Goal: Task Accomplishment & Management: Complete application form

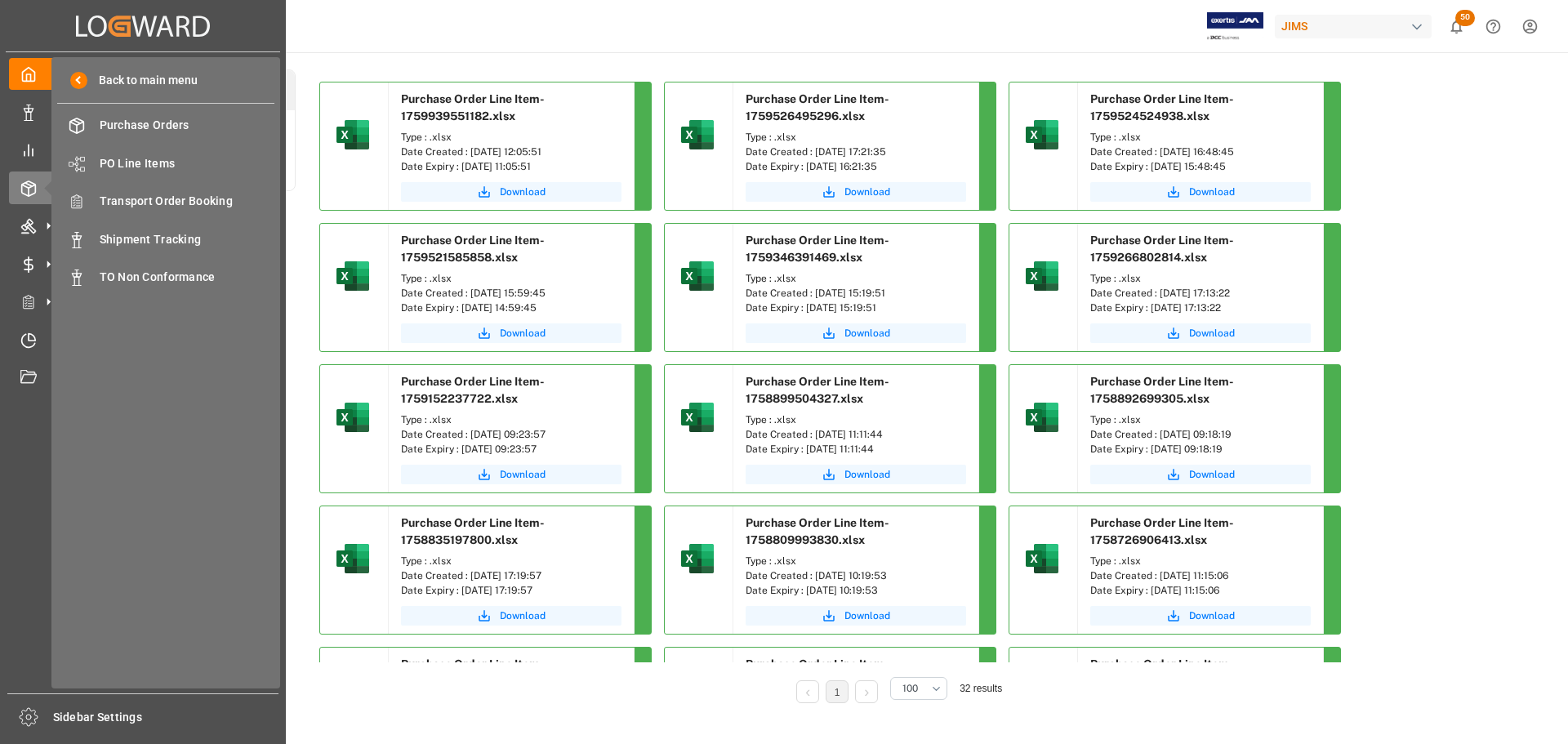
click at [177, 199] on span "Transport Order Booking" at bounding box center [188, 201] width 176 height 17
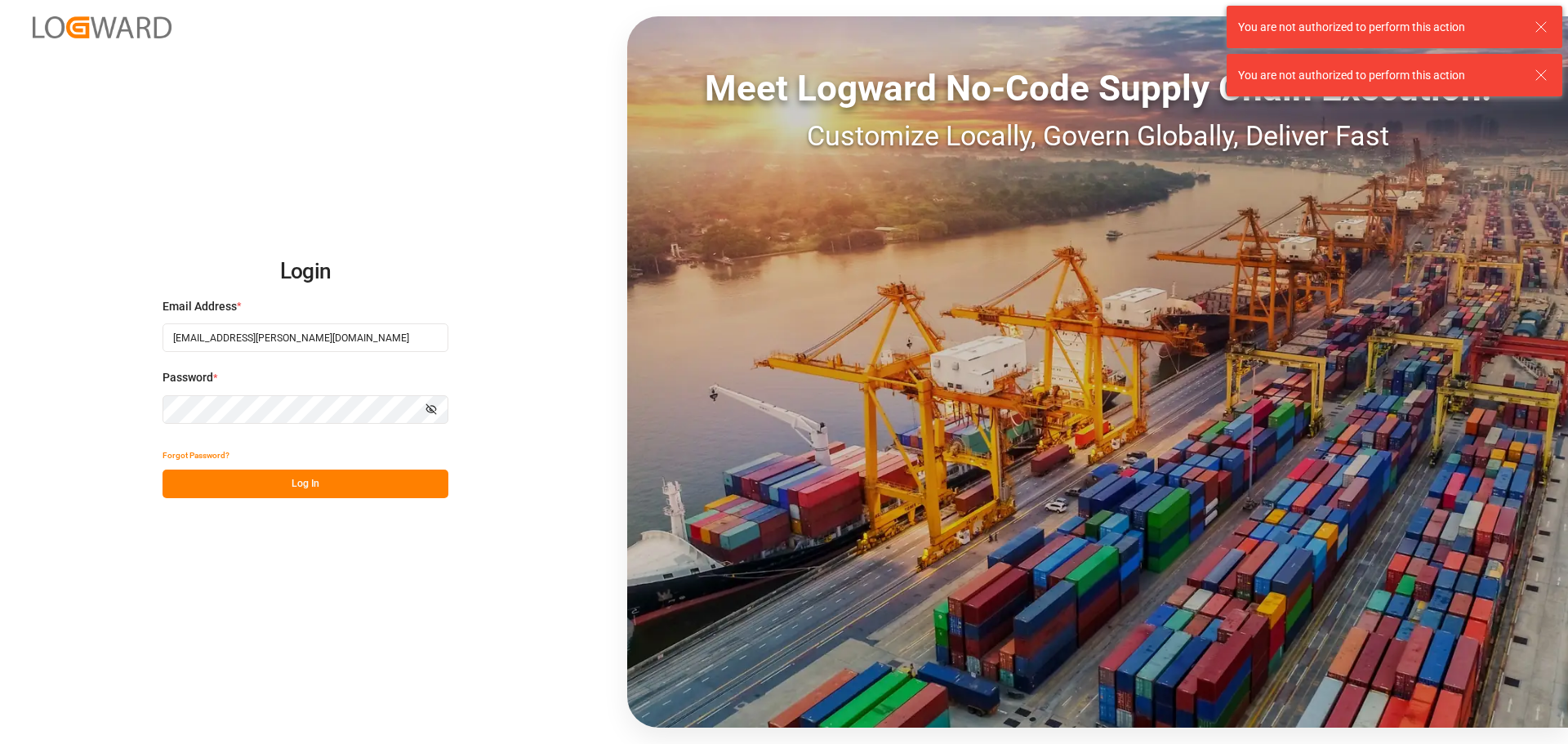
click at [271, 477] on button "Log In" at bounding box center [305, 484] width 286 height 29
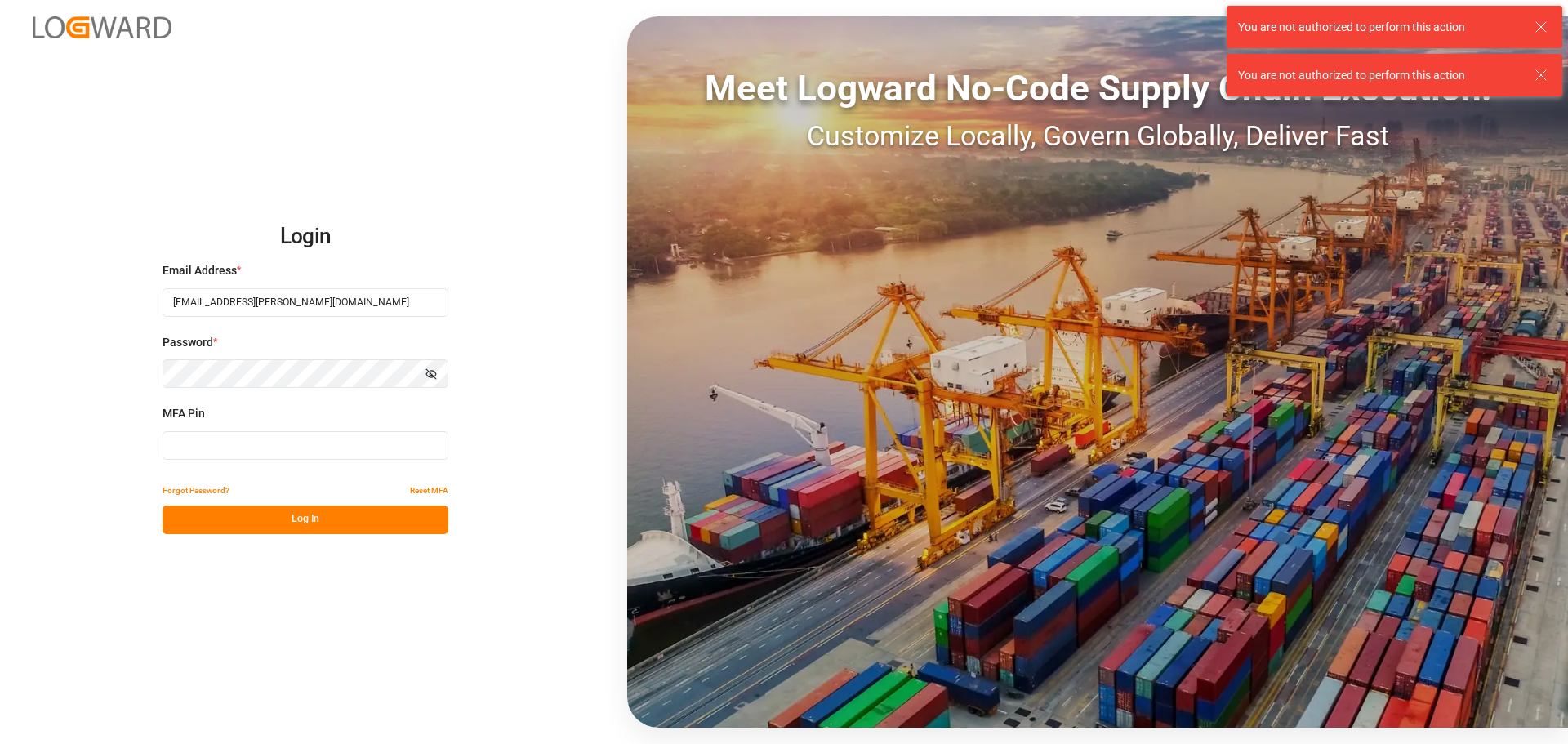
click at [285, 447] on input at bounding box center [305, 446] width 286 height 29
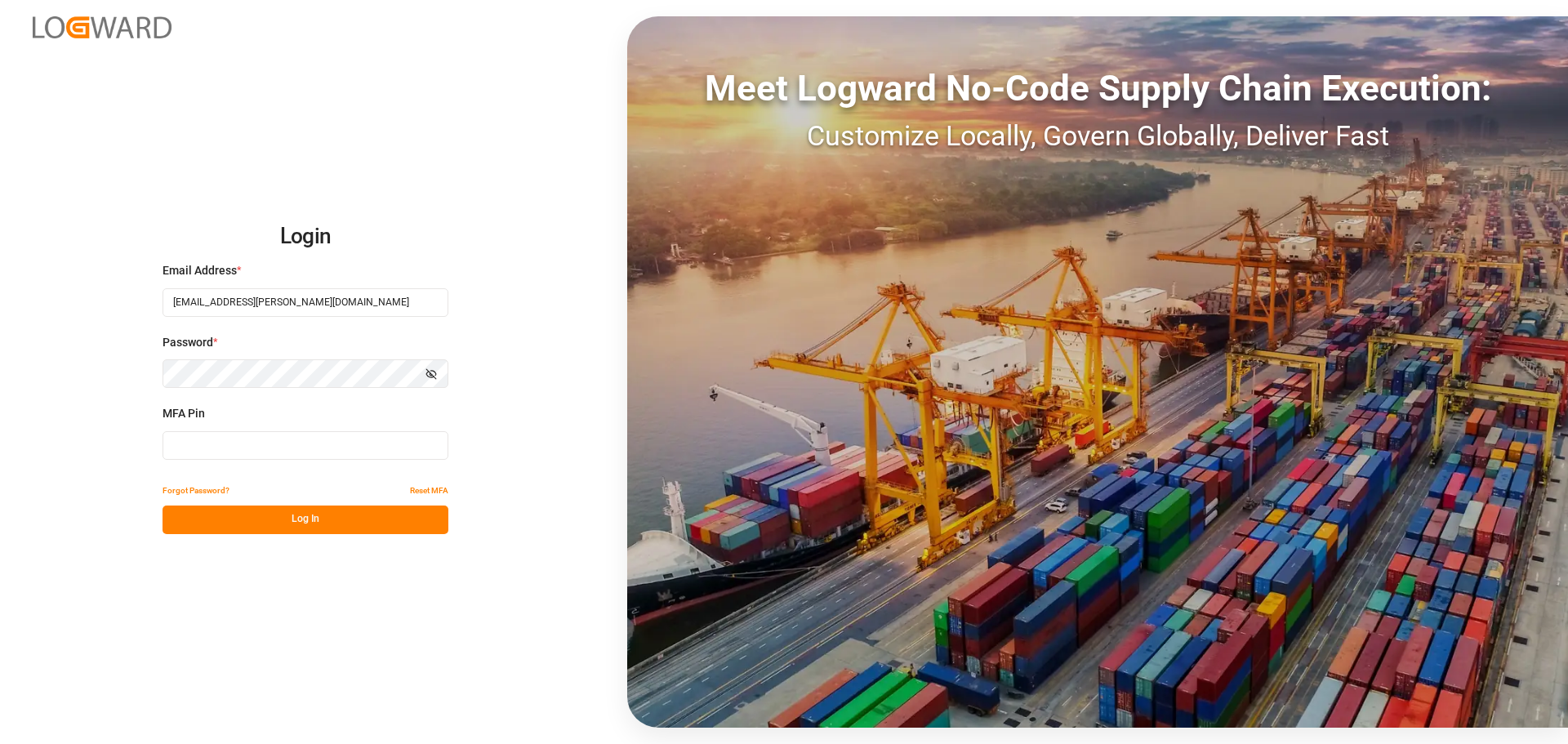
click at [285, 447] on input at bounding box center [305, 446] width 286 height 29
type input "833524"
click at [273, 519] on button "Log In" at bounding box center [305, 519] width 286 height 29
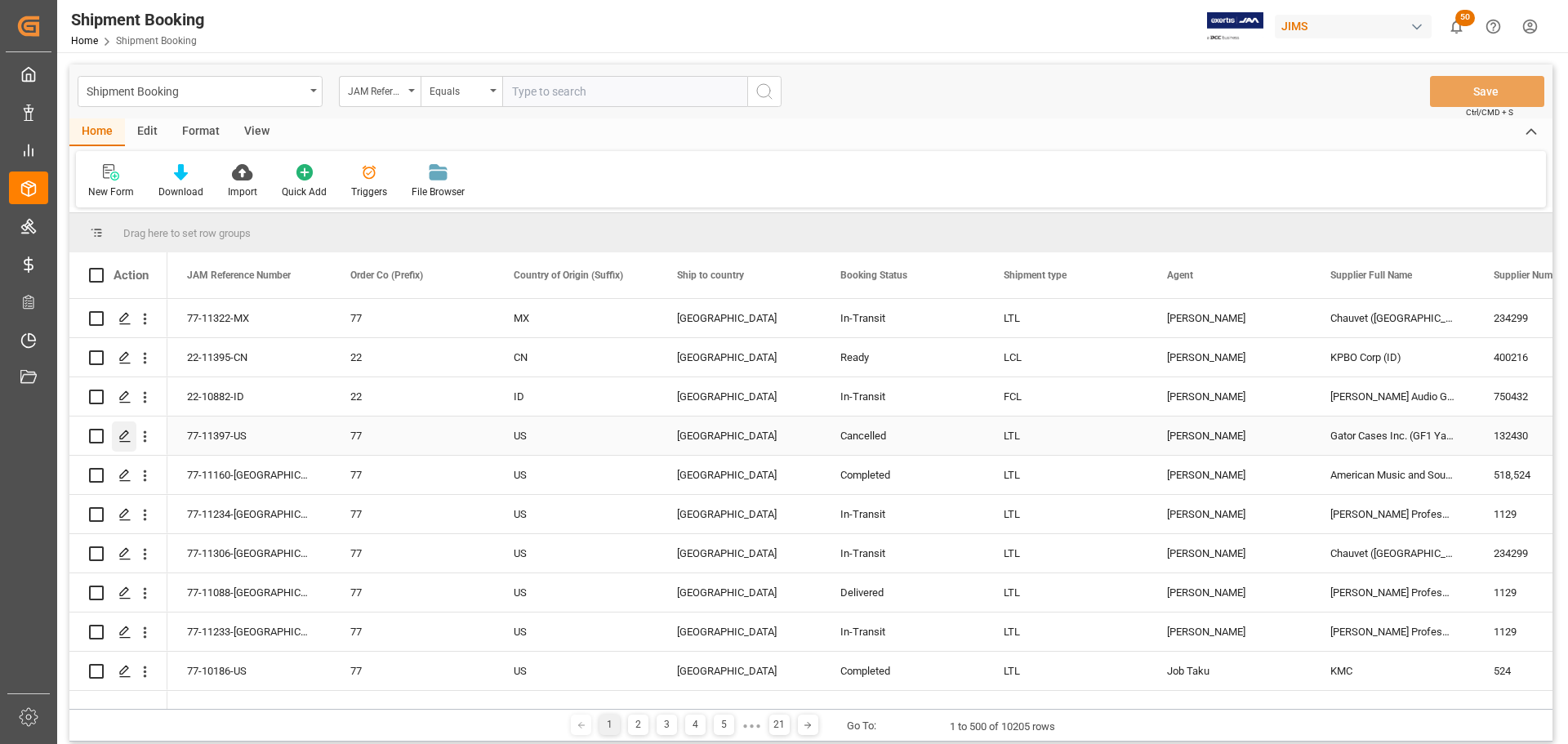
click at [117, 433] on div "Press SPACE to select this row." at bounding box center [124, 436] width 25 height 31
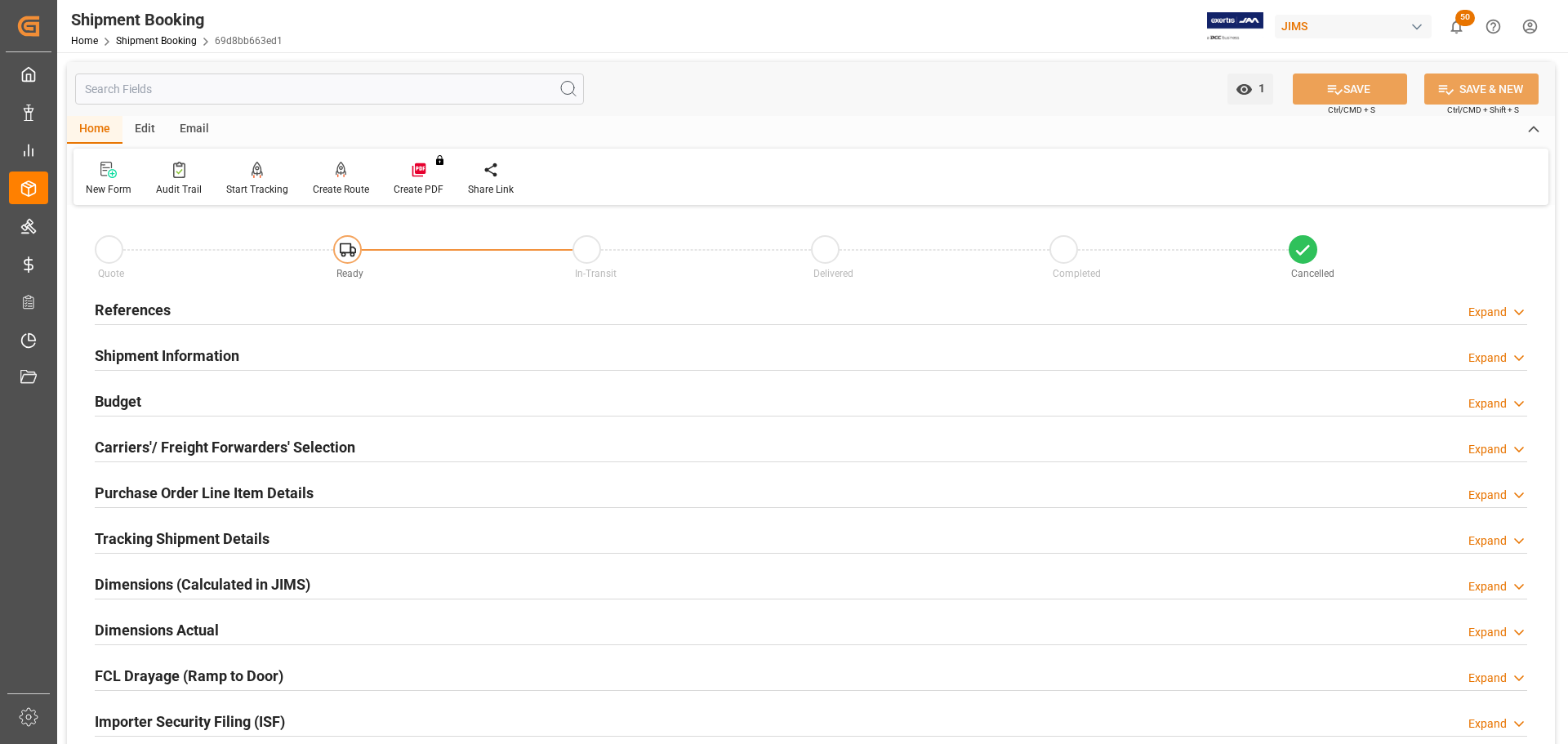
click at [219, 303] on div "References Expand" at bounding box center [810, 308] width 1432 height 31
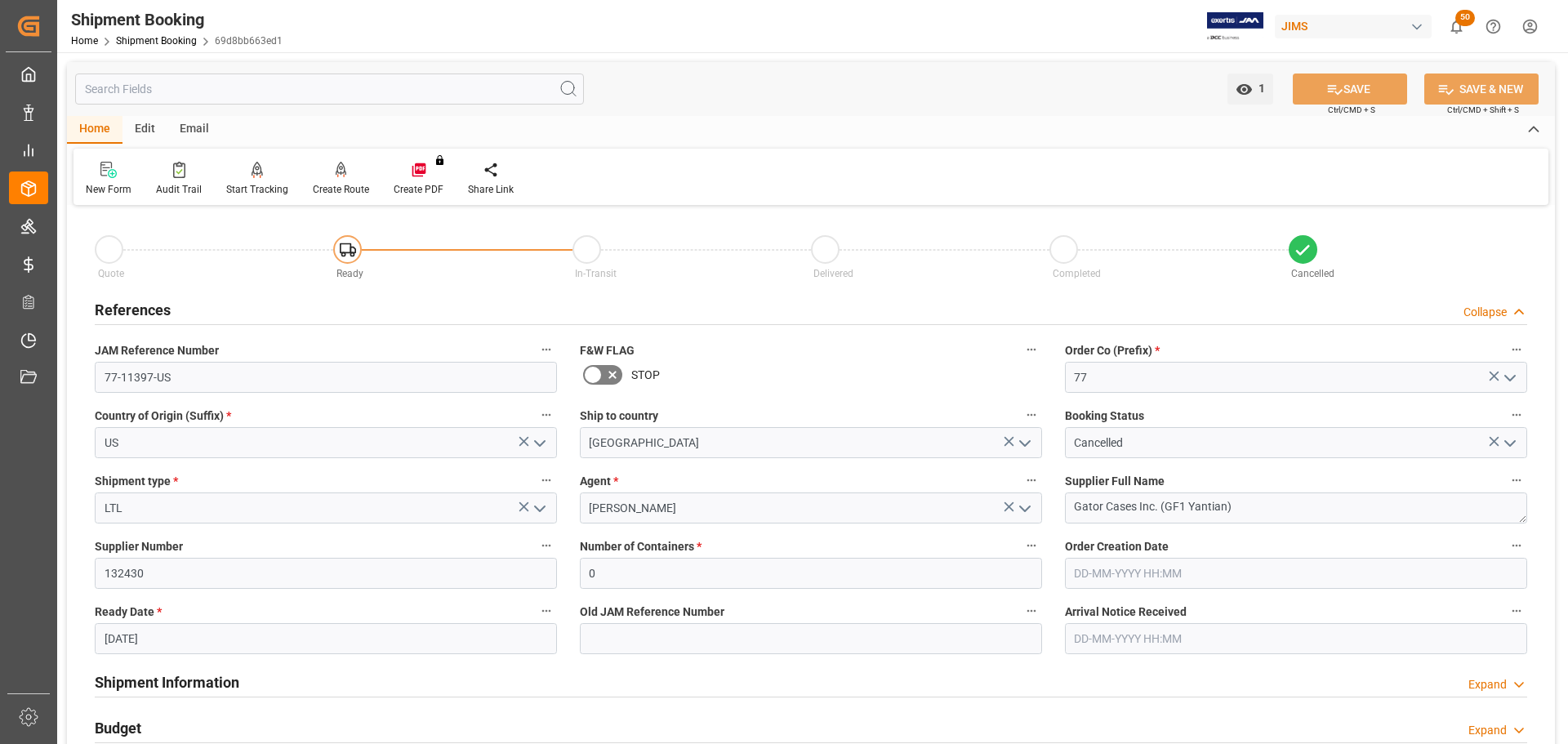
click at [219, 303] on div "References Collapse" at bounding box center [810, 308] width 1432 height 31
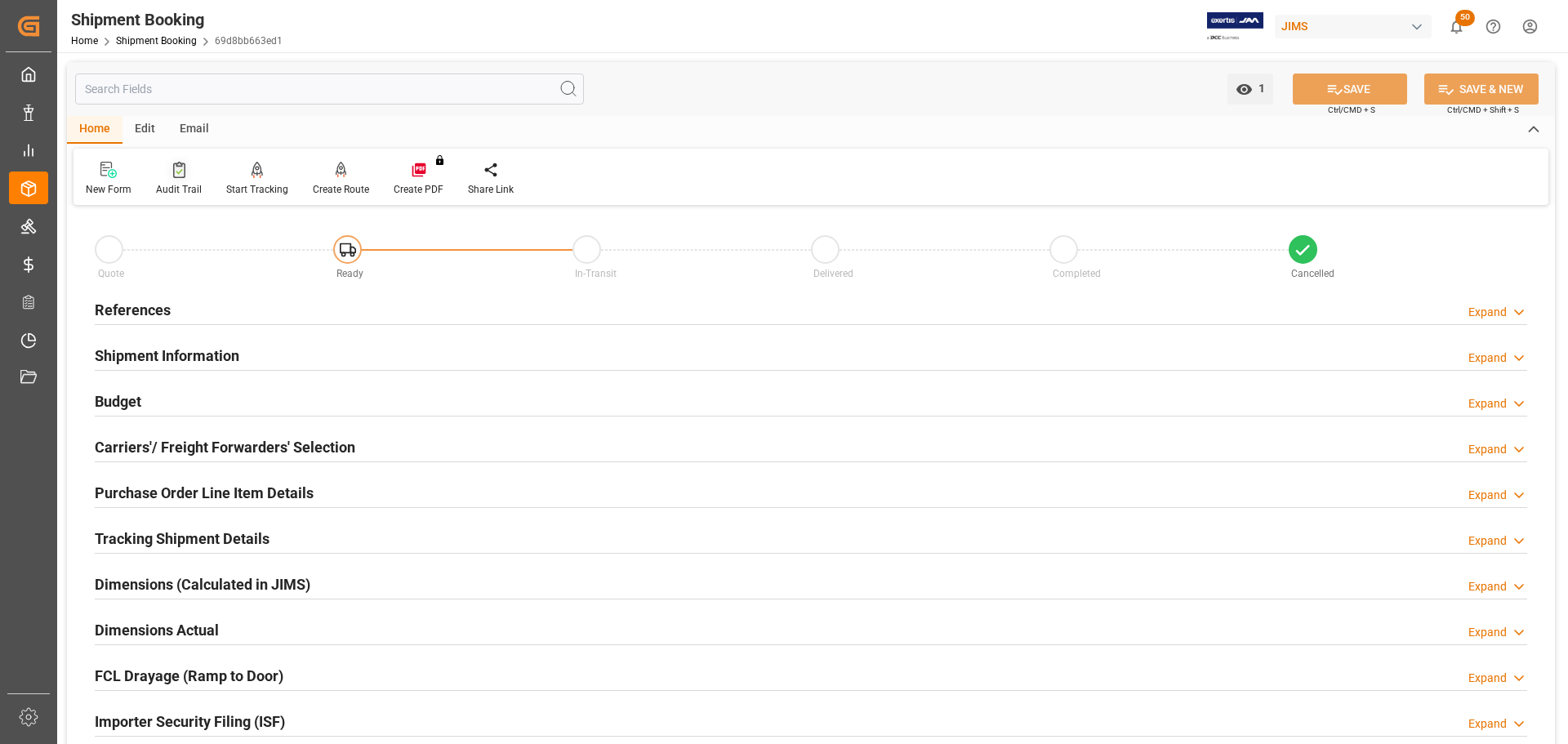
click at [173, 171] on icon at bounding box center [179, 169] width 12 height 16
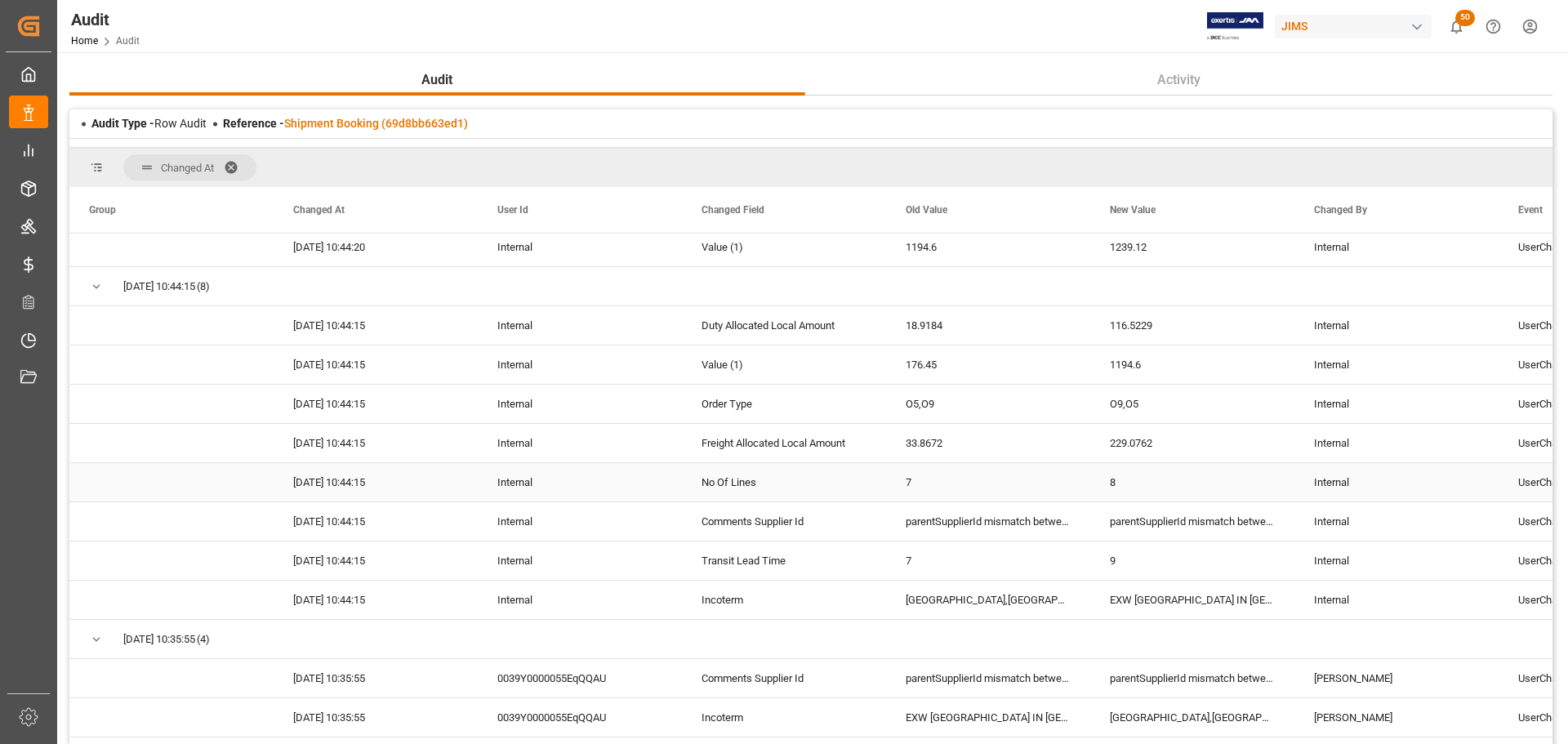
scroll to position [4142, 0]
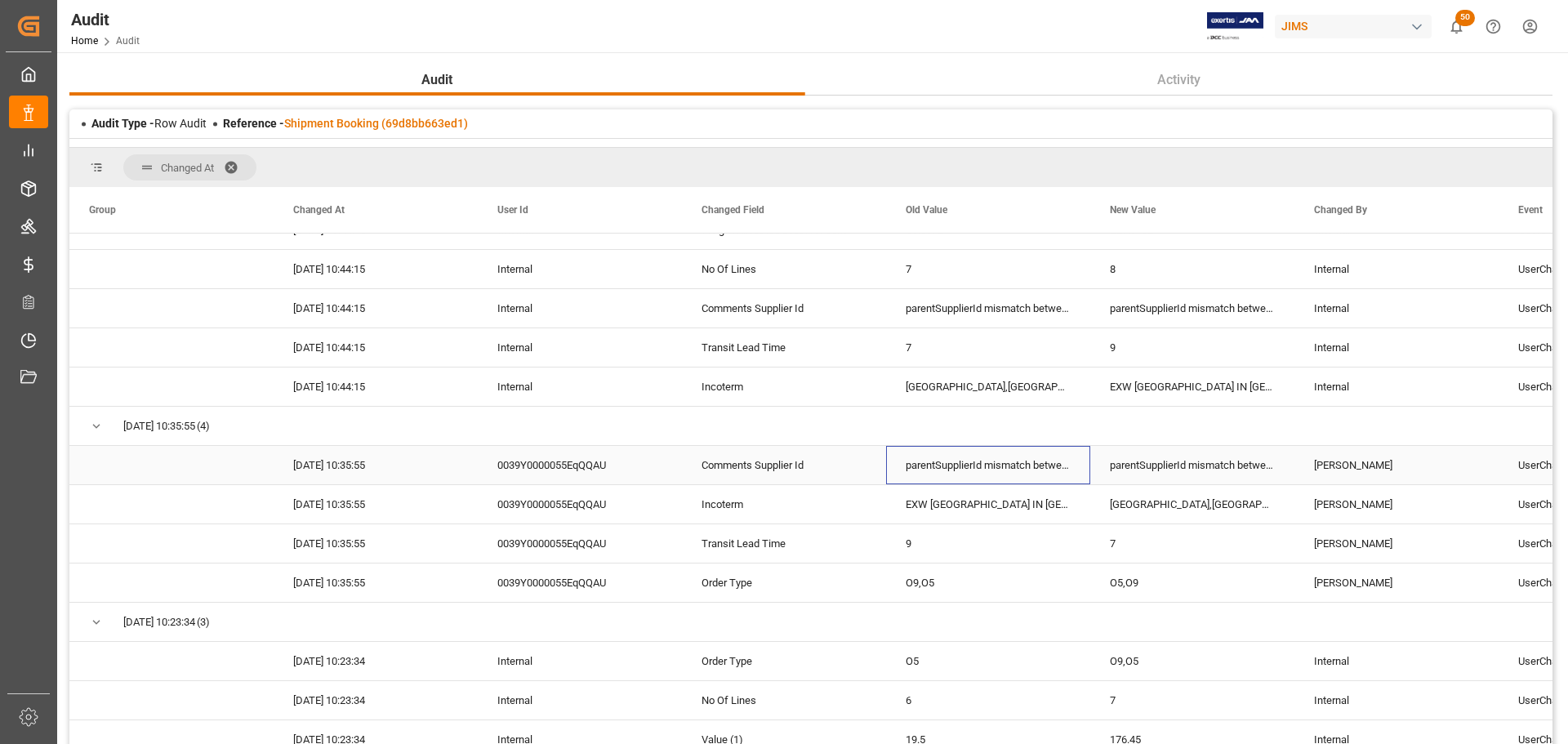
click at [952, 465] on div "parentSupplierId mismatch between Lines: 132430 for 19cb0f1e6794,5acde05885ca,c…" at bounding box center [987, 465] width 204 height 38
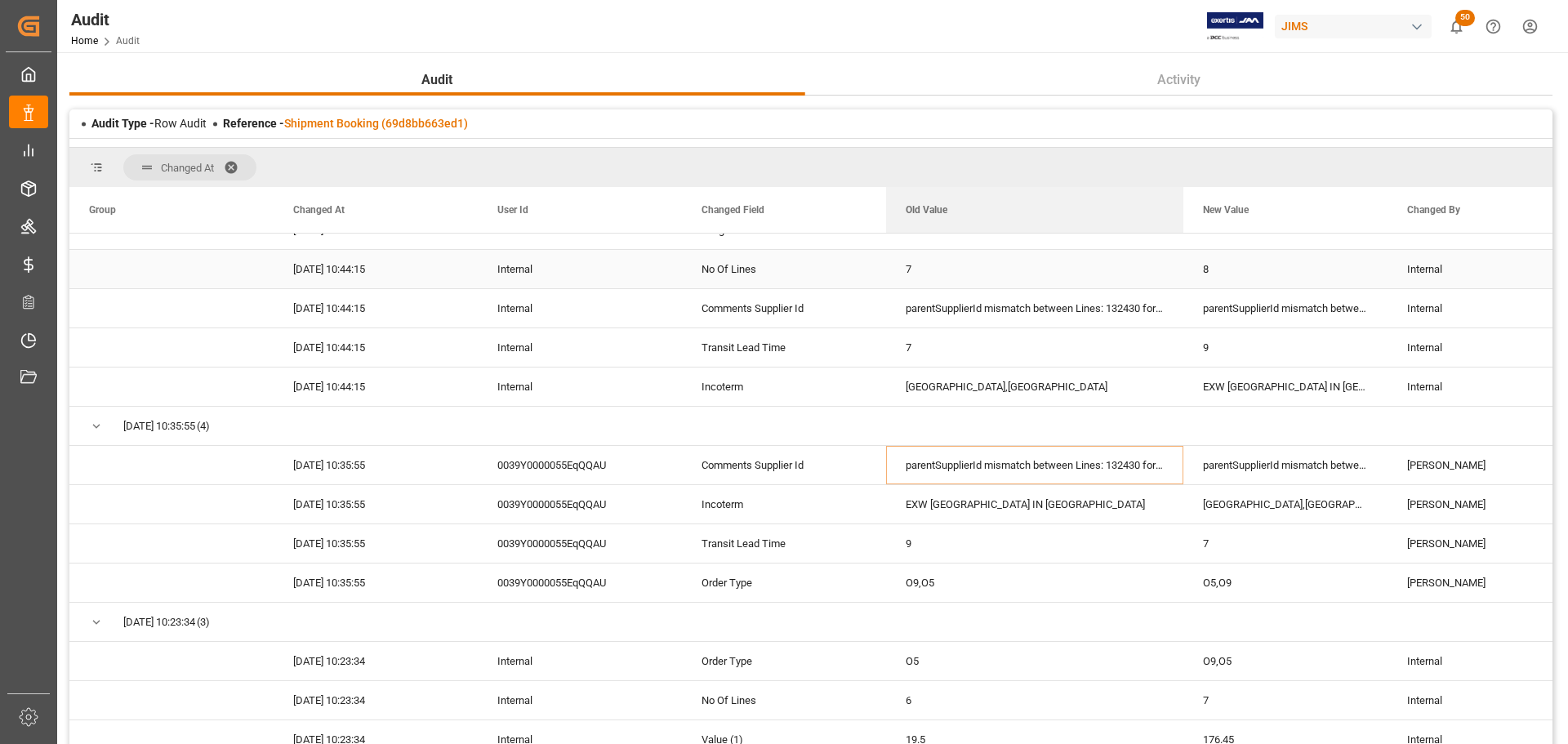
drag, startPoint x: 1090, startPoint y: 199, endPoint x: 1182, endPoint y: 252, distance: 106.2
click at [1182, 252] on div "Group Changed At User Id 9" at bounding box center [811, 475] width 1483 height 578
click at [1195, 210] on div "New Value" at bounding box center [1285, 209] width 204 height 46
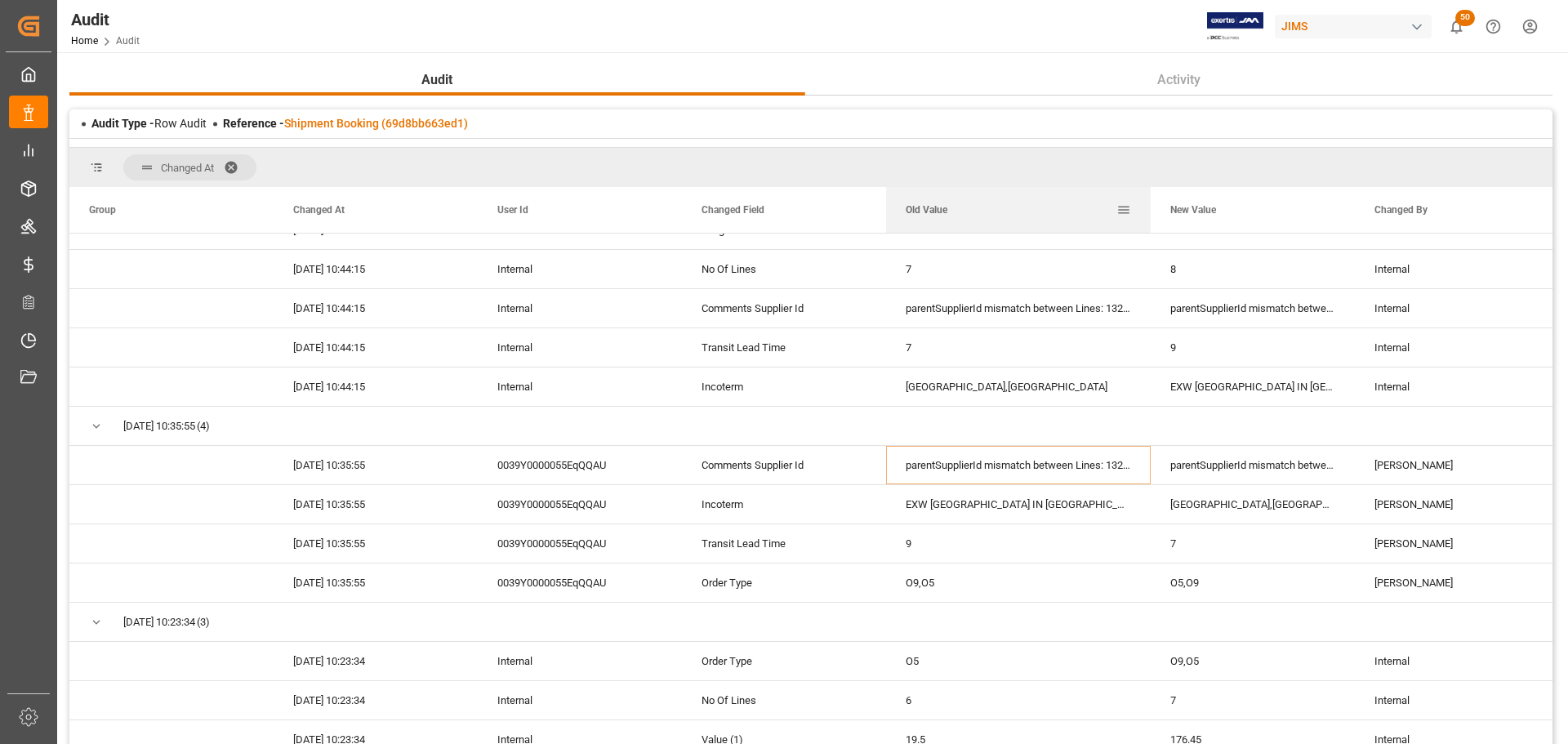
drag, startPoint x: 1181, startPoint y: 199, endPoint x: 1148, endPoint y: 201, distance: 33.1
click at [1148, 201] on div at bounding box center [1150, 209] width 7 height 46
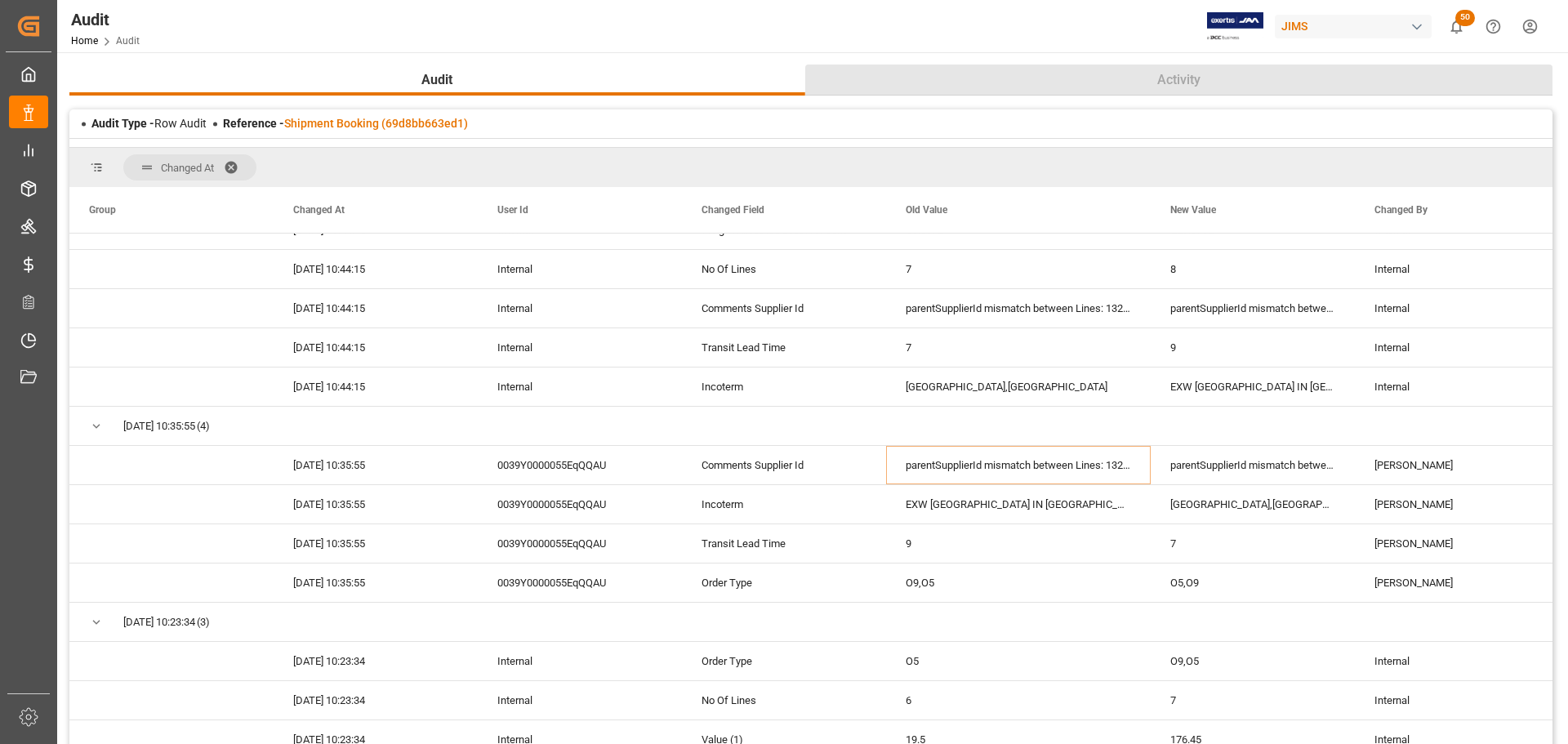
click at [1122, 83] on button "Activity" at bounding box center [1180, 79] width 748 height 31
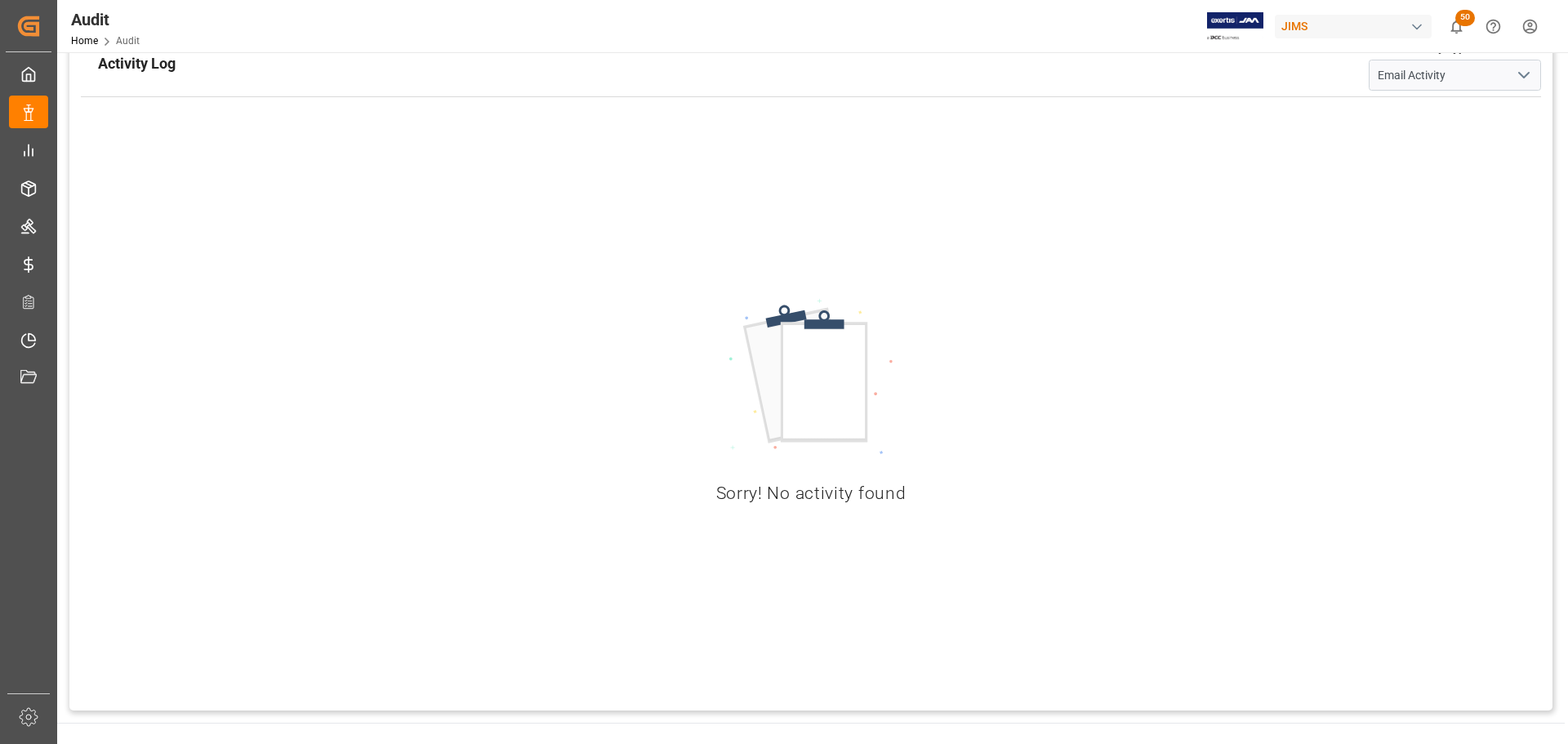
scroll to position [0, 0]
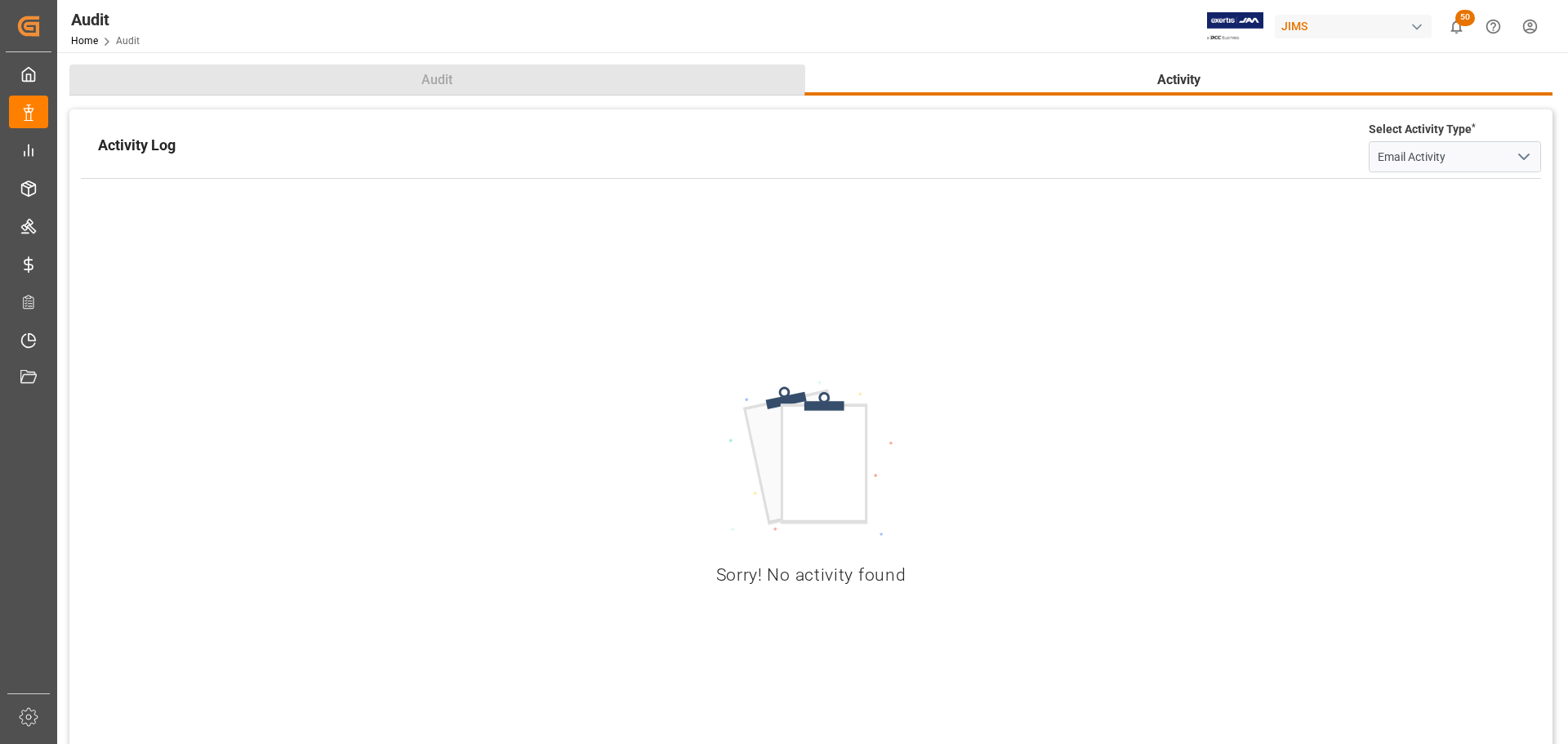
click at [476, 75] on button "Audit" at bounding box center [437, 79] width 736 height 31
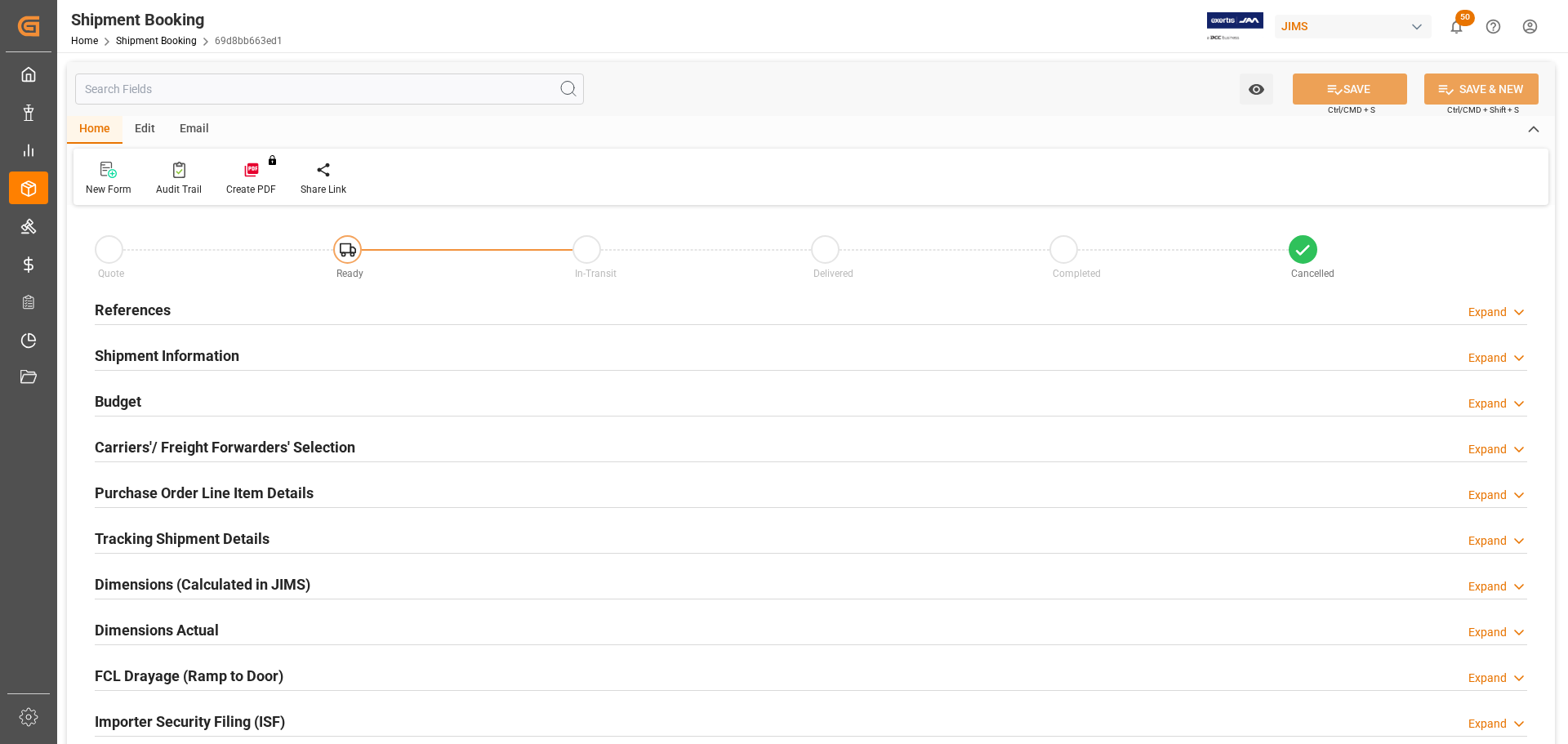
type input "0"
type input "07-10-2025"
click at [332, 315] on div "References Expand" at bounding box center [810, 308] width 1432 height 31
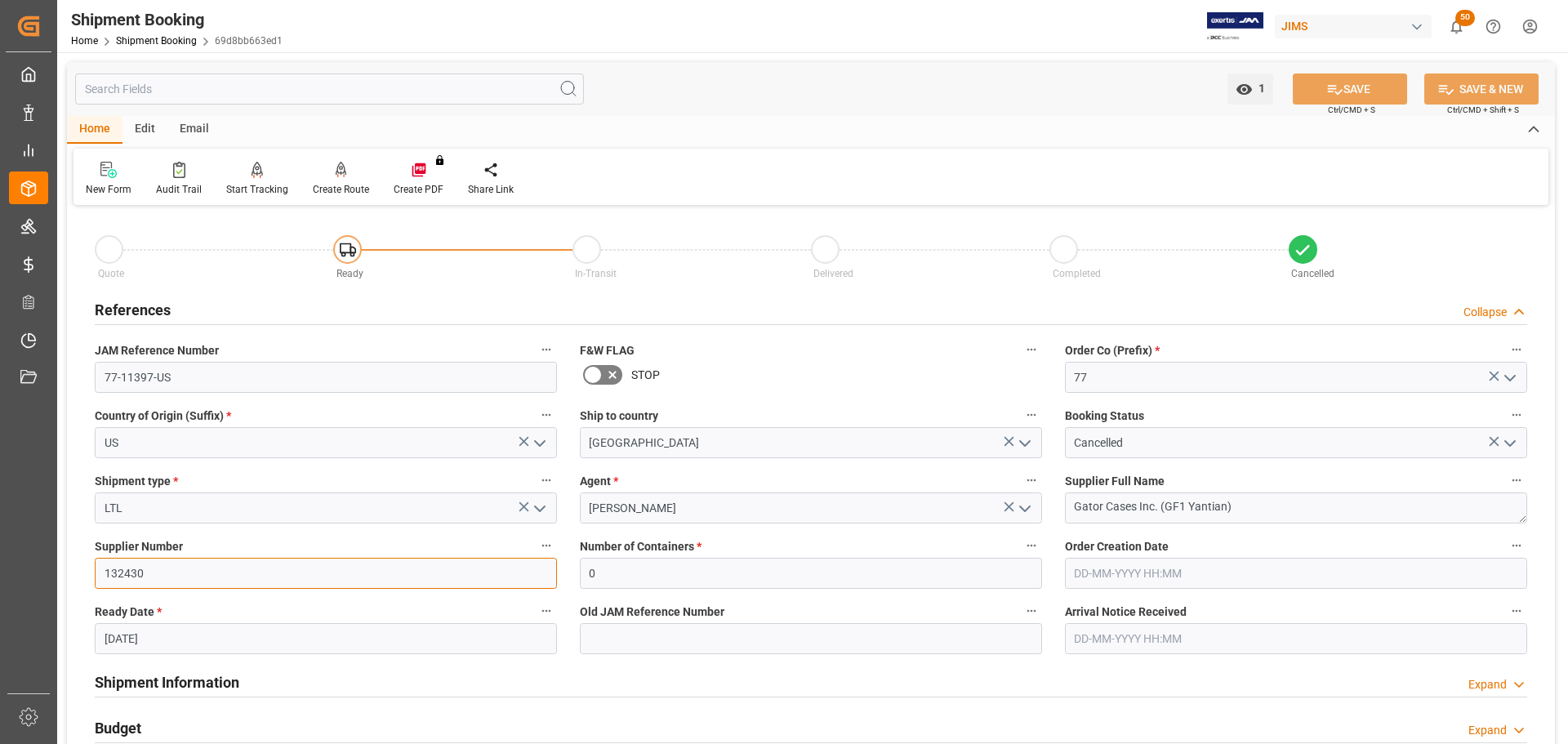
click at [182, 563] on input "132430" at bounding box center [325, 573] width 462 height 31
drag, startPoint x: 182, startPoint y: 568, endPoint x: 57, endPoint y: 570, distance: 125.0
click at [57, 570] on div "1 Watch Option SAVE Ctrl/CMD + S SAVE & NEW Ctrl/CMD + Shift + S Home Edit Emai…" at bounding box center [811, 758] width 1508 height 1412
paste input "399268"
type input "399268"
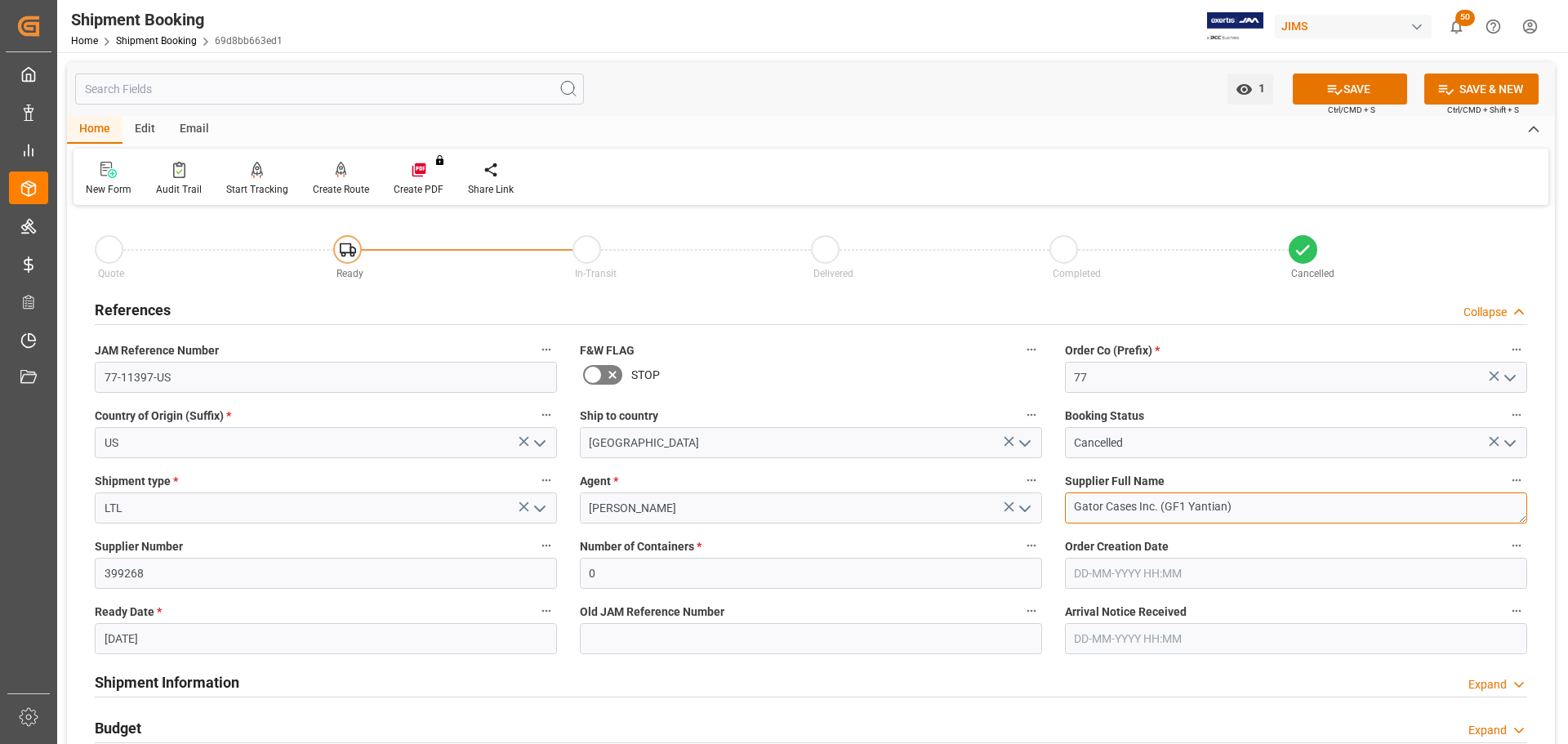
click at [1293, 511] on textarea "Gator Cases Inc. (GF1 Yantian)" at bounding box center [1295, 508] width 462 height 31
drag, startPoint x: 1275, startPoint y: 511, endPoint x: 961, endPoint y: 505, distance: 314.1
click at [961, 505] on div "Quote Ready In-Transit Delivered Completed Cancelled References Collapse JAM Re…" at bounding box center [810, 716] width 1488 height 1015
paste textarea "USA"
type textarea "Gator Cases Inc. (USA)"
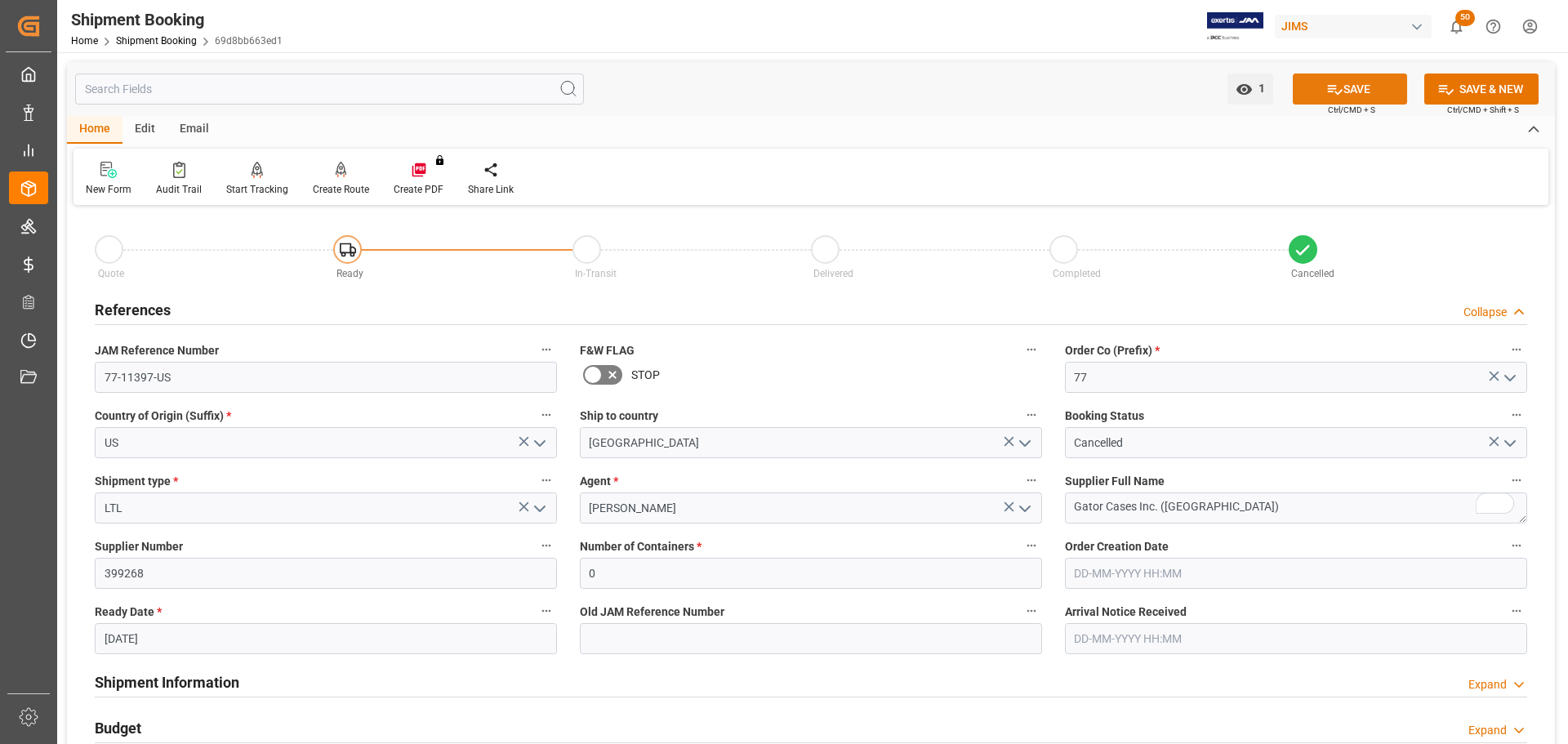
click at [1352, 86] on button "SAVE" at bounding box center [1349, 89] width 114 height 31
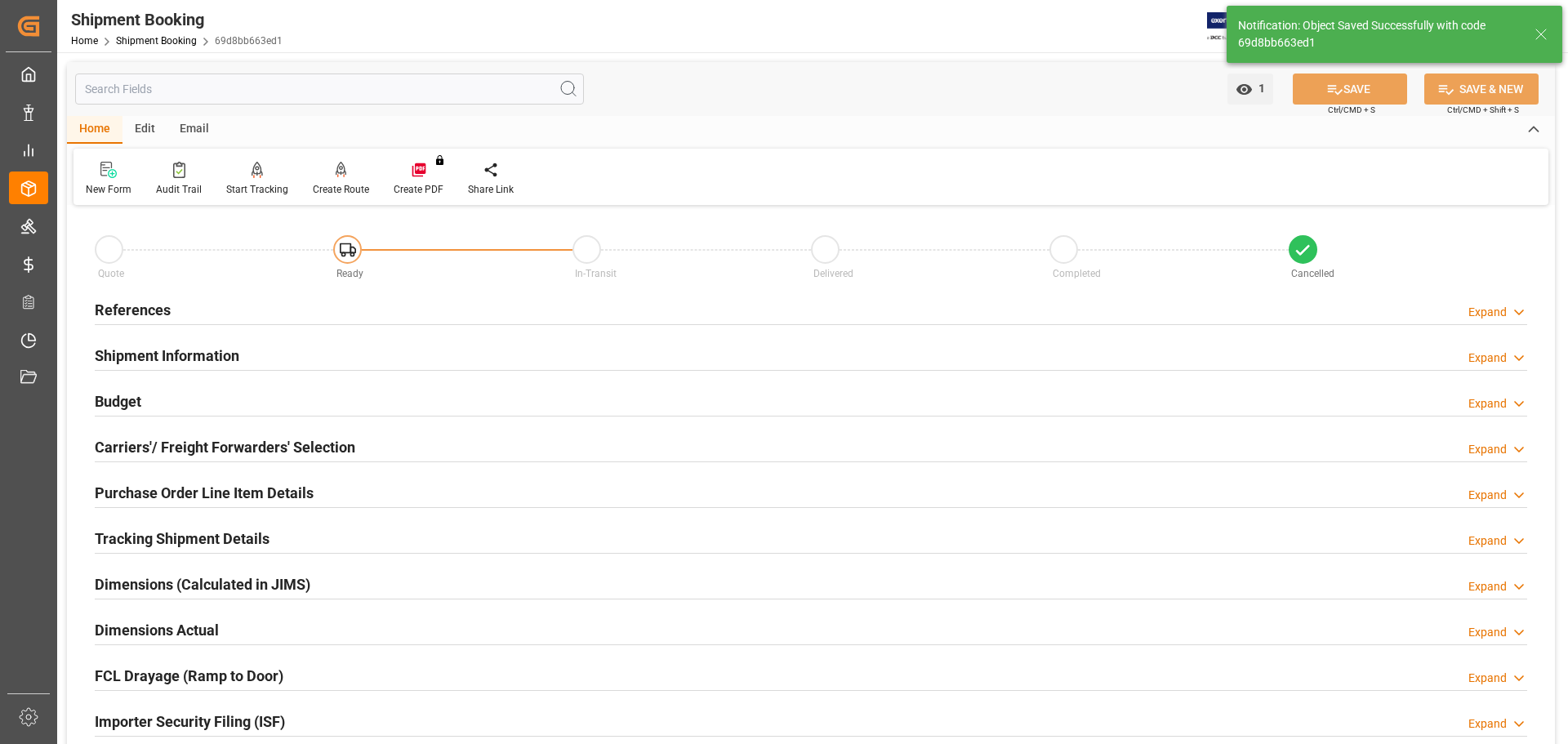
click at [214, 302] on div "References Expand" at bounding box center [810, 308] width 1432 height 31
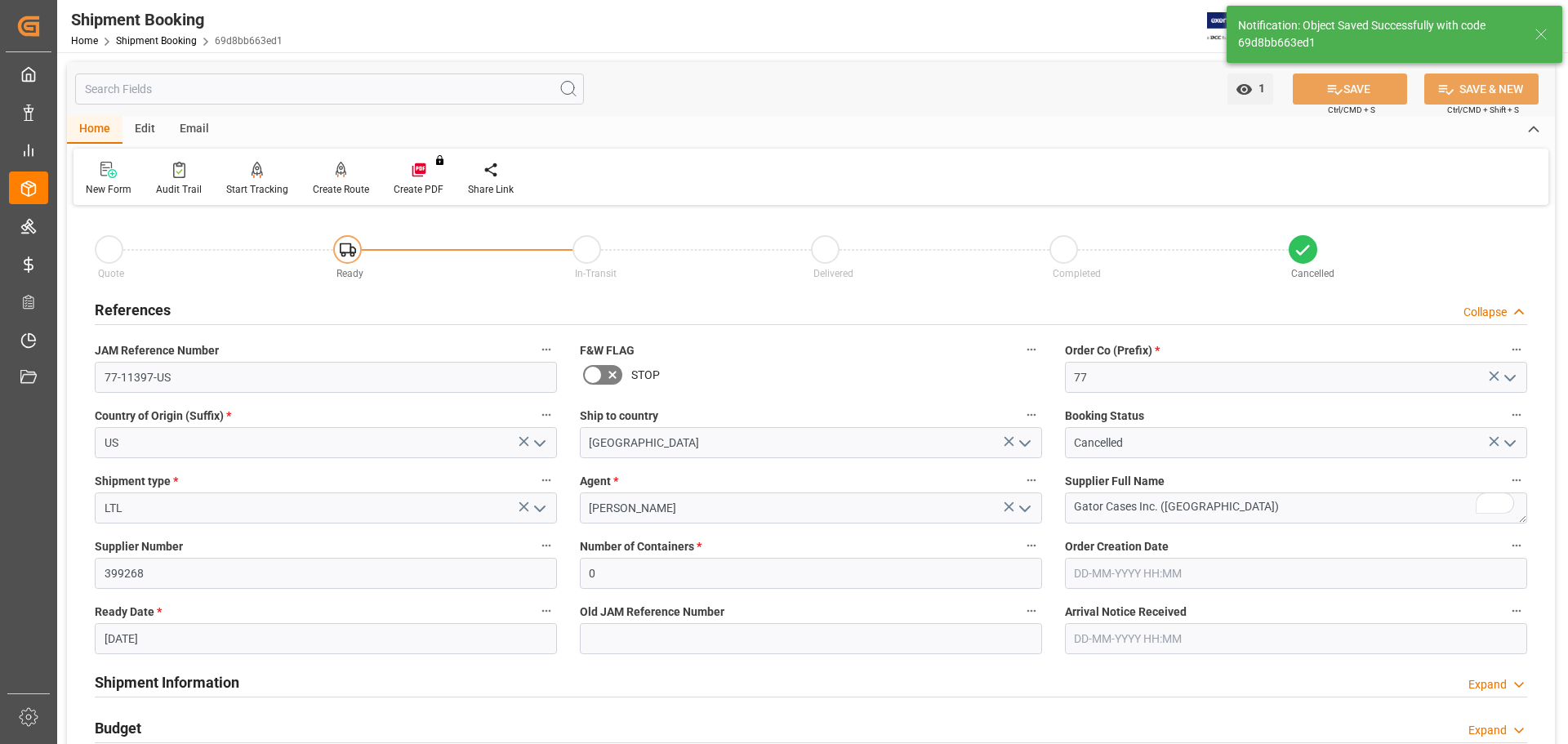
click at [214, 302] on div "References Collapse" at bounding box center [810, 308] width 1432 height 31
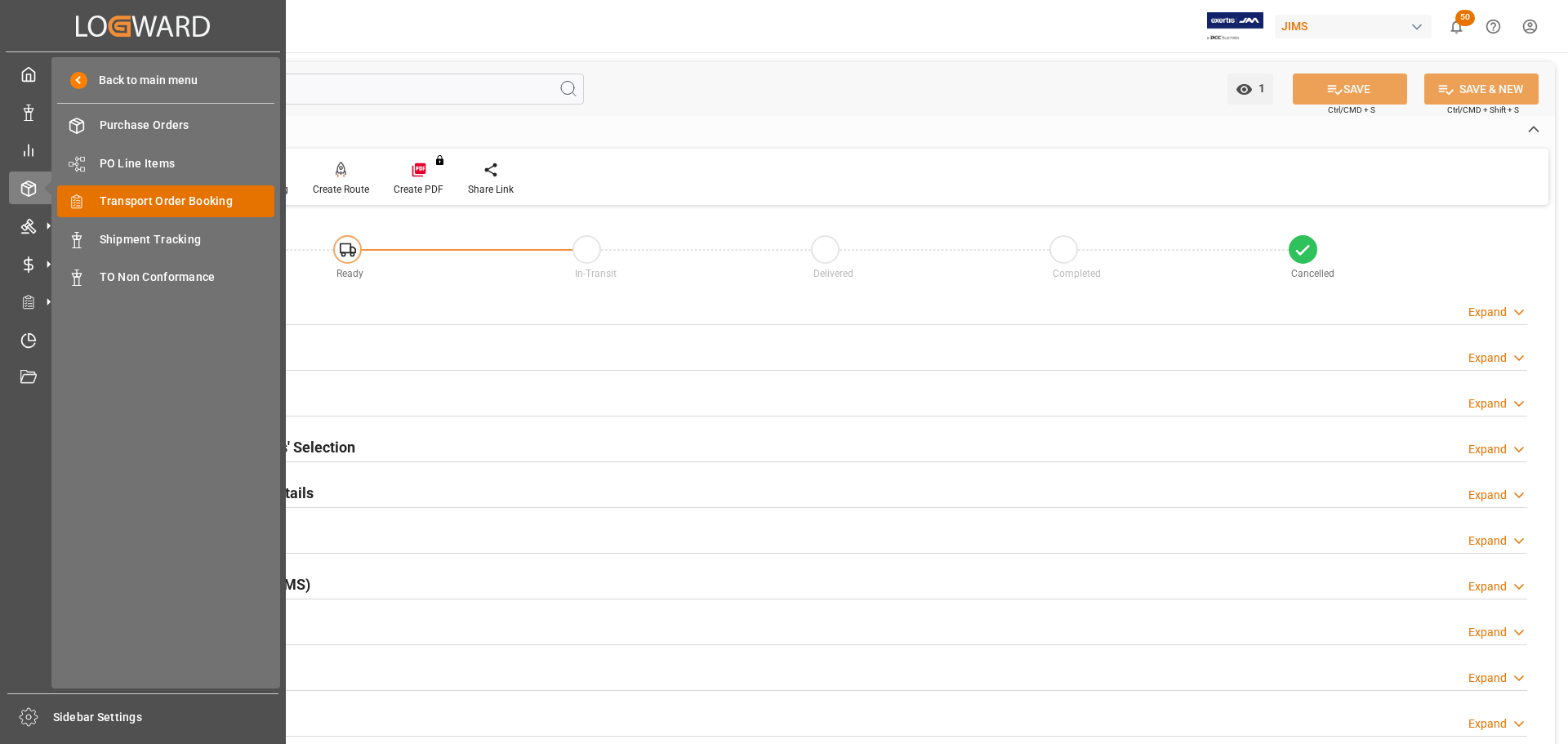
click at [145, 208] on span "Transport Order Booking" at bounding box center [188, 201] width 176 height 17
click at [181, 207] on span "Transport Order Booking" at bounding box center [188, 201] width 176 height 17
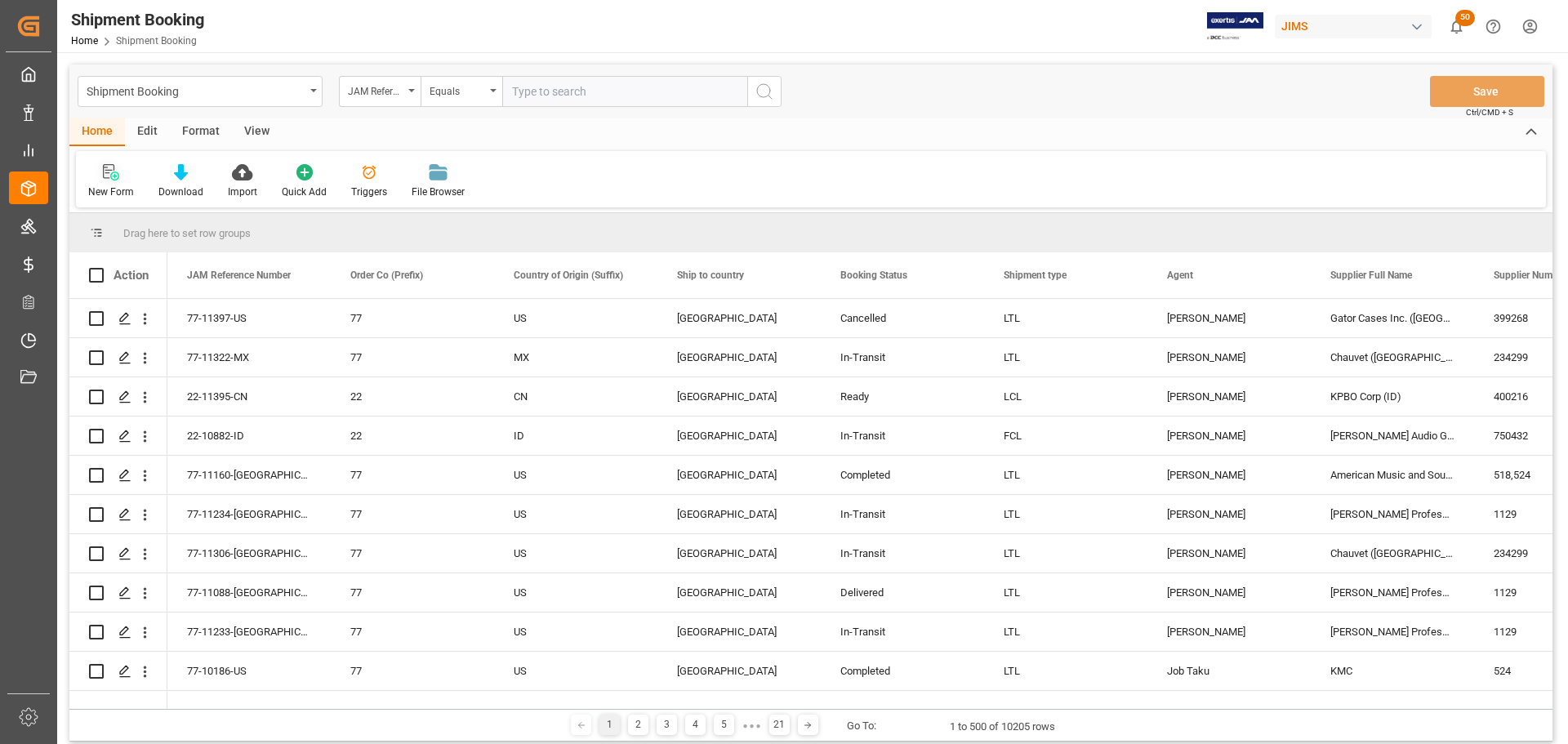
click at [106, 176] on icon at bounding box center [111, 172] width 16 height 16
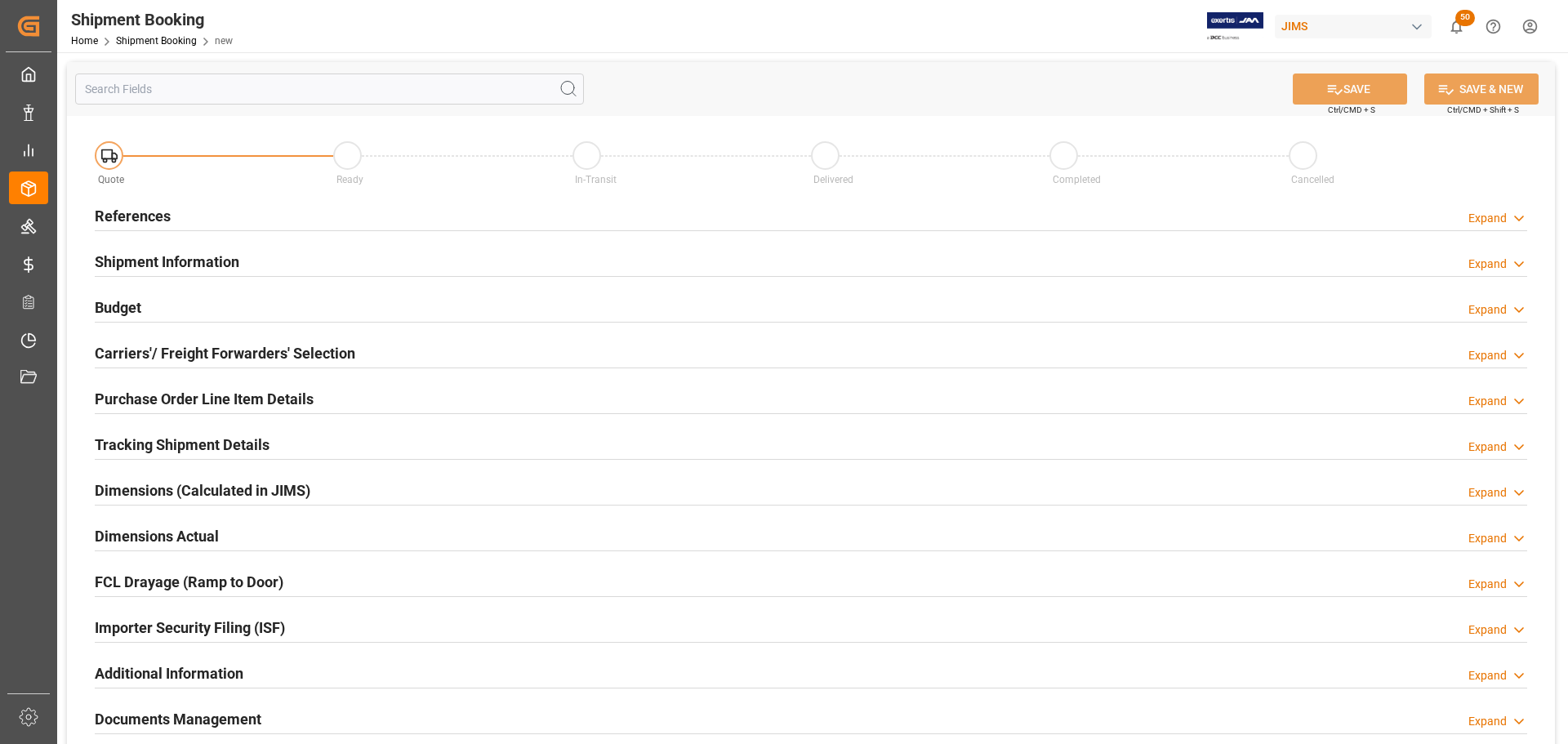
click at [232, 206] on div "References Expand" at bounding box center [810, 214] width 1432 height 31
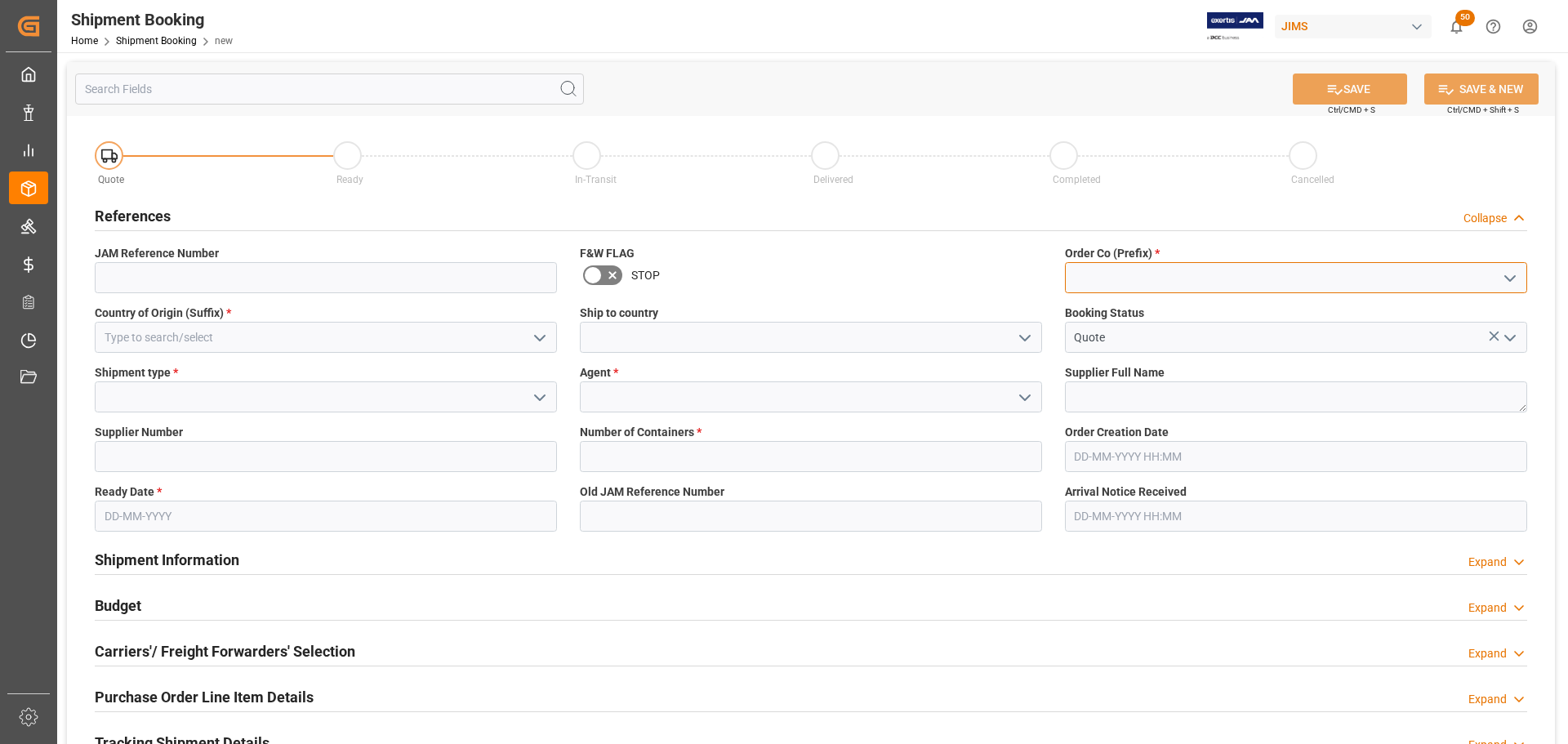
click at [1179, 274] on input at bounding box center [1295, 277] width 462 height 31
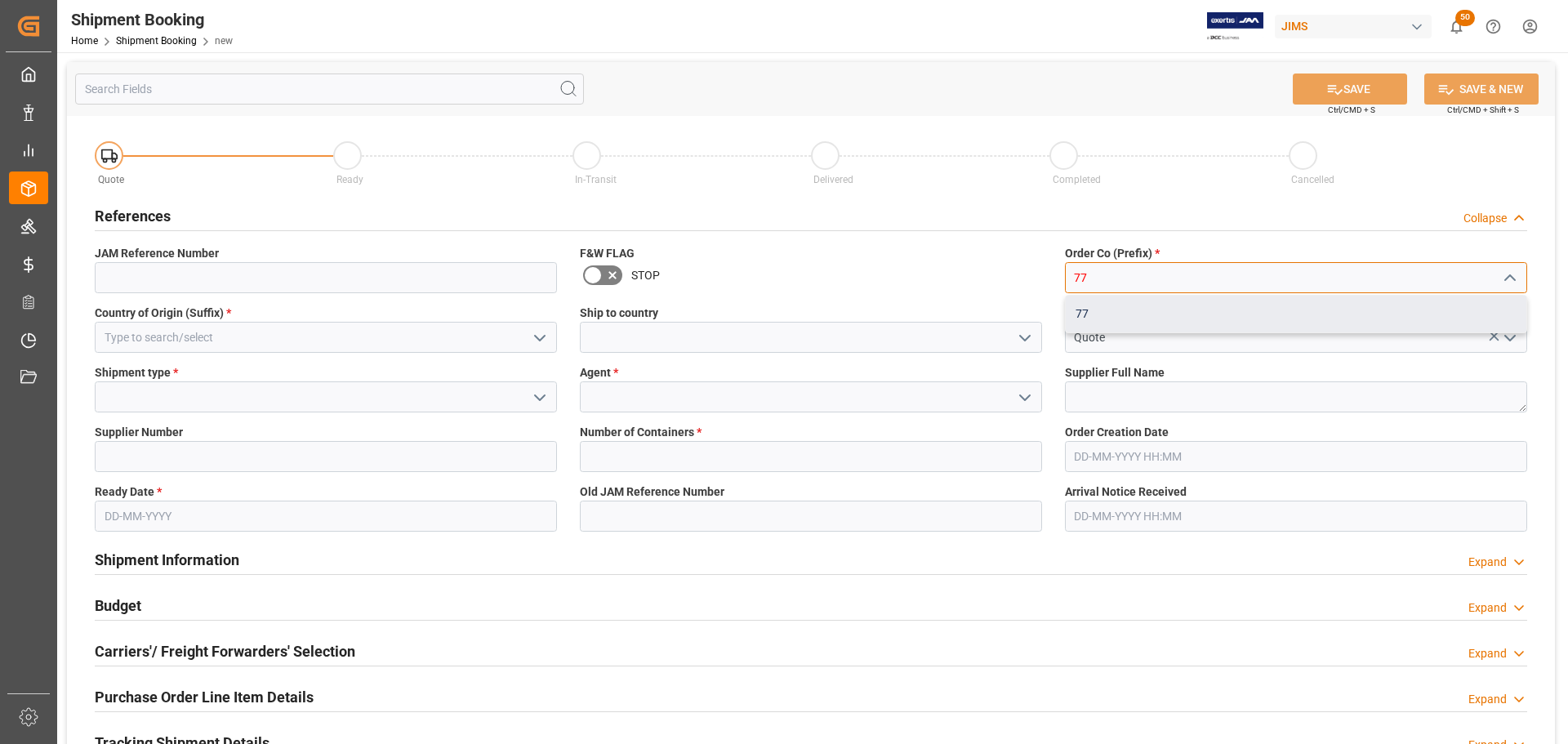
click at [1101, 315] on div "77" at bounding box center [1295, 314] width 460 height 36
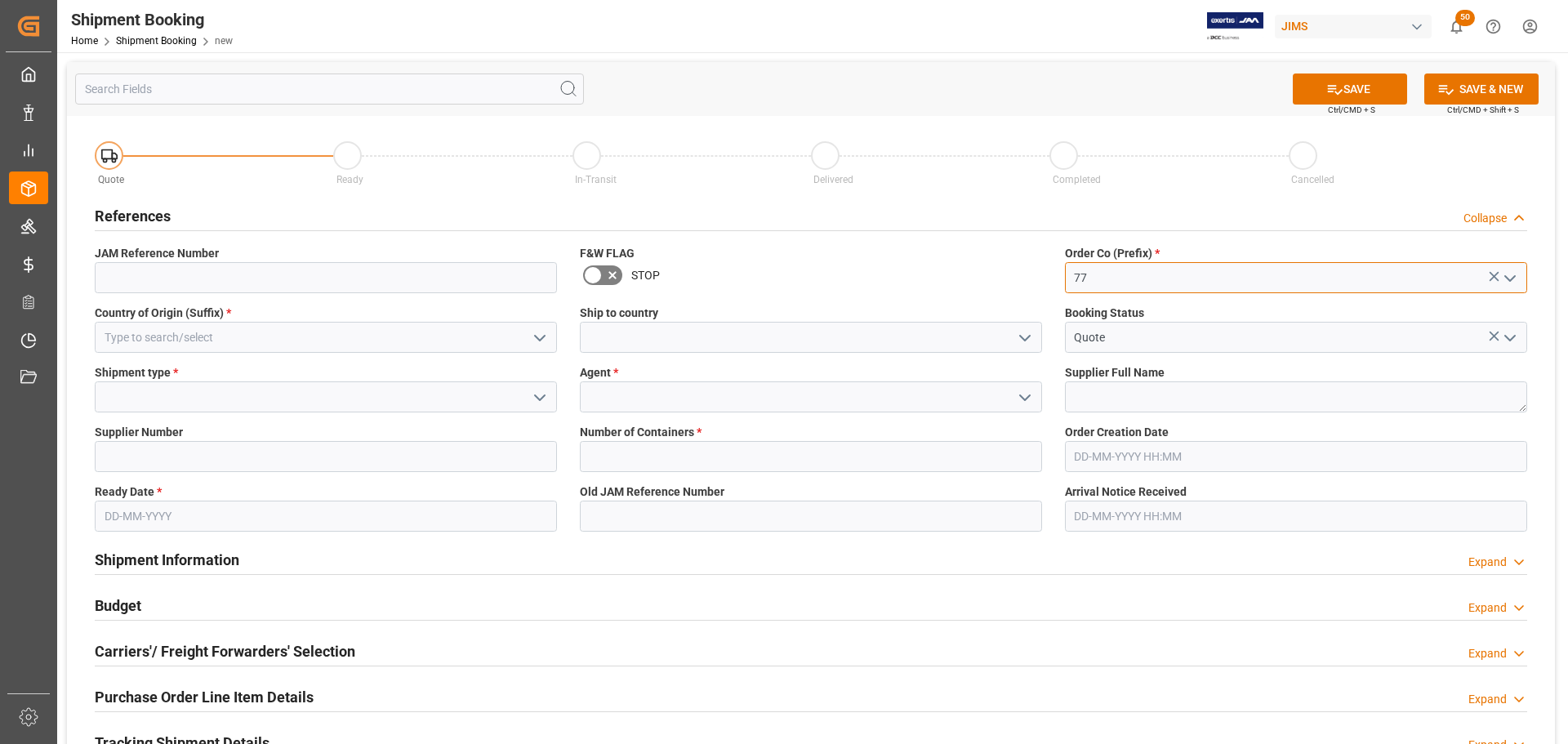
type input "77"
click at [242, 330] on input at bounding box center [325, 337] width 462 height 31
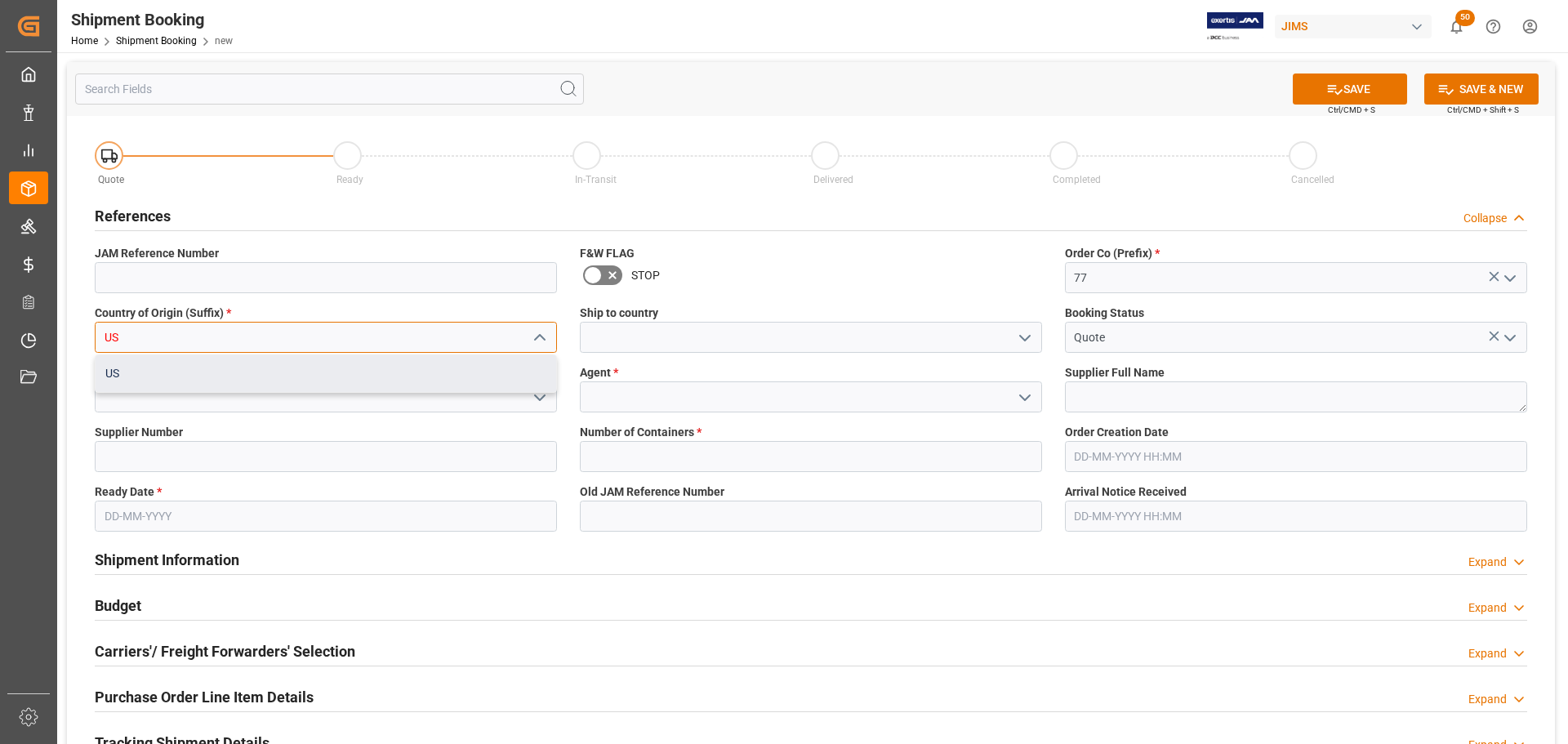
click at [238, 369] on div "US" at bounding box center [325, 373] width 460 height 36
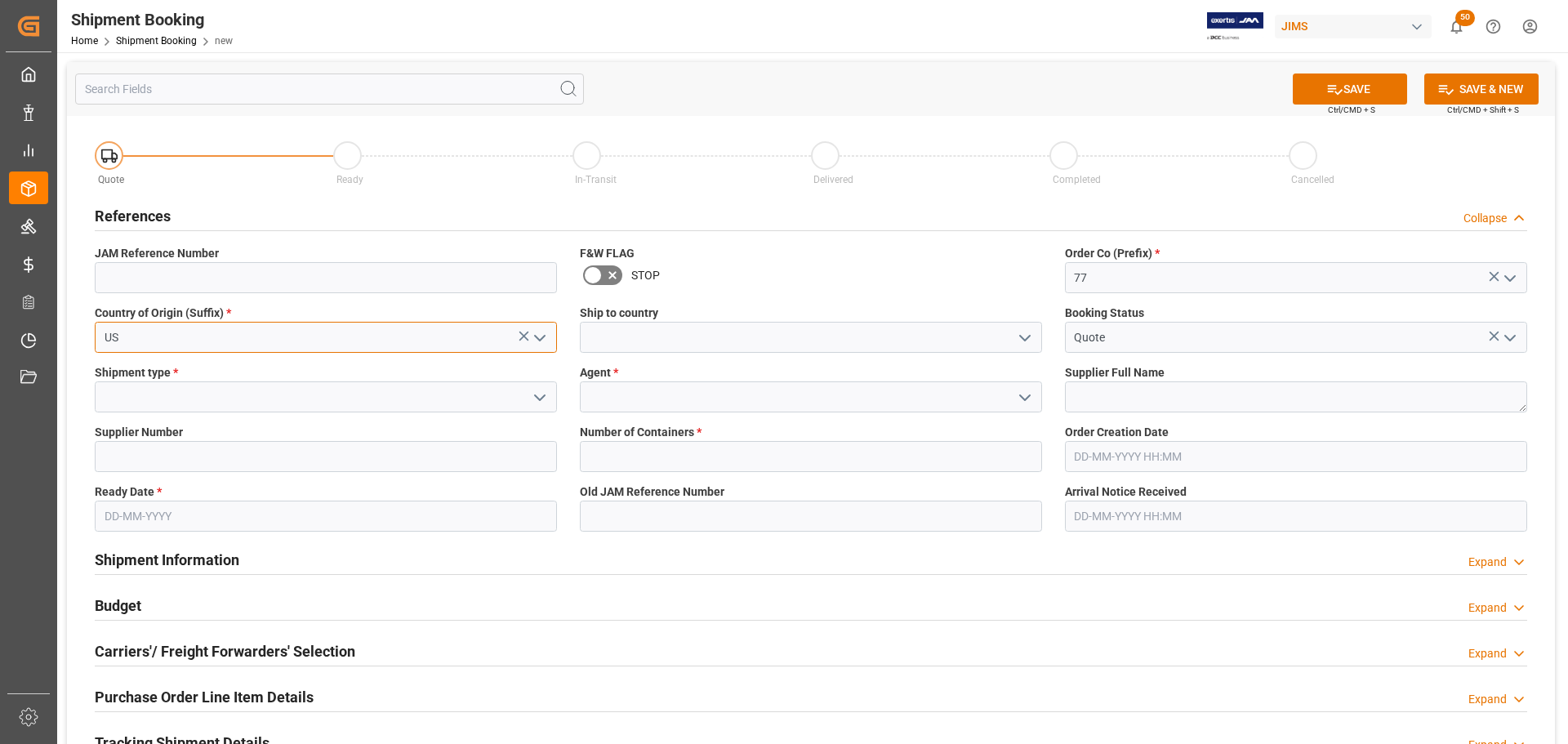
type input "US"
click at [691, 341] on input at bounding box center [810, 337] width 462 height 31
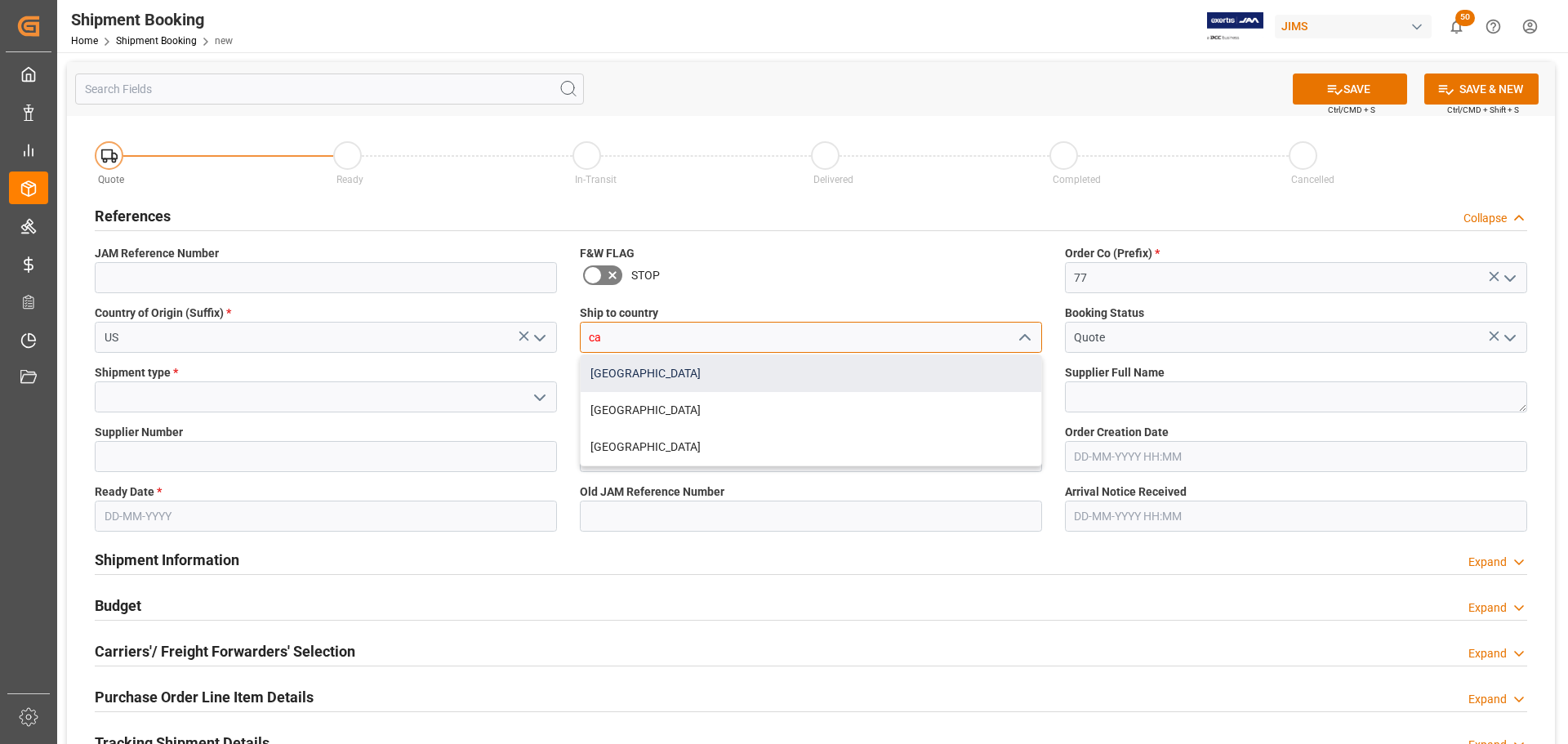
click at [622, 368] on div "[GEOGRAPHIC_DATA]" at bounding box center [810, 373] width 460 height 36
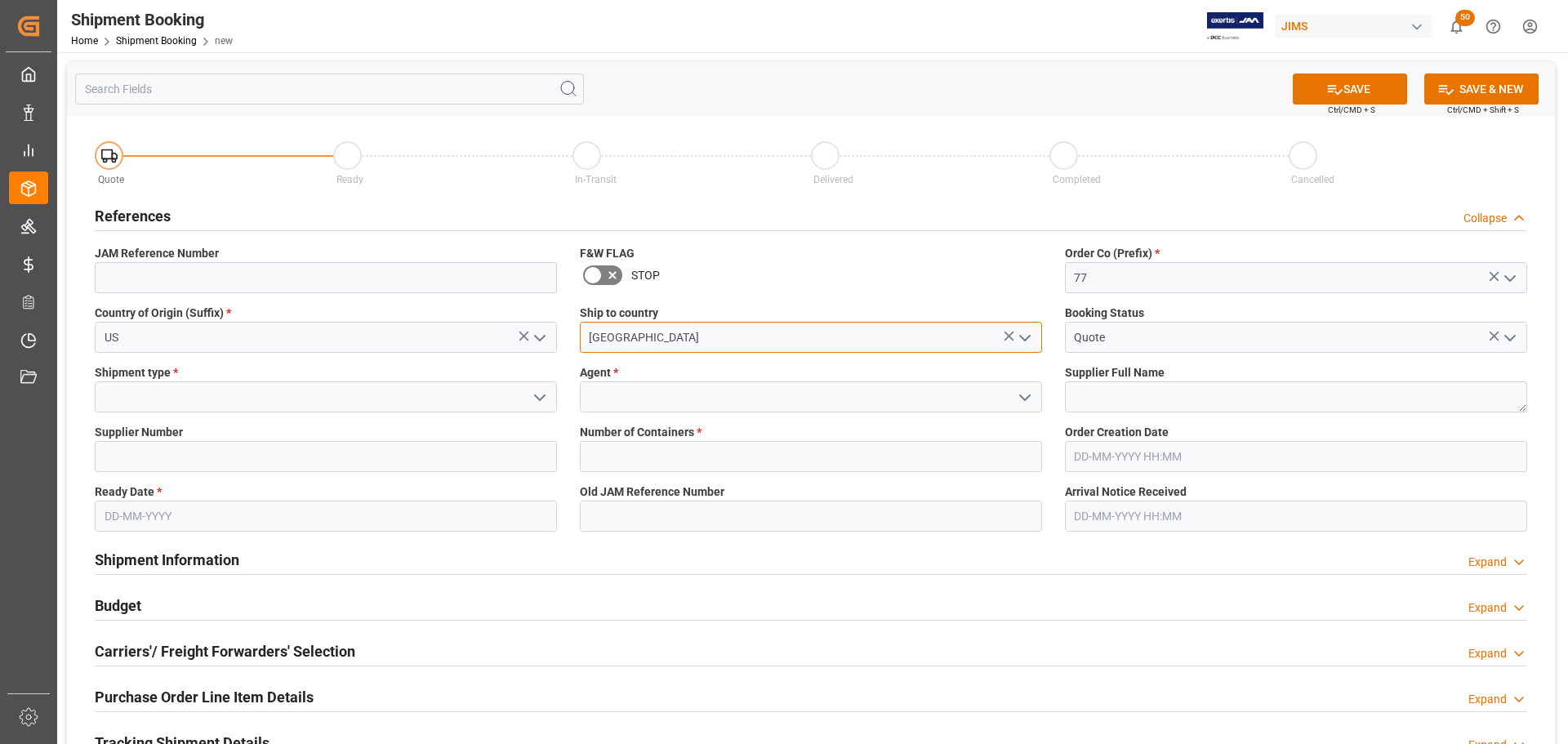
type input "[GEOGRAPHIC_DATA]"
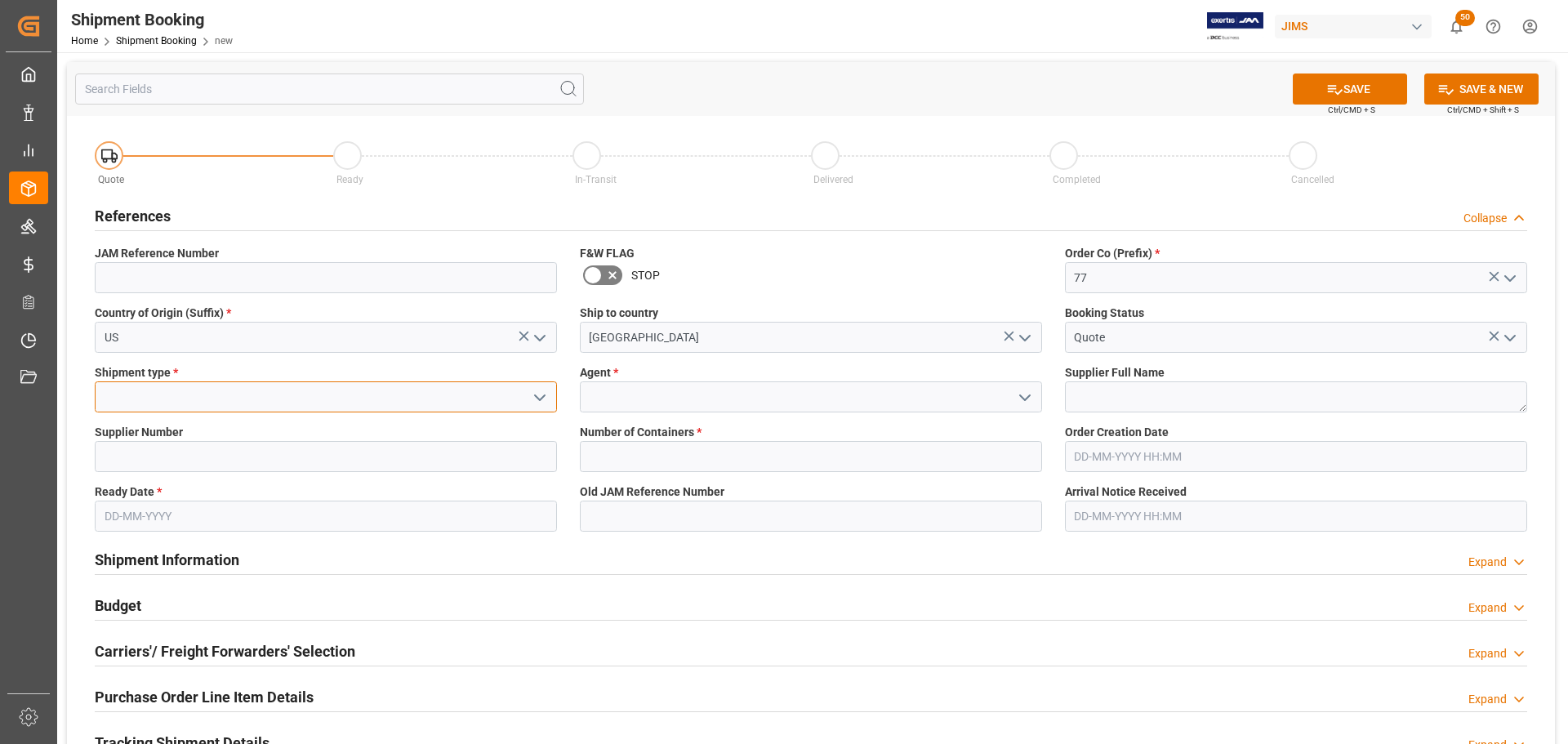
click at [149, 393] on input at bounding box center [325, 397] width 462 height 31
click at [146, 425] on div "LTL" at bounding box center [325, 433] width 460 height 36
type input "LTL"
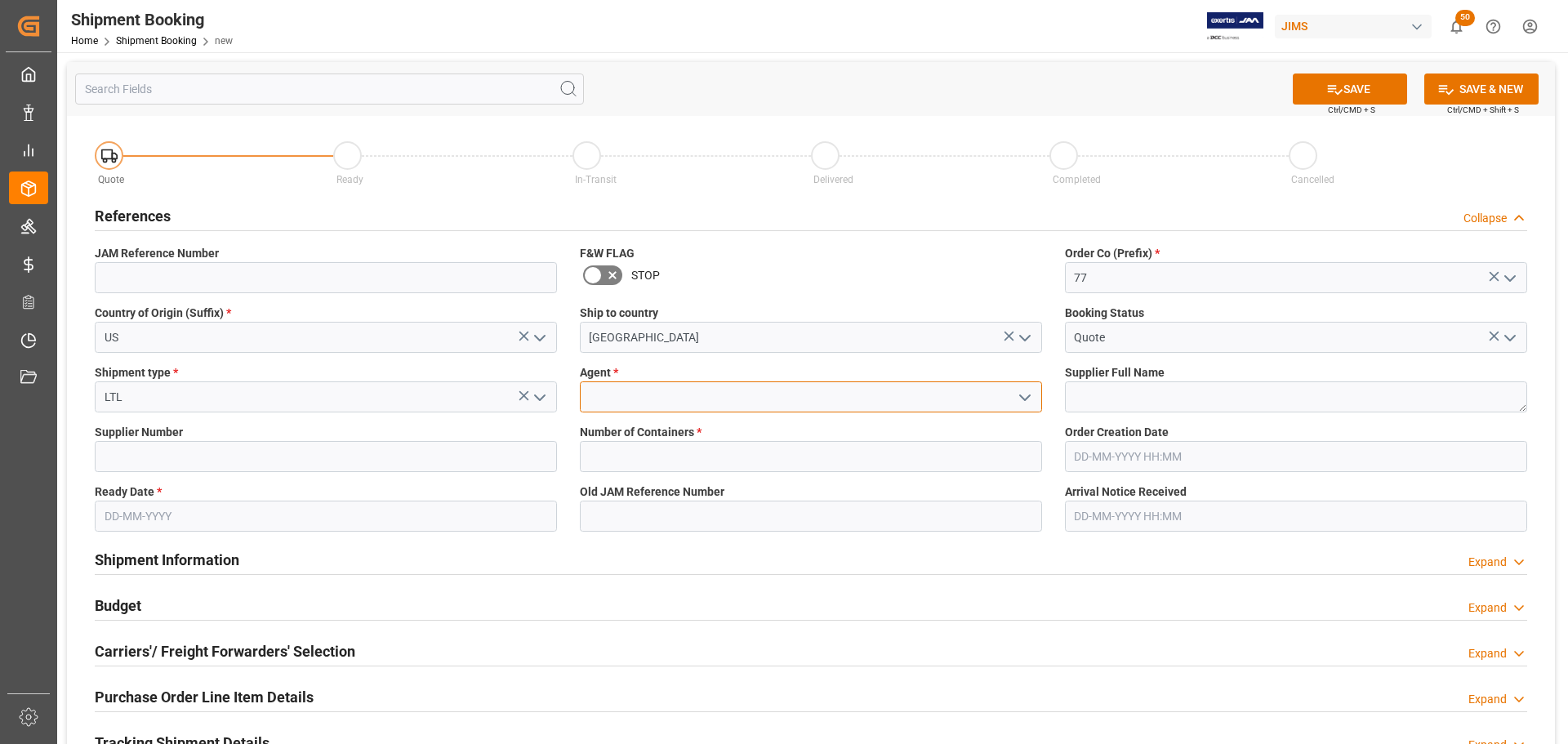
click at [734, 387] on input at bounding box center [810, 397] width 462 height 31
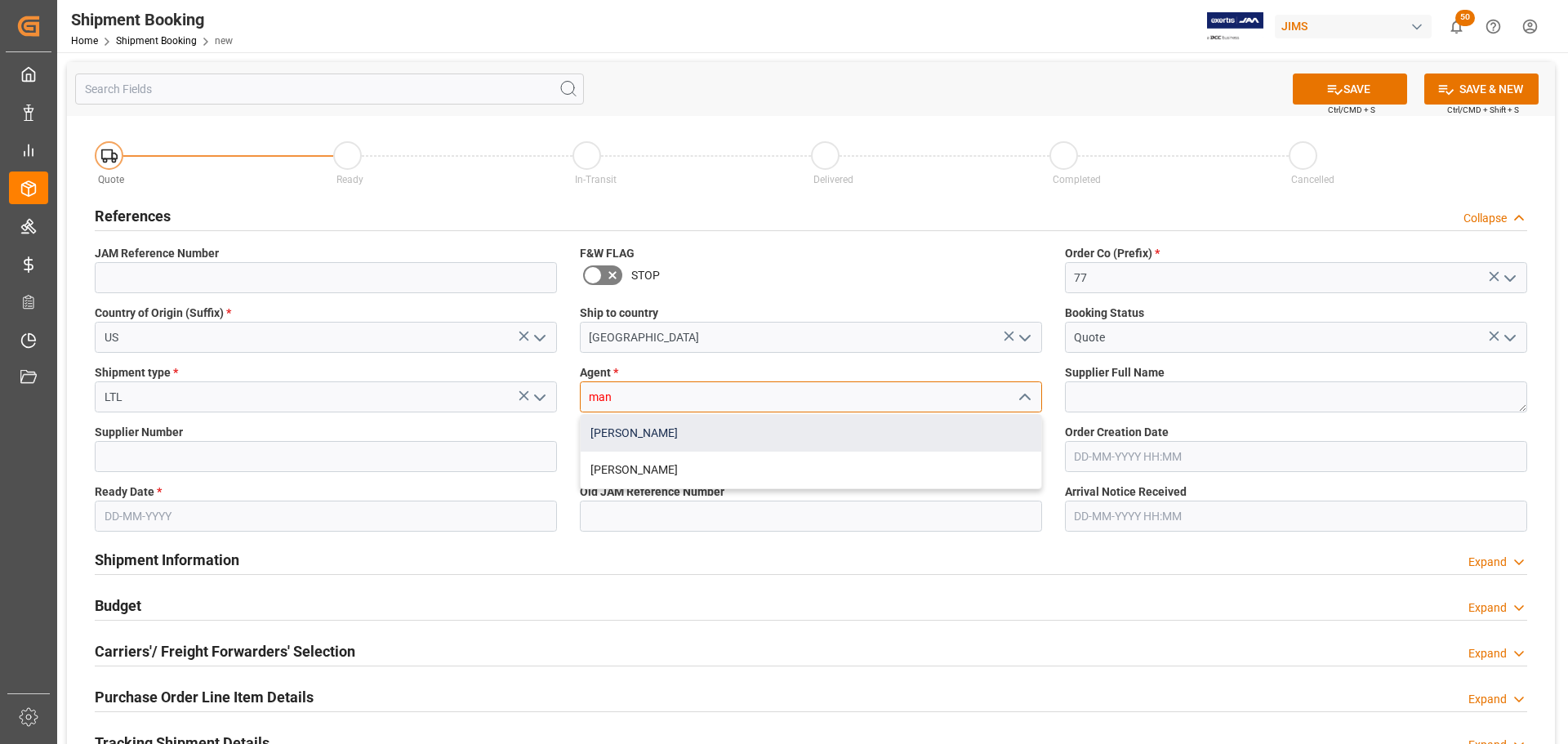
click at [706, 433] on div "[PERSON_NAME]" at bounding box center [810, 433] width 460 height 36
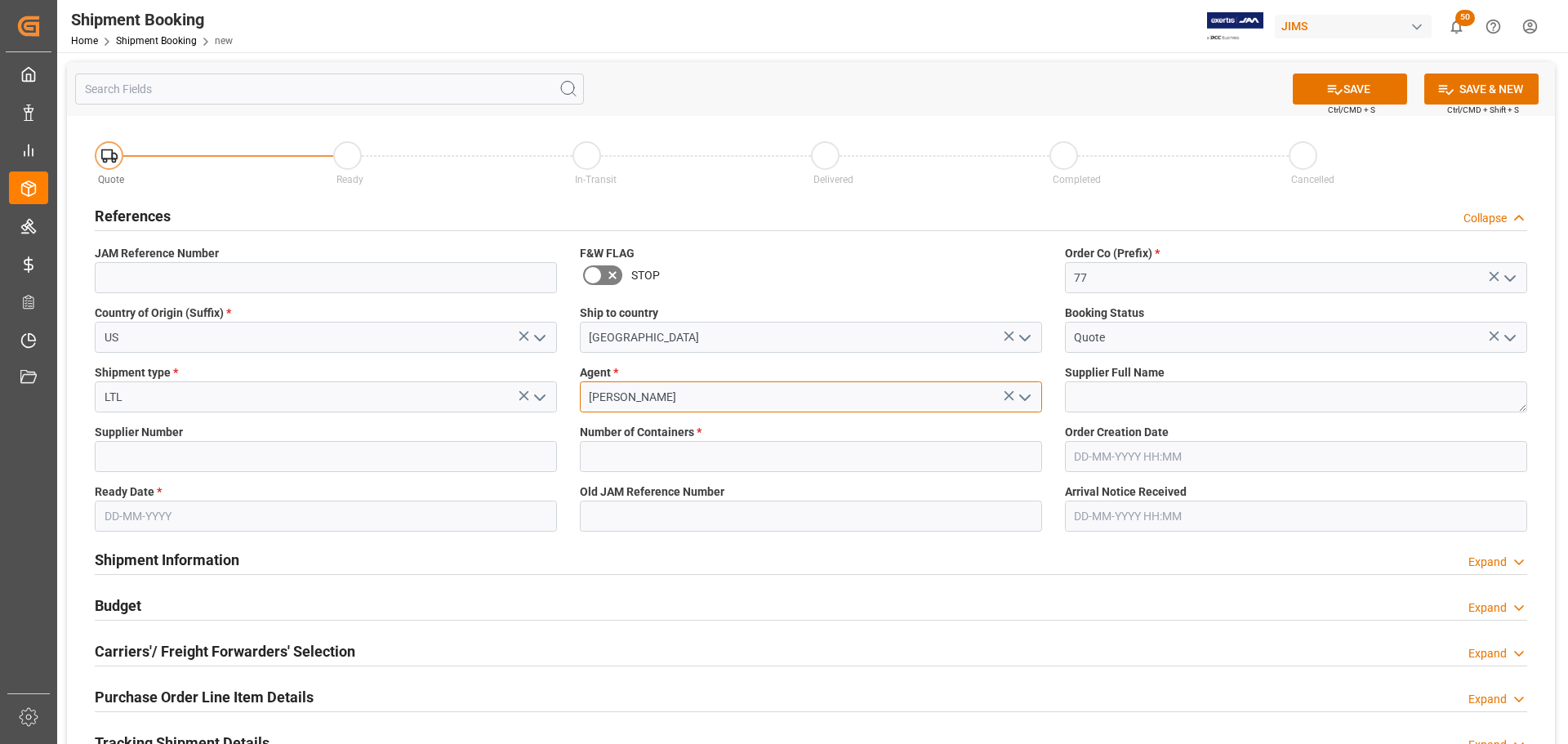
type input "[PERSON_NAME]"
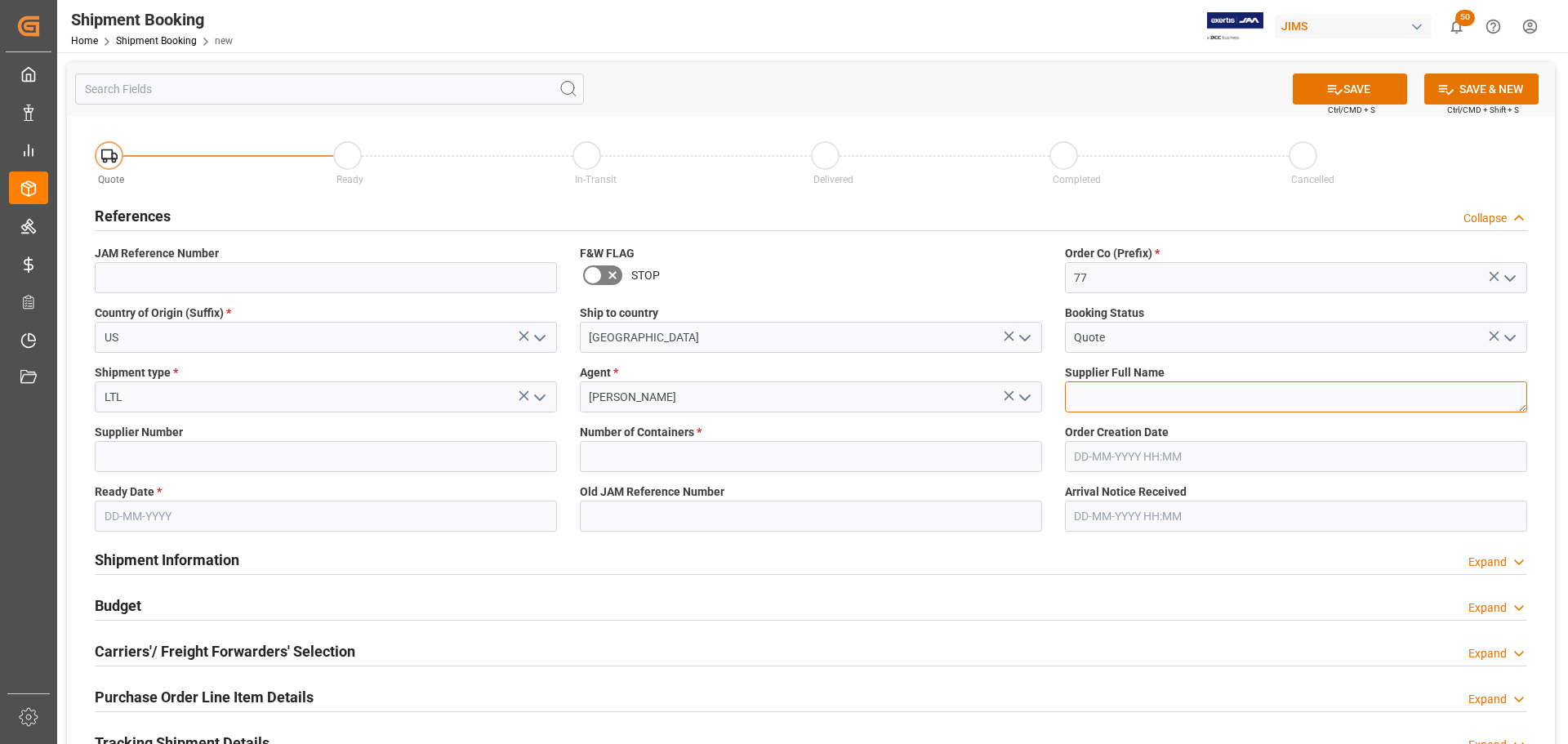
click at [1201, 393] on textarea at bounding box center [1295, 397] width 462 height 31
click at [167, 521] on input "text" at bounding box center [325, 515] width 462 height 31
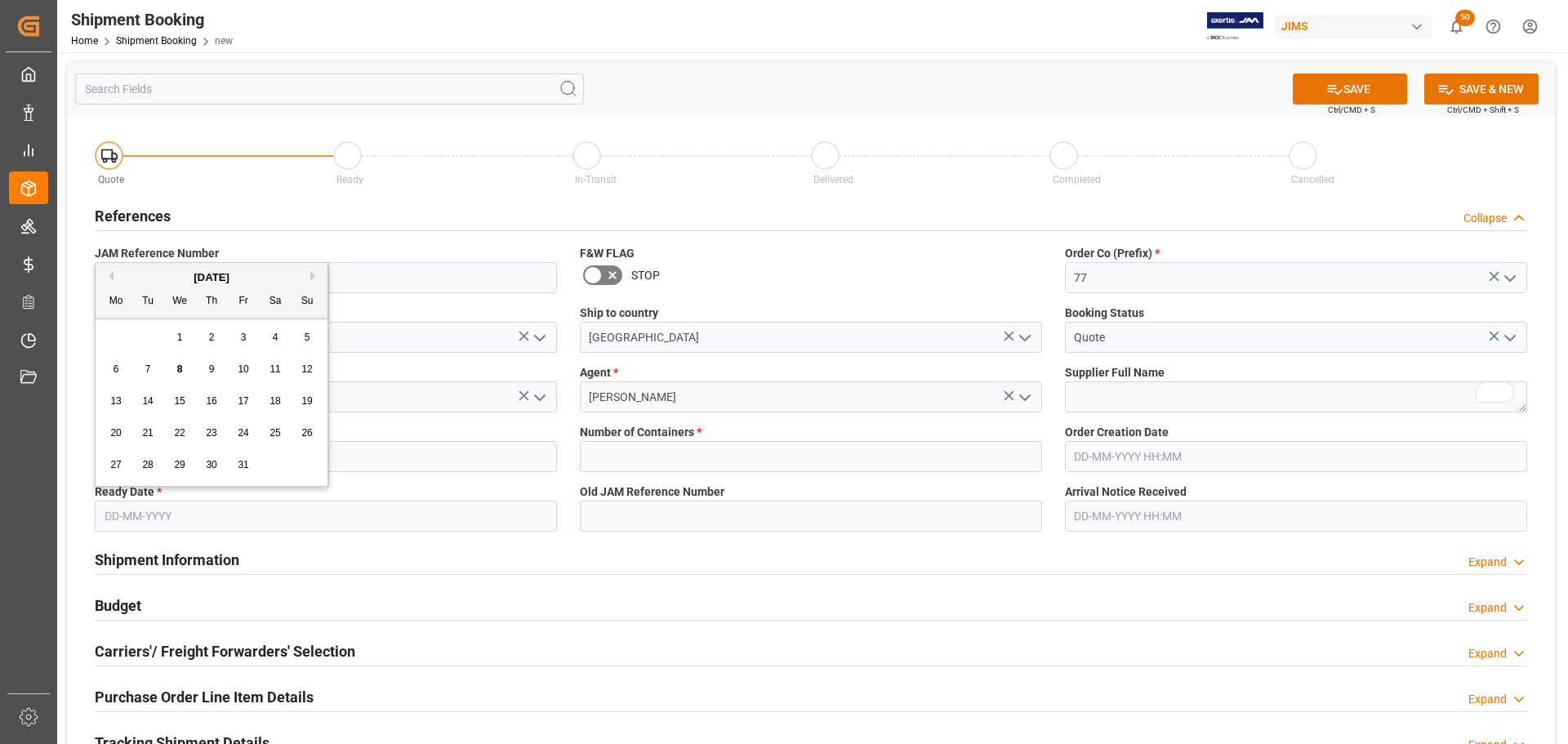
click at [179, 367] on span "8" at bounding box center [180, 369] width 6 height 11
type input "[DATE]"
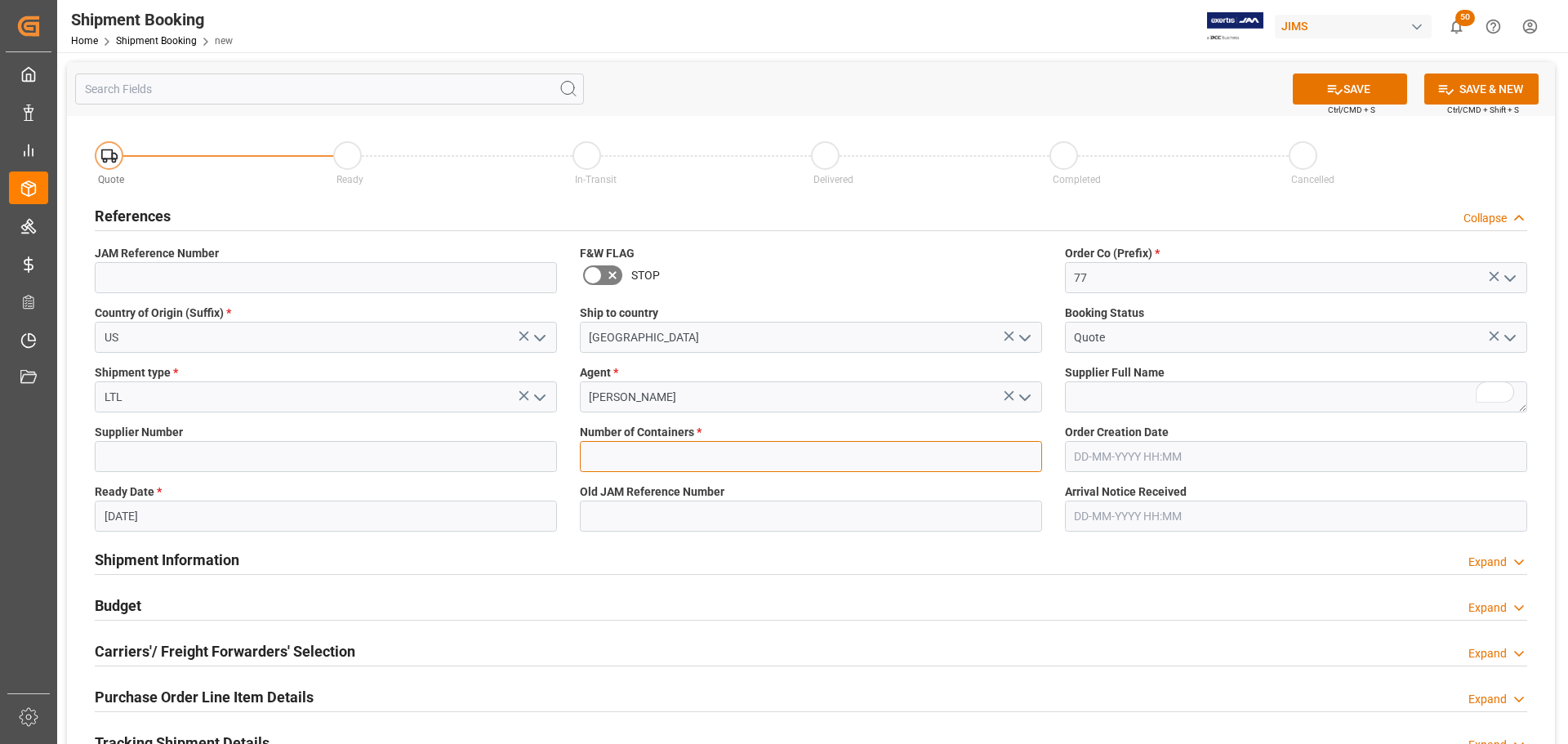
click at [663, 449] on input "text" at bounding box center [810, 456] width 462 height 31
type input "0"
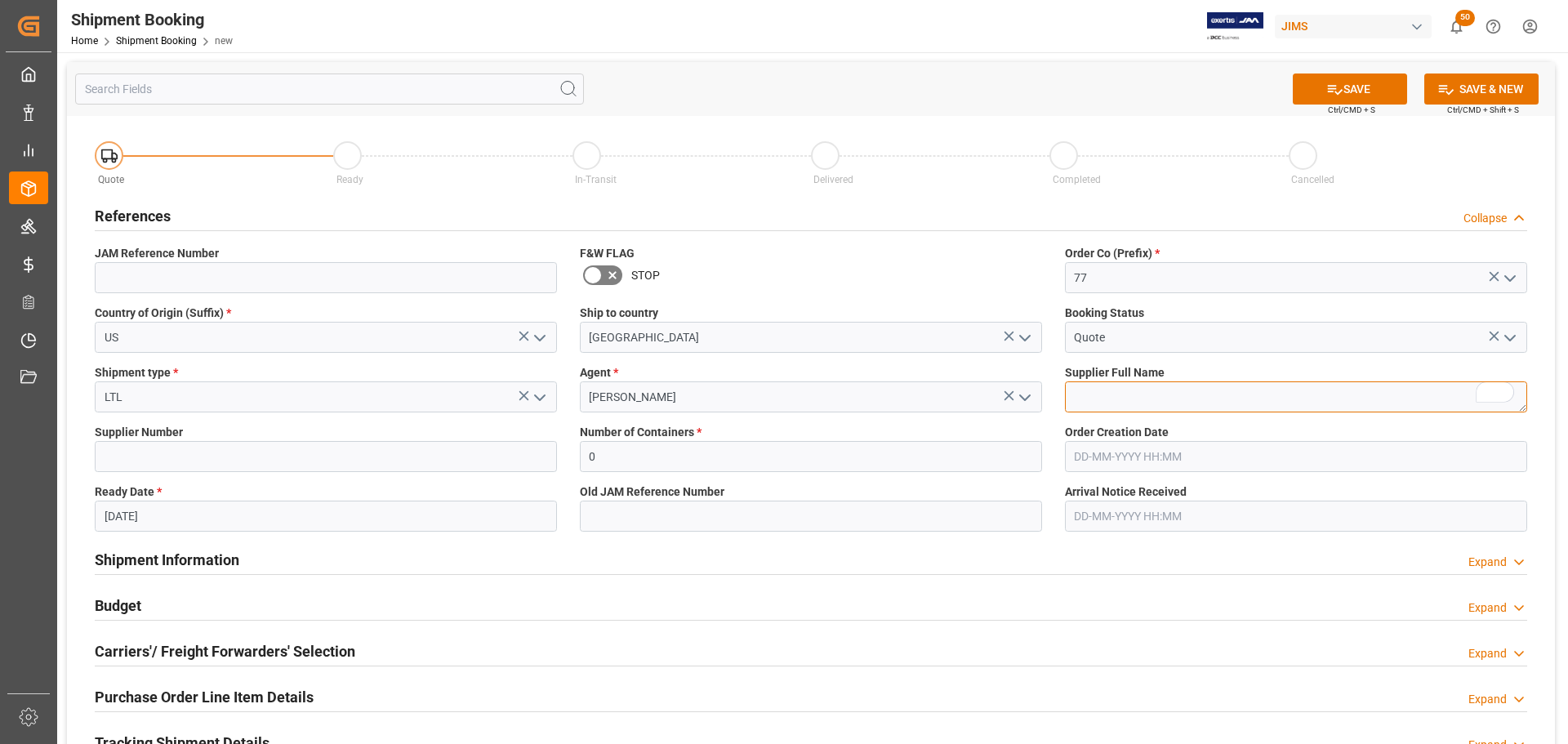
click at [1134, 386] on textarea "To enrich screen reader interactions, please activate Accessibility in Grammarl…" at bounding box center [1295, 397] width 462 height 31
paste textarea "KHS America (Hercules)"
type textarea "KHS America (Hercules)"
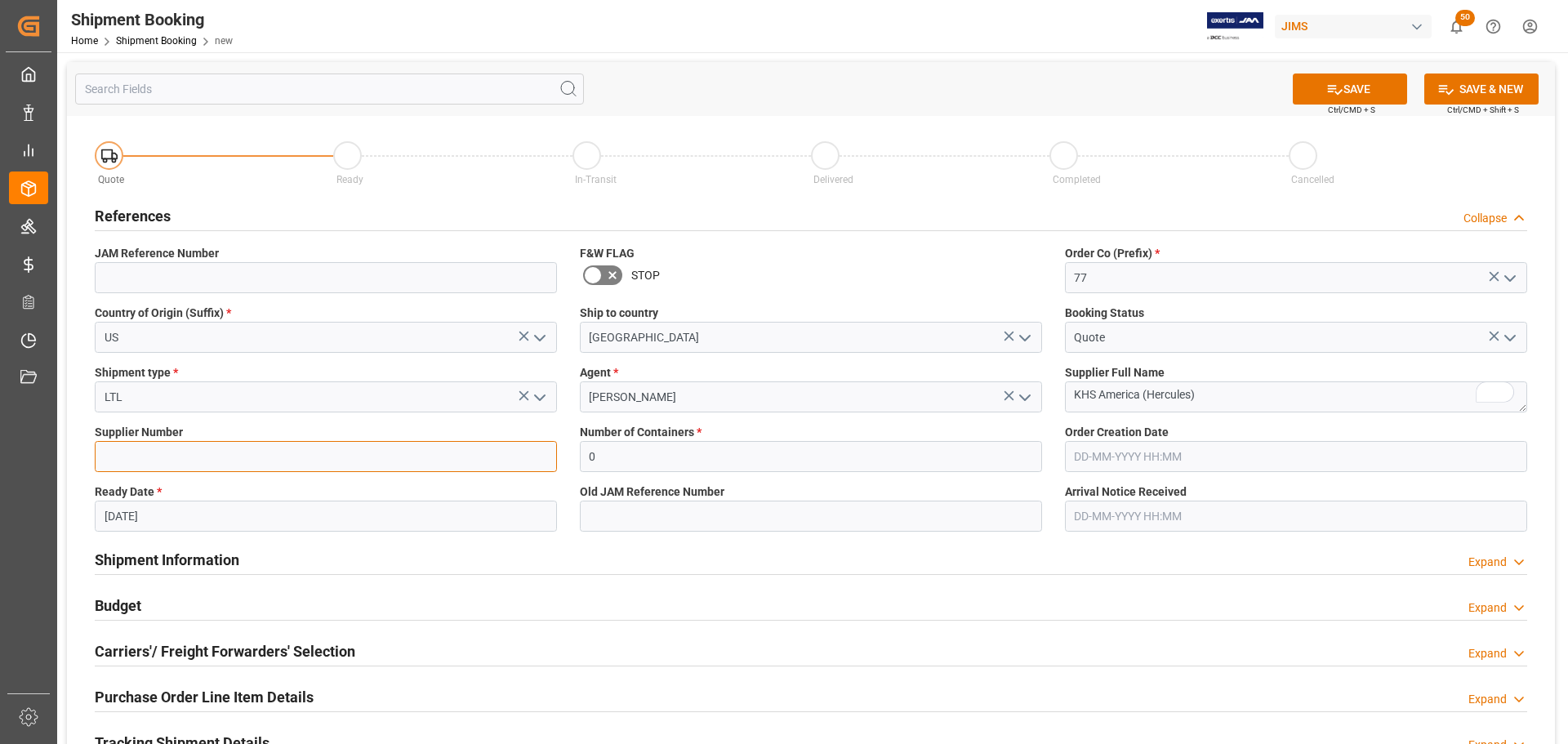
click at [251, 443] on input at bounding box center [325, 456] width 462 height 31
paste input "359102"
type input "359102"
click at [1320, 99] on button "SAVE" at bounding box center [1349, 89] width 114 height 31
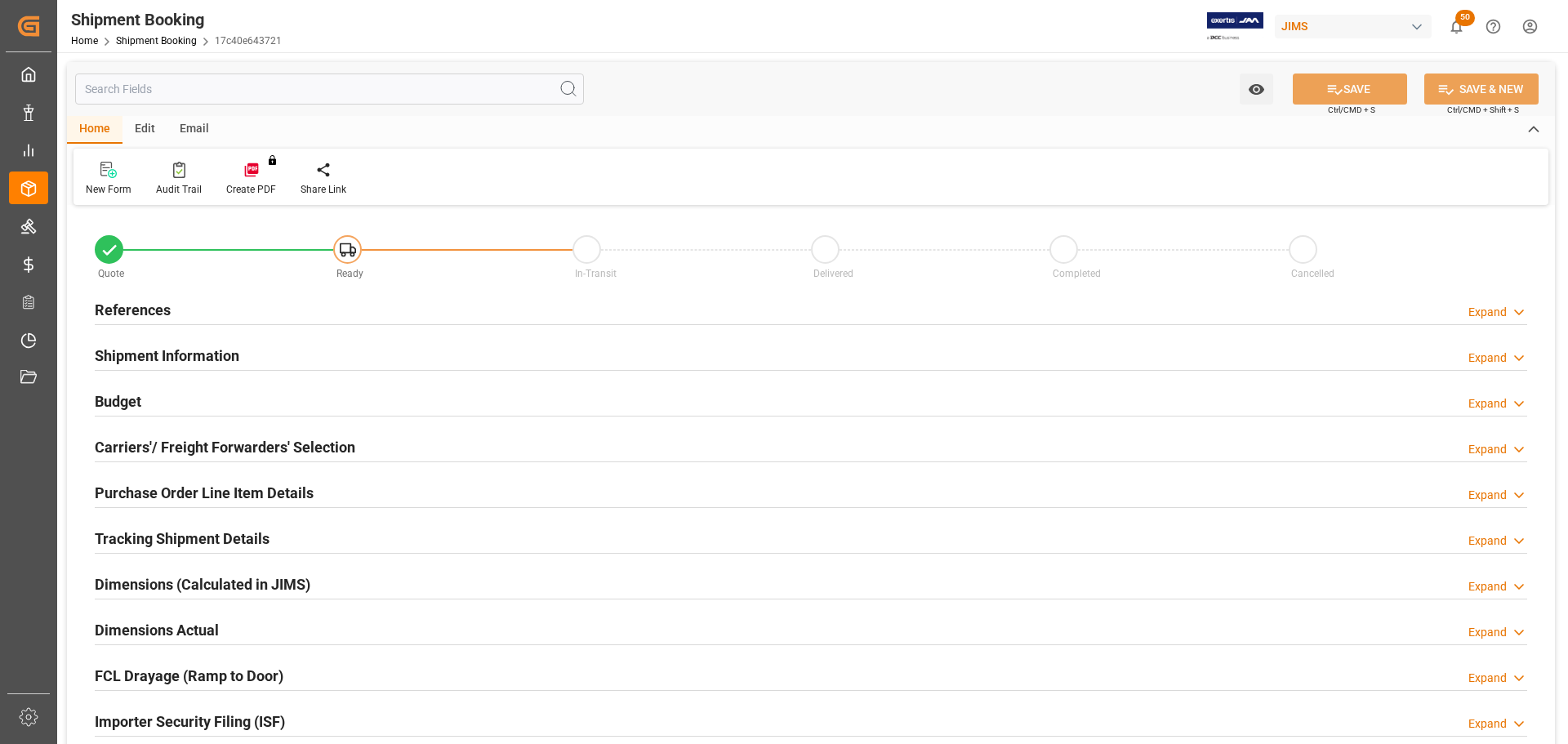
type input "0"
type input "[DATE]"
click at [147, 297] on div "References" at bounding box center [132, 308] width 76 height 31
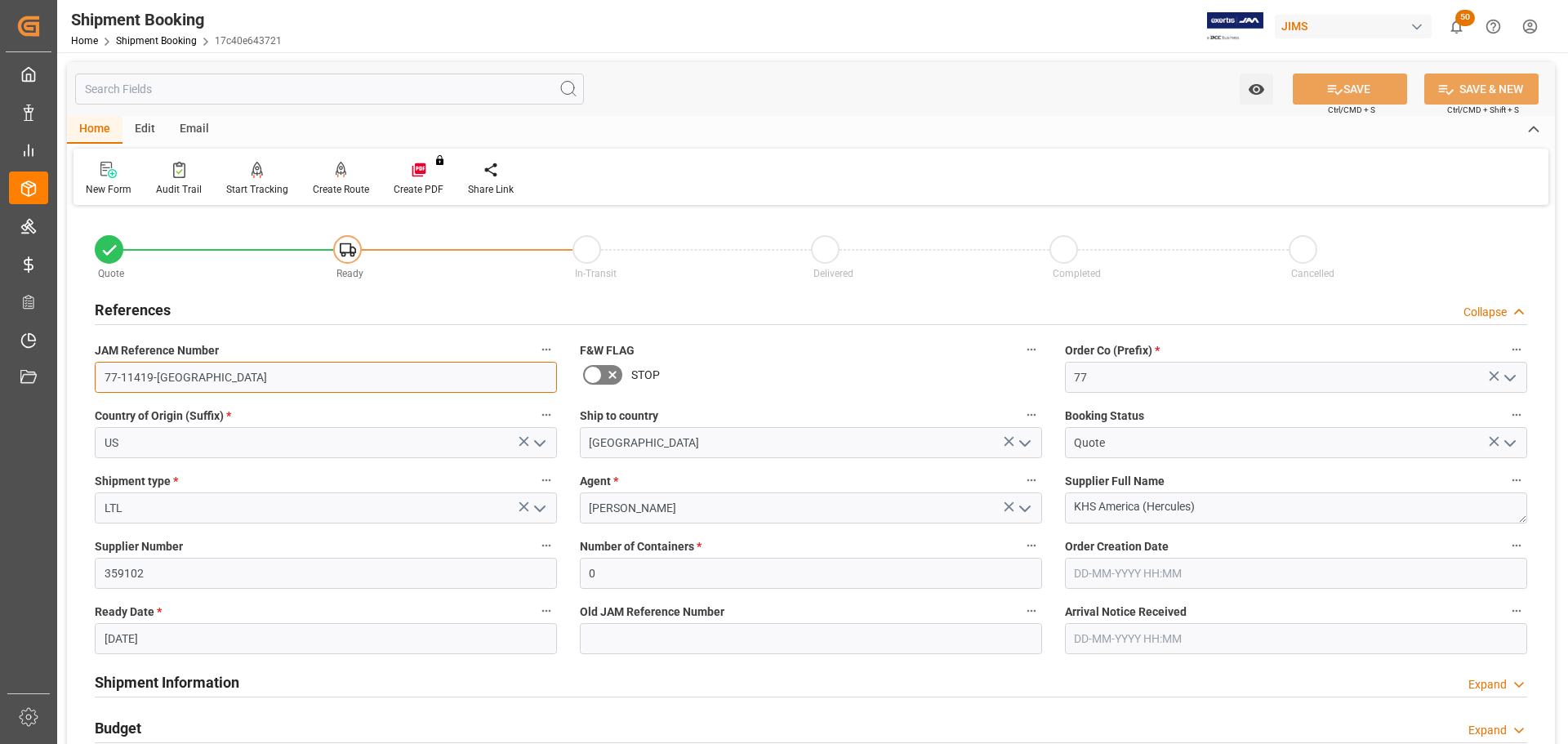
drag, startPoint x: 222, startPoint y: 376, endPoint x: 68, endPoint y: 377, distance: 154.0
click at [68, 377] on div "Quote Ready In-Transit Delivered Completed Cancelled References Collapse JAM Re…" at bounding box center [810, 716] width 1488 height 1015
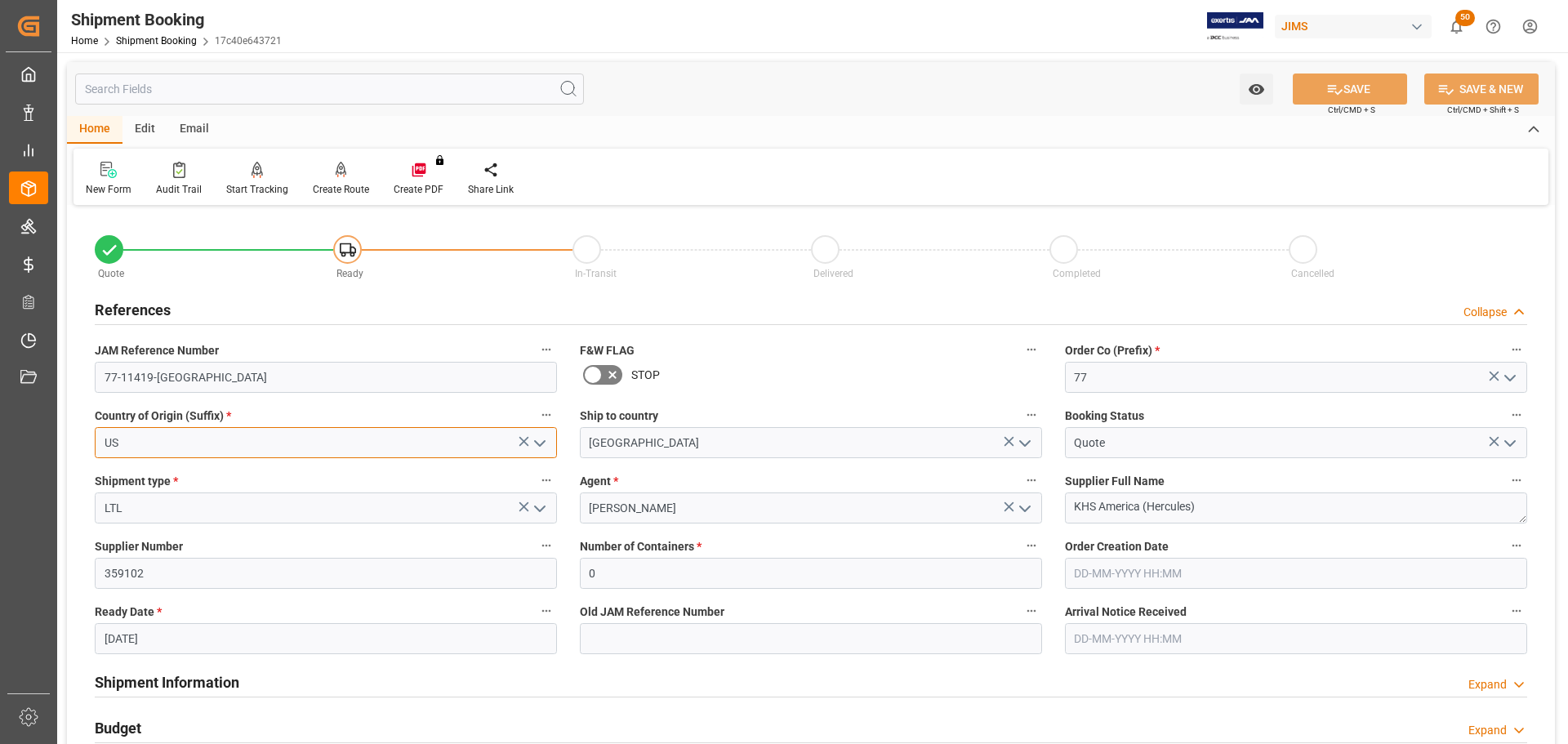
click at [222, 448] on input "US" at bounding box center [325, 442] width 462 height 31
type input "U"
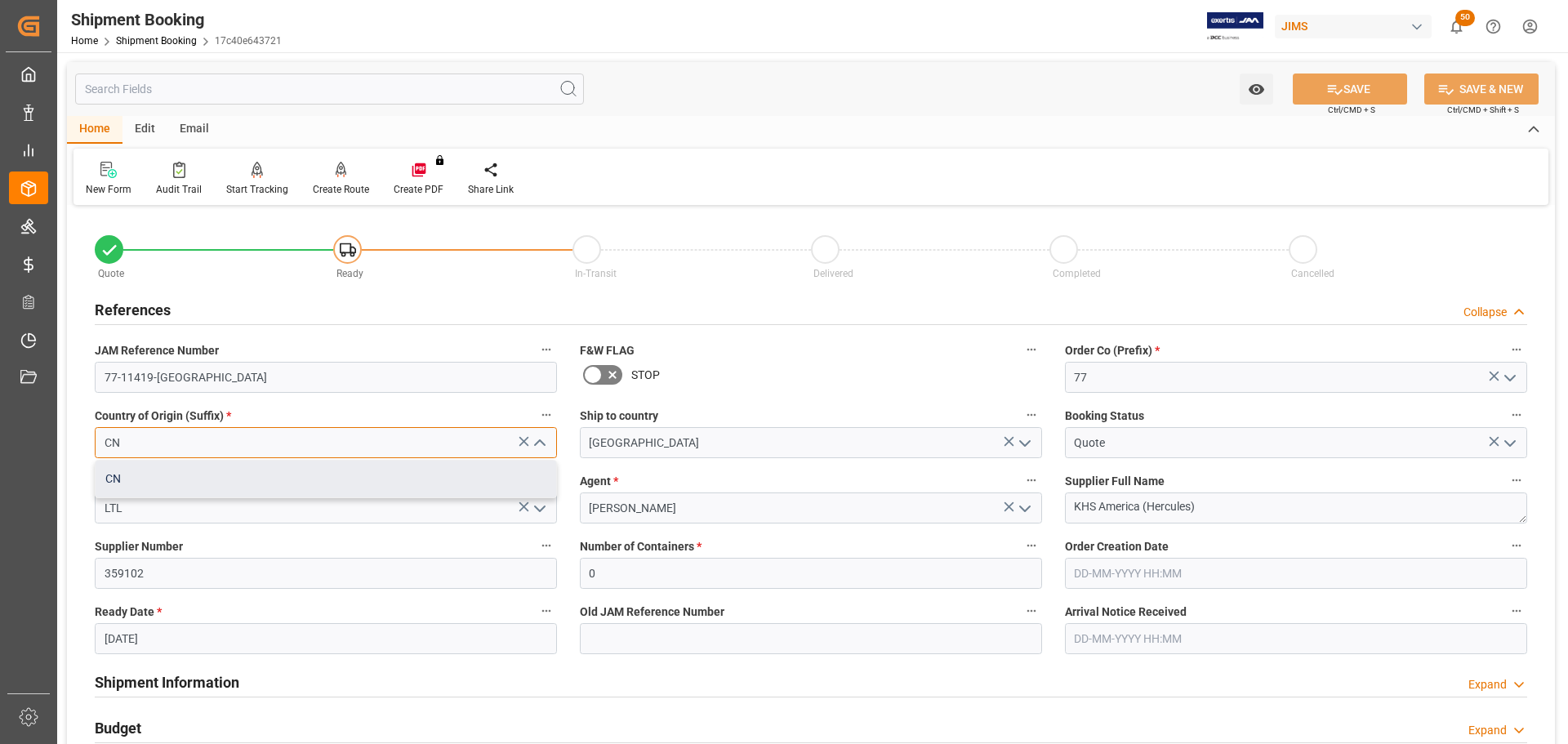
click at [215, 485] on div "CN" at bounding box center [325, 478] width 460 height 36
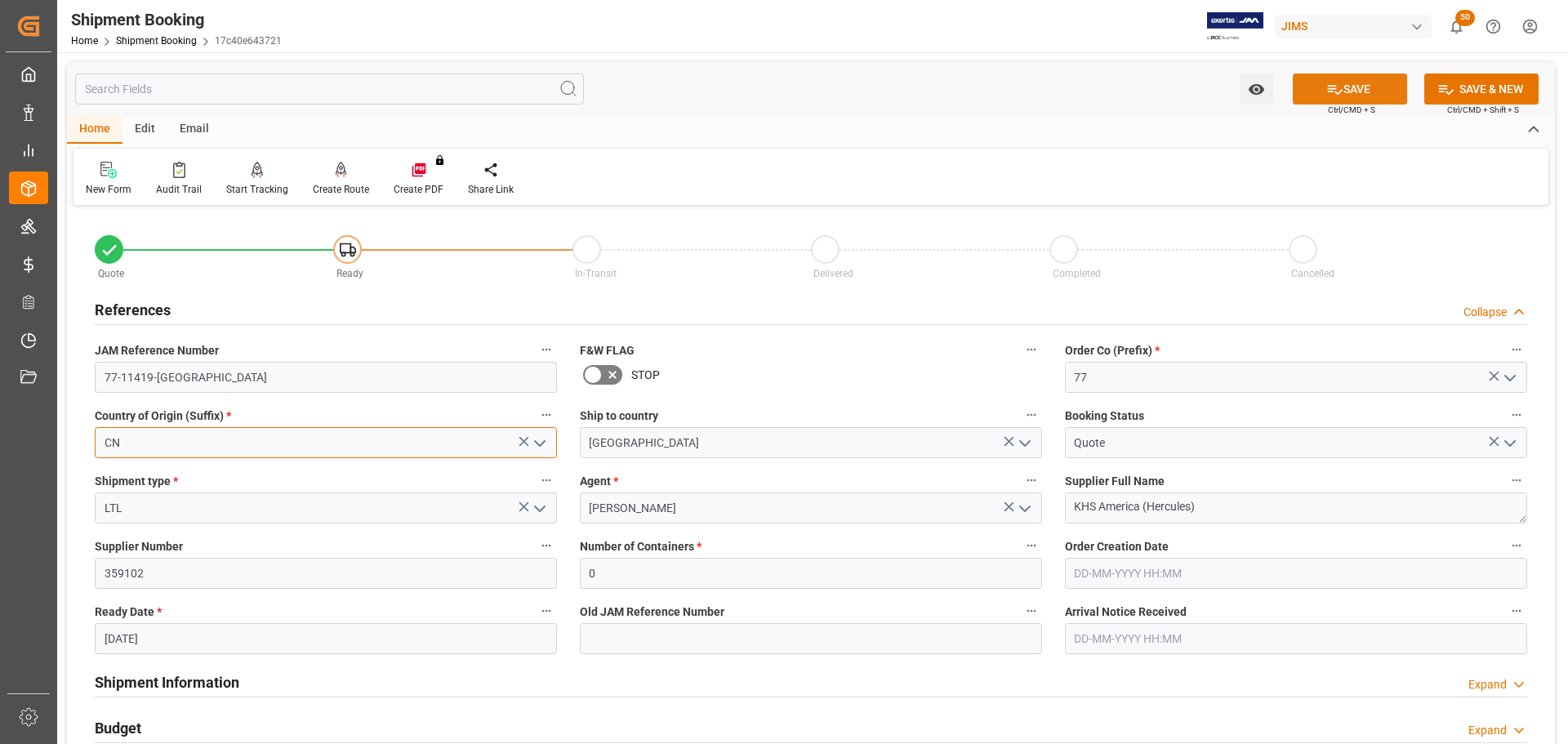
type input "CN"
click at [1314, 92] on button "SAVE" at bounding box center [1349, 89] width 114 height 31
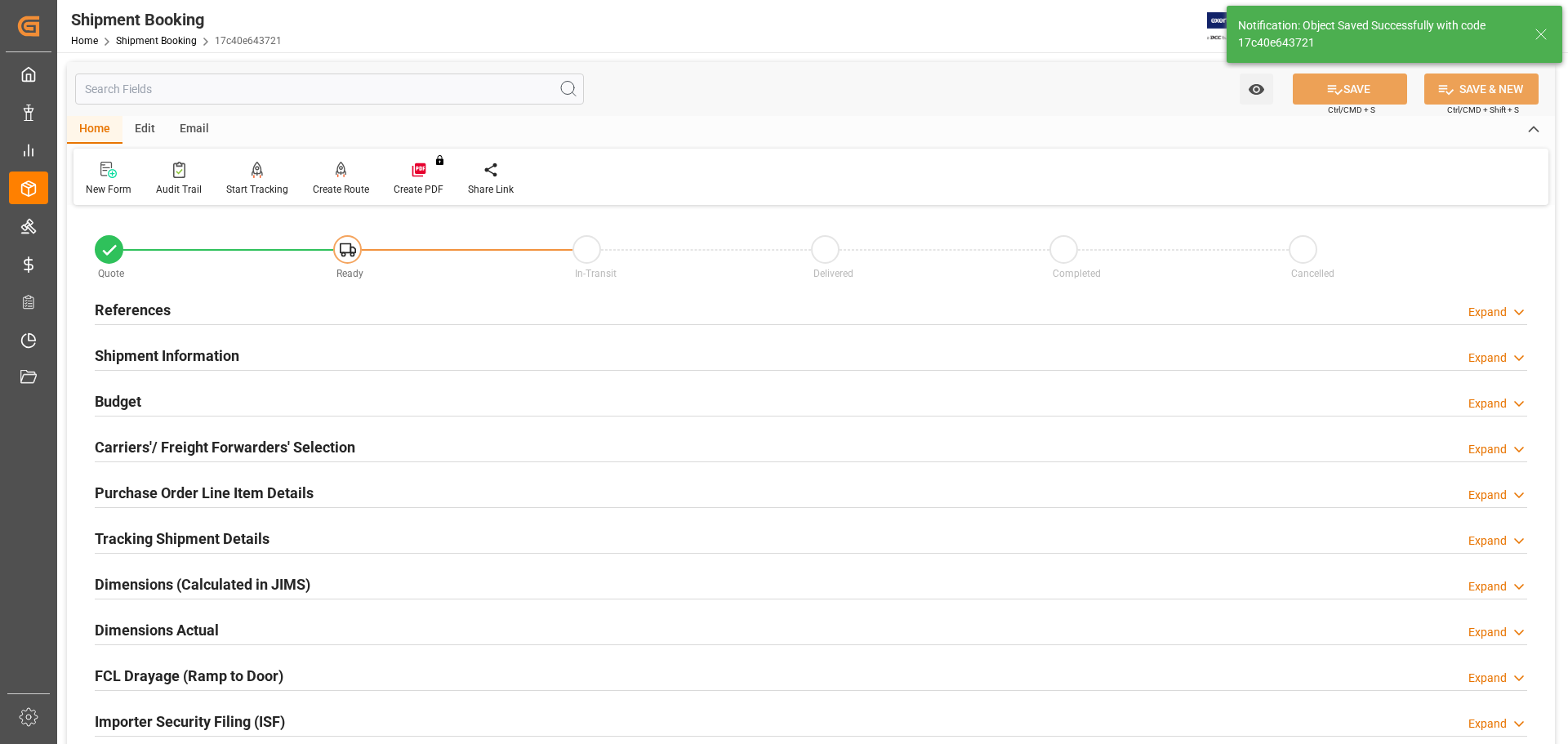
type input "77-11419-CN"
type input "Ready"
click at [235, 311] on div "References Expand" at bounding box center [810, 308] width 1432 height 31
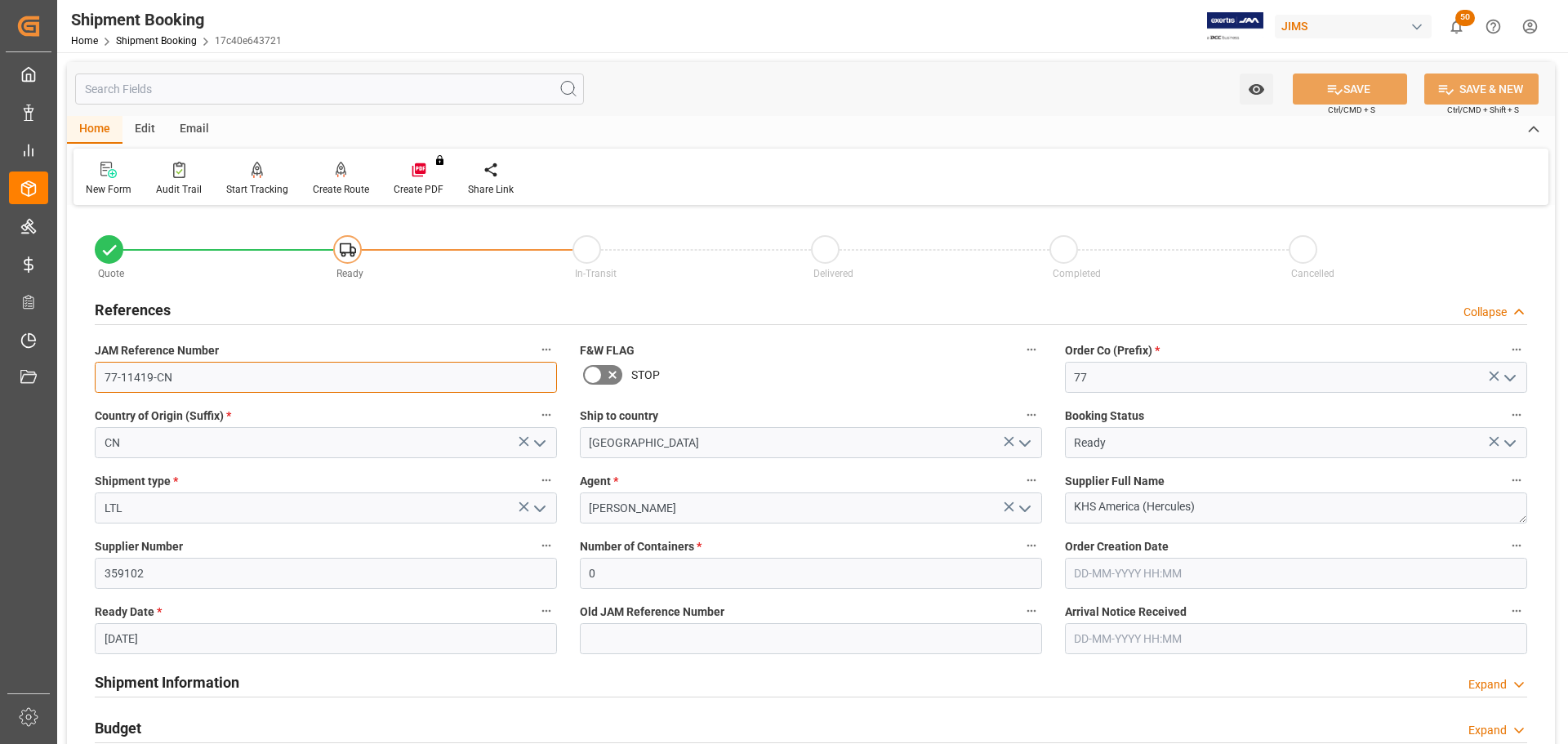
drag, startPoint x: 210, startPoint y: 382, endPoint x: 74, endPoint y: 378, distance: 136.1
click at [74, 378] on div "Quote Ready In-Transit Delivered Completed Cancelled References Collapse JAM Re…" at bounding box center [810, 716] width 1488 height 1015
click at [187, 369] on input "77-11419-CN" at bounding box center [325, 377] width 462 height 31
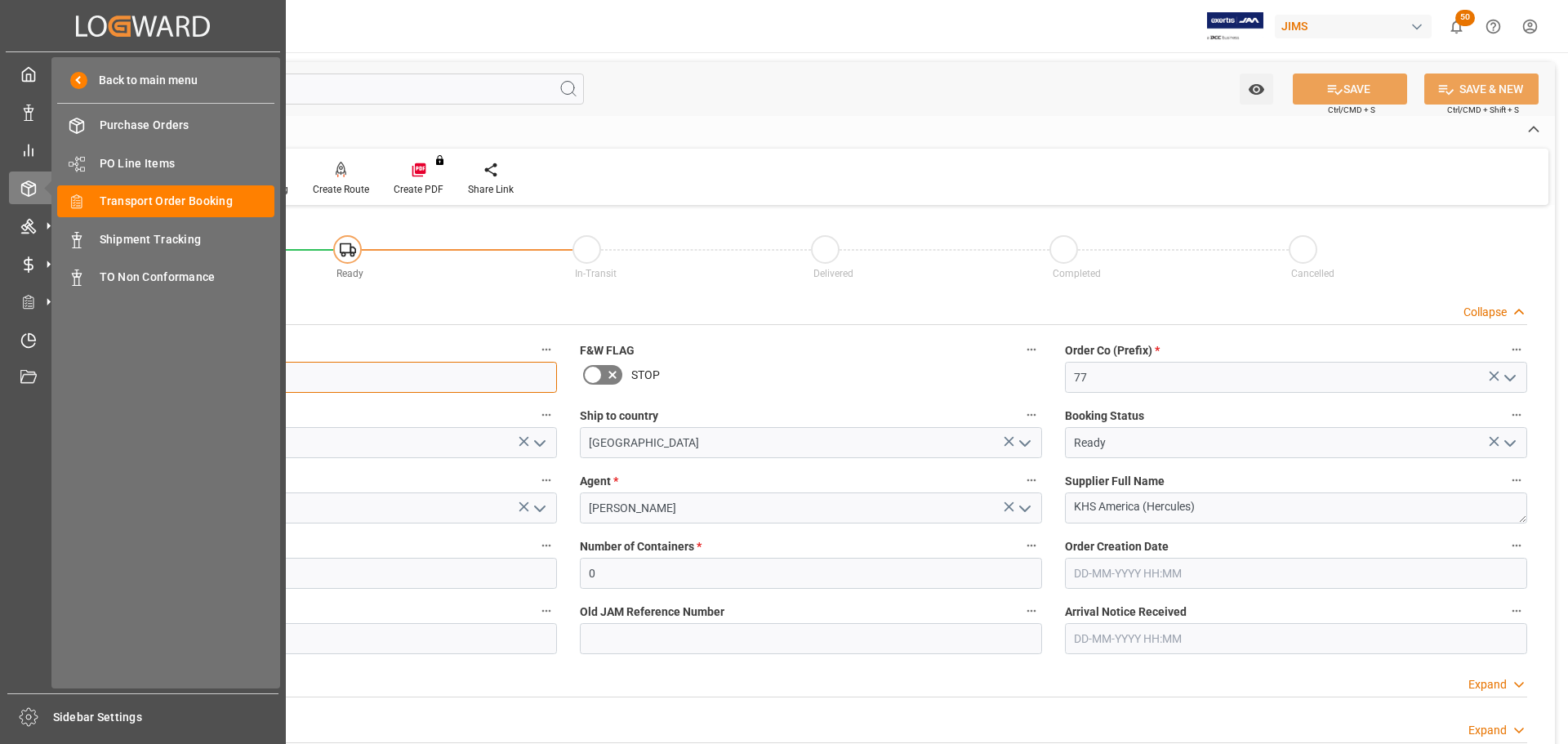
drag, startPoint x: 229, startPoint y: 388, endPoint x: 55, endPoint y: 388, distance: 174.0
click at [55, 388] on div "Created by potrace 1.15, written by Peter Selinger 2001-2017 Created by potrace…" at bounding box center [784, 372] width 1568 height 744
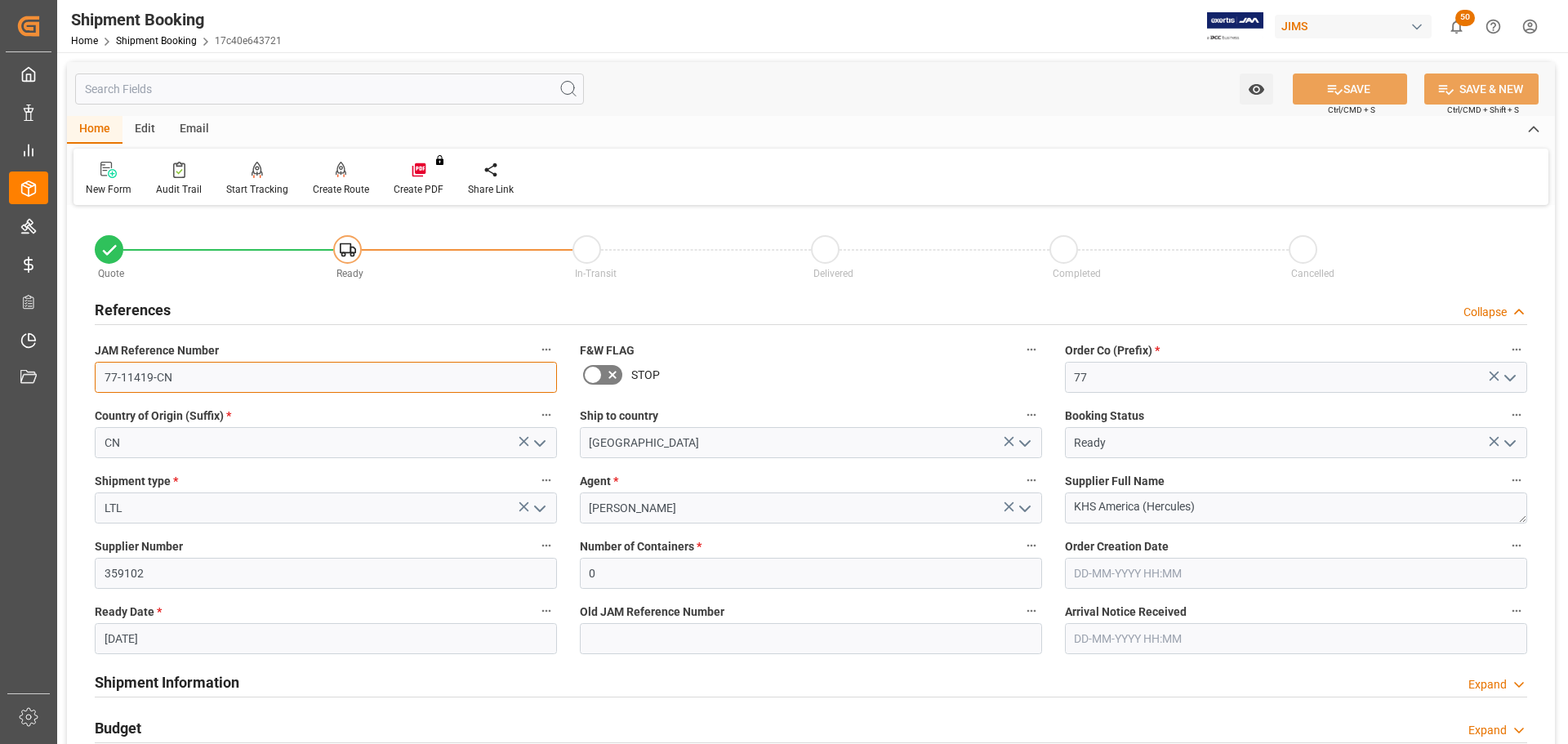
click at [278, 376] on input "77-11419-CN" at bounding box center [325, 377] width 462 height 31
click at [197, 382] on input "77-11419-CN" at bounding box center [325, 377] width 462 height 31
drag, startPoint x: 226, startPoint y: 379, endPoint x: 64, endPoint y: 370, distance: 162.2
click at [64, 370] on div "Watch Option SAVE Ctrl/CMD + S SAVE & NEW Ctrl/CMD + Shift + S Home Edit Email …" at bounding box center [811, 710] width 1508 height 1315
click at [157, 309] on h2 "References" at bounding box center [132, 309] width 76 height 22
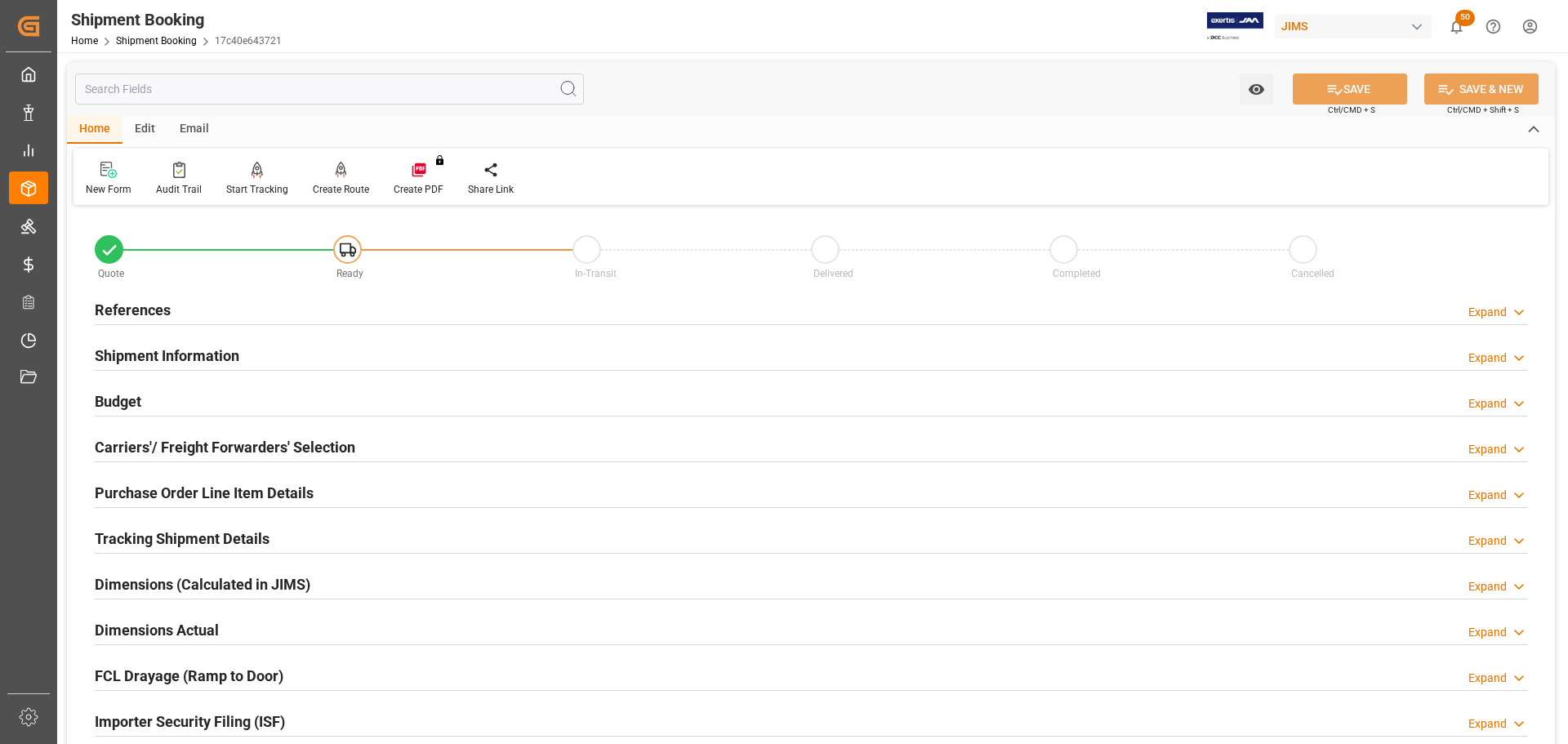
click at [157, 309] on h2 "References" at bounding box center [132, 309] width 76 height 22
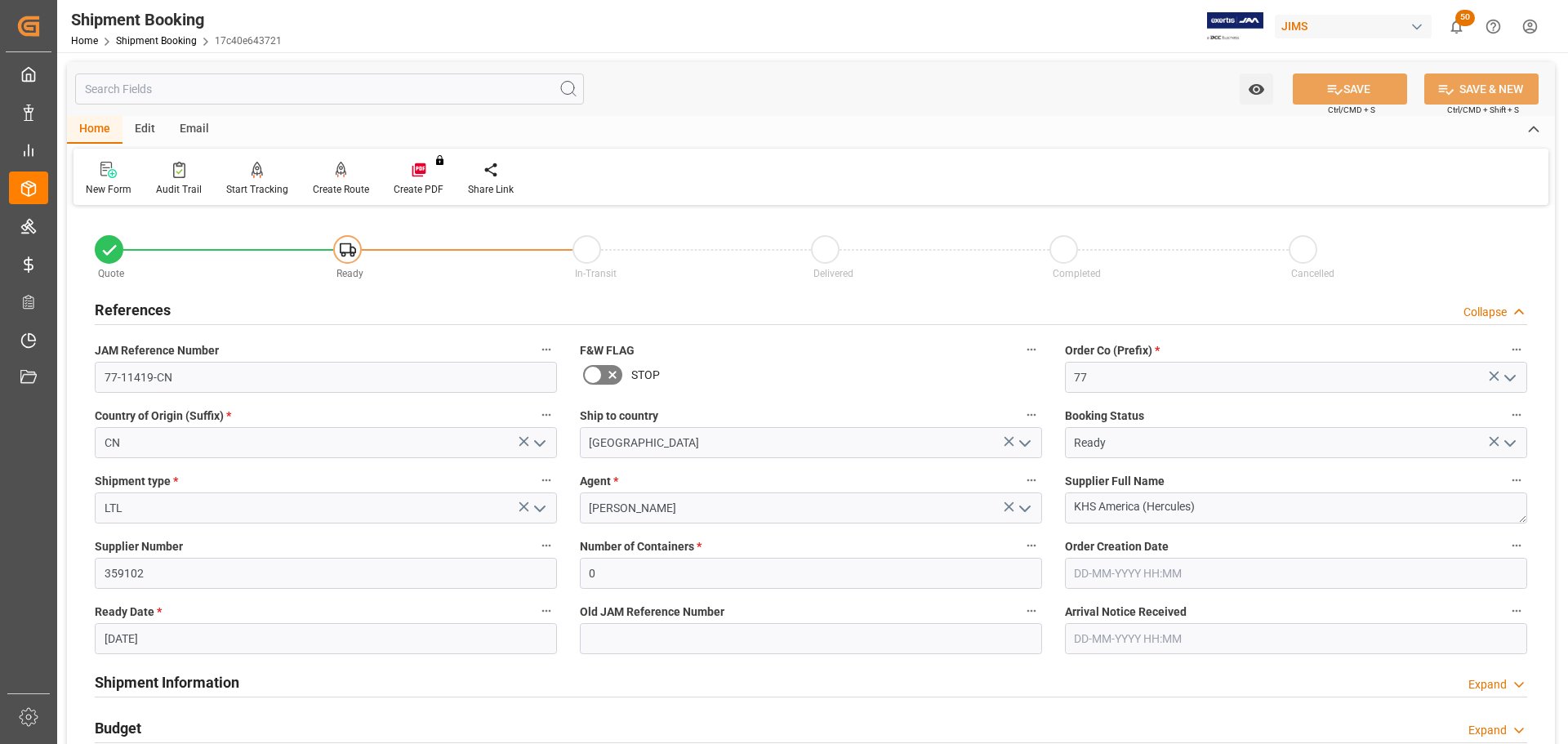
click at [157, 309] on h2 "References" at bounding box center [132, 309] width 76 height 22
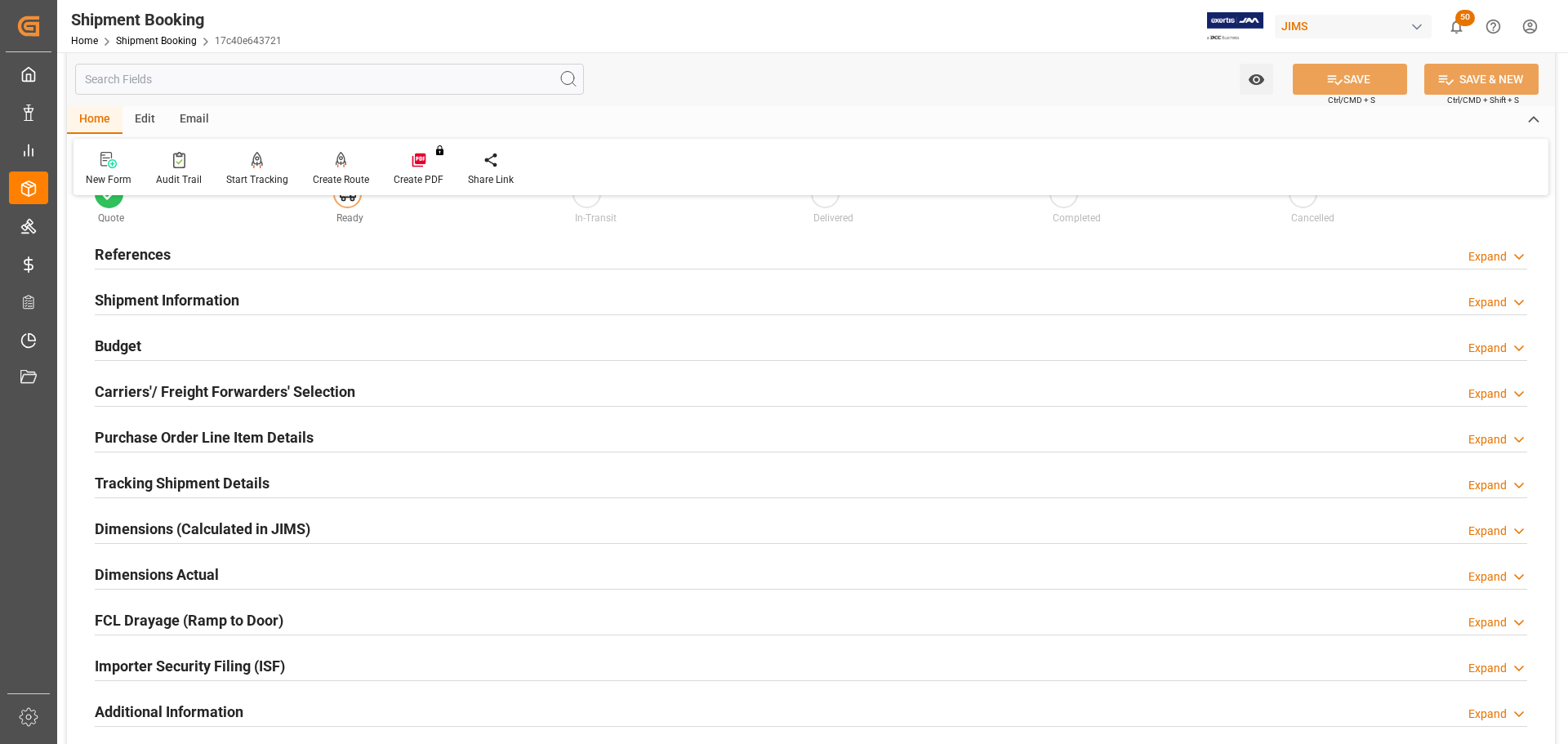
scroll to position [81, 0]
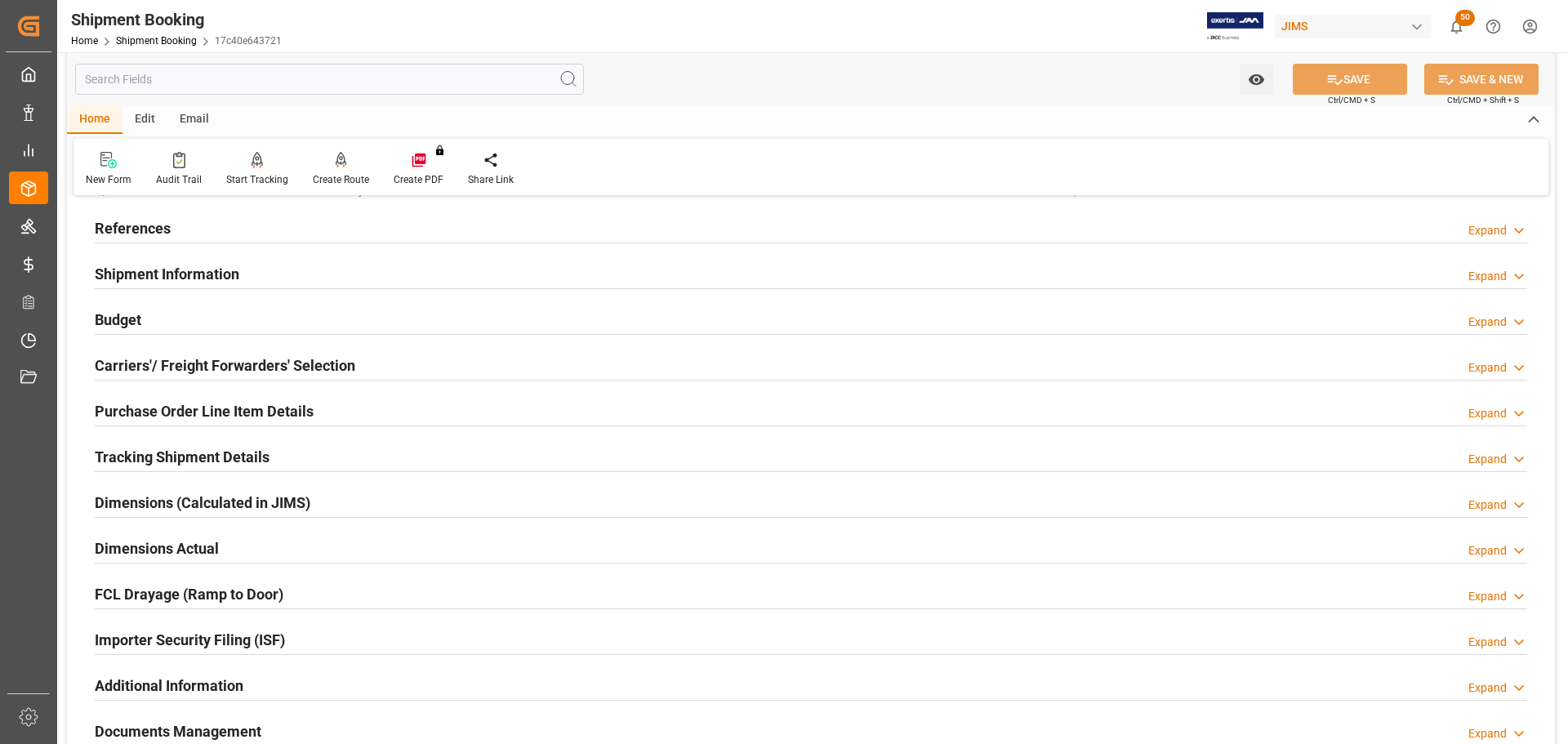
click at [177, 275] on h2 "Shipment Information" at bounding box center [166, 274] width 144 height 22
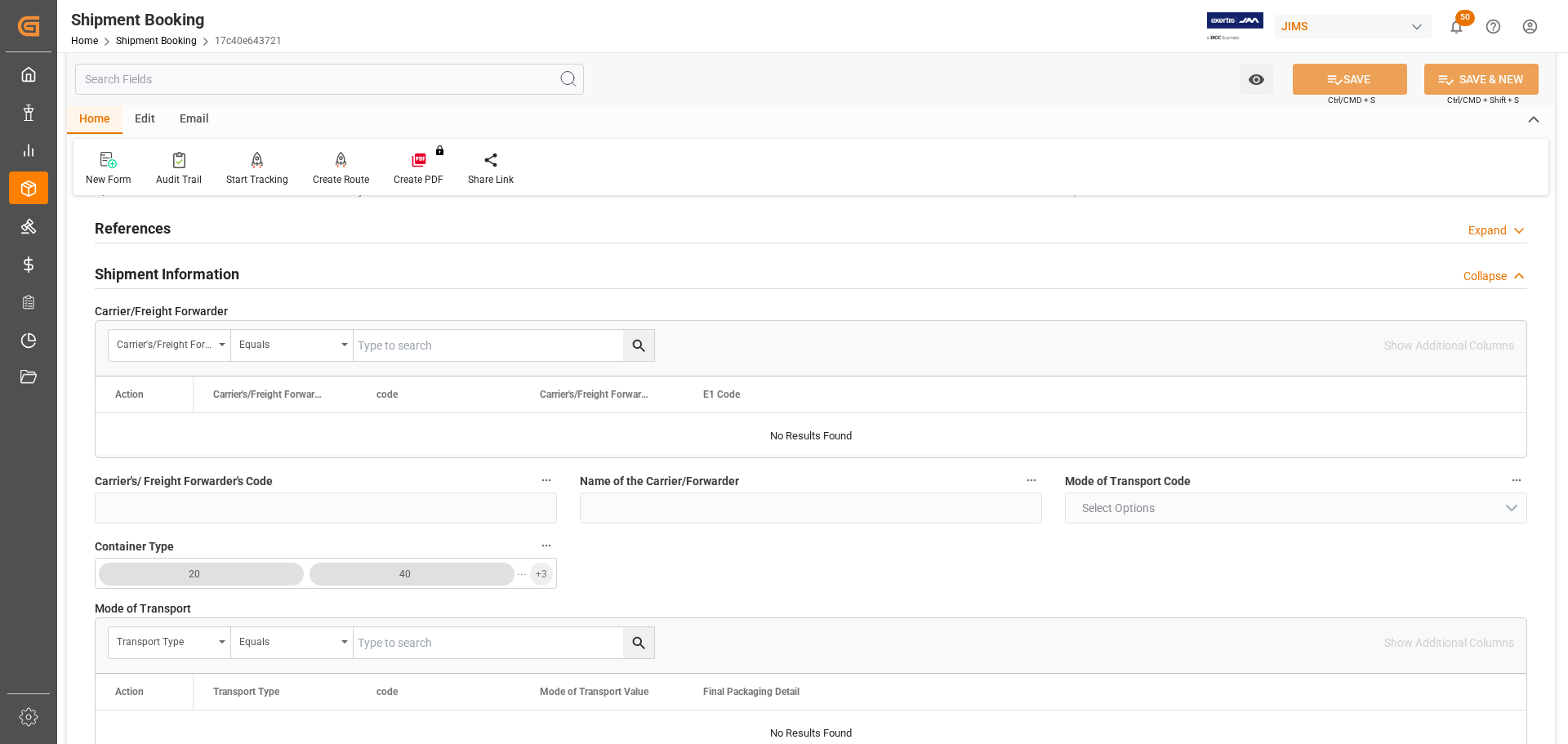
click at [192, 270] on h2 "Shipment Information" at bounding box center [166, 274] width 144 height 22
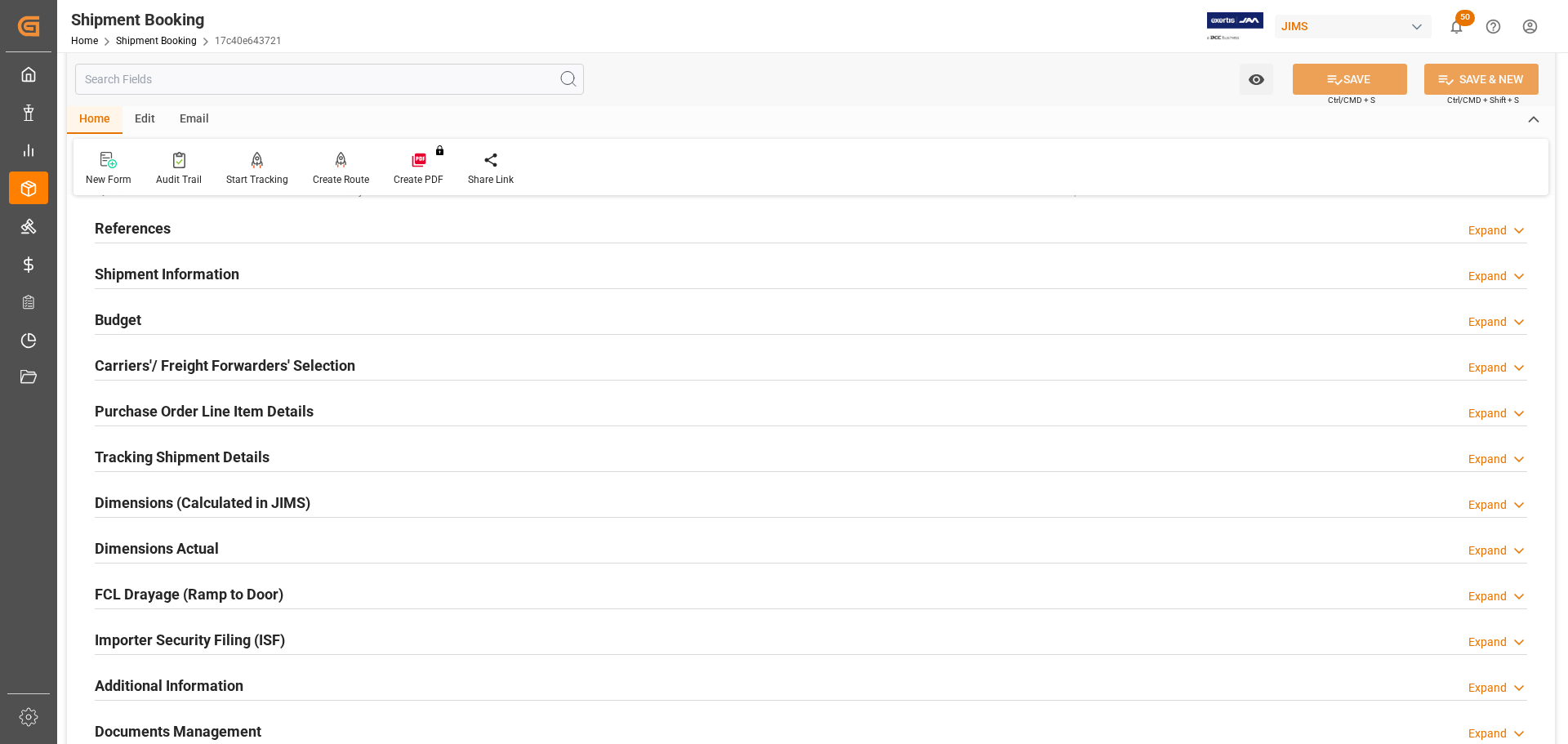
click at [192, 367] on h2 "Carriers'/ Freight Forwarders' Selection" at bounding box center [225, 364] width 260 height 22
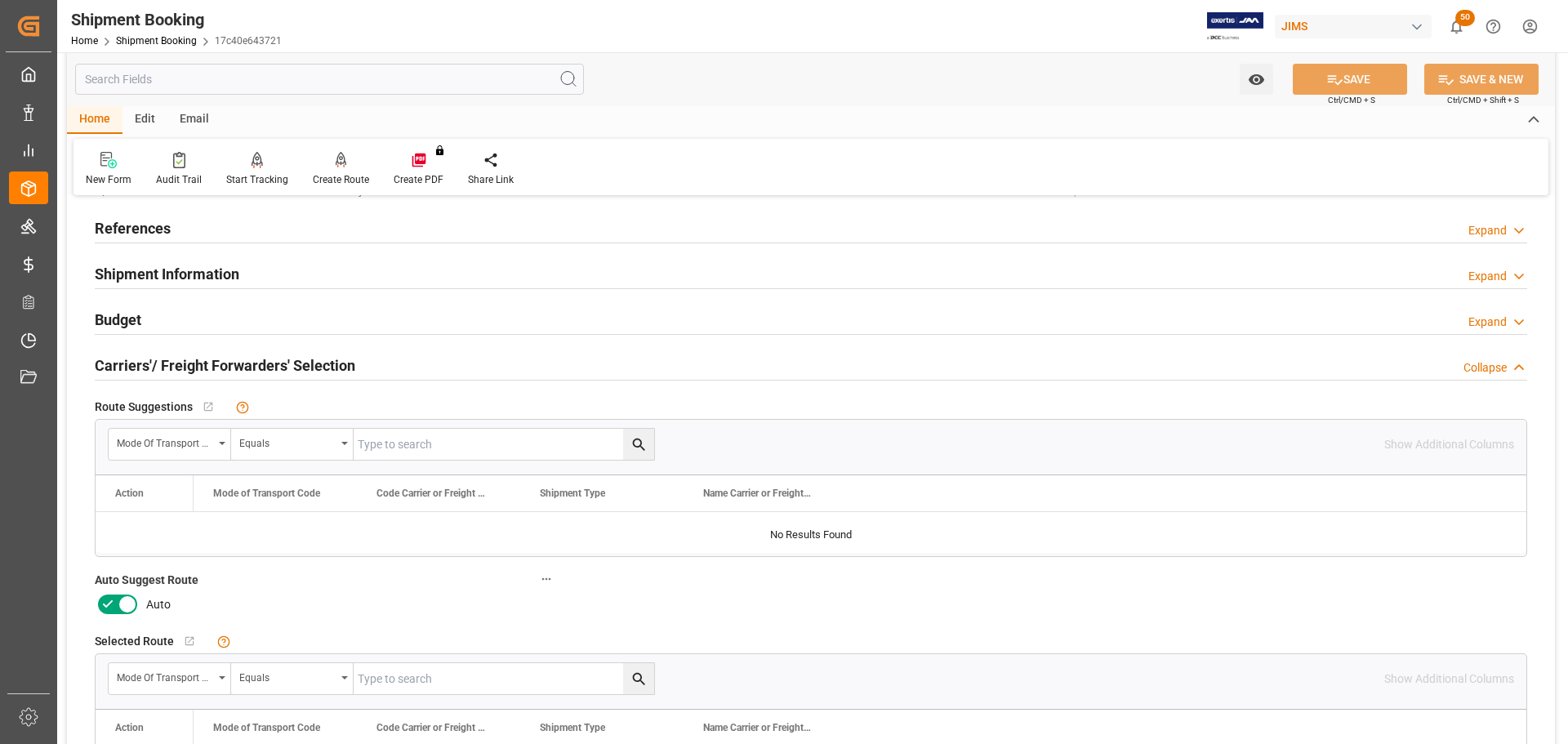
click at [130, 601] on icon at bounding box center [127, 604] width 9 height 9
click at [0, 0] on input "checkbox" at bounding box center [0, 0] width 0 height 0
click at [1355, 77] on button "SAVE" at bounding box center [1349, 79] width 114 height 31
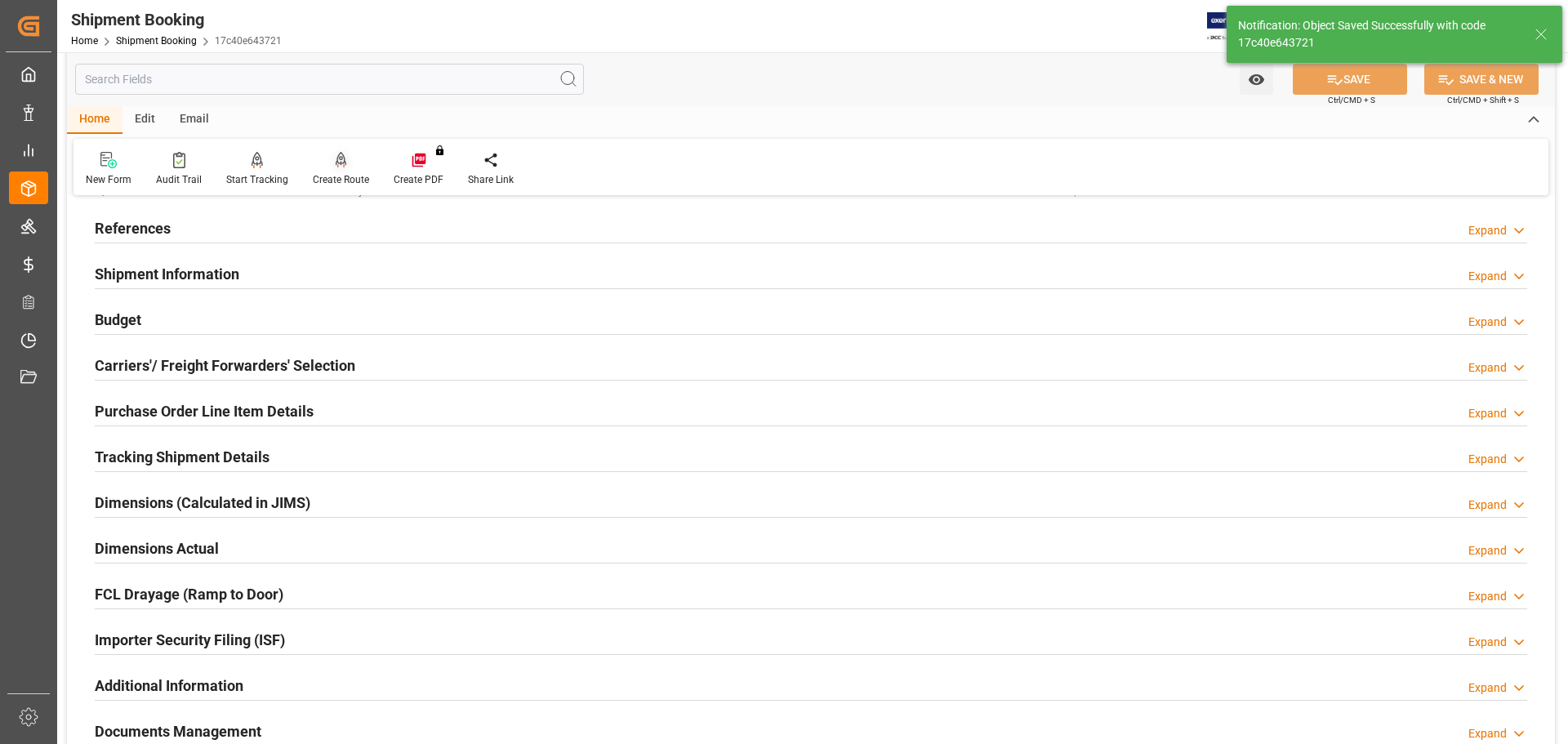
click at [336, 166] on icon at bounding box center [342, 160] width 11 height 16
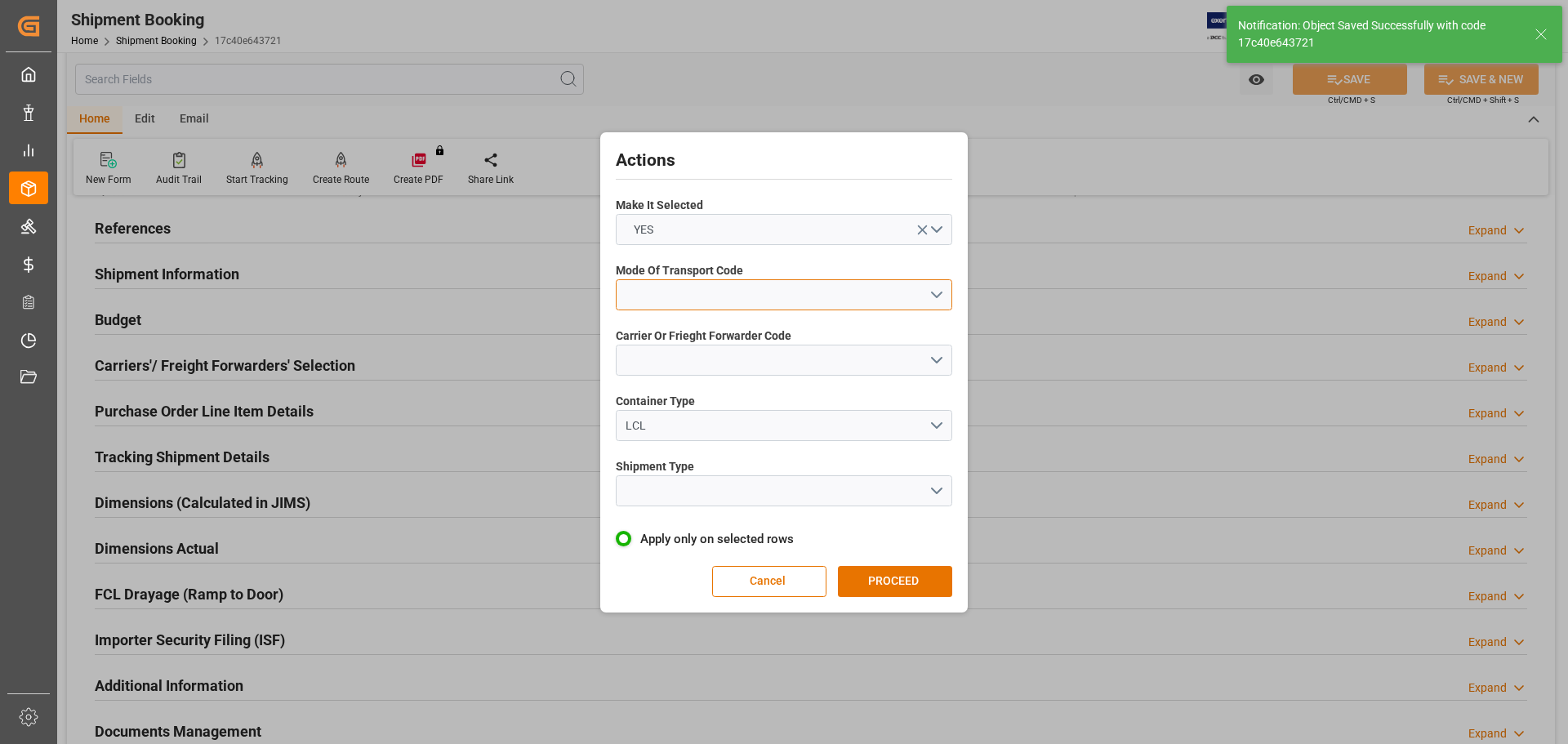
click at [771, 289] on button "open menu" at bounding box center [784, 295] width 337 height 31
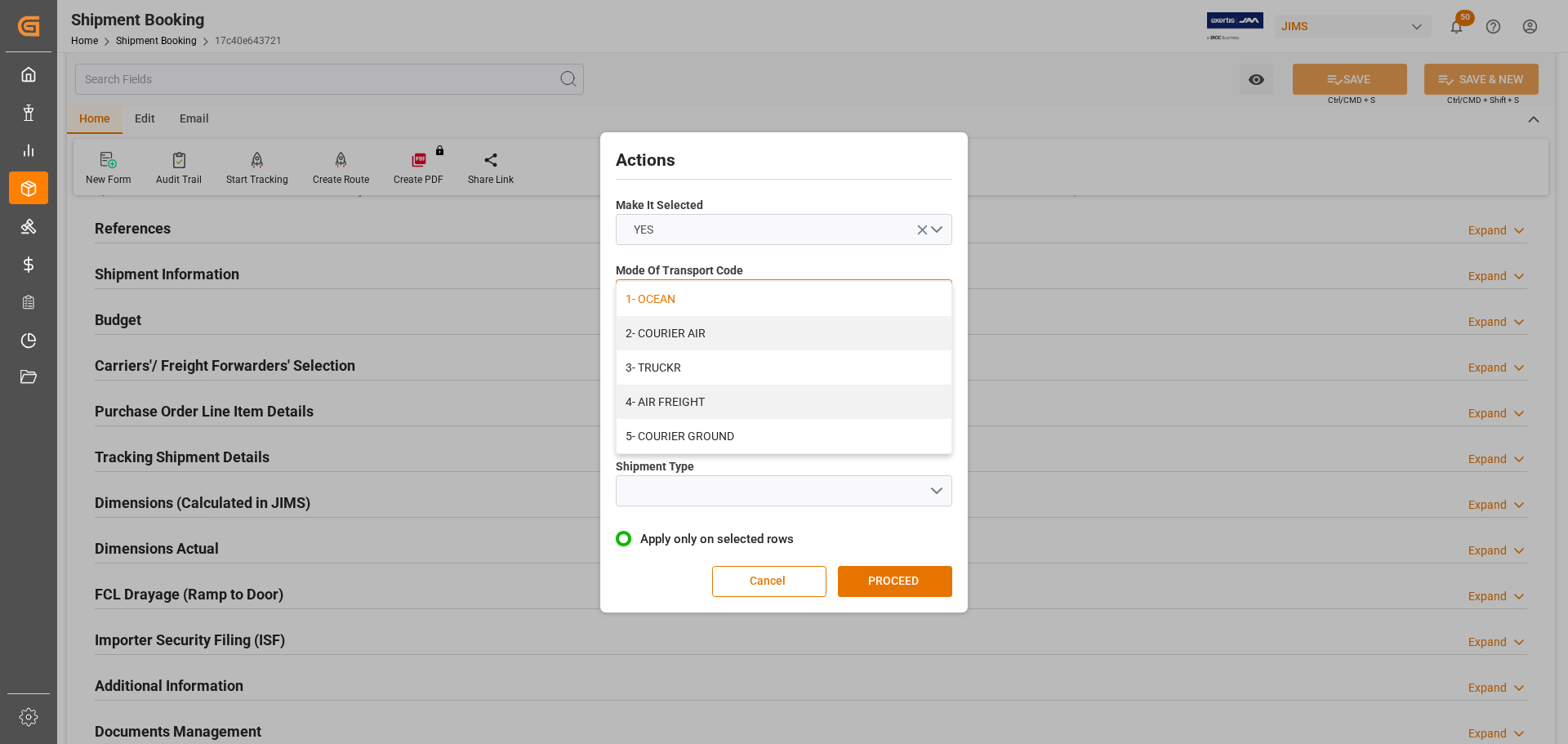
click at [702, 295] on div "1- OCEAN" at bounding box center [784, 298] width 335 height 34
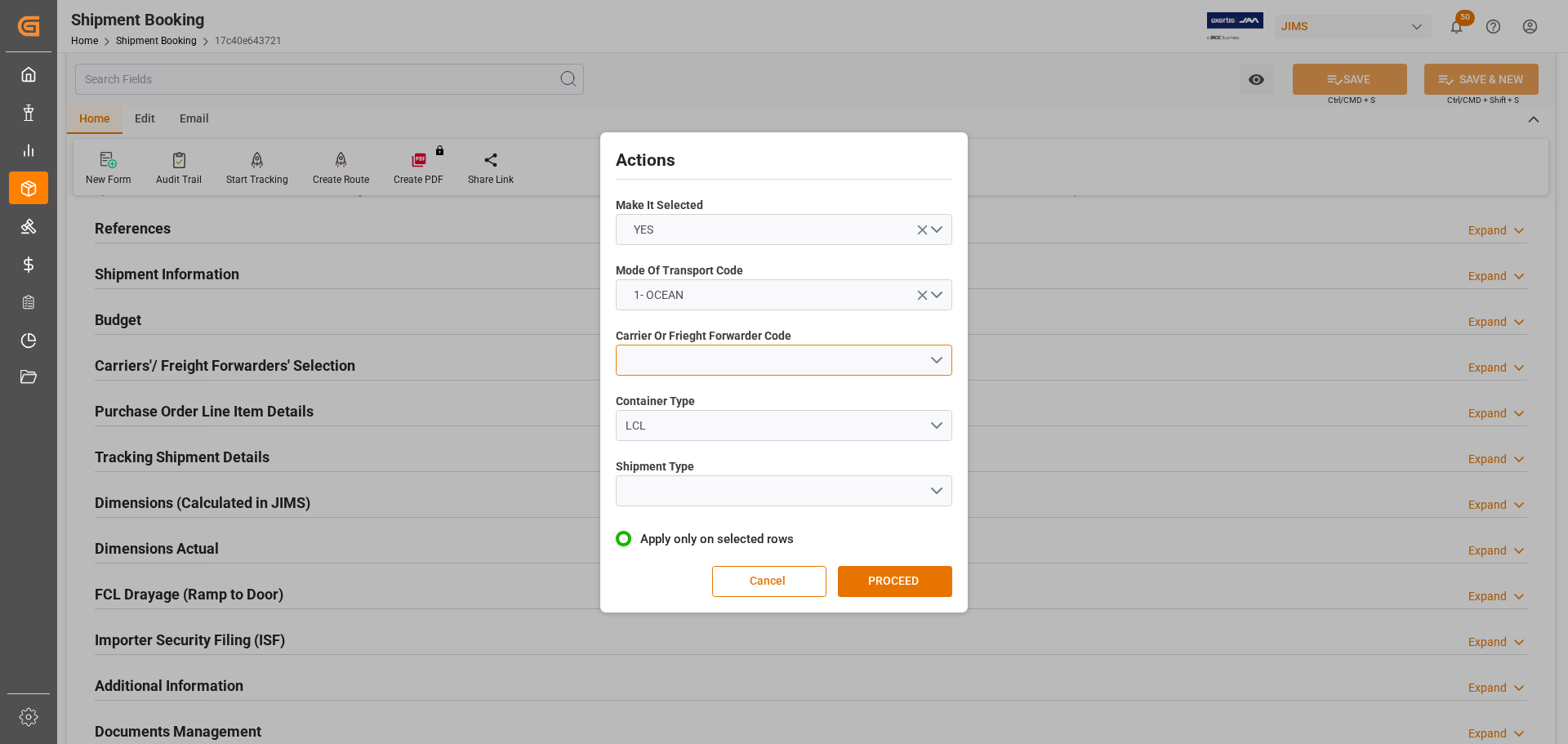
click at [706, 361] on button "open menu" at bounding box center [784, 360] width 337 height 31
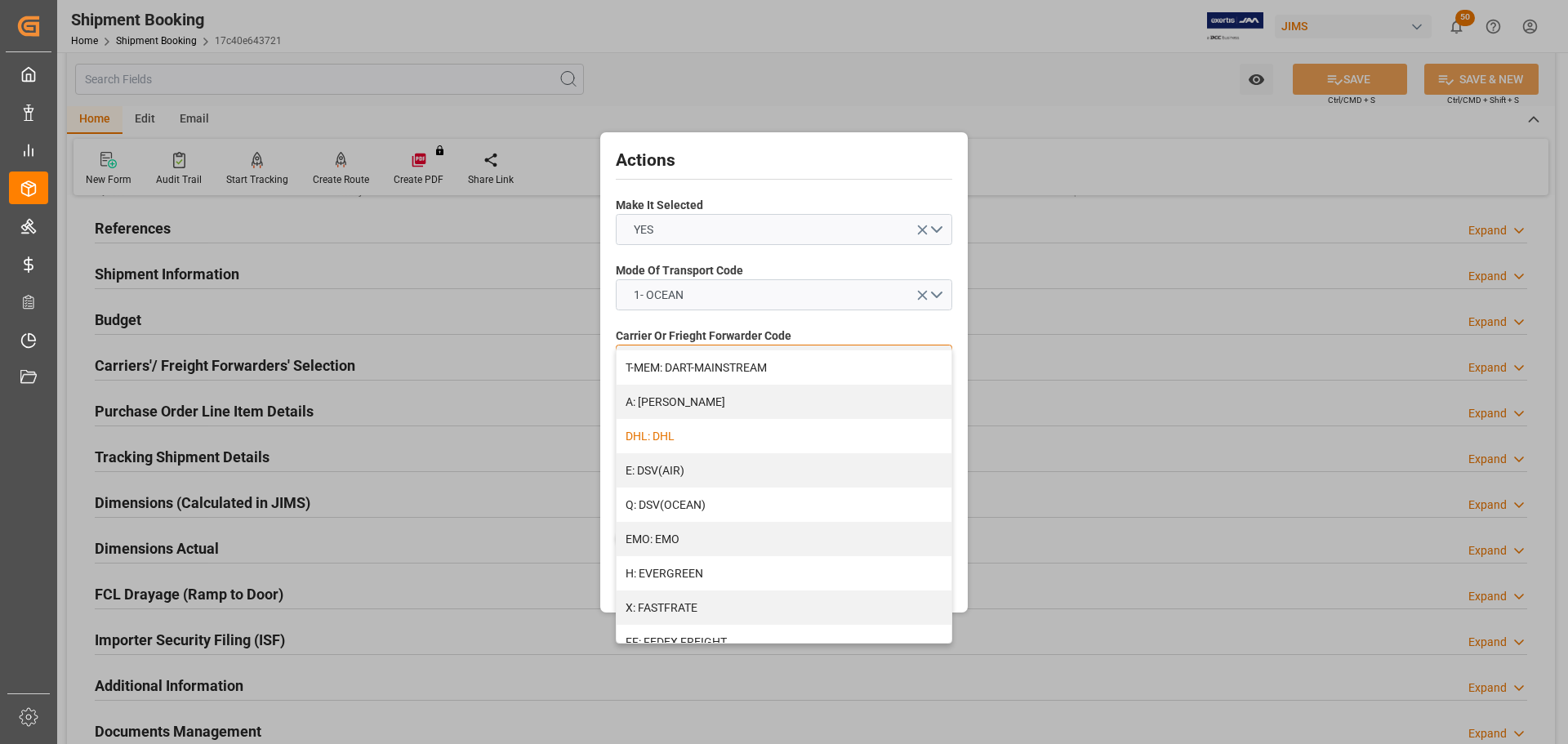
scroll to position [164, 0]
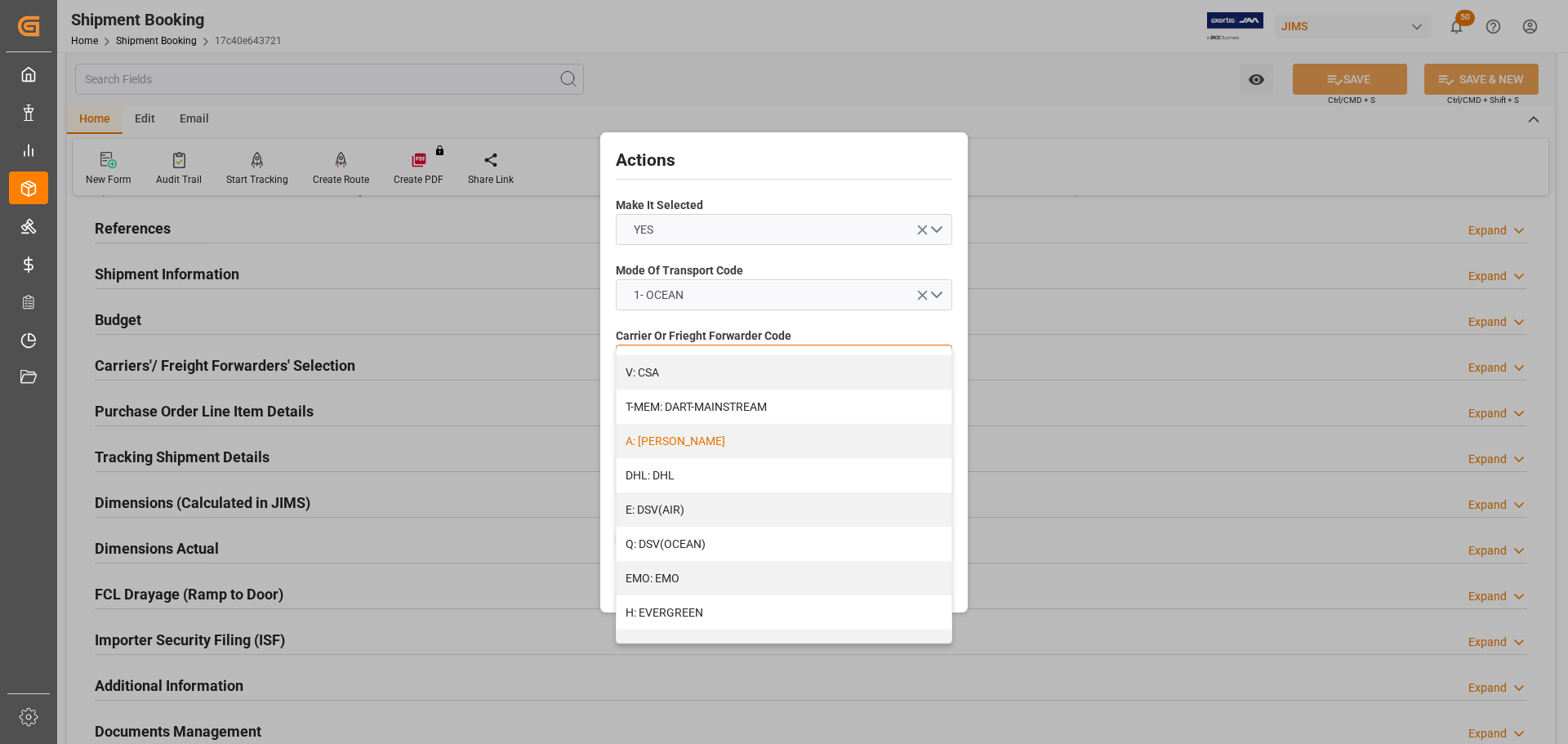
click at [698, 443] on div "A: DELMAR" at bounding box center [784, 441] width 335 height 34
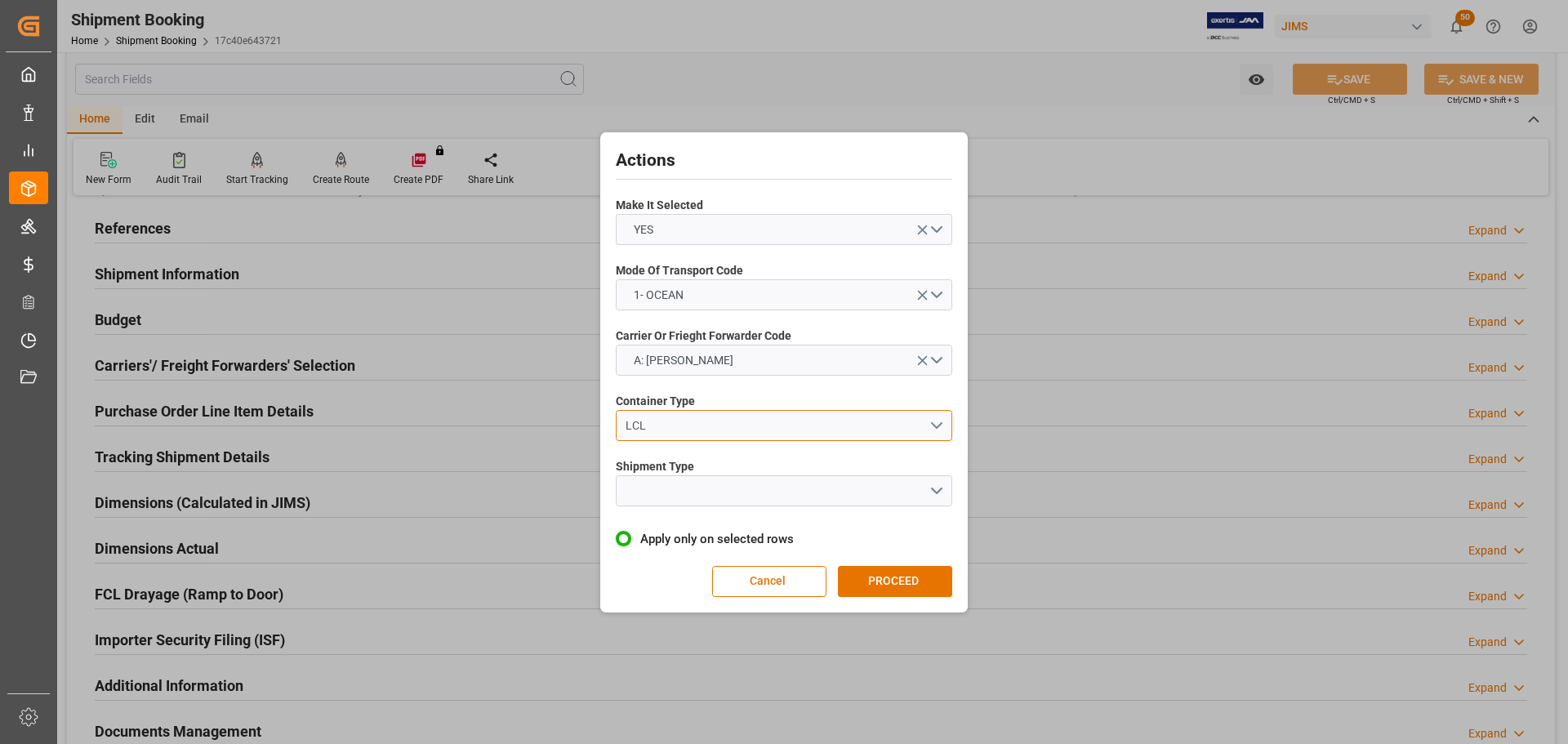
click at [707, 429] on div "LCL" at bounding box center [777, 426] width 303 height 17
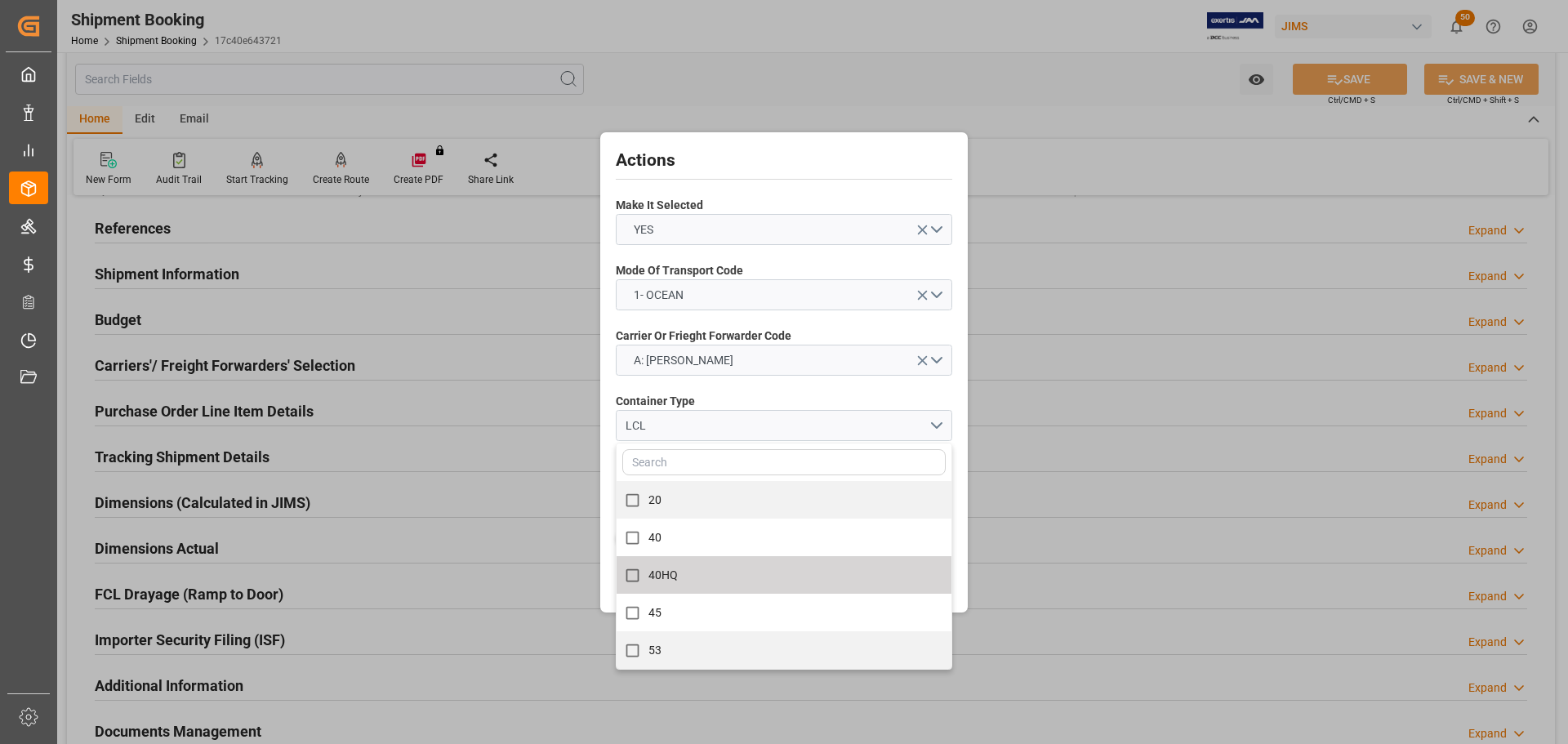
click at [705, 565] on label "40HQ" at bounding box center [775, 575] width 318 height 32
checkbox input "true"
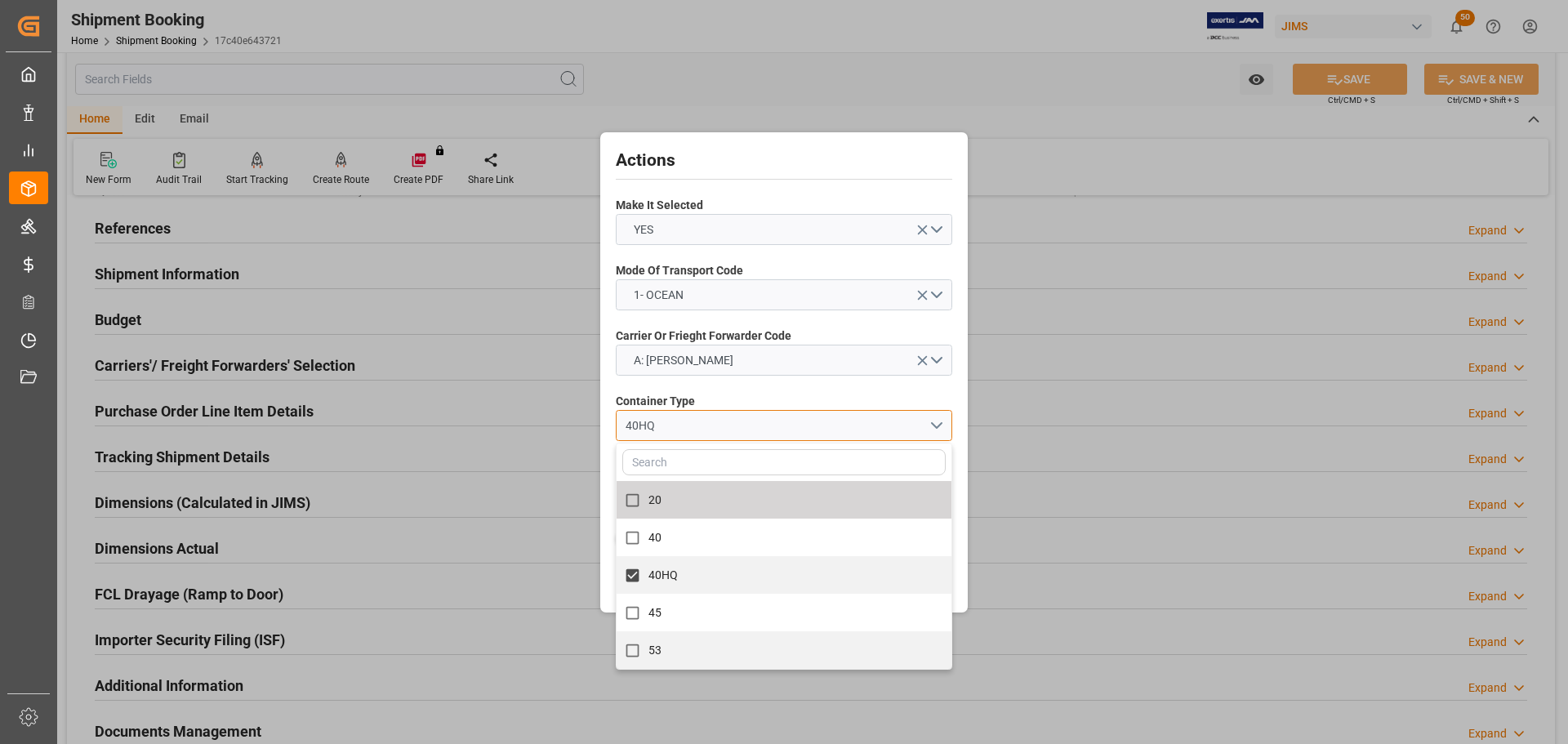
click at [704, 417] on div "40HQ" at bounding box center [777, 426] width 303 height 17
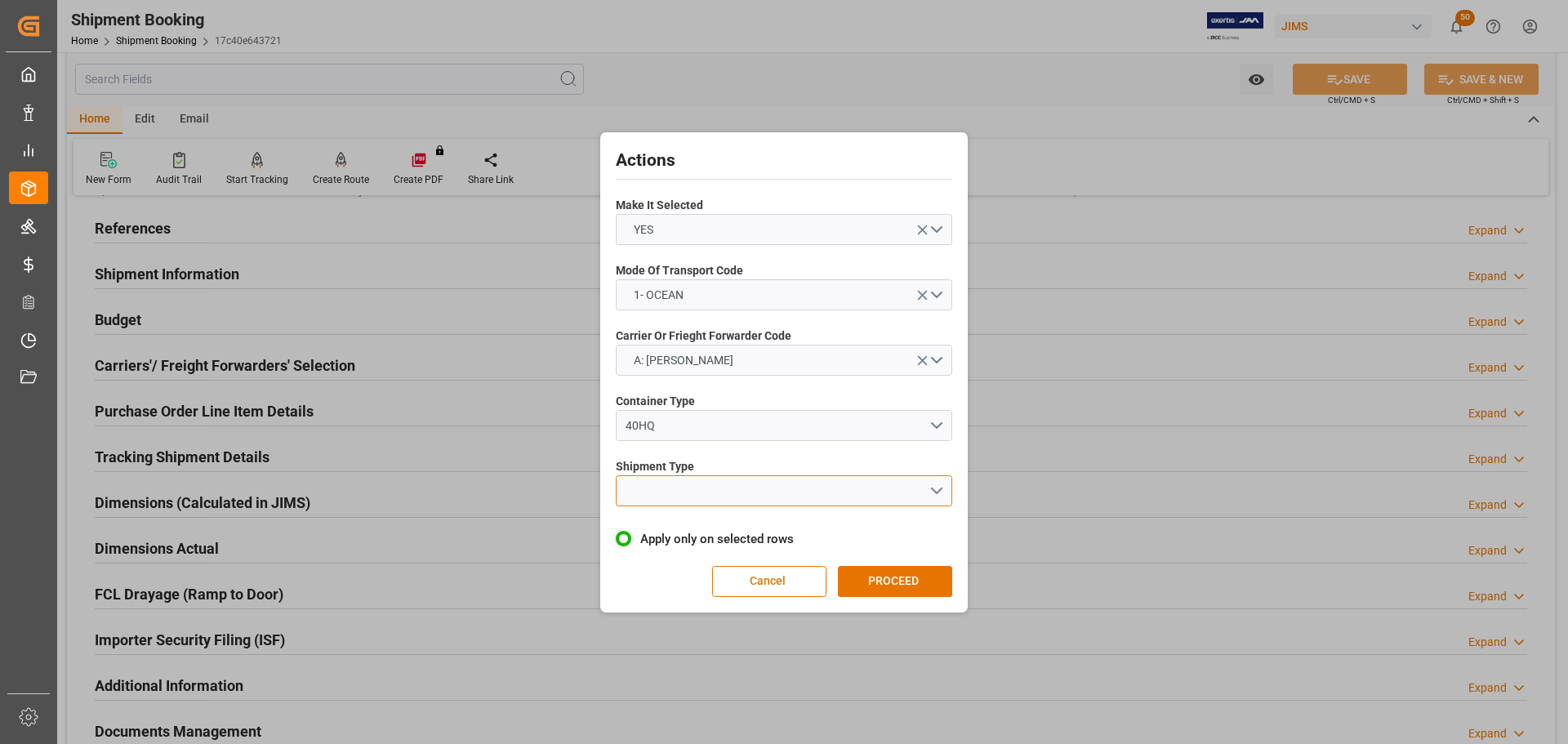
click at [701, 491] on button "open menu" at bounding box center [784, 491] width 337 height 31
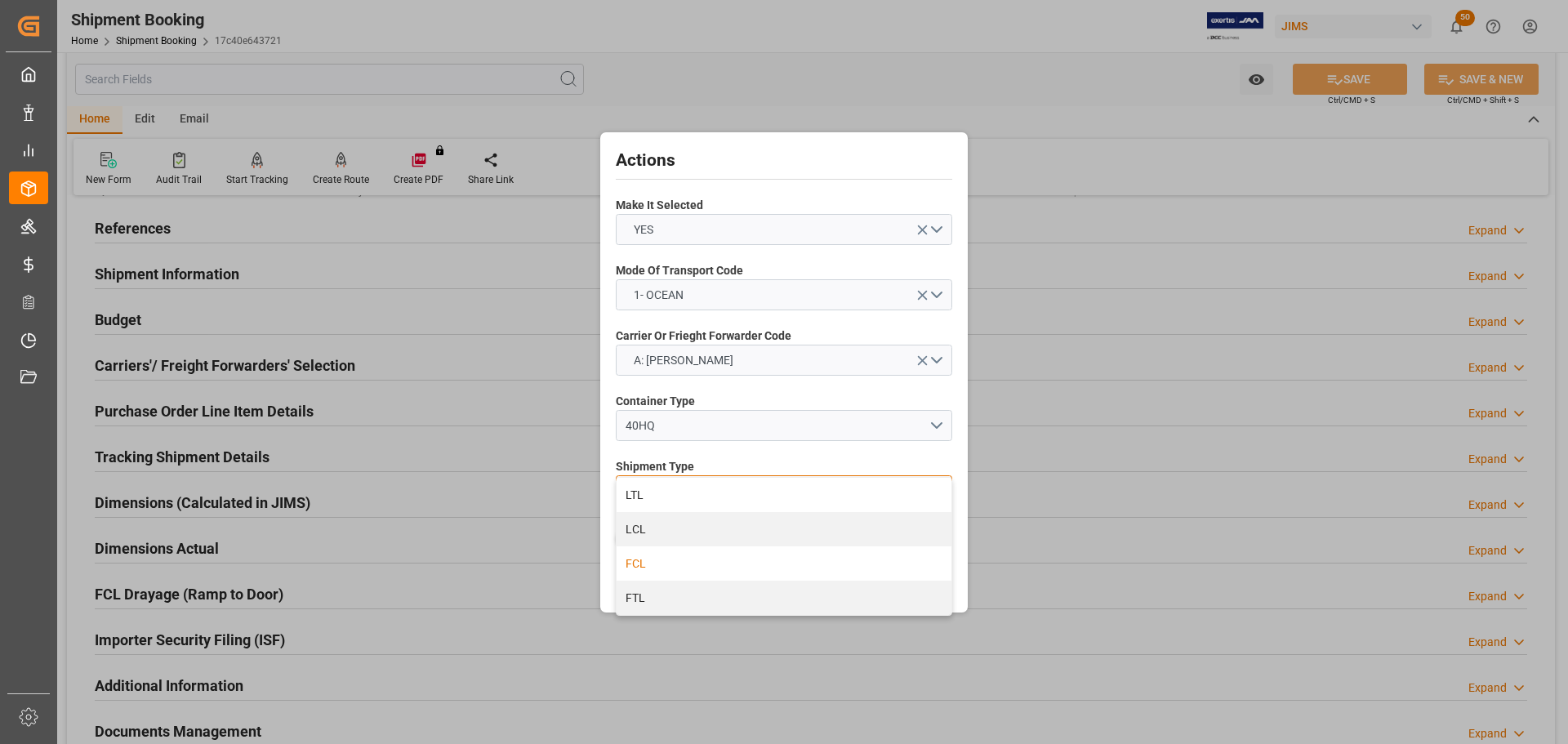
click at [680, 558] on div "FCL" at bounding box center [784, 563] width 335 height 34
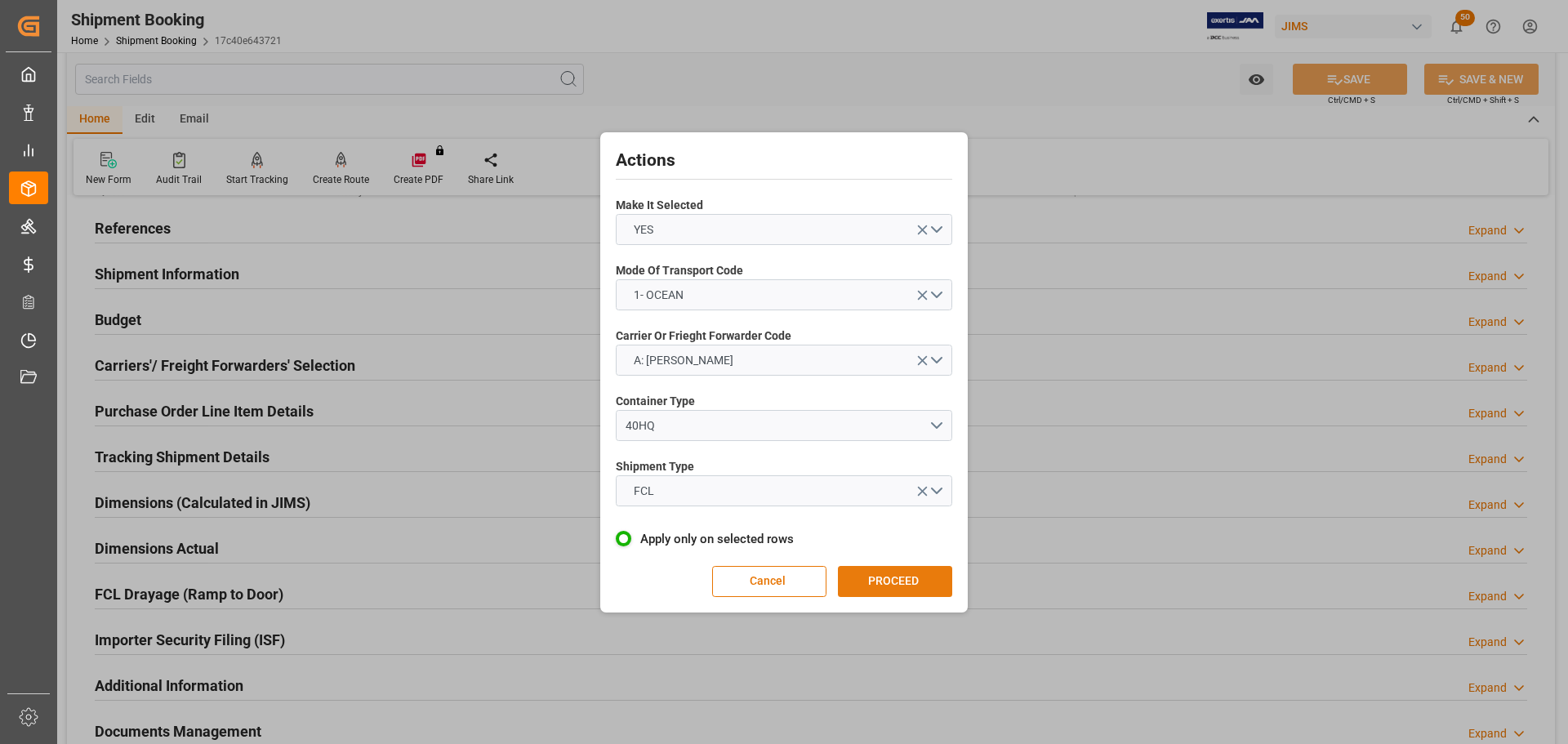
click at [898, 577] on button "PROCEED" at bounding box center [894, 580] width 114 height 31
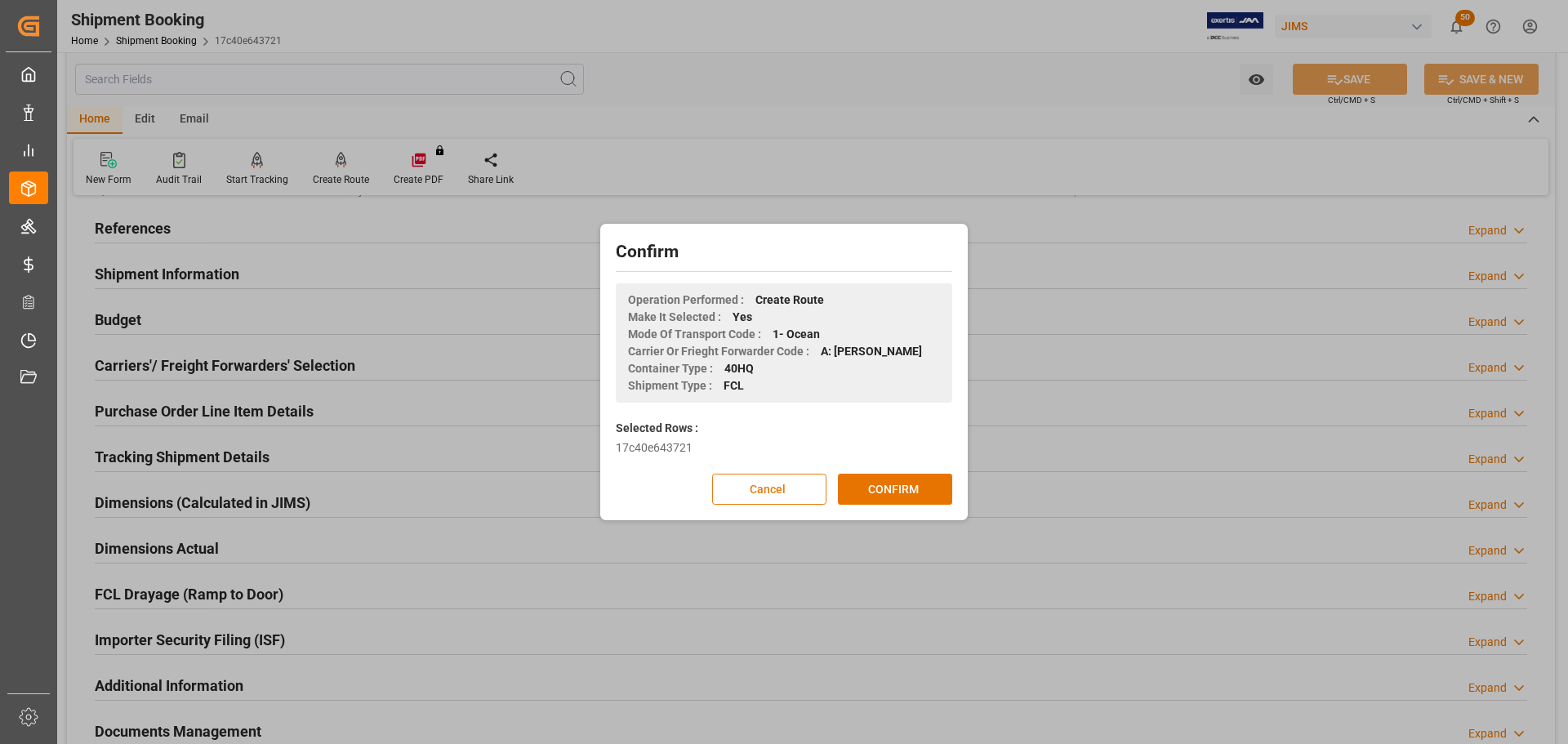
click at [775, 484] on button "Cancel" at bounding box center [768, 489] width 114 height 31
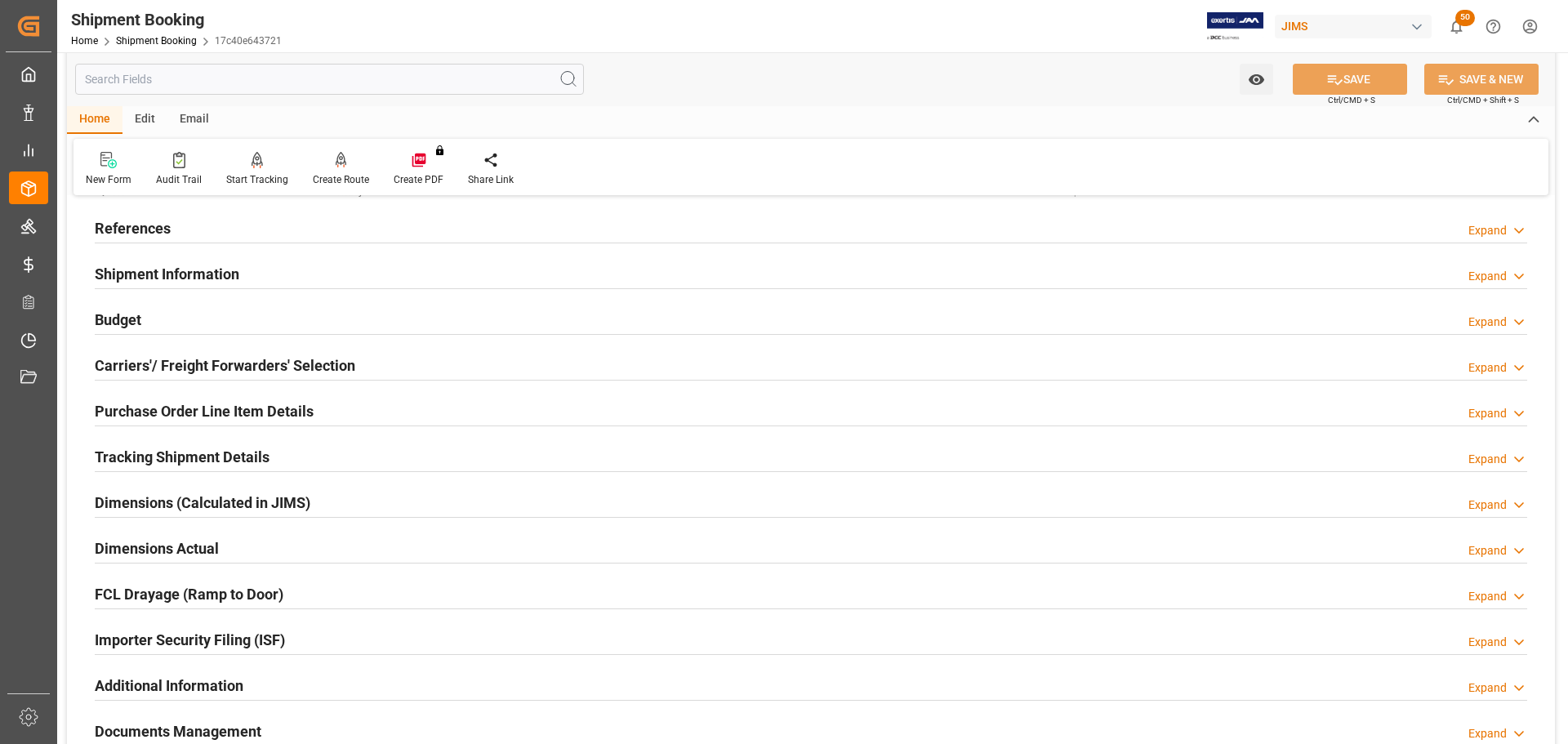
scroll to position [0, 0]
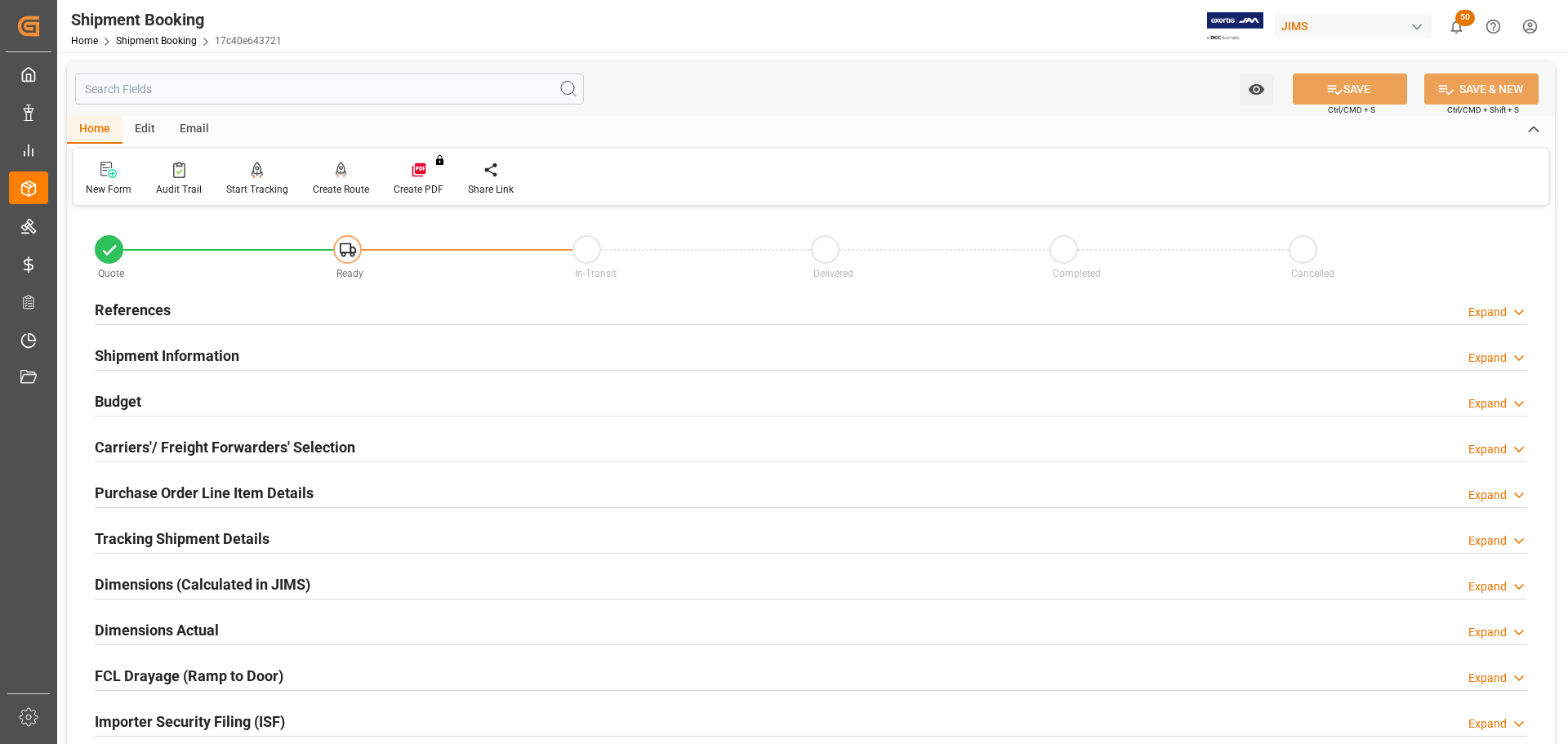
click at [214, 449] on h2 "Carriers'/ Freight Forwarders' Selection" at bounding box center [225, 447] width 260 height 22
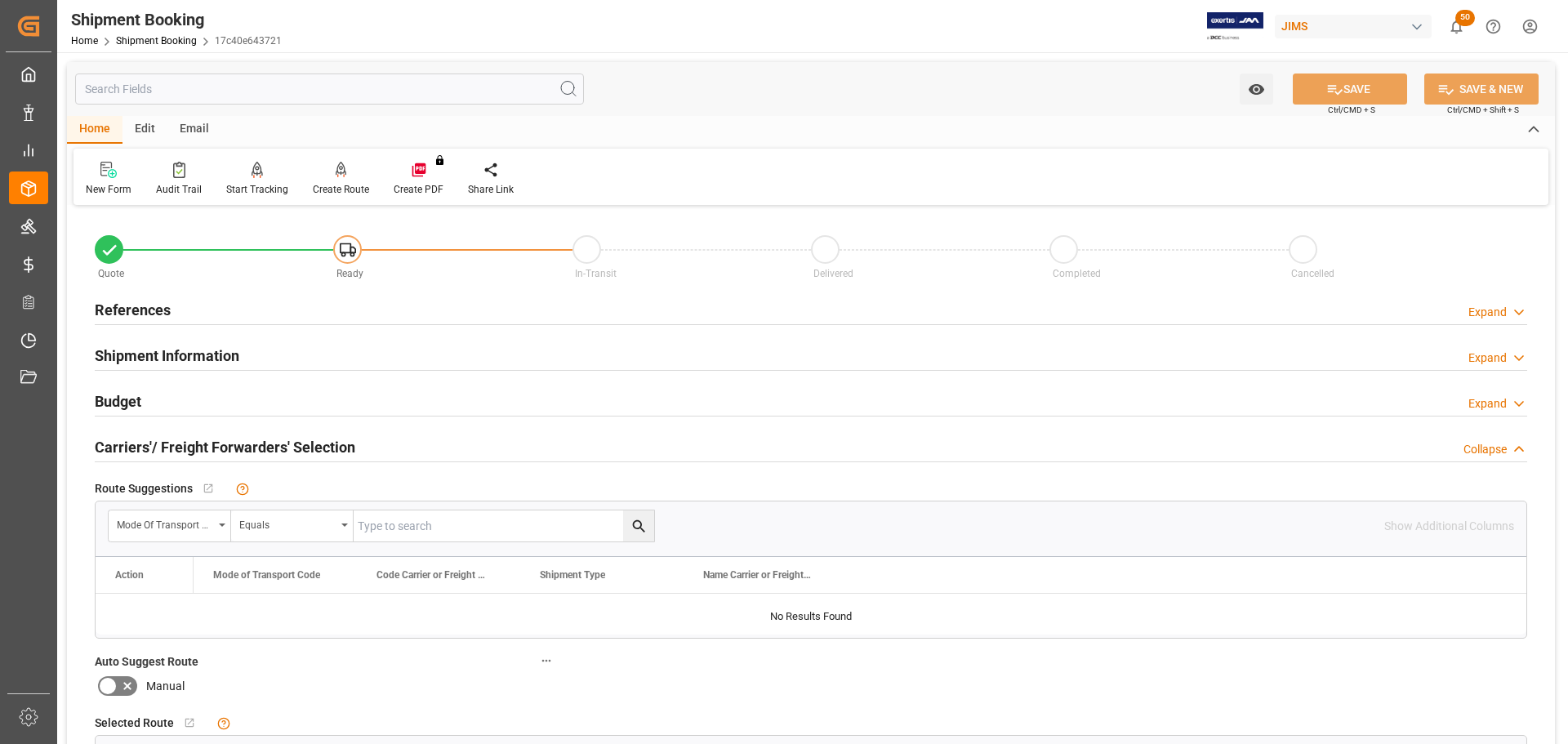
click at [240, 446] on h2 "Carriers'/ Freight Forwarders' Selection" at bounding box center [225, 447] width 260 height 22
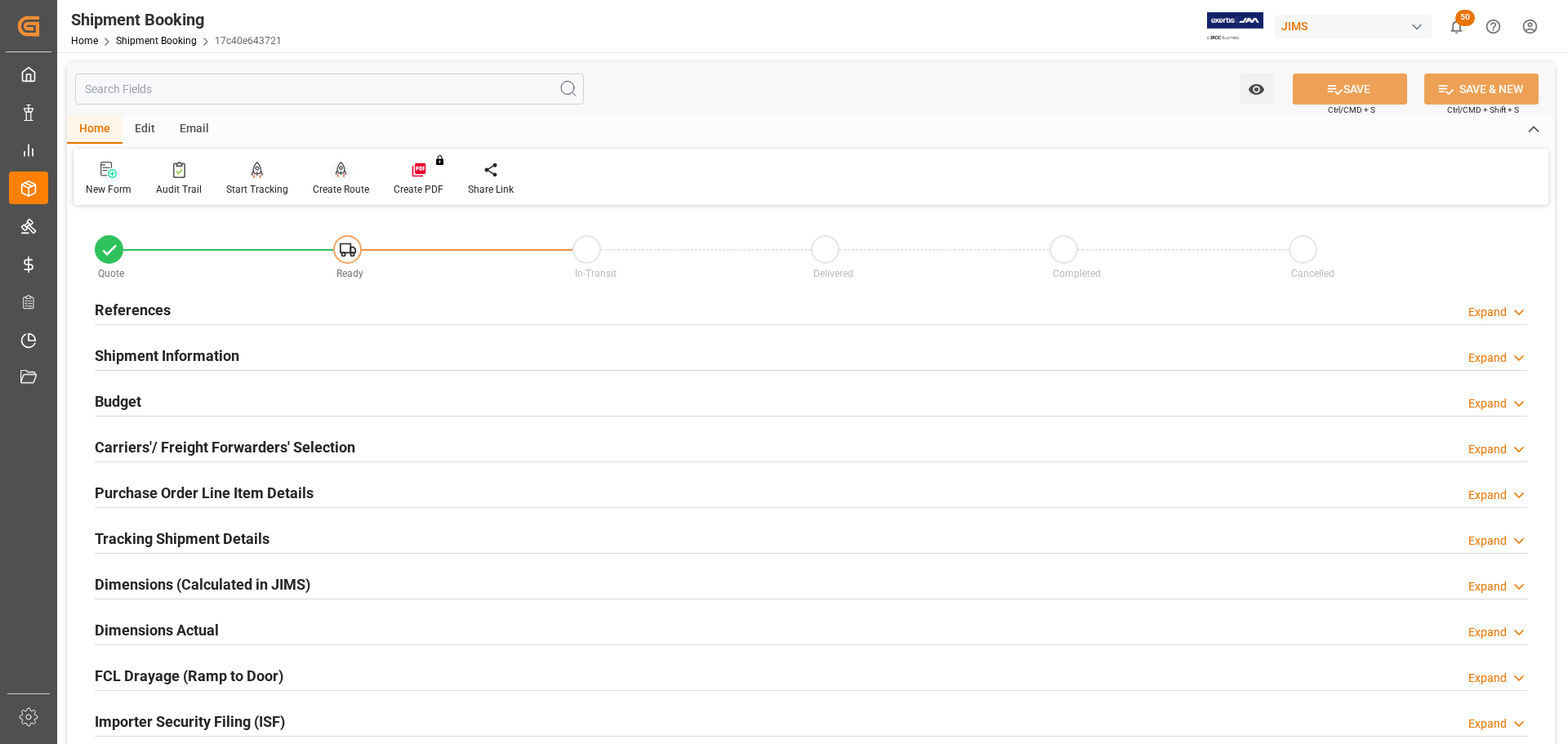
click at [332, 186] on div "Create Route" at bounding box center [341, 188] width 56 height 14
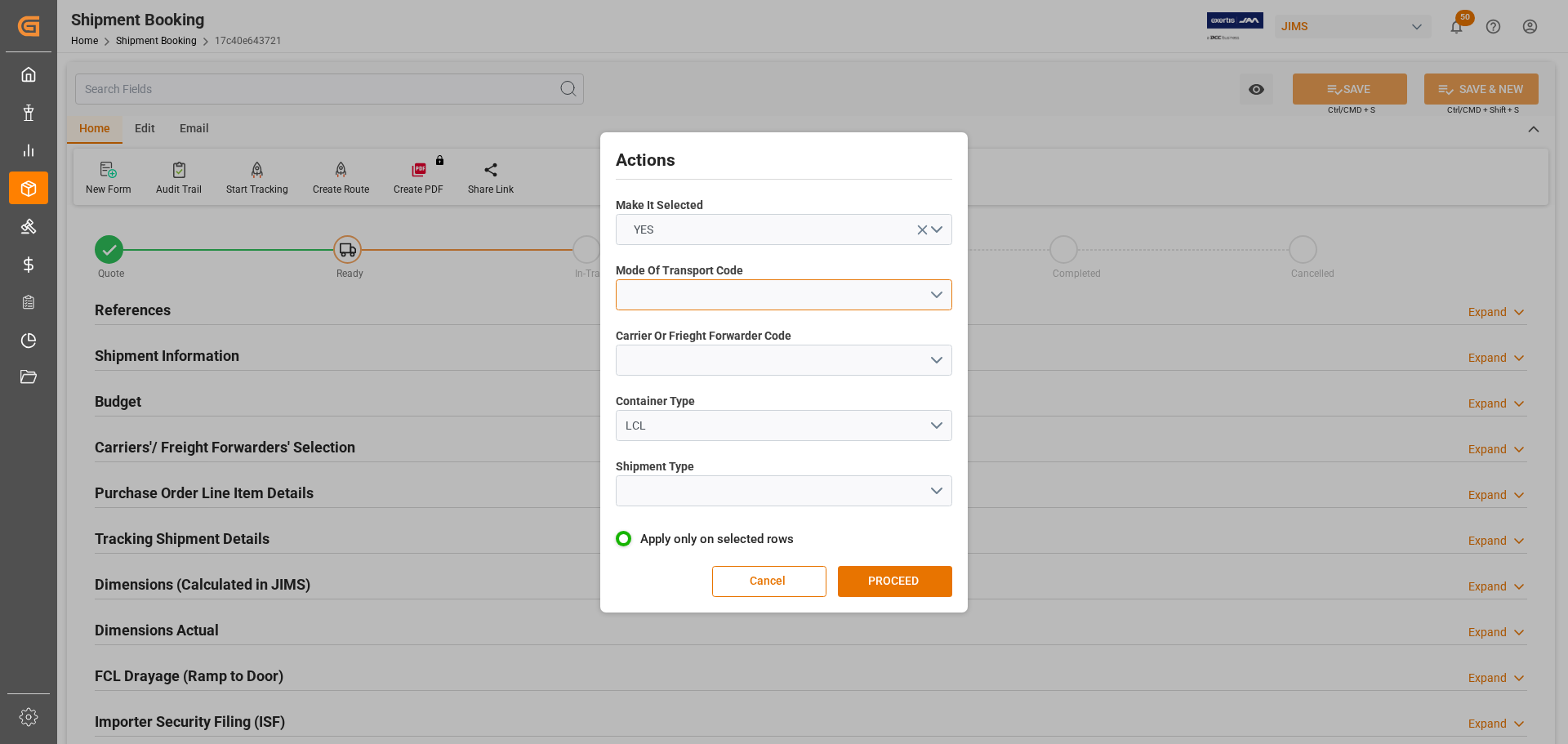
click at [784, 298] on button "open menu" at bounding box center [784, 295] width 337 height 31
click at [677, 303] on div "1- OCEAN" at bounding box center [784, 298] width 335 height 34
click at [683, 350] on button "open menu" at bounding box center [784, 360] width 337 height 31
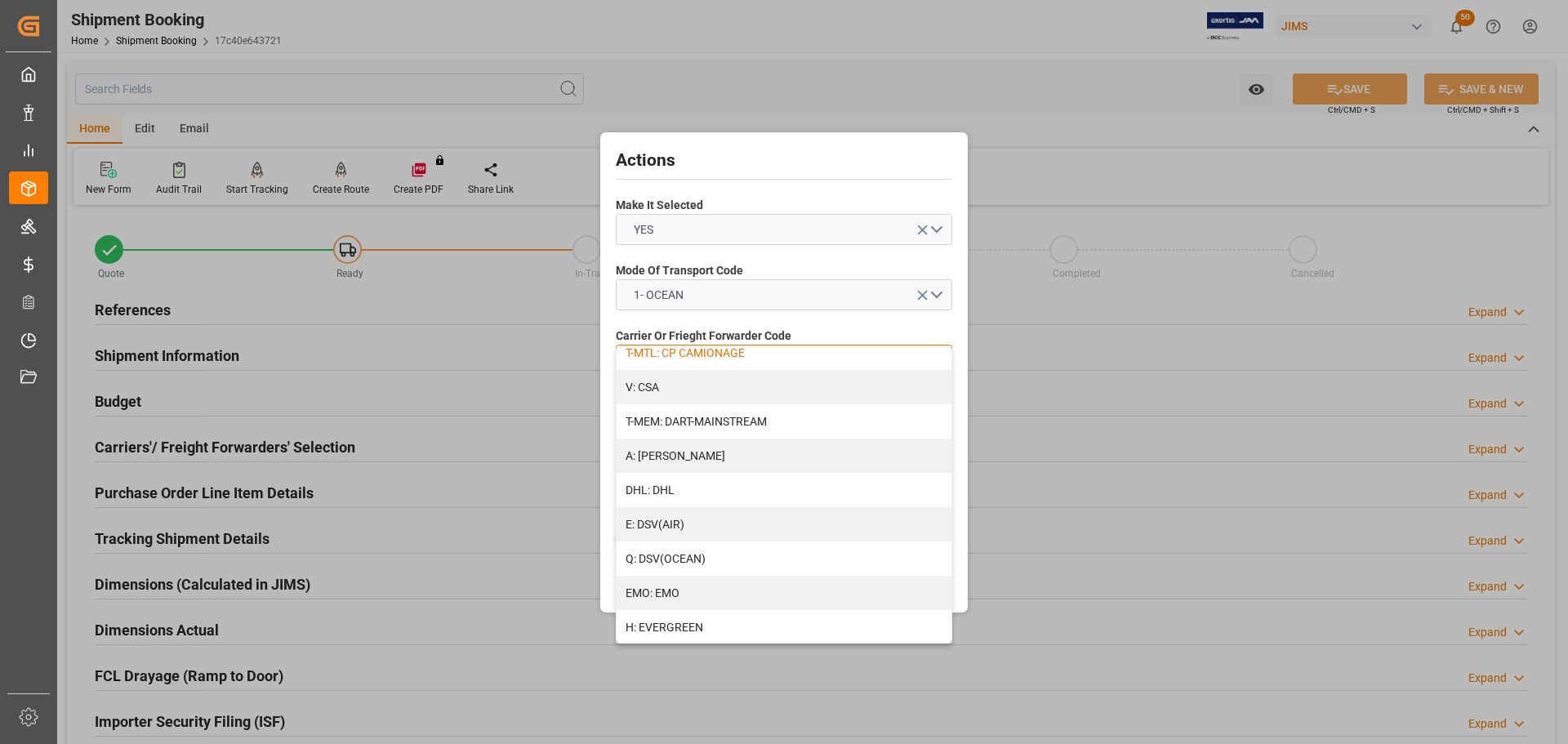
scroll to position [164, 0]
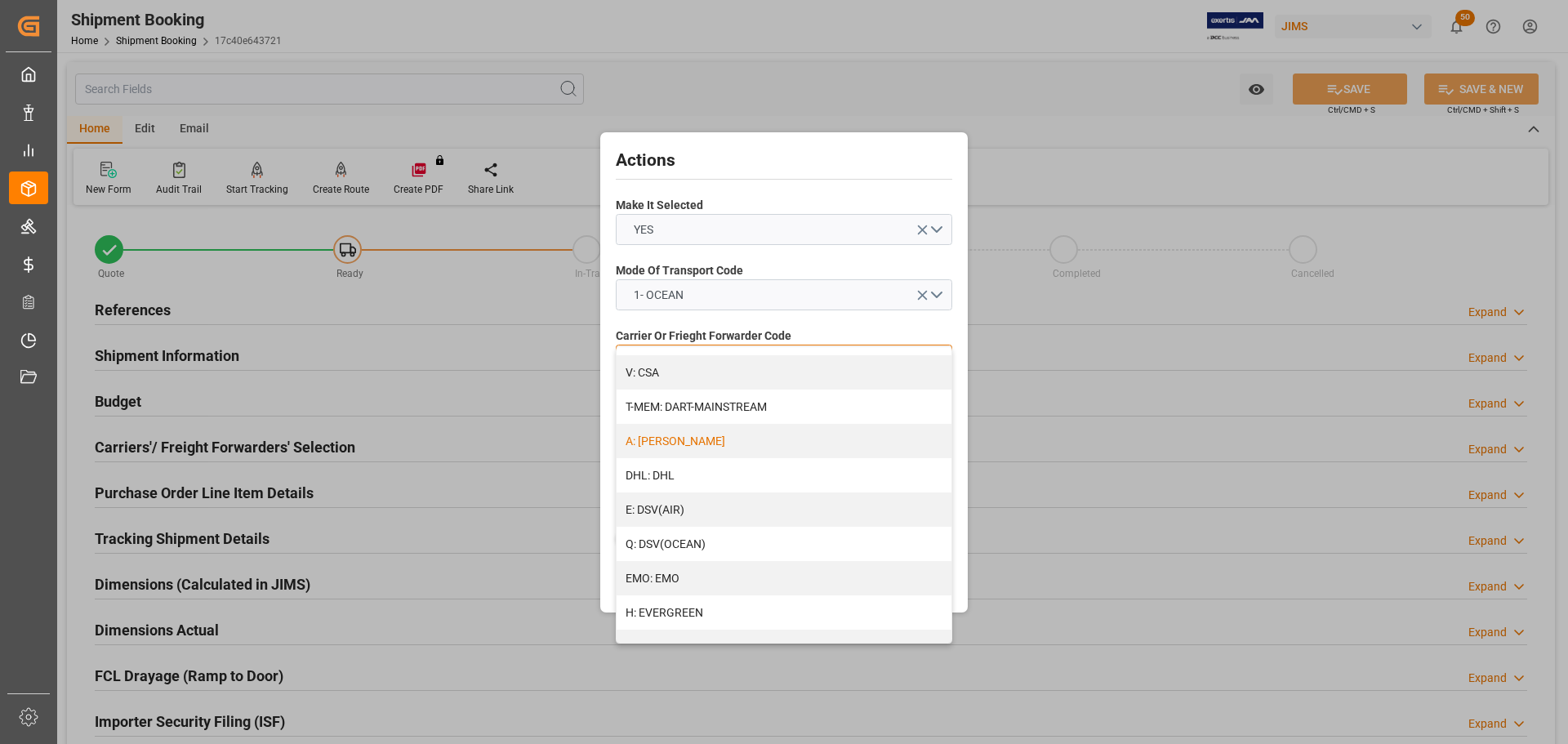
click at [688, 437] on div "A: DELMAR" at bounding box center [784, 441] width 335 height 34
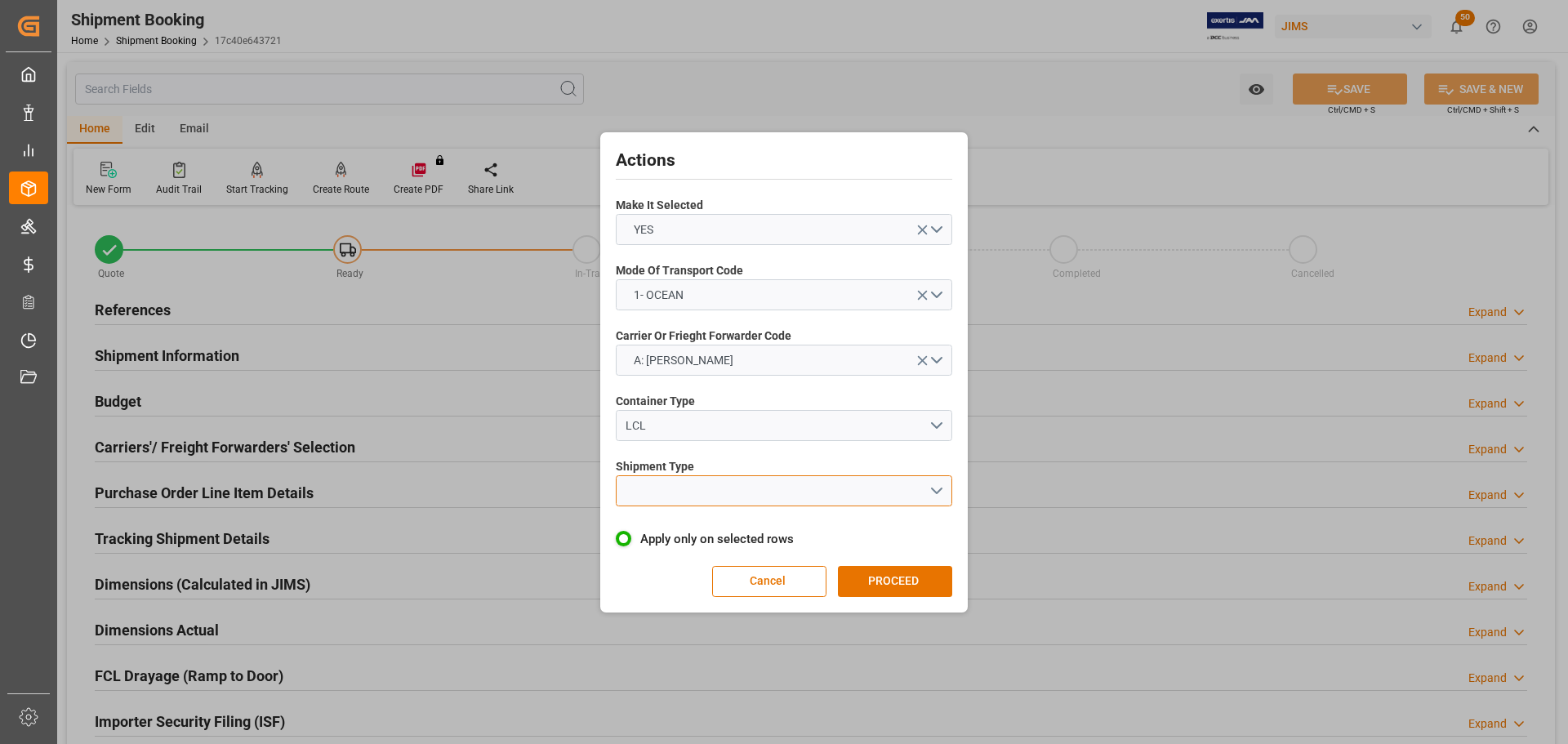
click at [694, 493] on button "open menu" at bounding box center [784, 491] width 337 height 31
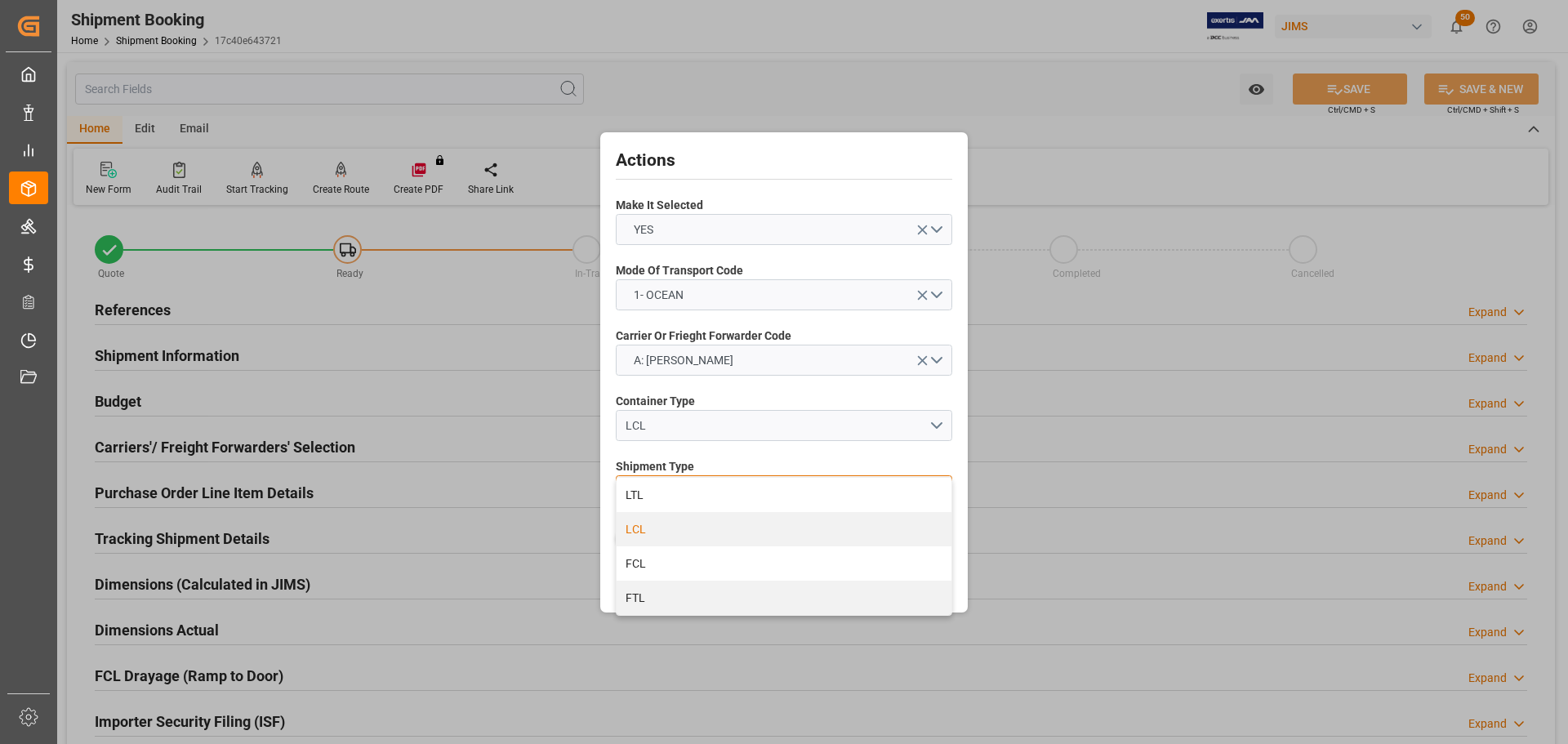
click at [682, 527] on div "LCL" at bounding box center [784, 529] width 335 height 34
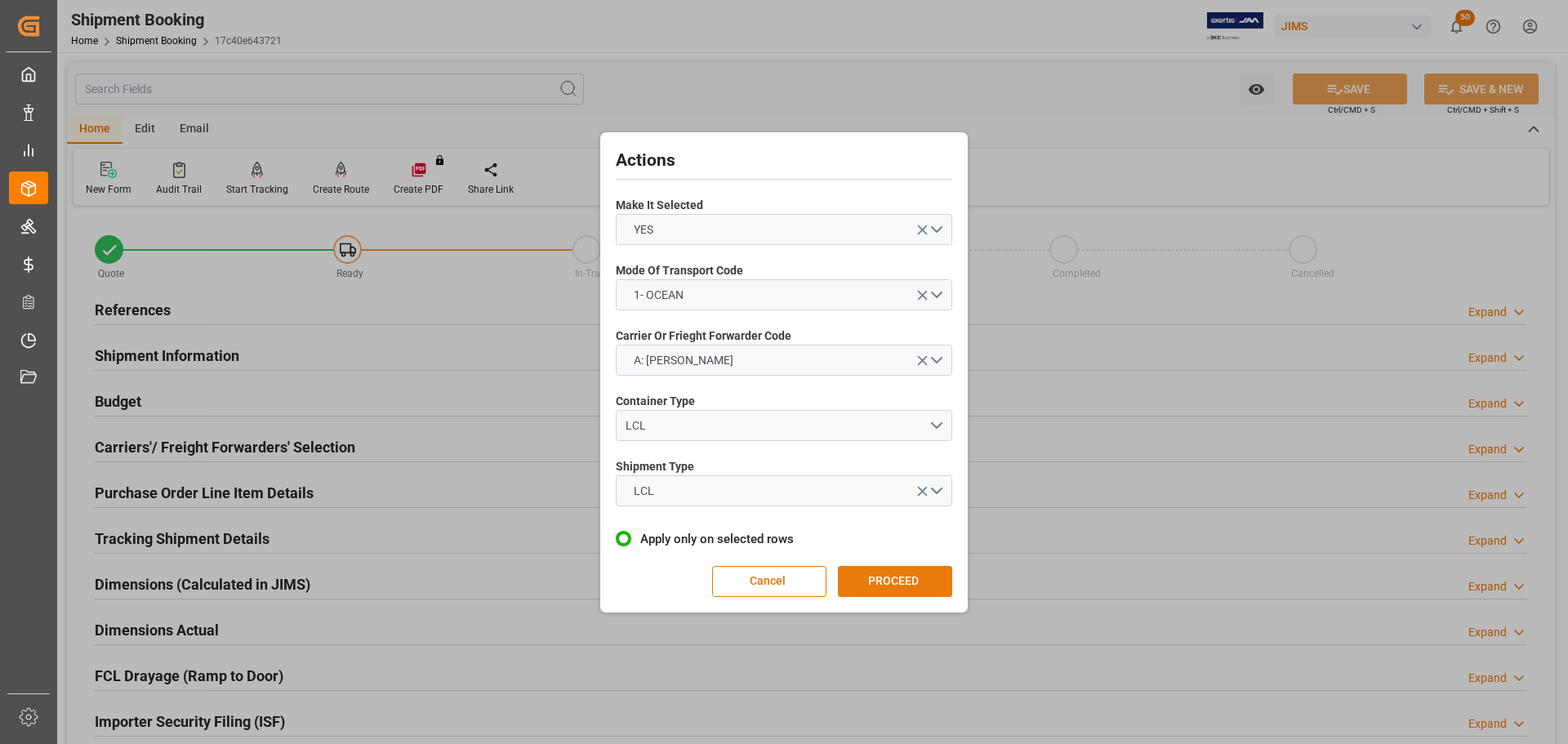
click at [878, 583] on button "PROCEED" at bounding box center [894, 580] width 114 height 31
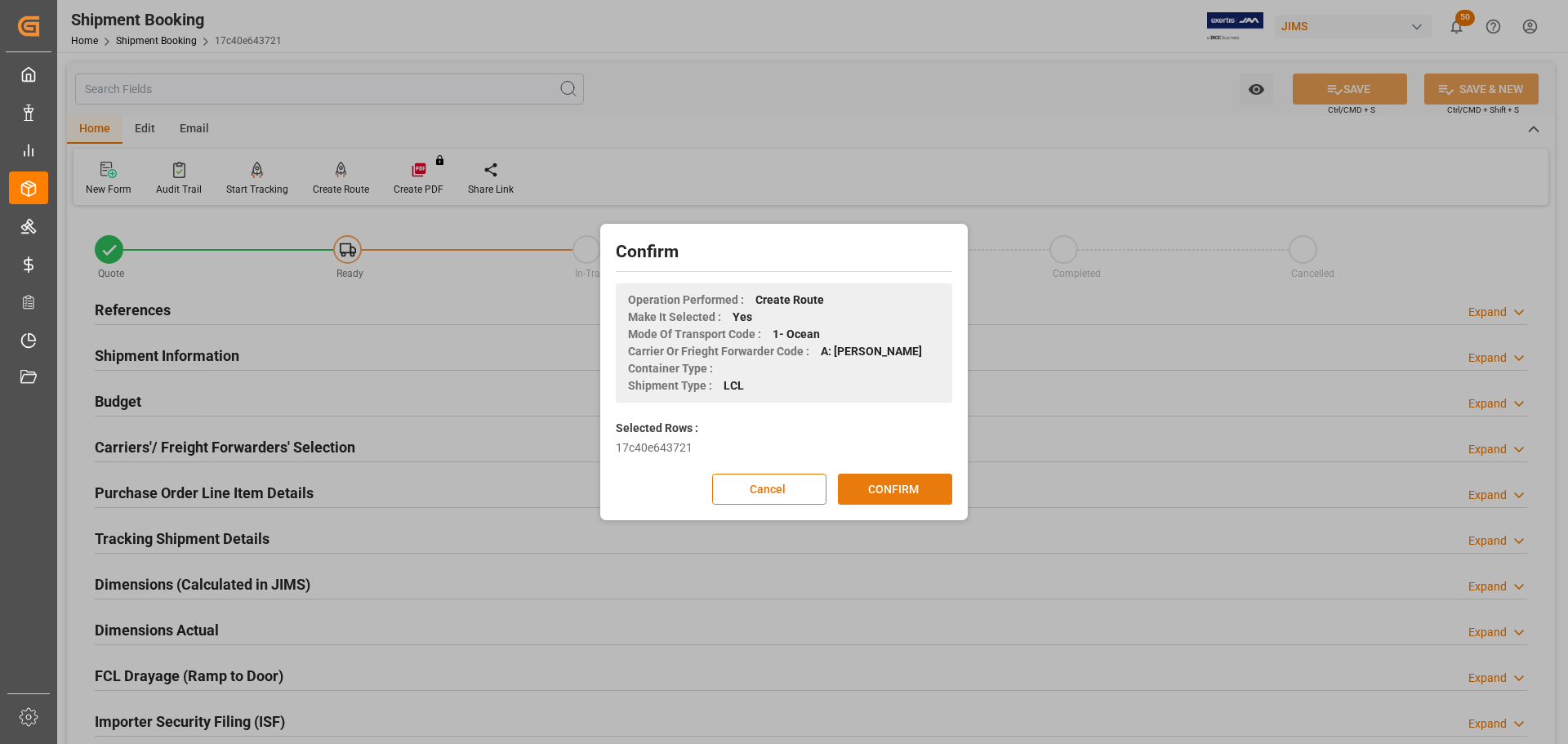
click at [885, 500] on button "CONFIRM" at bounding box center [894, 489] width 114 height 31
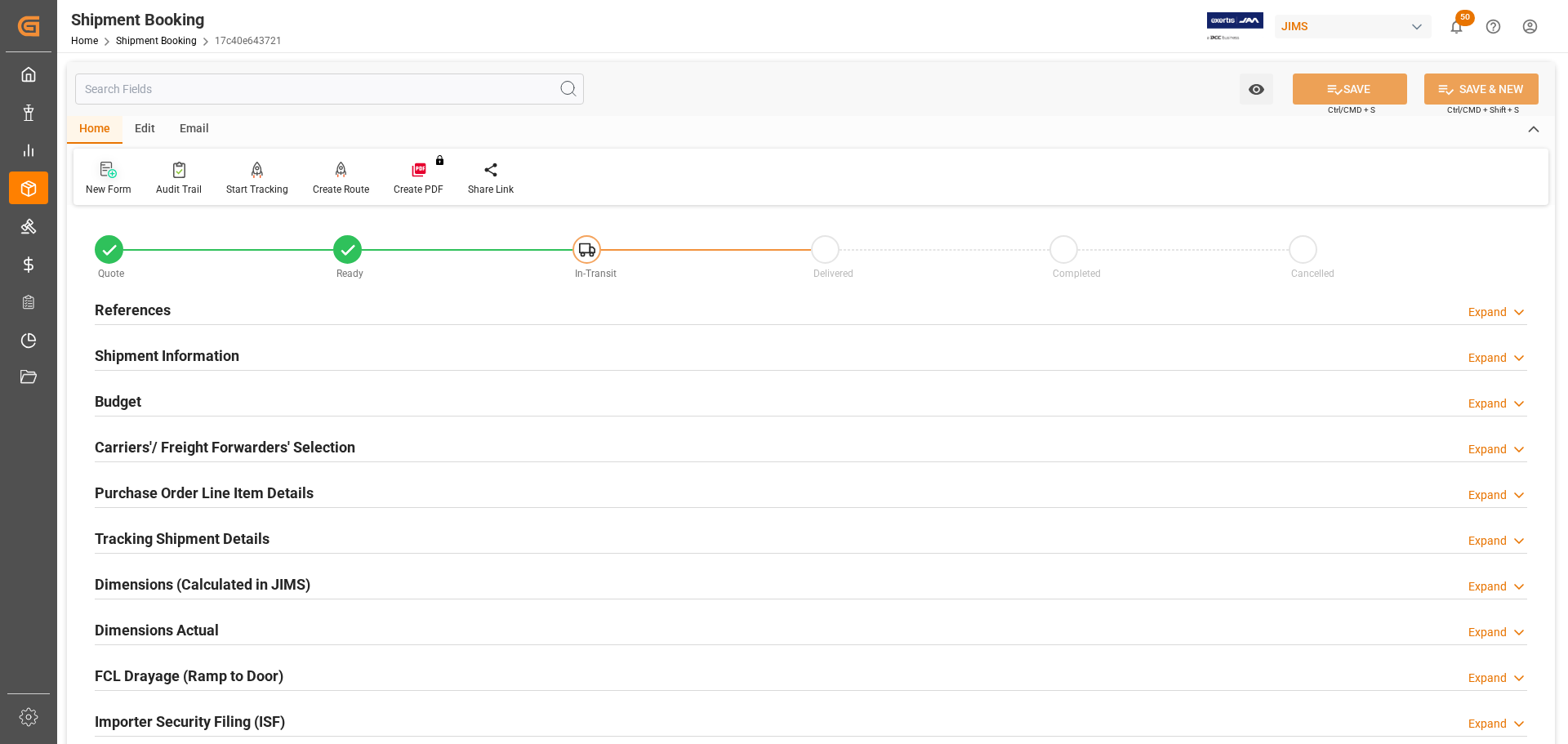
click at [113, 183] on div "New Form" at bounding box center [109, 188] width 46 height 14
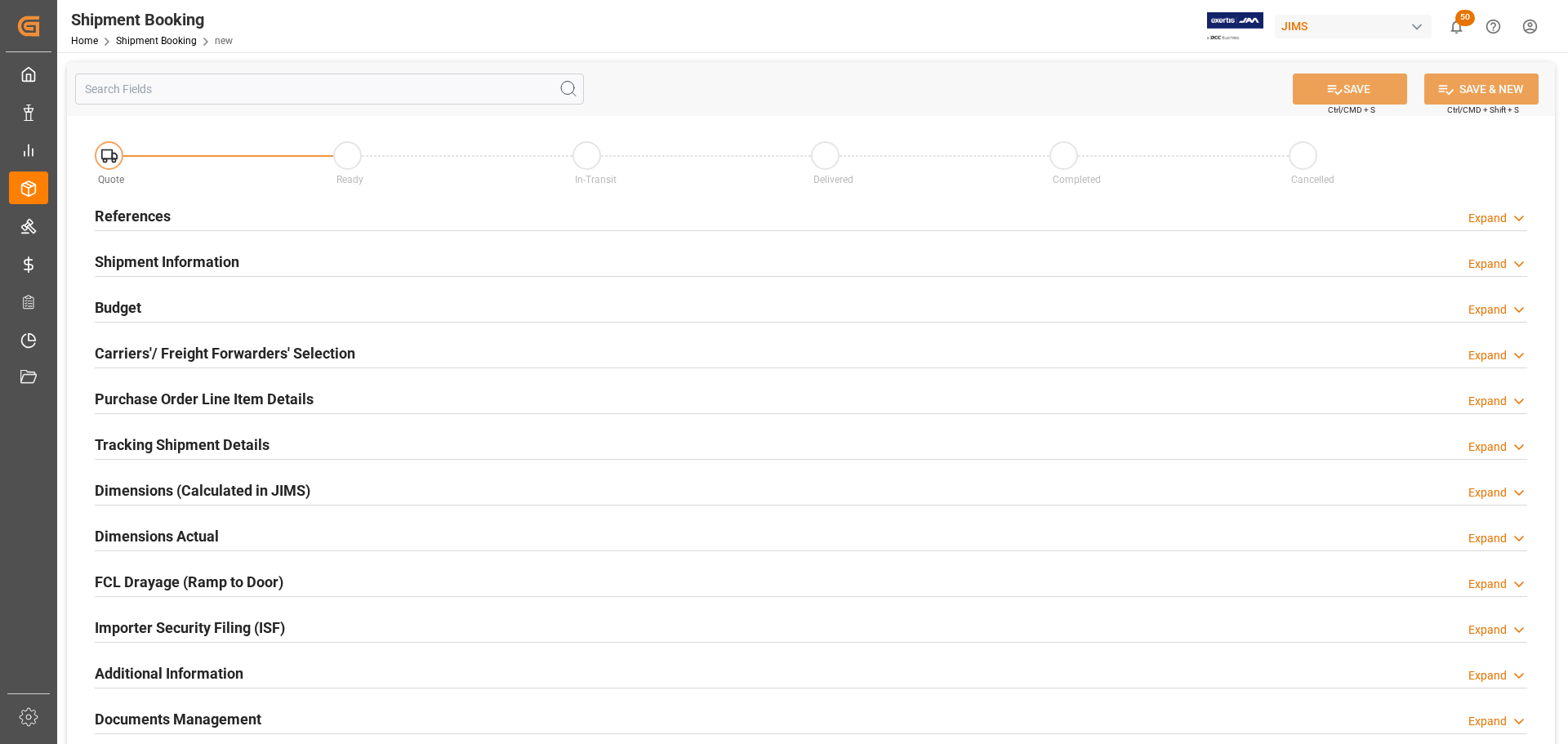
click at [251, 211] on div "References Expand" at bounding box center [810, 214] width 1432 height 31
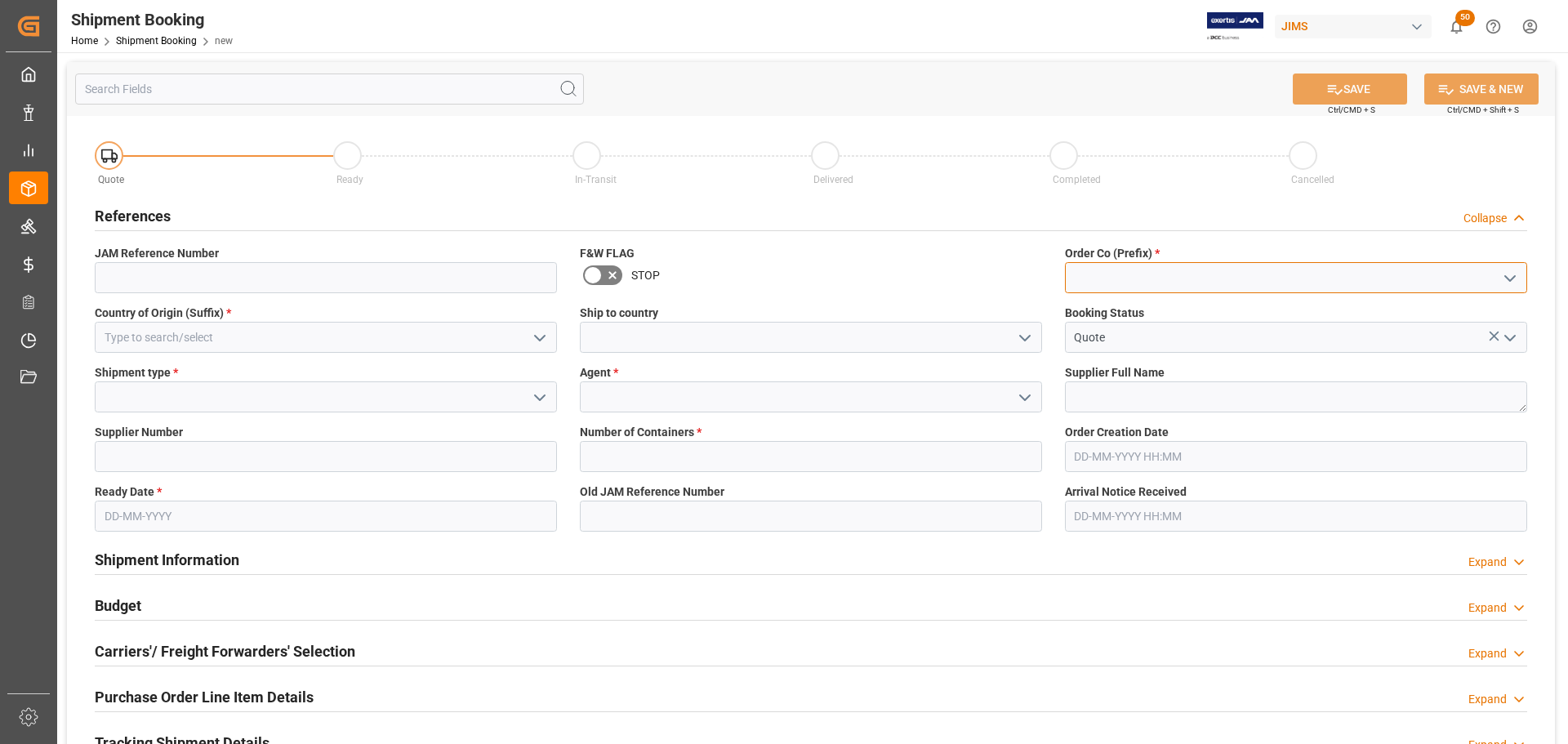
click at [1129, 282] on input at bounding box center [1295, 277] width 462 height 31
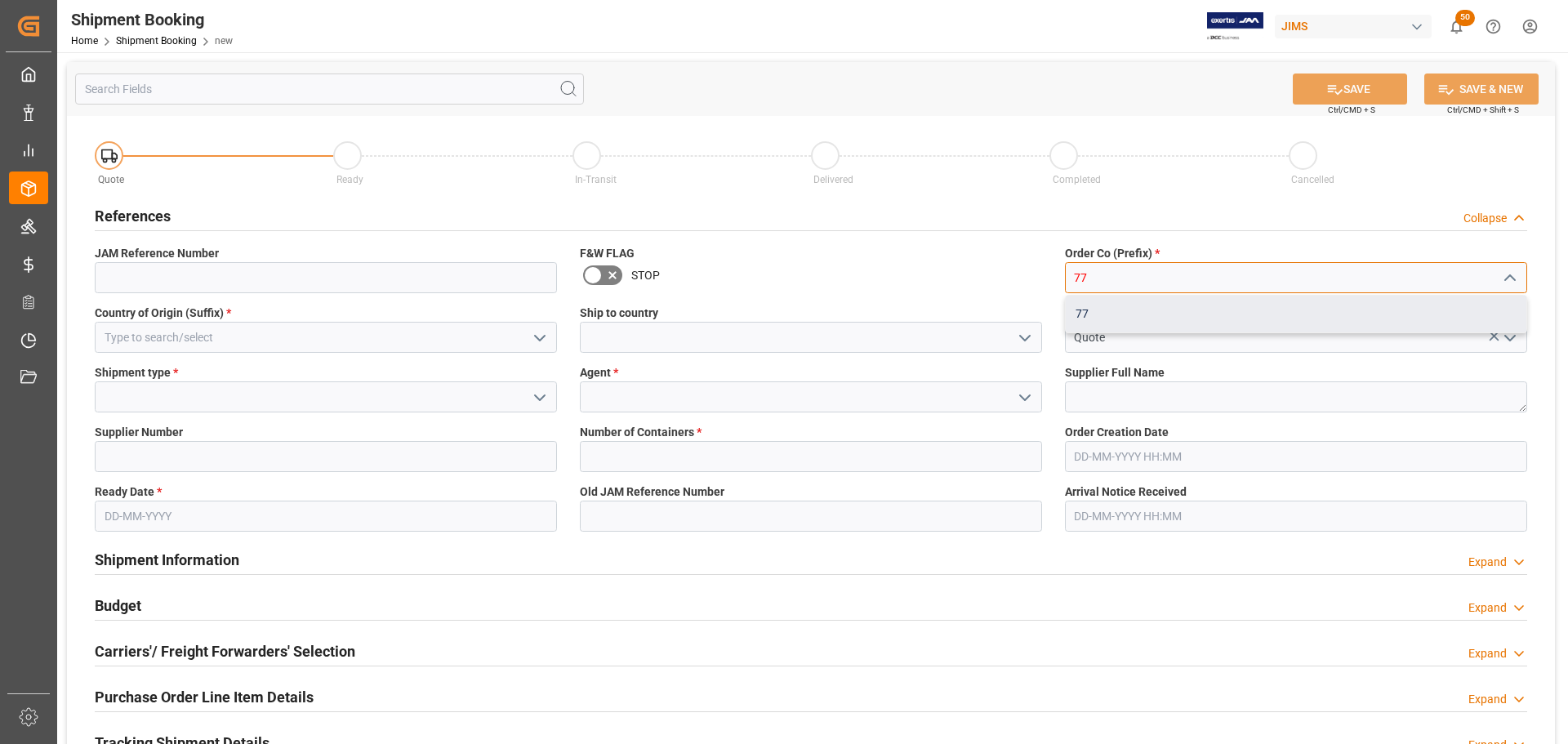
click at [1136, 318] on div "77" at bounding box center [1295, 314] width 460 height 36
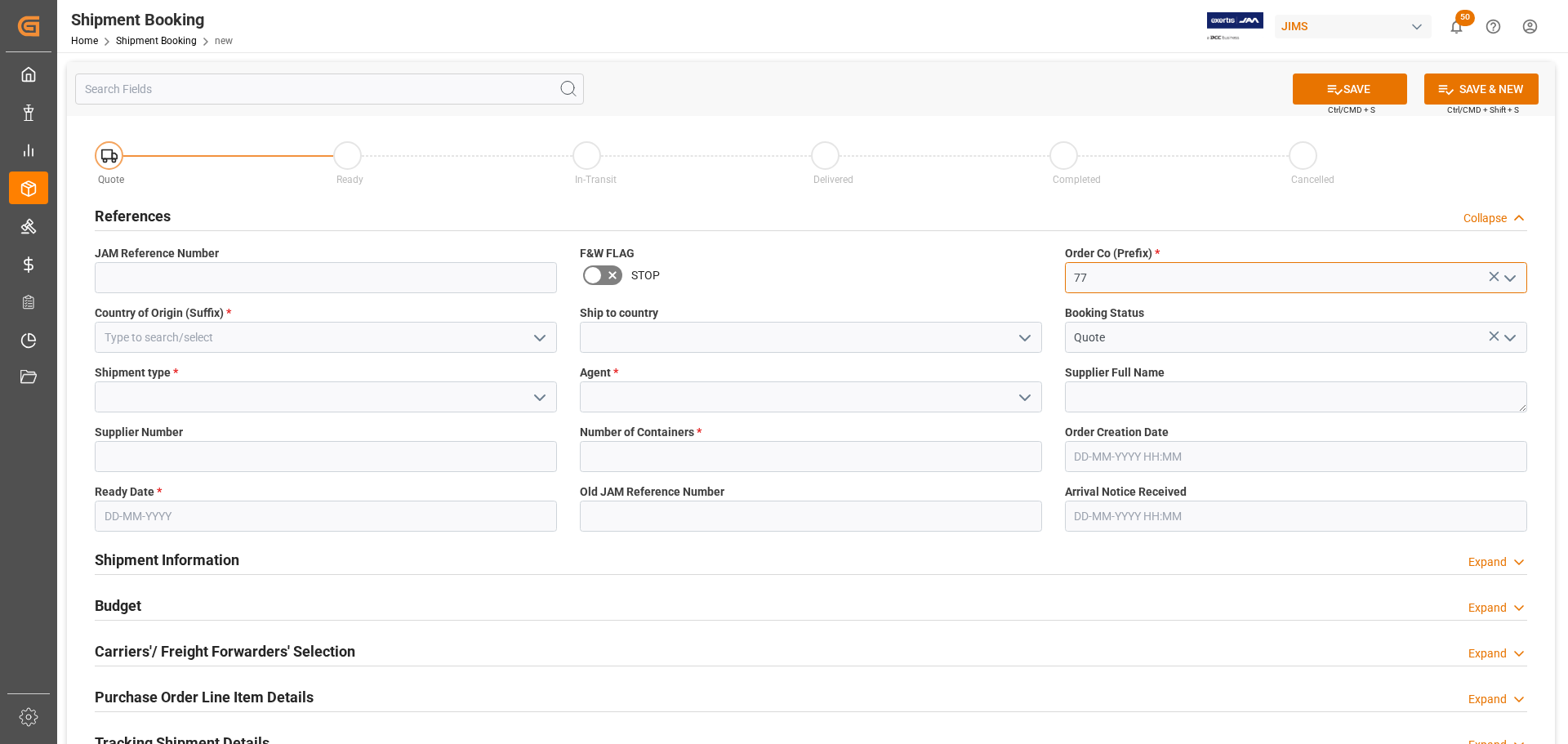
type input "77"
click at [283, 339] on input at bounding box center [325, 337] width 462 height 31
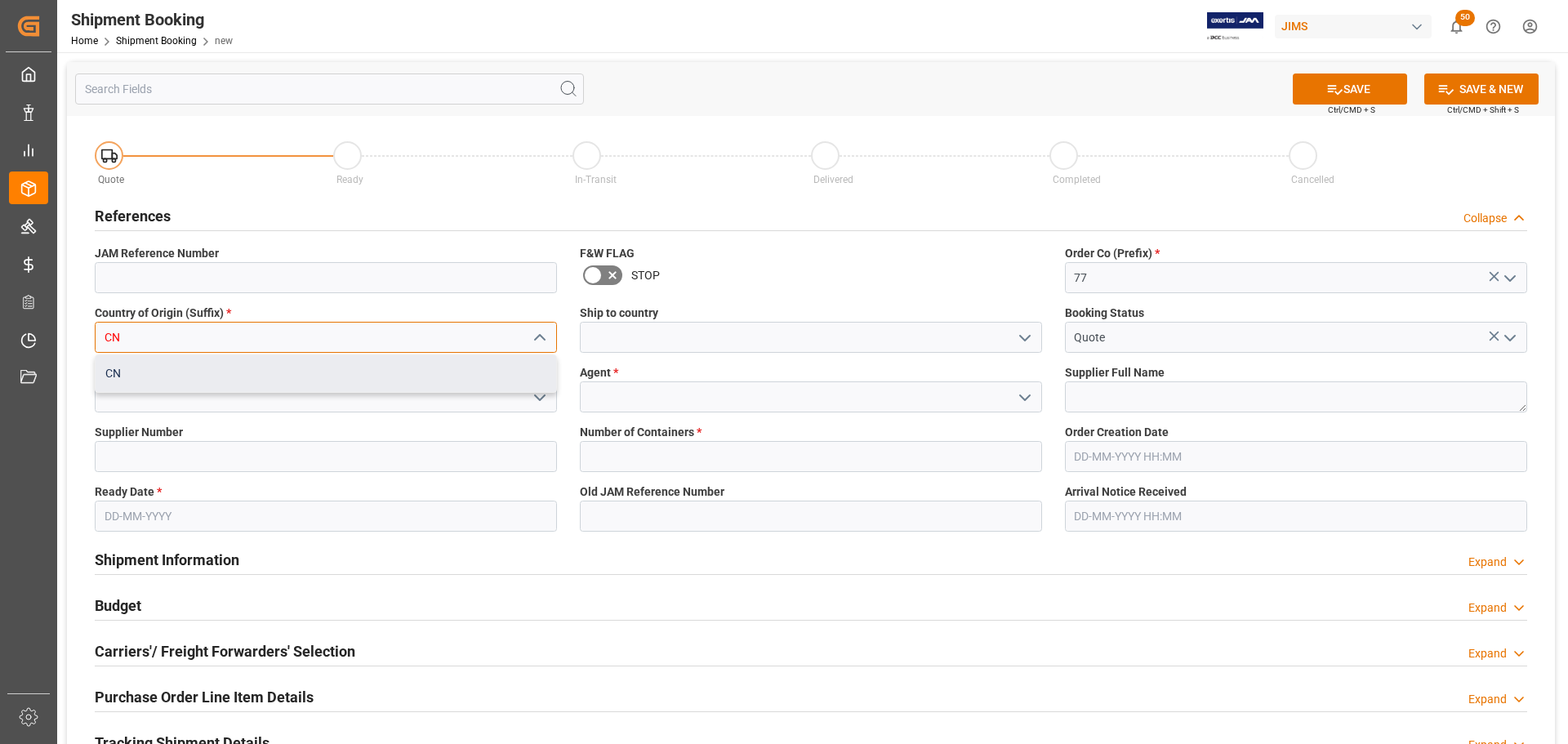
click at [185, 375] on div "CN" at bounding box center [325, 373] width 460 height 36
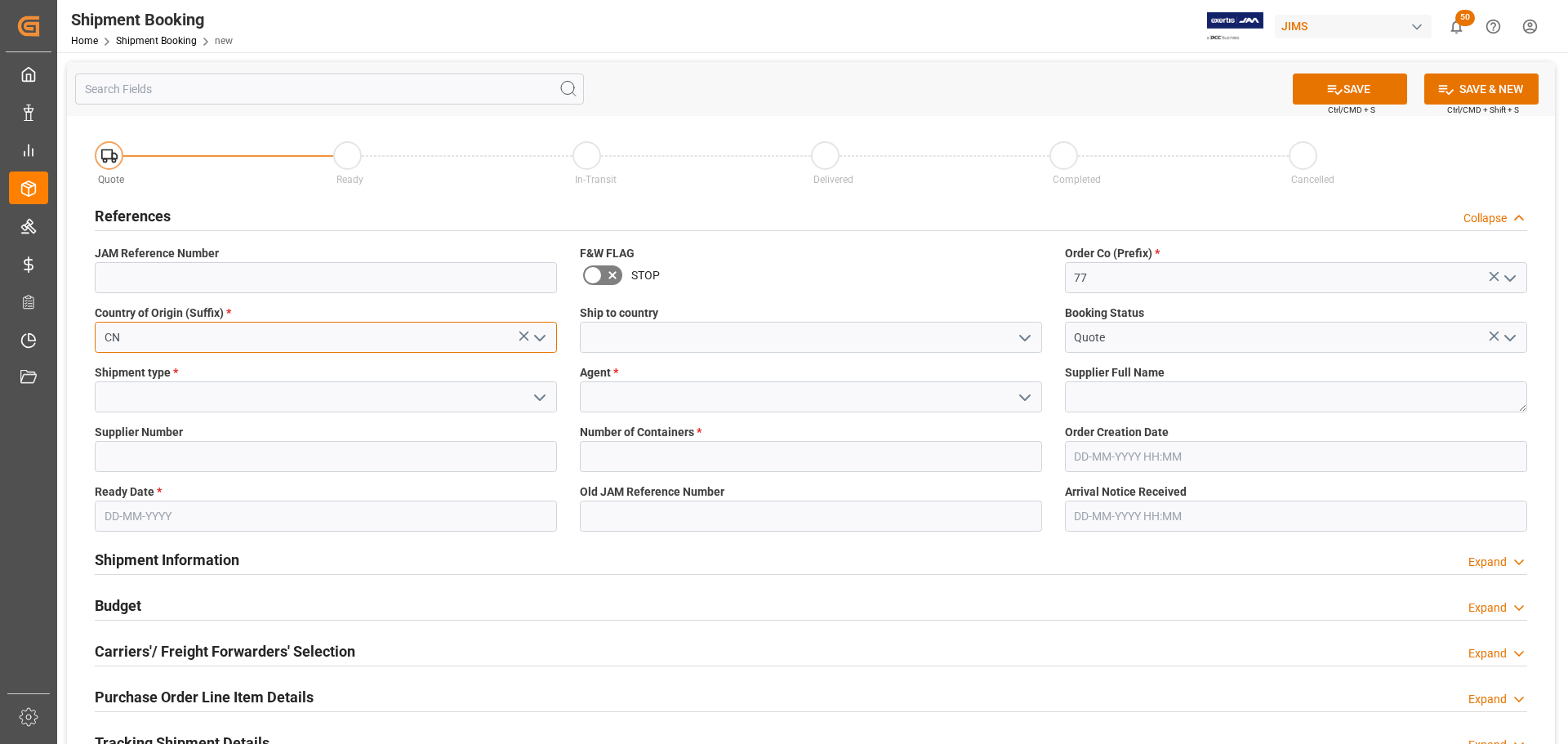
type input "CN"
click at [637, 333] on input at bounding box center [810, 337] width 462 height 31
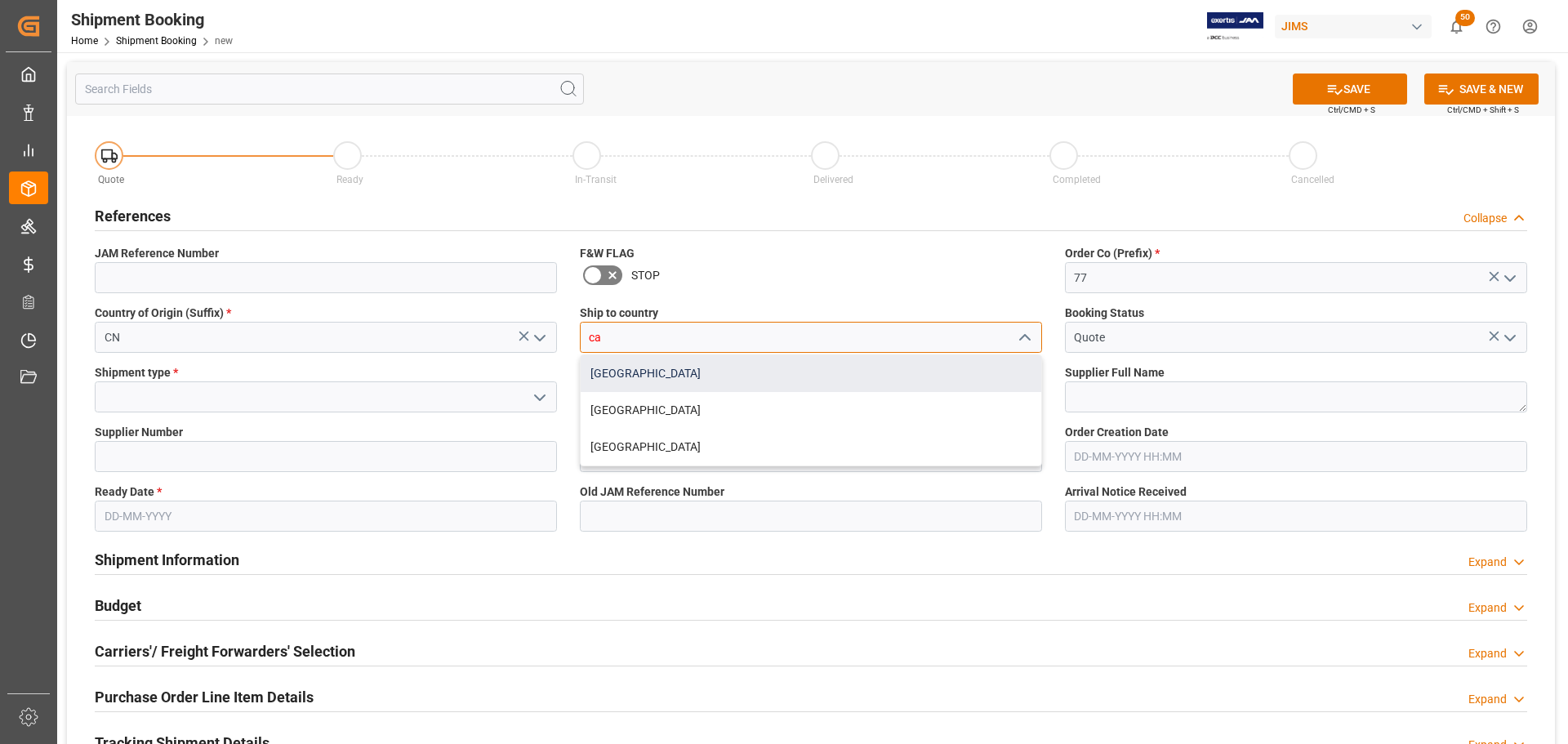
click at [619, 375] on div "[GEOGRAPHIC_DATA]" at bounding box center [810, 373] width 460 height 36
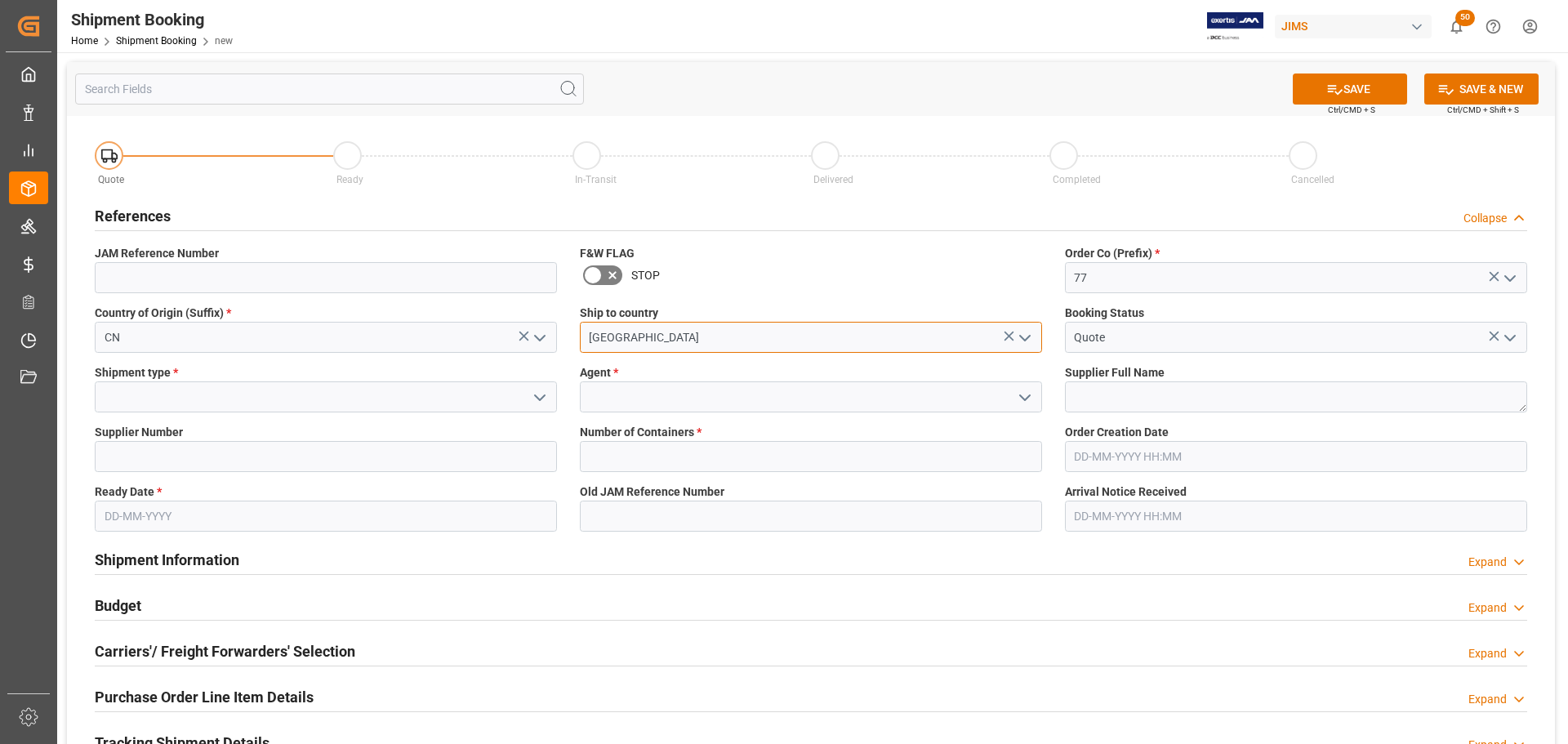
type input "[GEOGRAPHIC_DATA]"
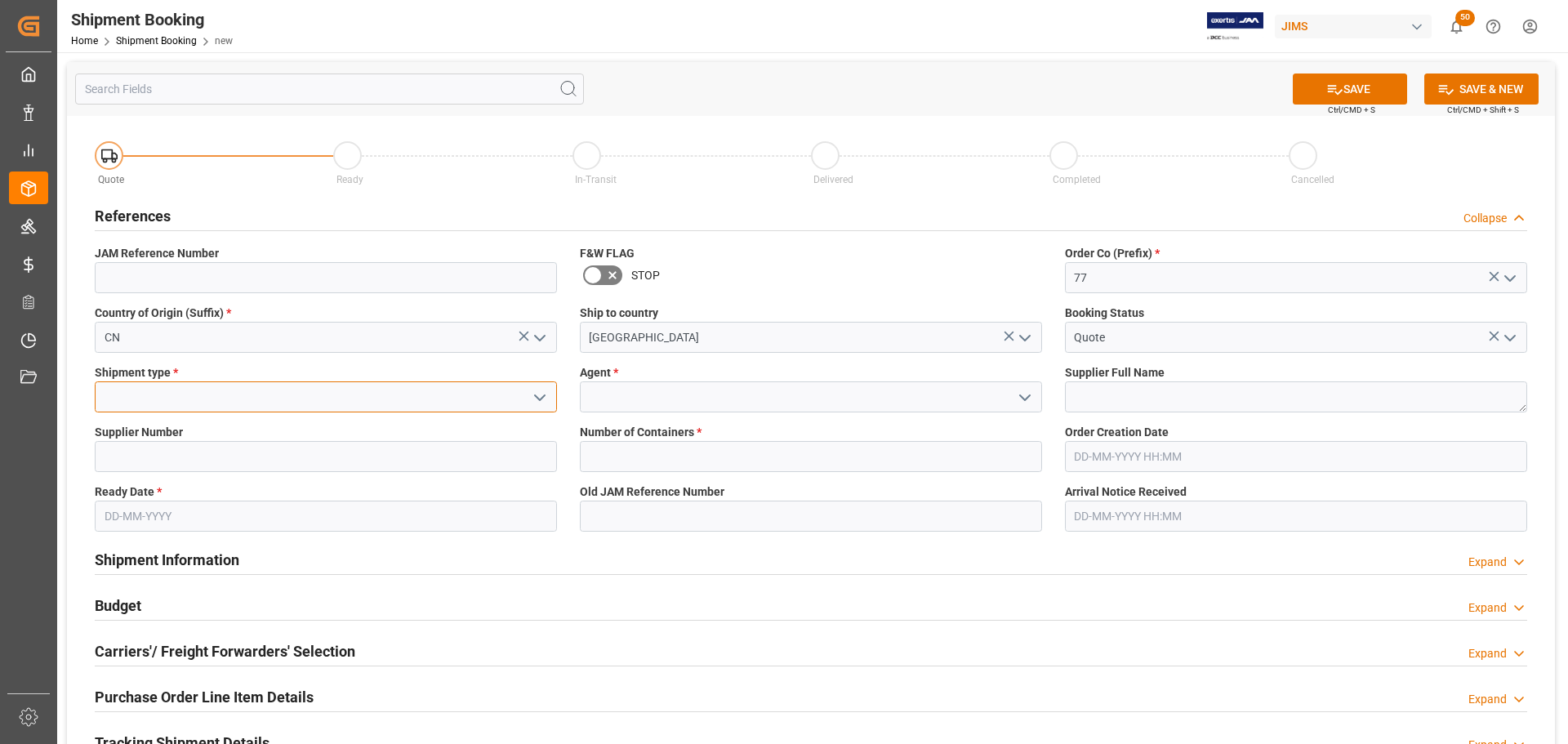
click at [214, 387] on input at bounding box center [325, 397] width 462 height 31
click at [531, 394] on icon "open menu" at bounding box center [540, 397] width 19 height 19
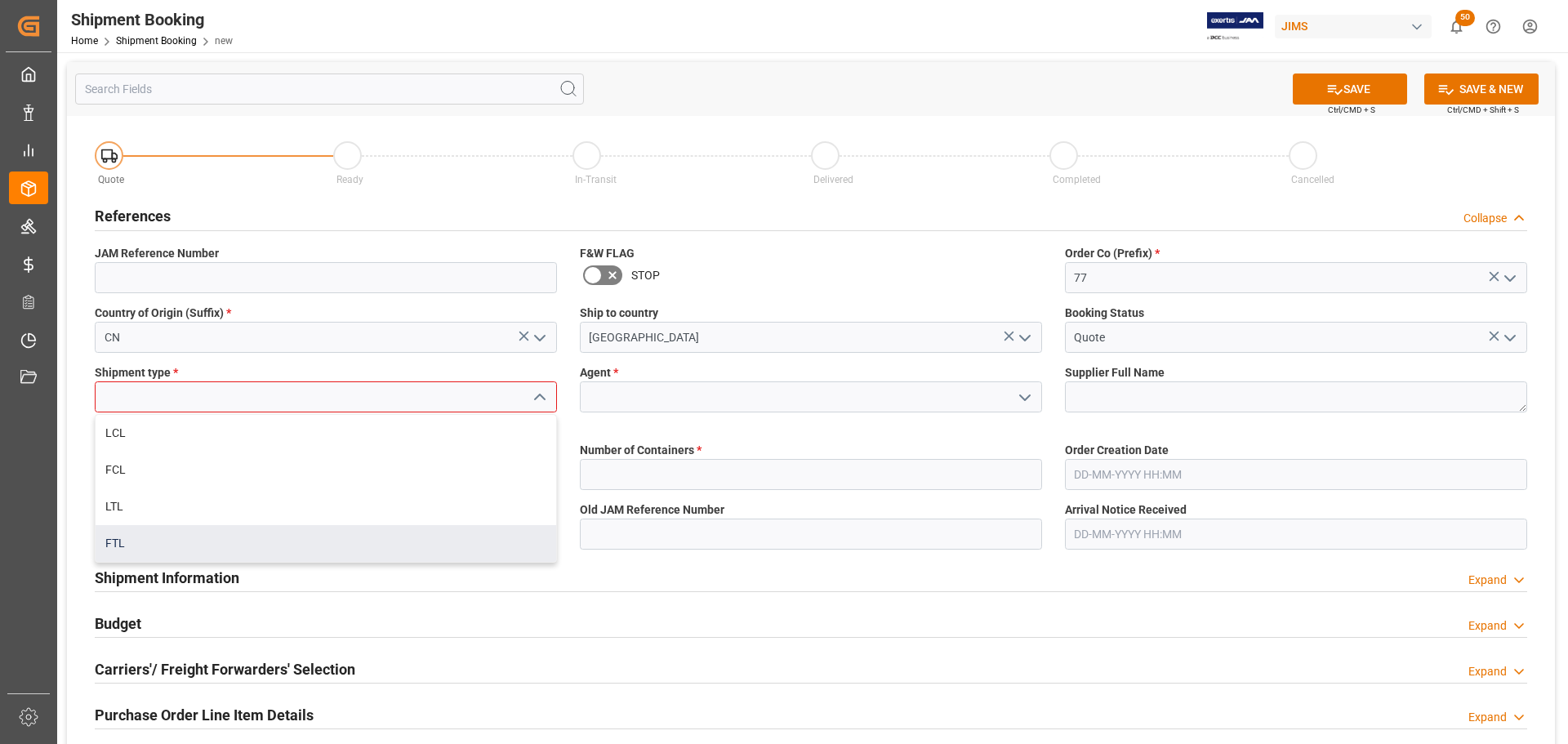
click at [180, 532] on div "FTL" at bounding box center [325, 543] width 460 height 36
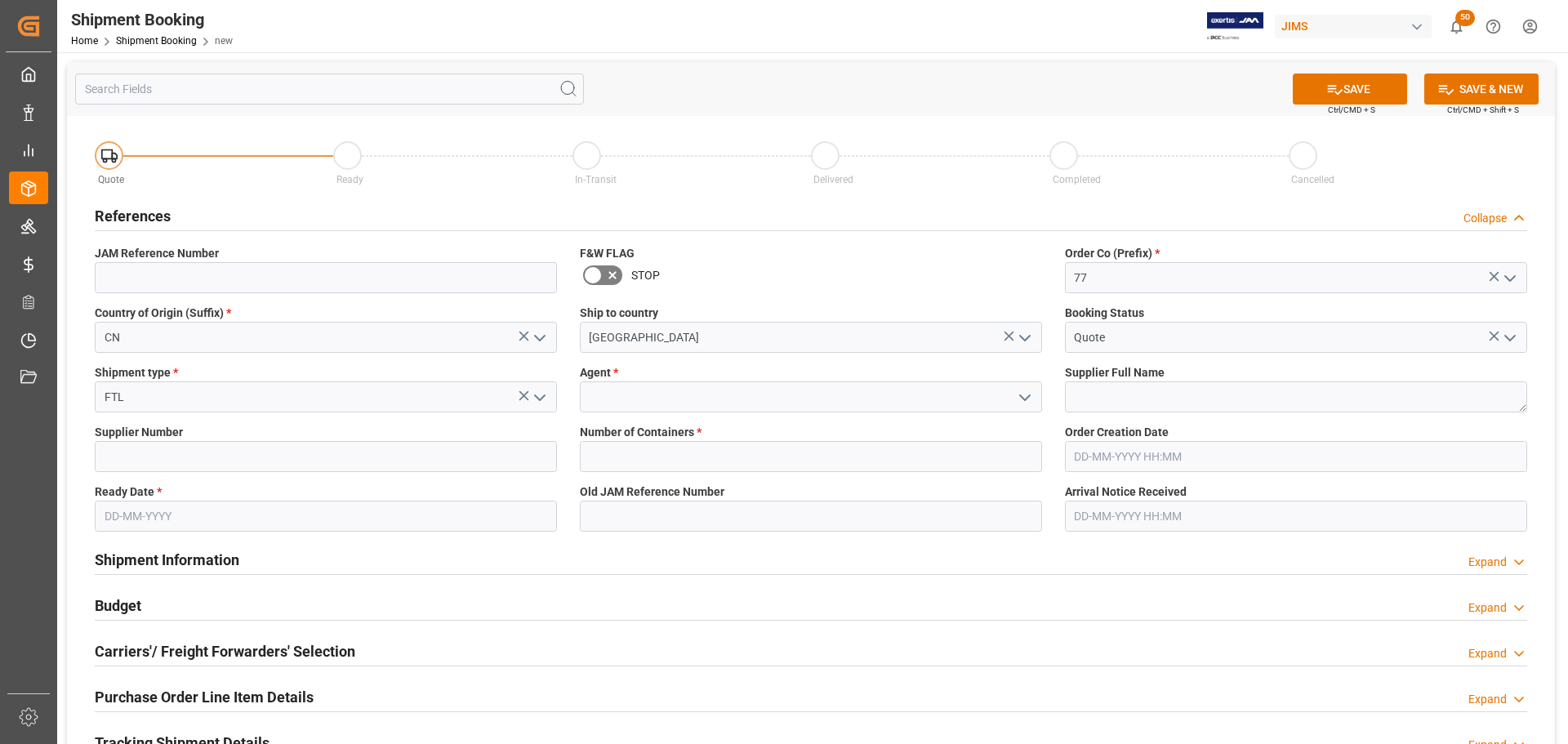
click at [541, 404] on icon "open menu" at bounding box center [540, 397] width 19 height 19
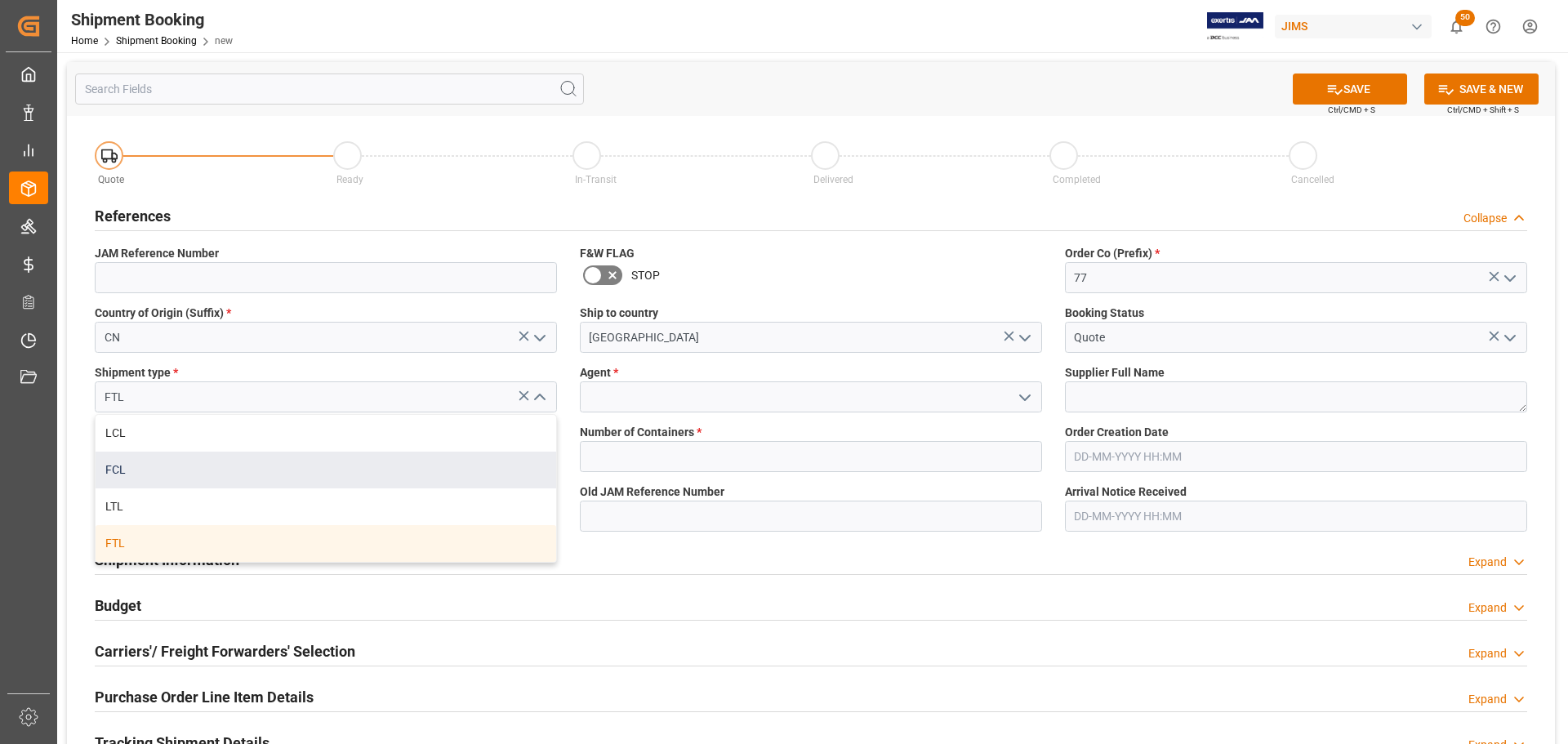
click at [165, 460] on div "FCL" at bounding box center [325, 470] width 460 height 36
type input "FCL"
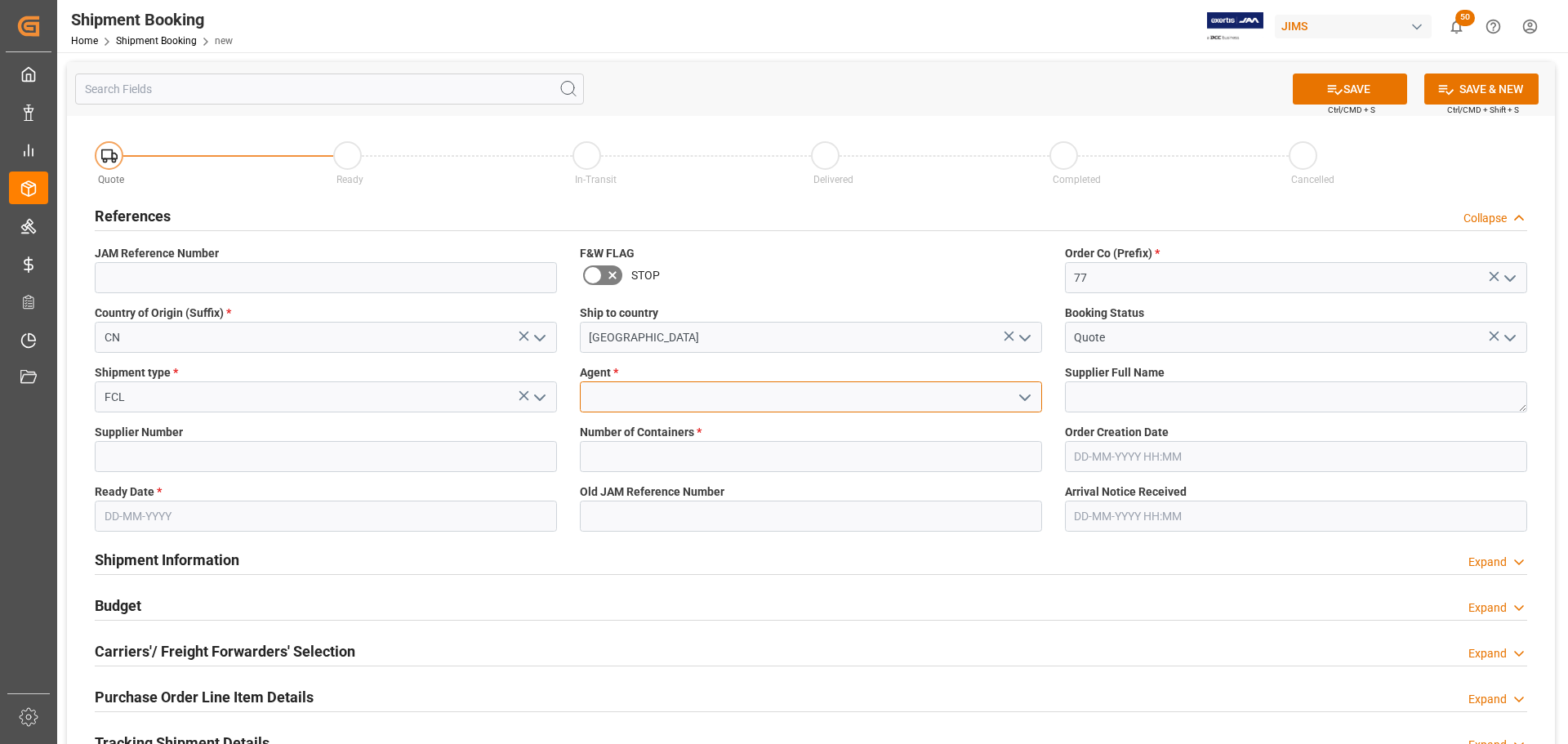
click at [803, 399] on input at bounding box center [810, 397] width 462 height 31
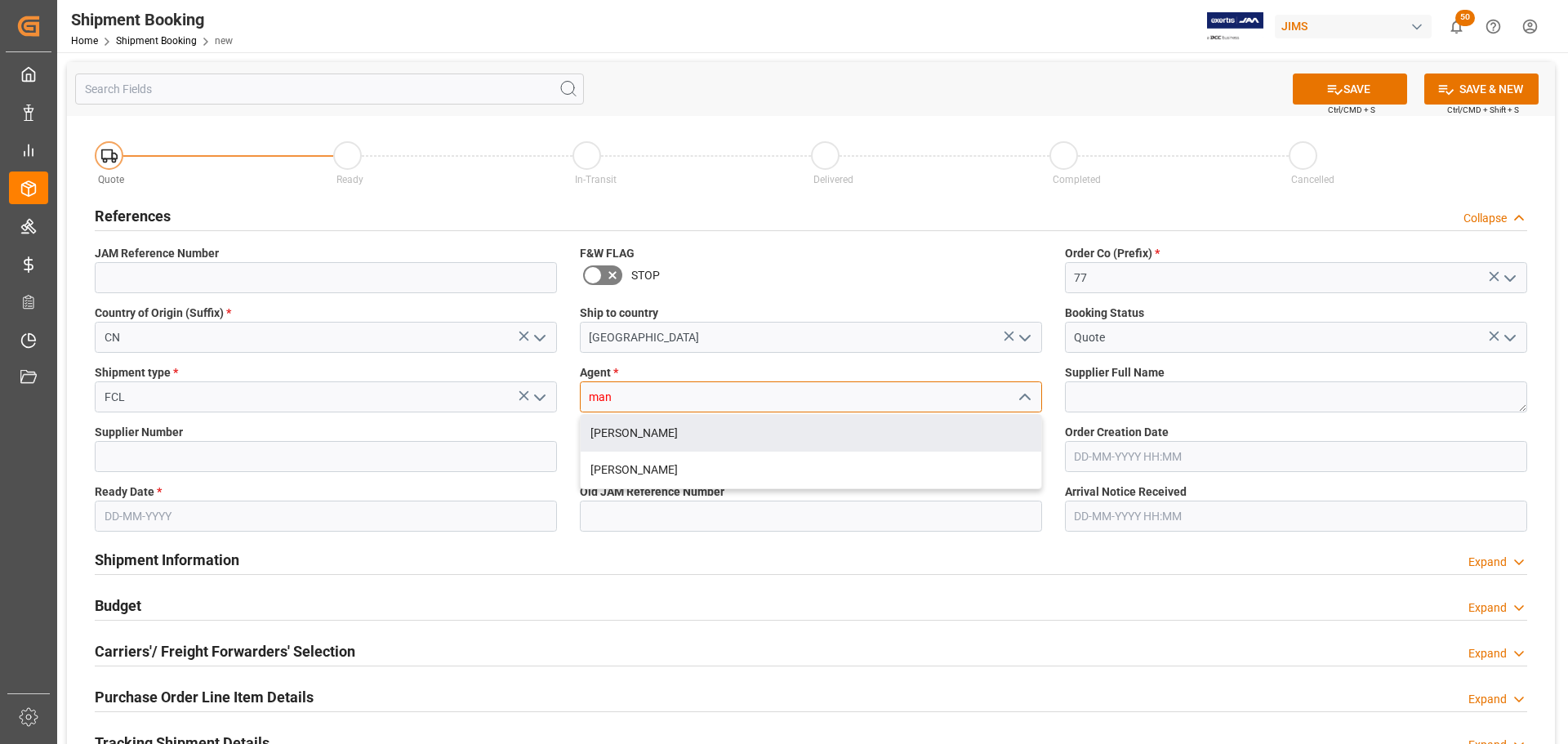
click at [739, 431] on div "[PERSON_NAME]" at bounding box center [810, 433] width 460 height 36
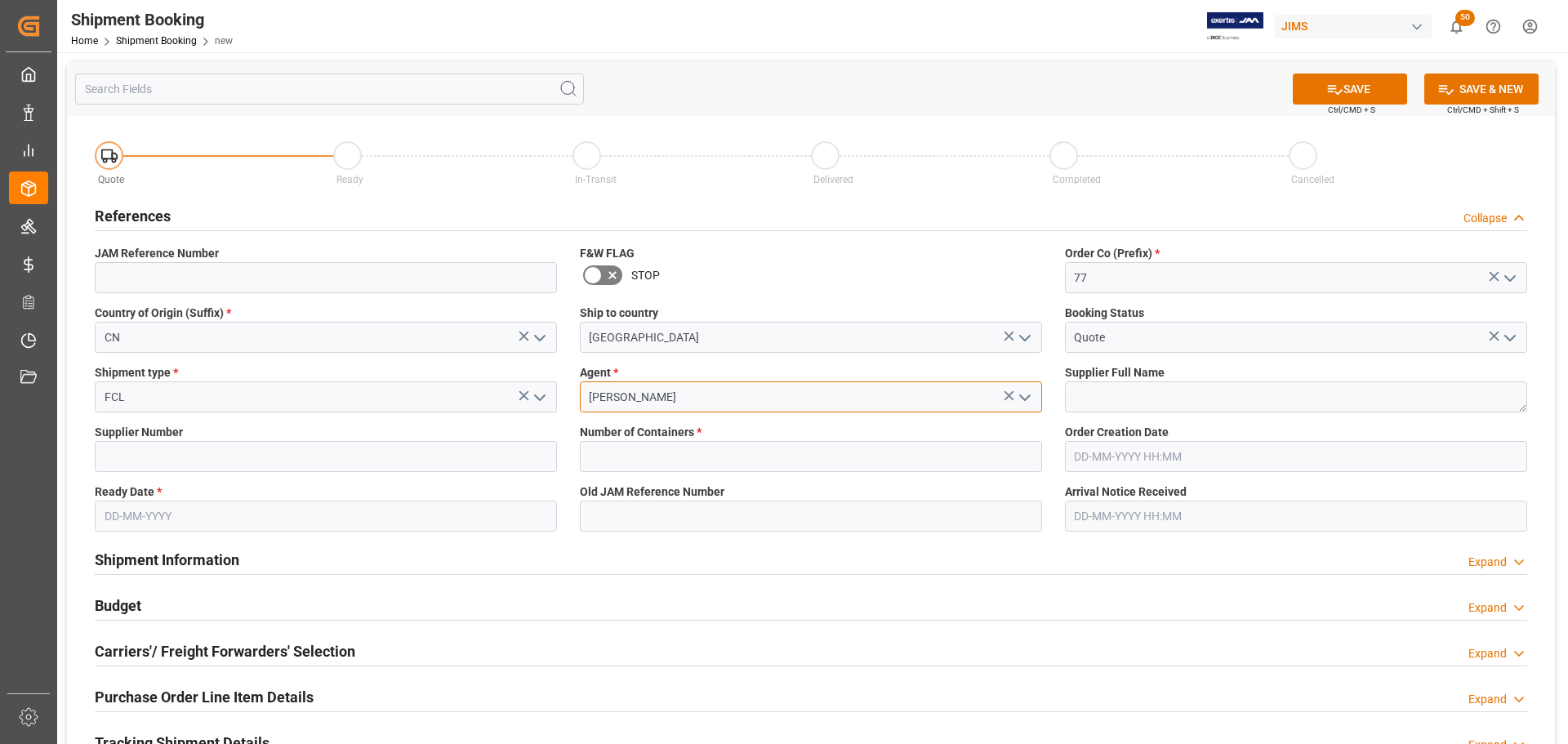
type input "[PERSON_NAME]"
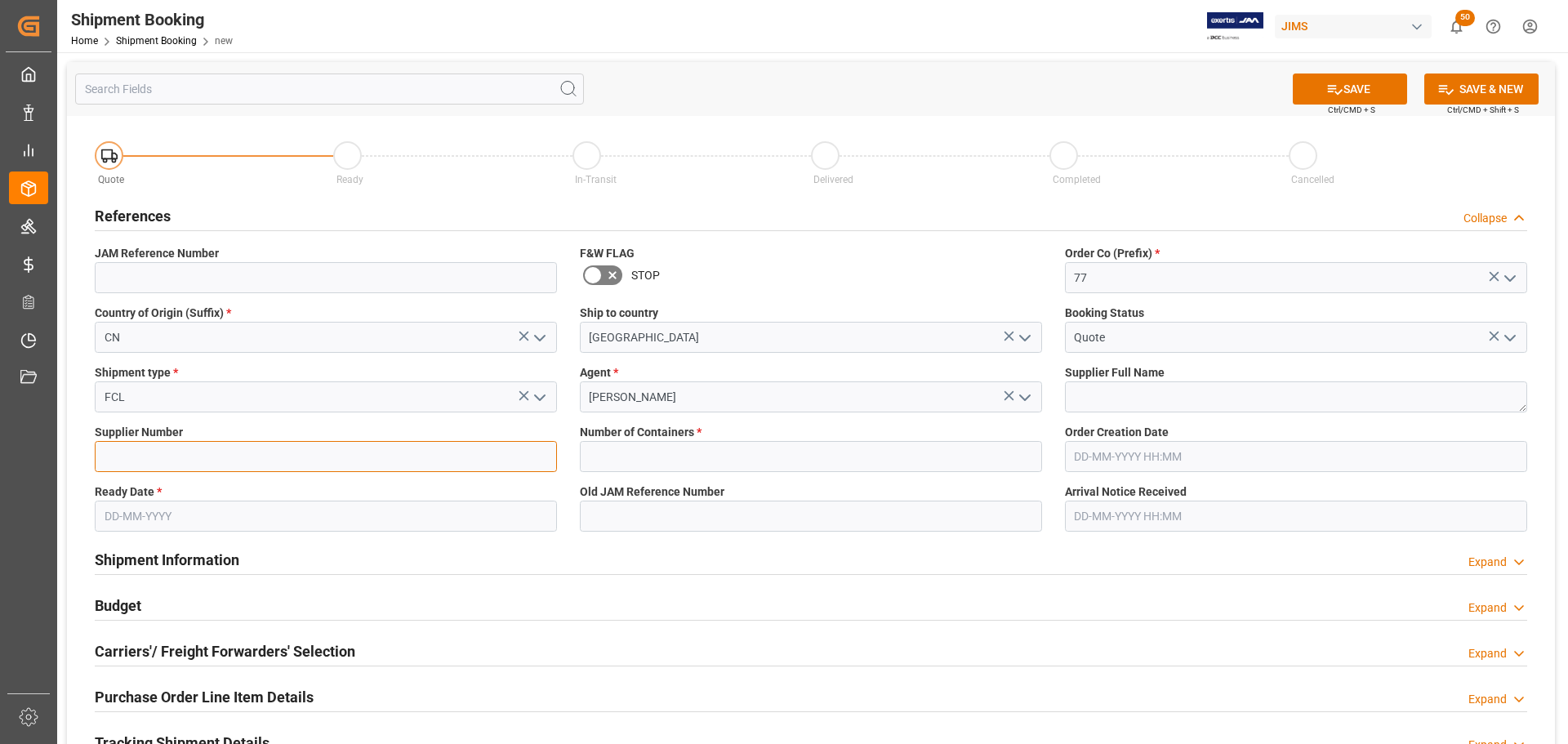
click at [230, 459] on input at bounding box center [325, 456] width 462 height 31
click at [286, 462] on input at bounding box center [325, 456] width 462 height 31
paste input "359102"
type input "359102"
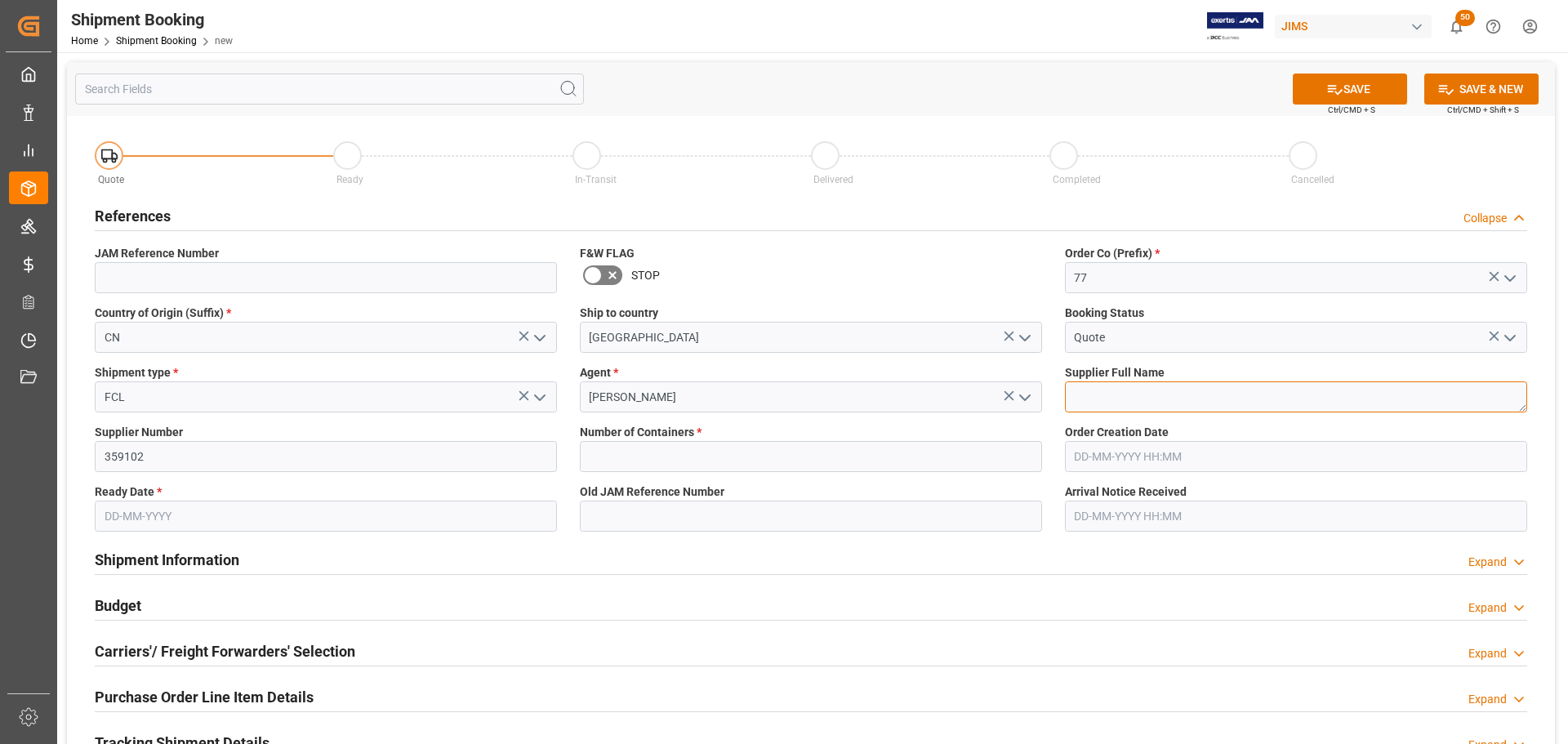
click at [1135, 405] on textarea at bounding box center [1295, 397] width 462 height 31
paste textarea "KHS America (Hercules)"
type textarea "KHS America (Hercules)"
click at [246, 510] on input "text" at bounding box center [325, 515] width 462 height 31
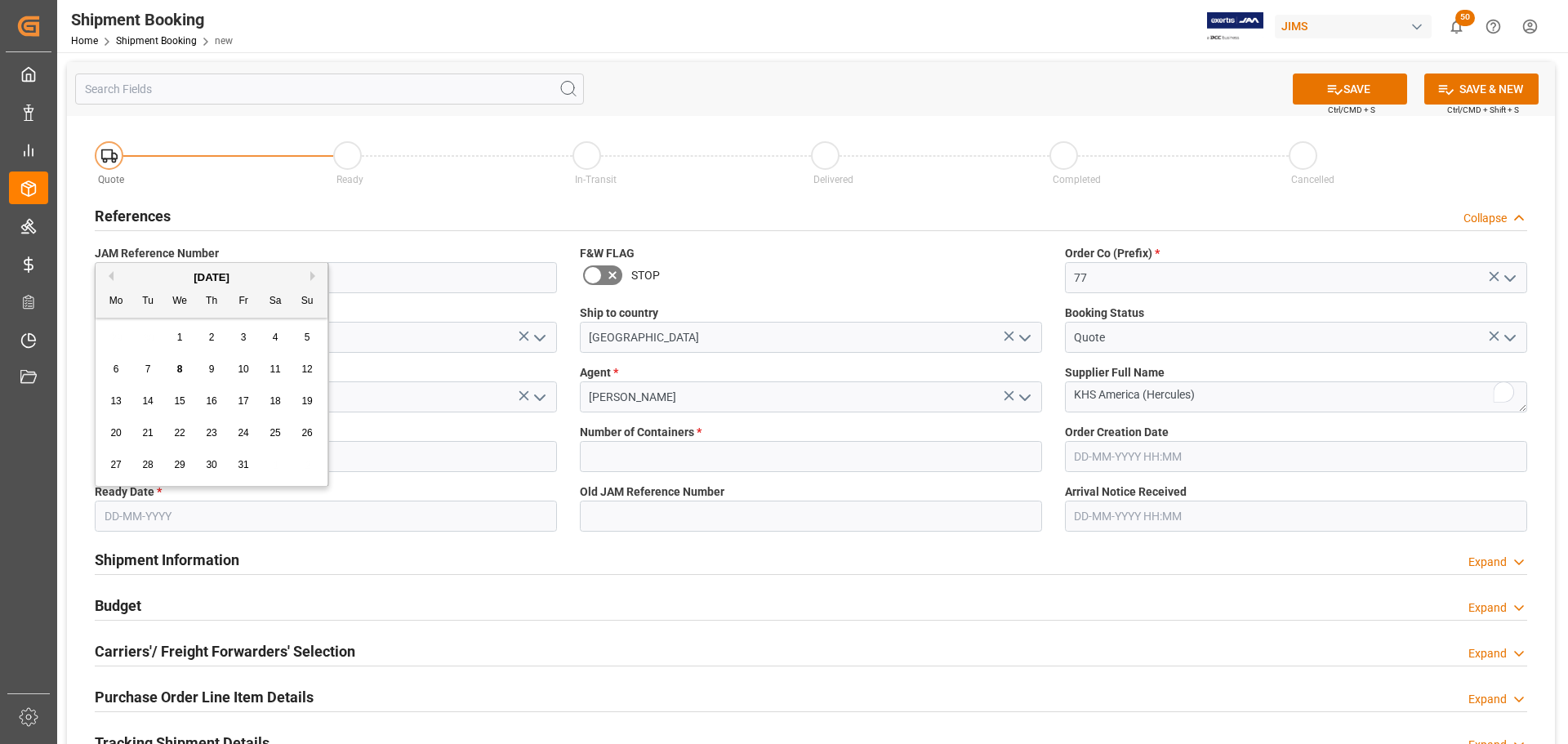
click at [182, 365] on span "8" at bounding box center [180, 369] width 6 height 11
type input "08-10-2025"
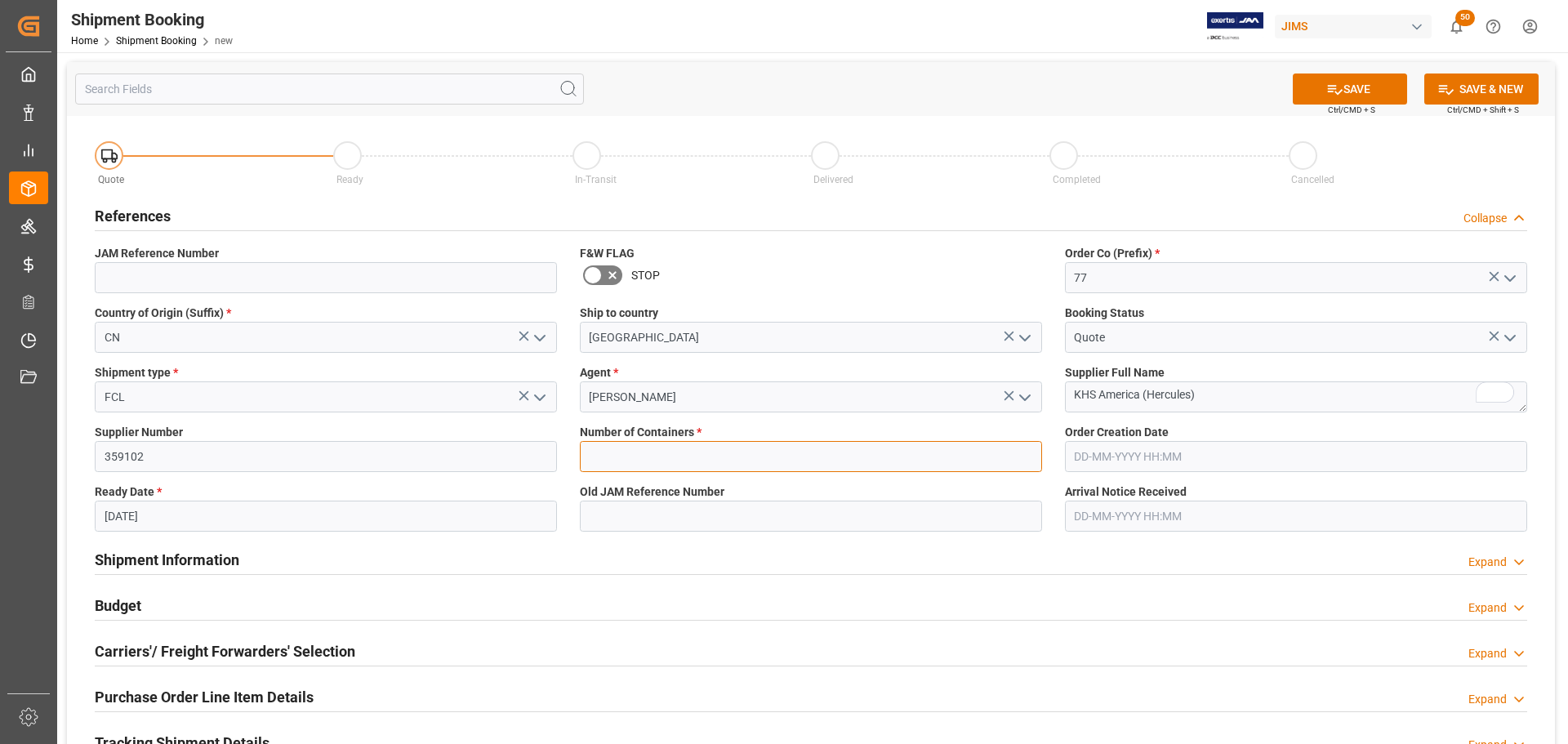
click at [710, 469] on input "text" at bounding box center [810, 456] width 462 height 31
type input "1"
click at [1340, 92] on button "SAVE" at bounding box center [1349, 89] width 114 height 31
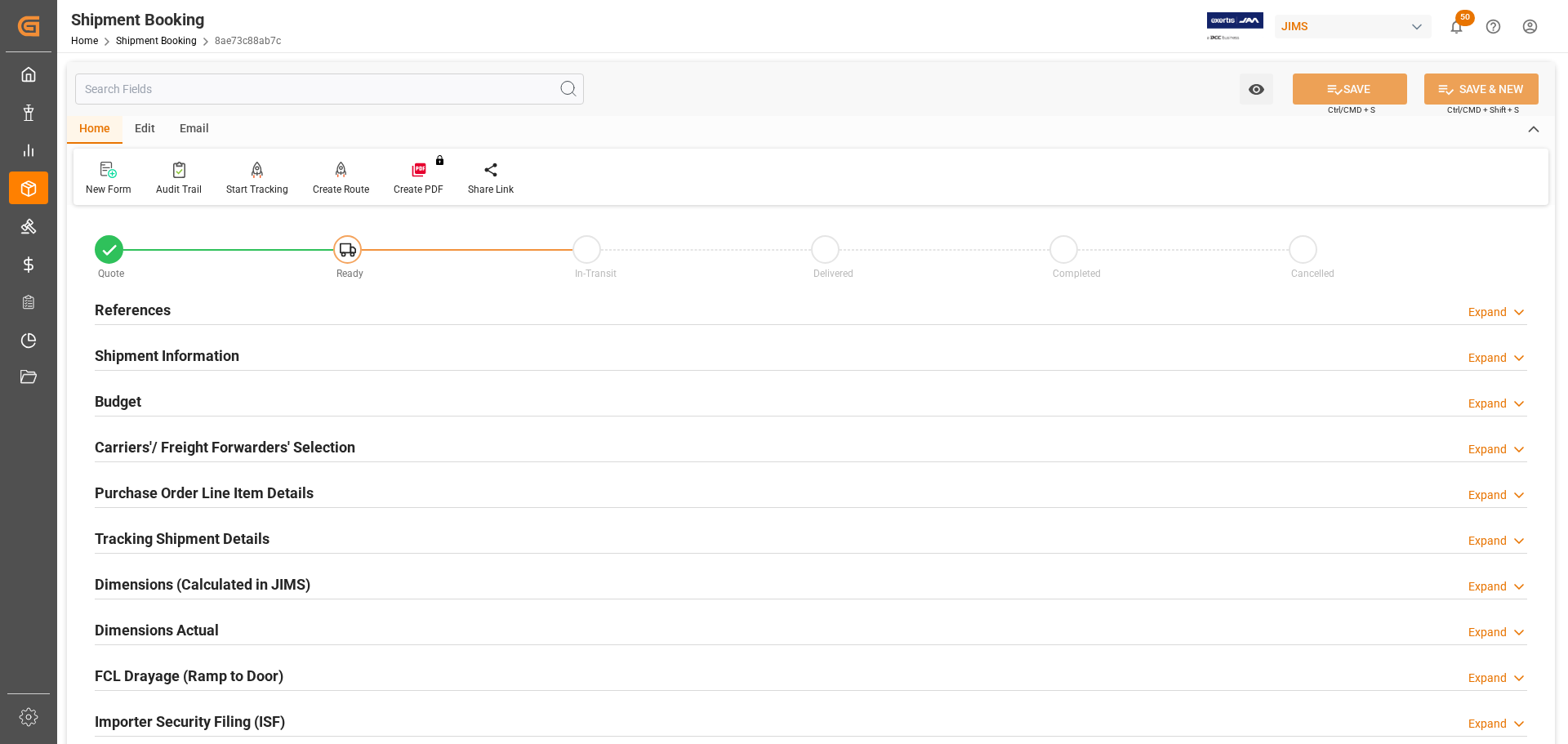
click at [203, 305] on div "References Expand" at bounding box center [810, 308] width 1432 height 31
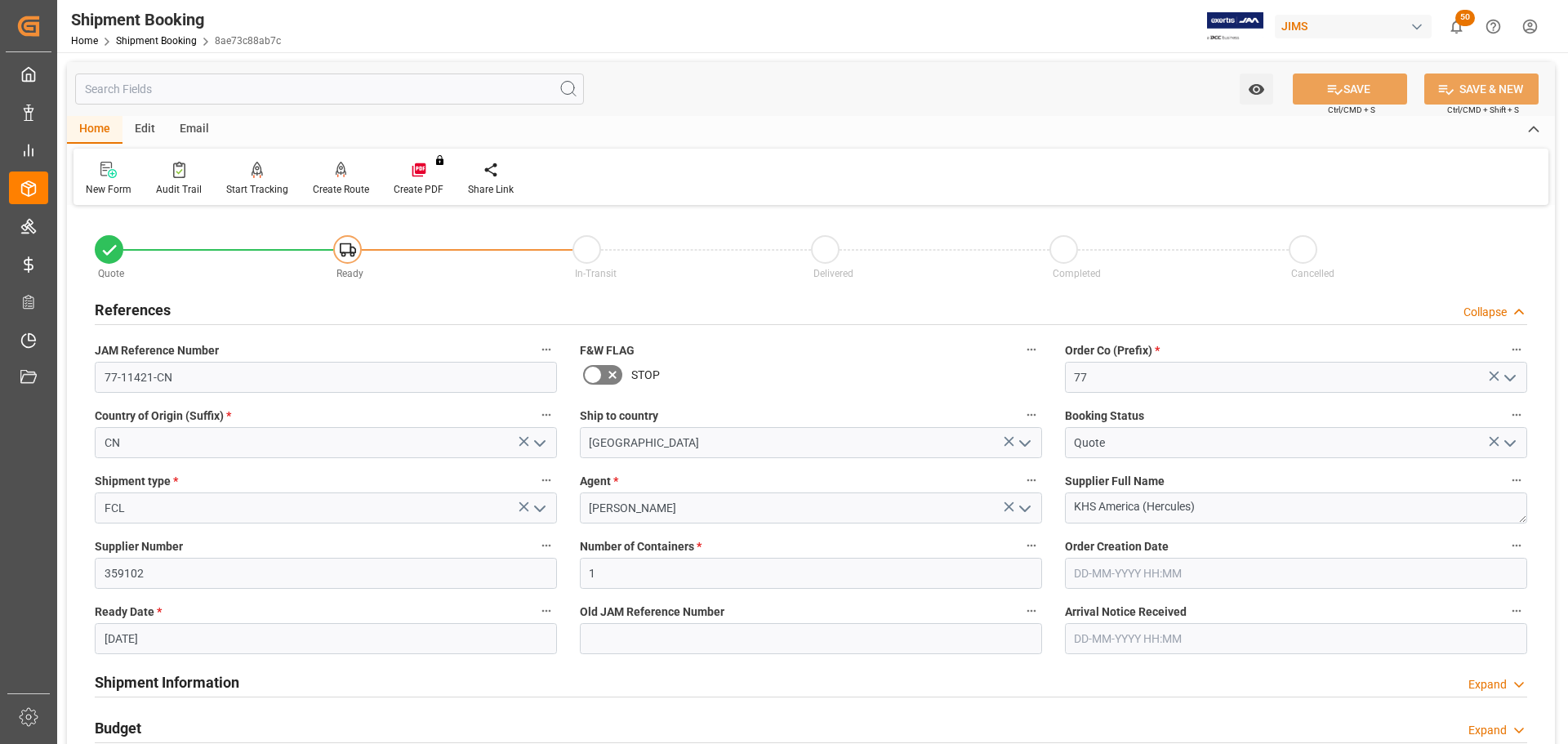
click at [204, 305] on div "References Collapse" at bounding box center [810, 308] width 1432 height 31
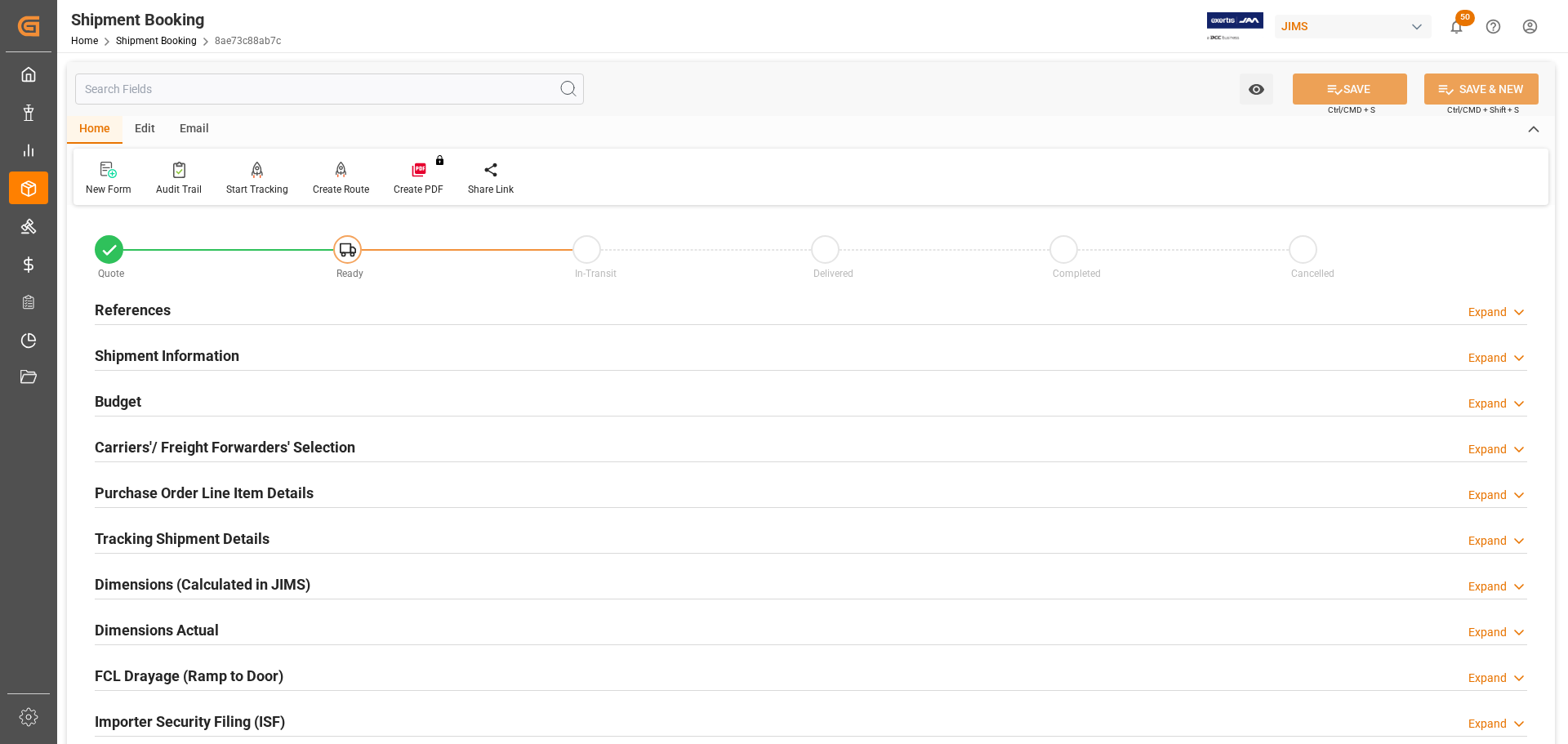
click at [204, 445] on h2 "Carriers'/ Freight Forwarders' Selection" at bounding box center [225, 447] width 260 height 22
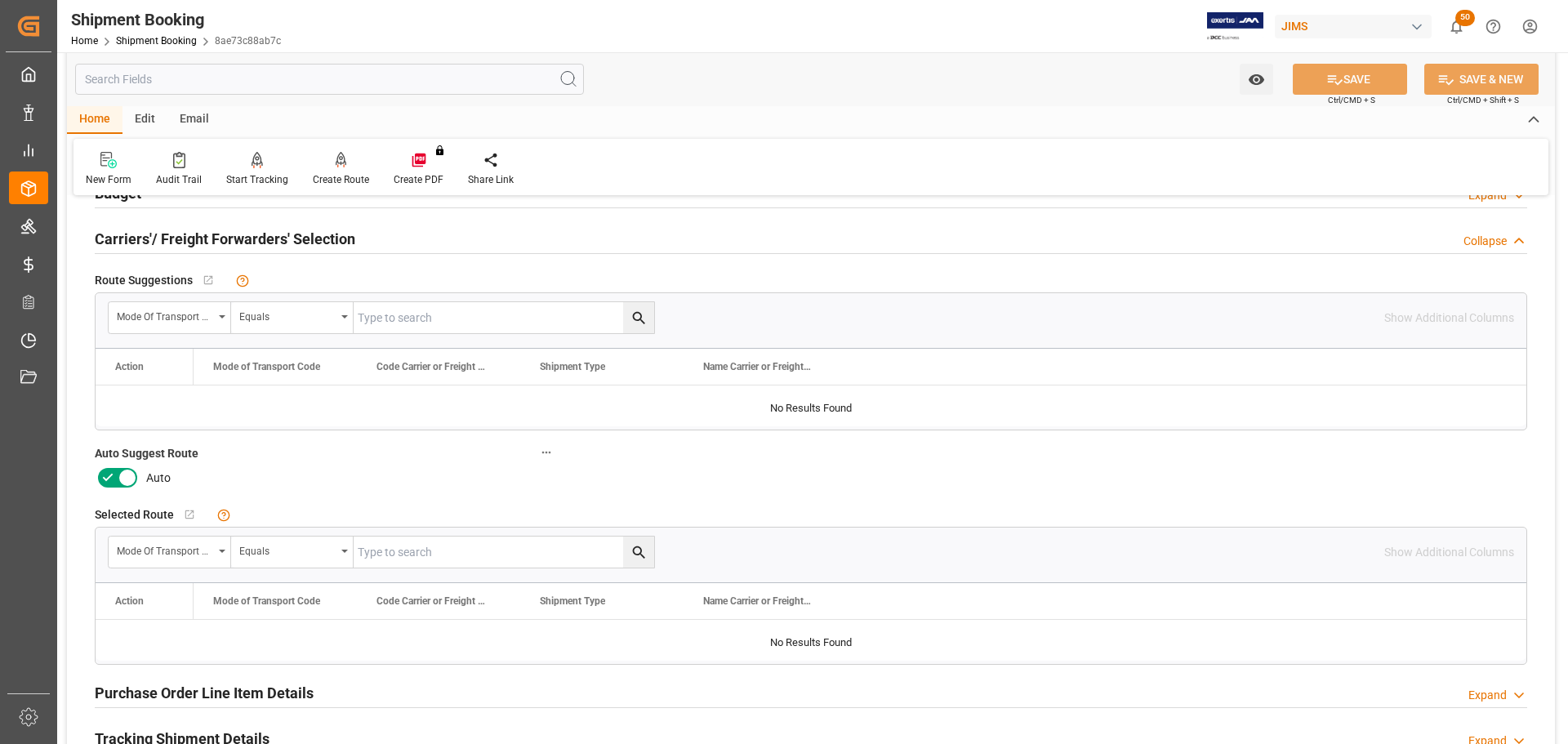
scroll to position [245, 0]
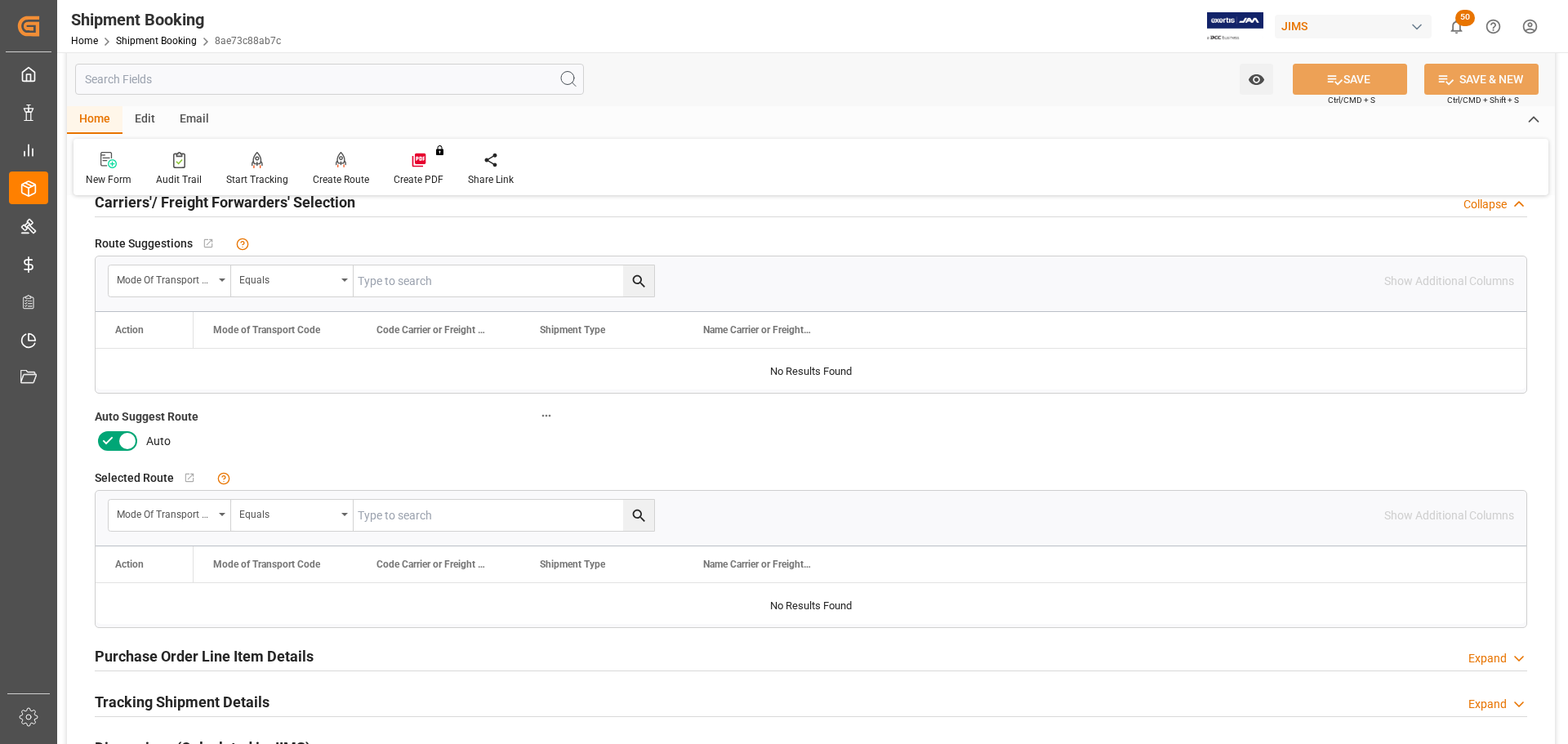
click at [113, 428] on label at bounding box center [118, 440] width 46 height 26
click at [0, 0] on input "checkbox" at bounding box center [0, 0] width 0 height 0
click at [1328, 86] on icon at bounding box center [1335, 79] width 17 height 17
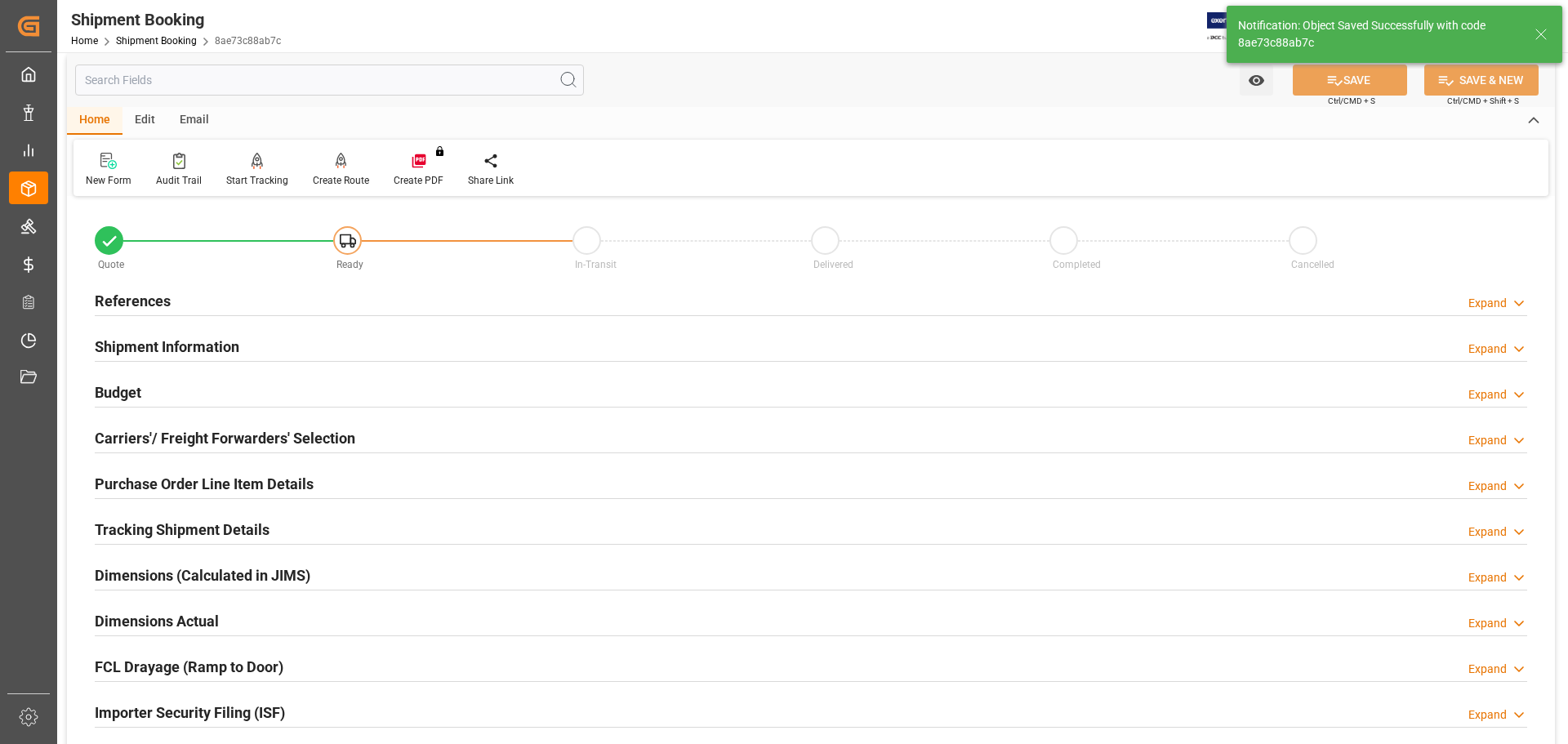
scroll to position [0, 0]
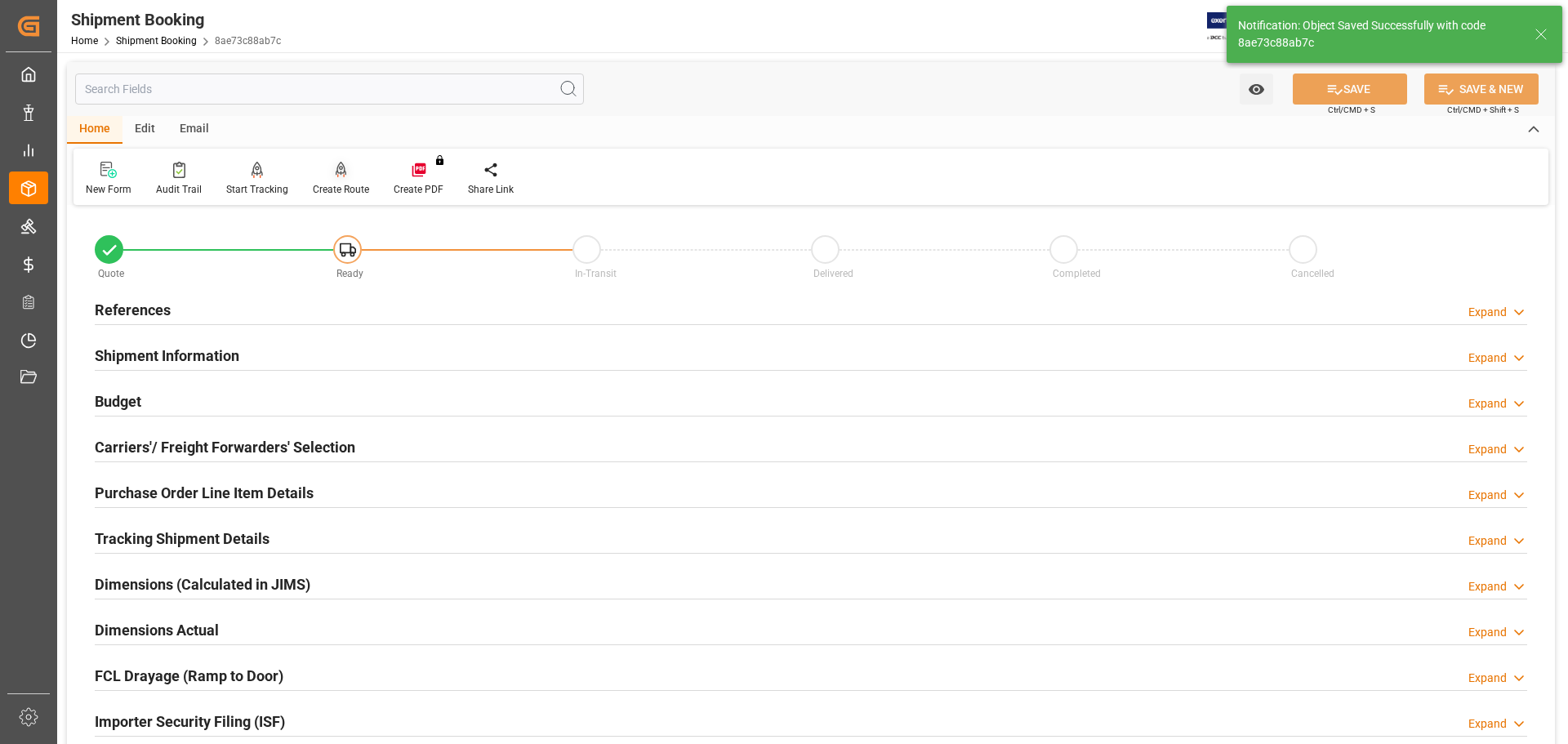
click at [338, 181] on div "Create Route" at bounding box center [341, 179] width 80 height 36
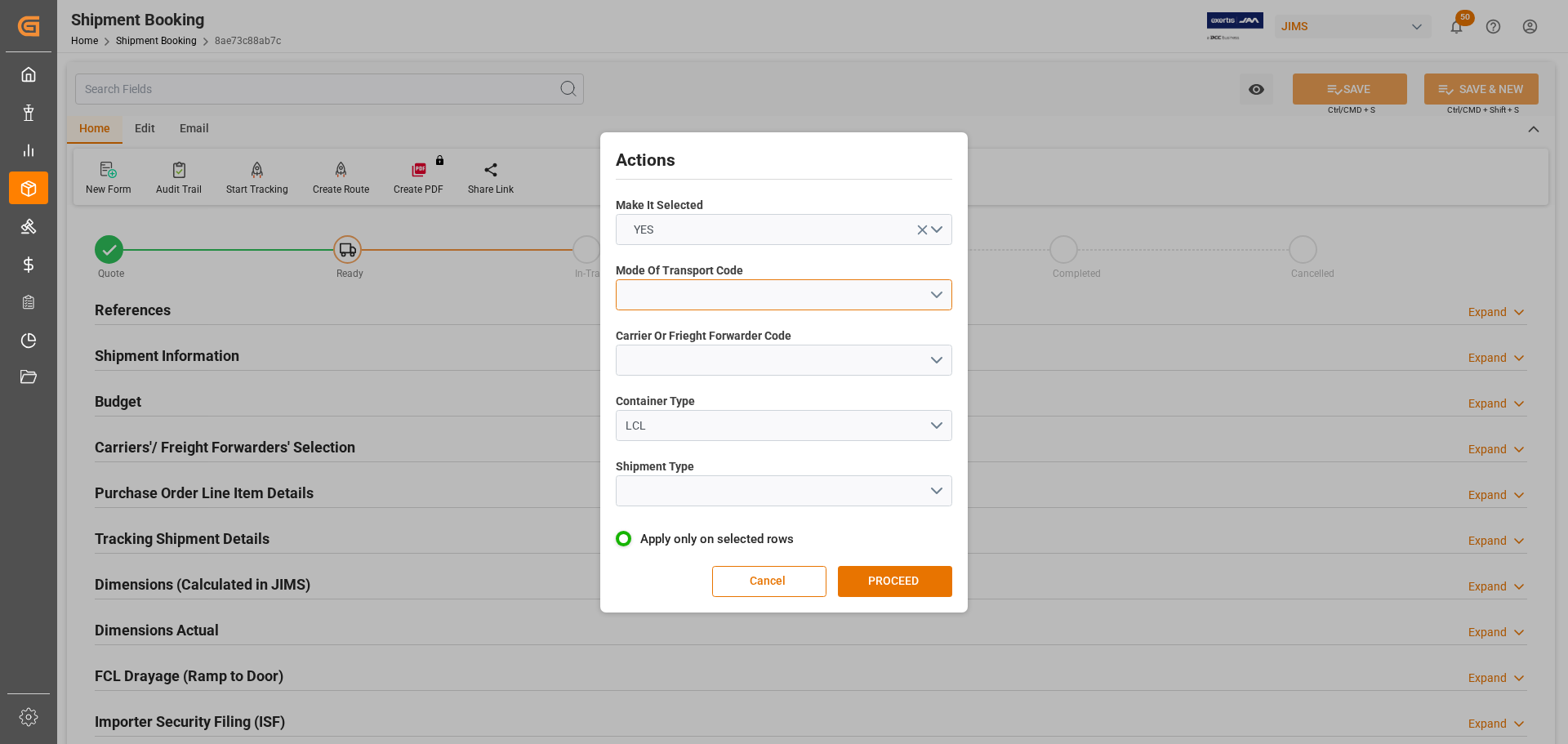
click at [766, 302] on button "open menu" at bounding box center [784, 295] width 337 height 31
click at [744, 303] on div "1- OCEAN" at bounding box center [784, 298] width 335 height 34
click at [744, 358] on button "open menu" at bounding box center [784, 360] width 337 height 31
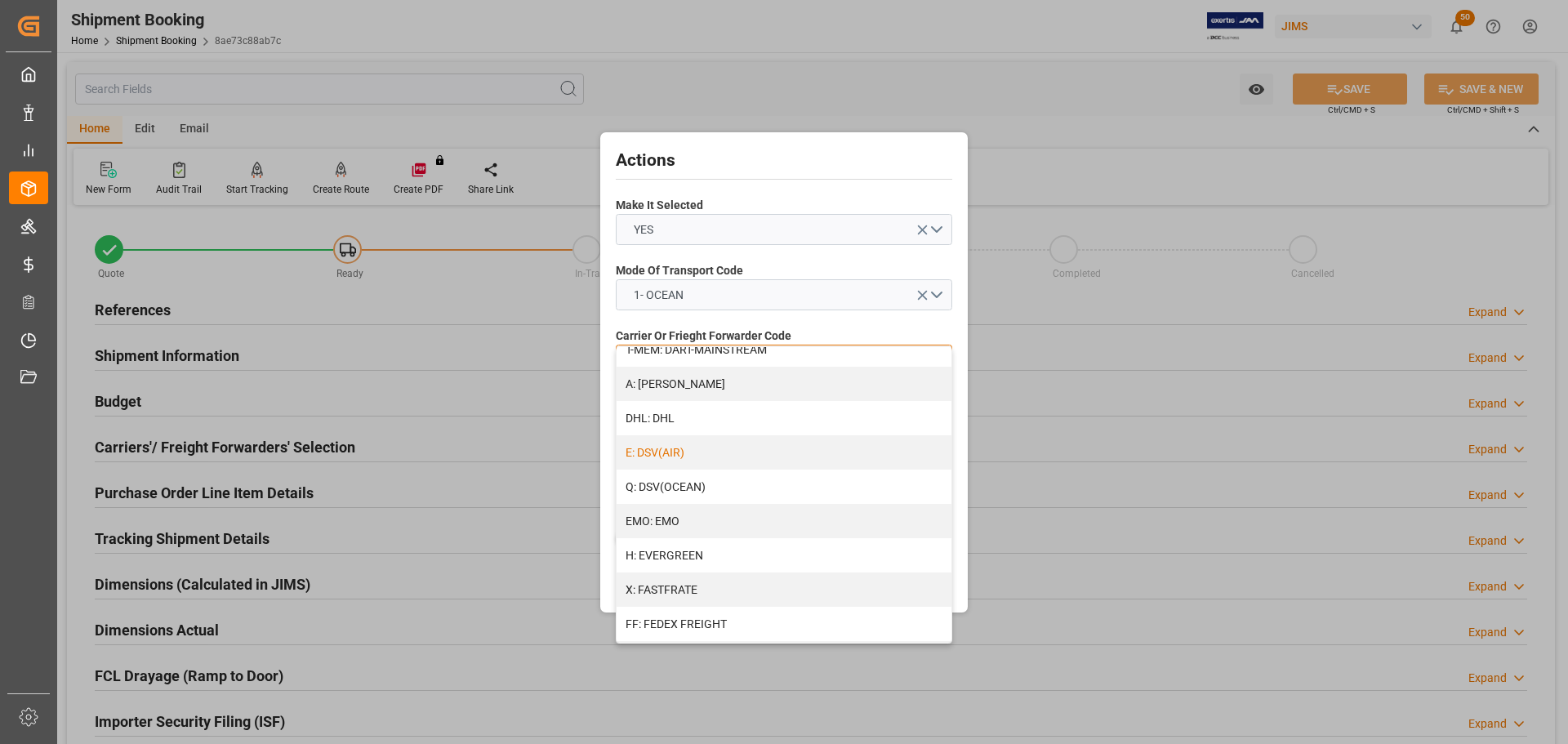
scroll to position [245, 0]
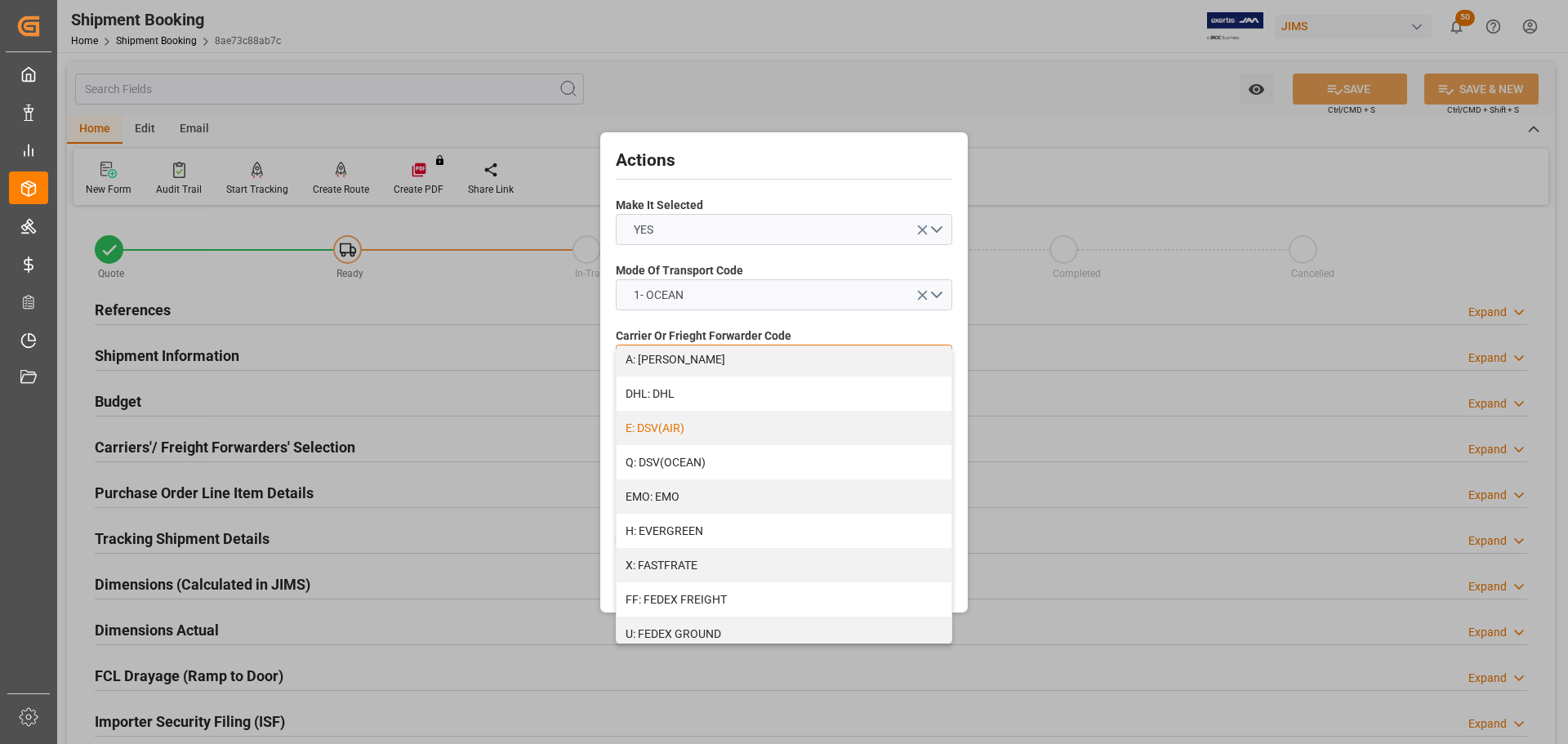
click at [736, 522] on div "H: EVERGREEN" at bounding box center [784, 531] width 335 height 34
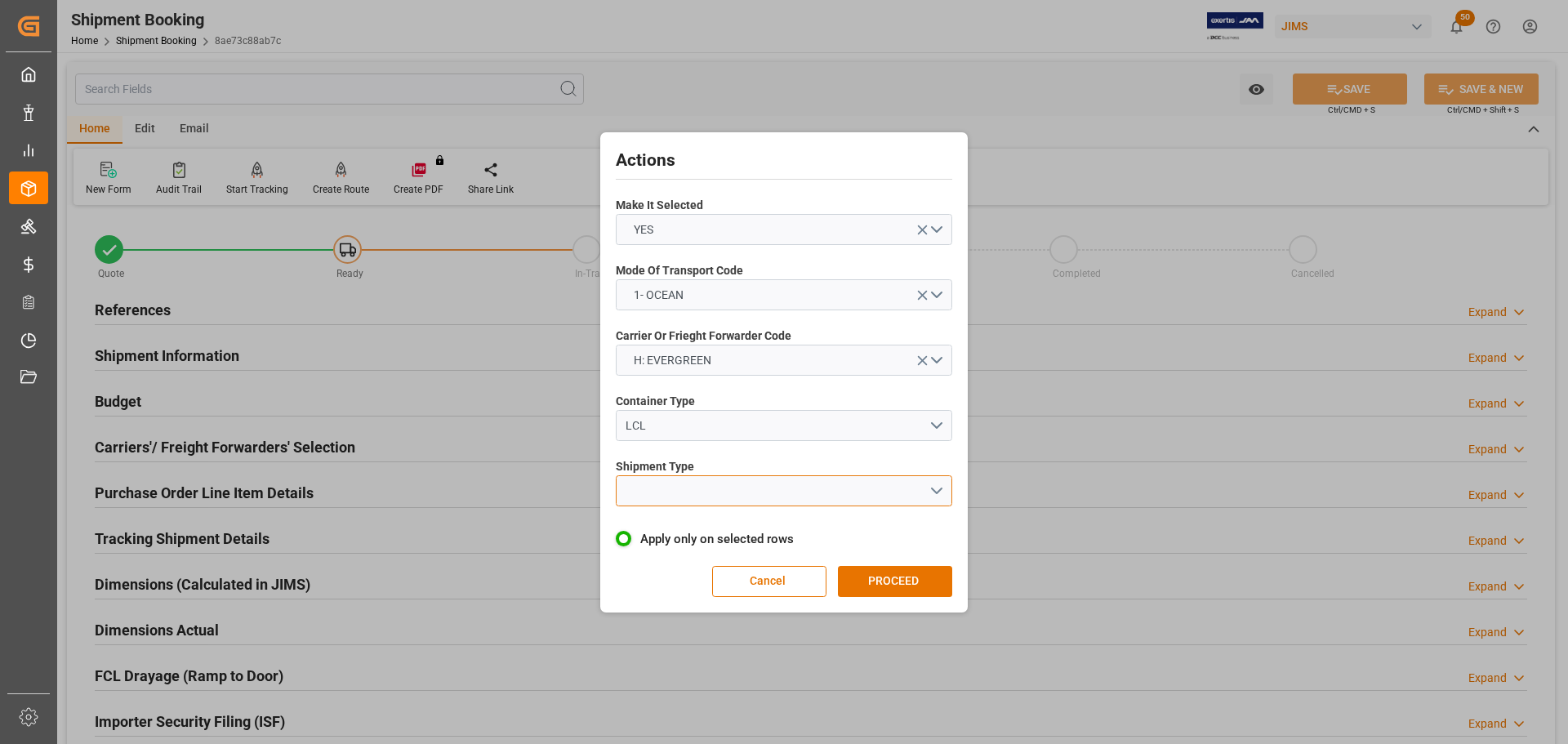
click at [729, 496] on button "open menu" at bounding box center [784, 491] width 337 height 31
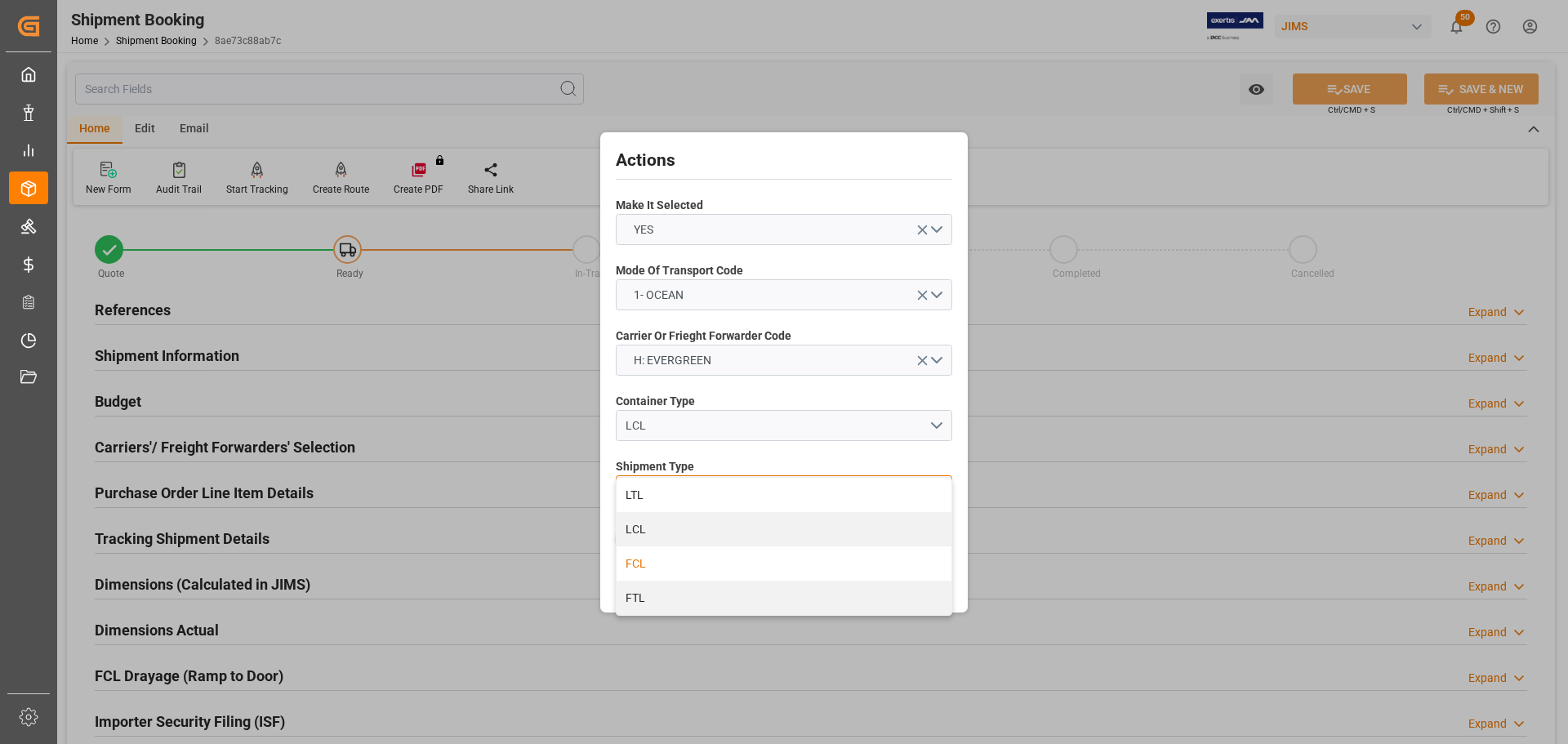
click at [689, 565] on div "FCL" at bounding box center [784, 563] width 335 height 34
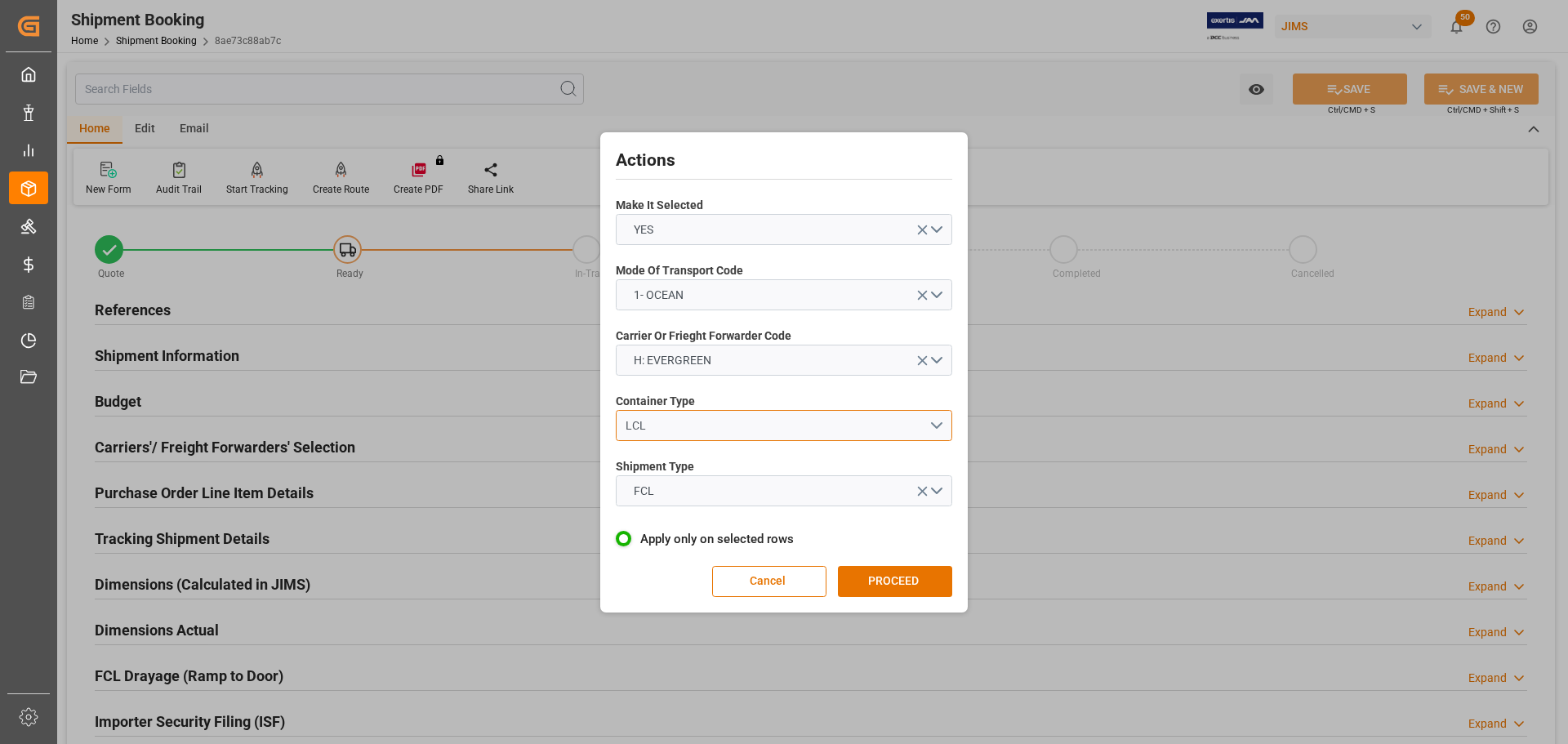
click at [686, 427] on div "LCL" at bounding box center [777, 426] width 303 height 17
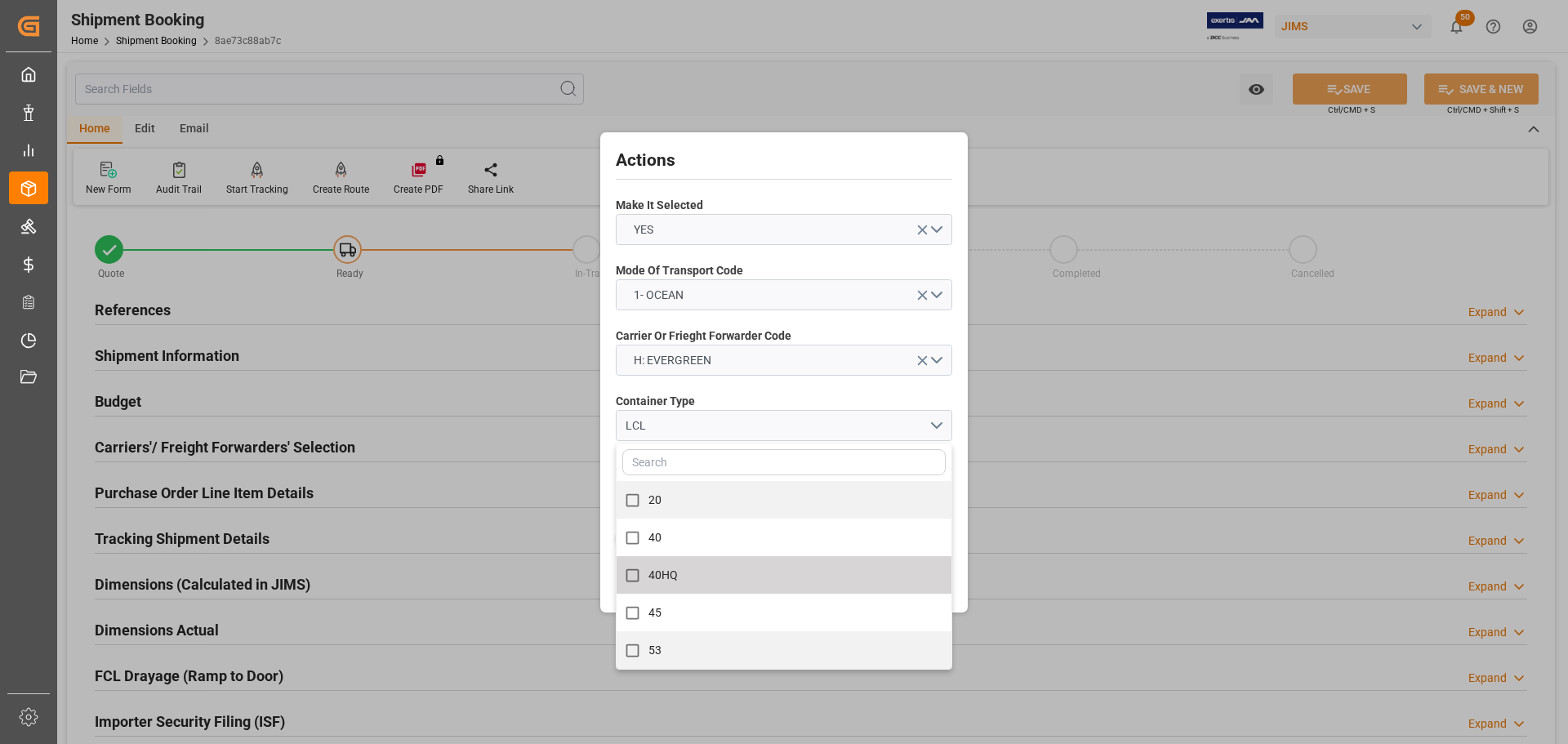
click at [665, 568] on span "40HQ" at bounding box center [664, 575] width 31 height 13
checkbox input "true"
click at [714, 422] on div "40HQ" at bounding box center [777, 426] width 303 height 17
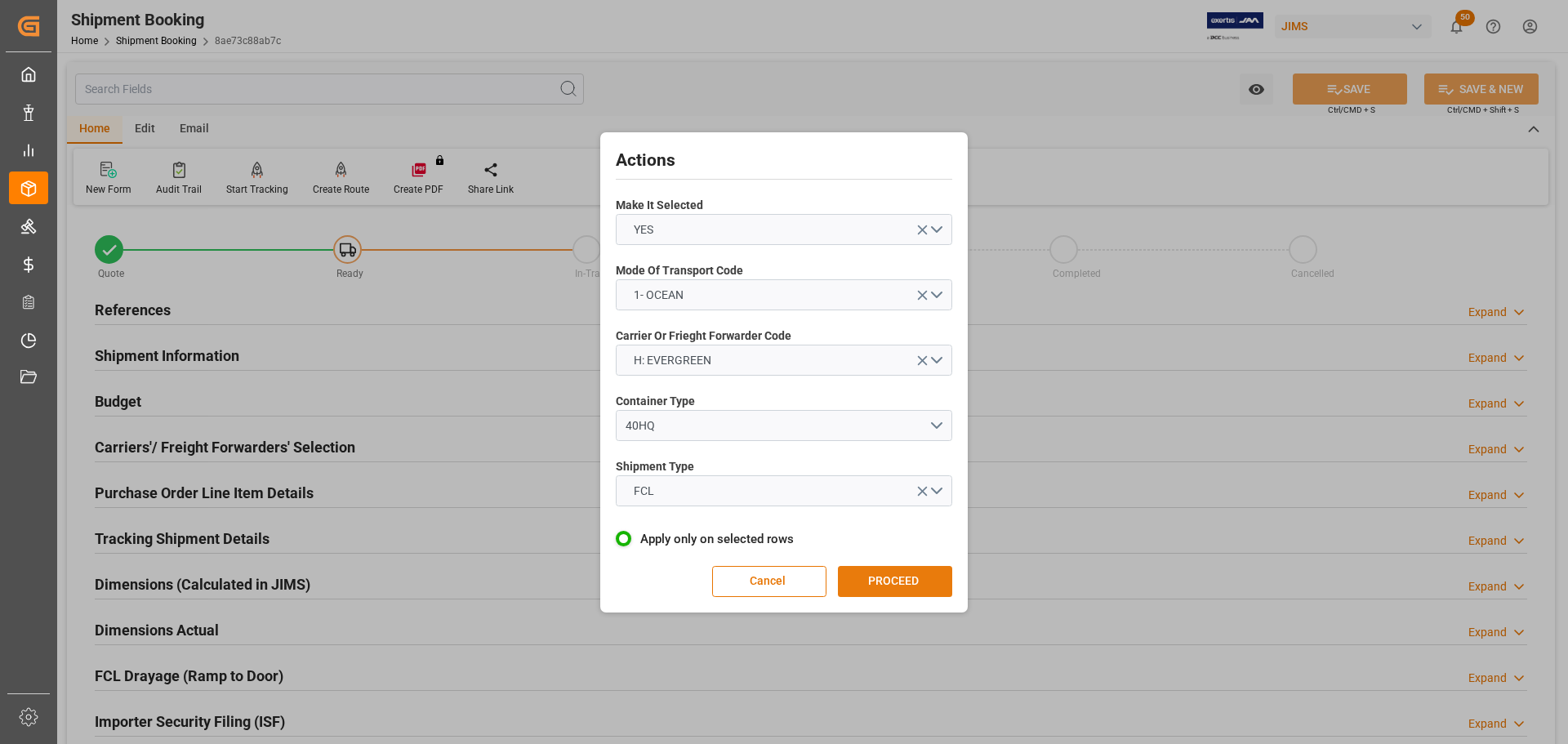
click at [892, 569] on button "PROCEED" at bounding box center [894, 580] width 114 height 31
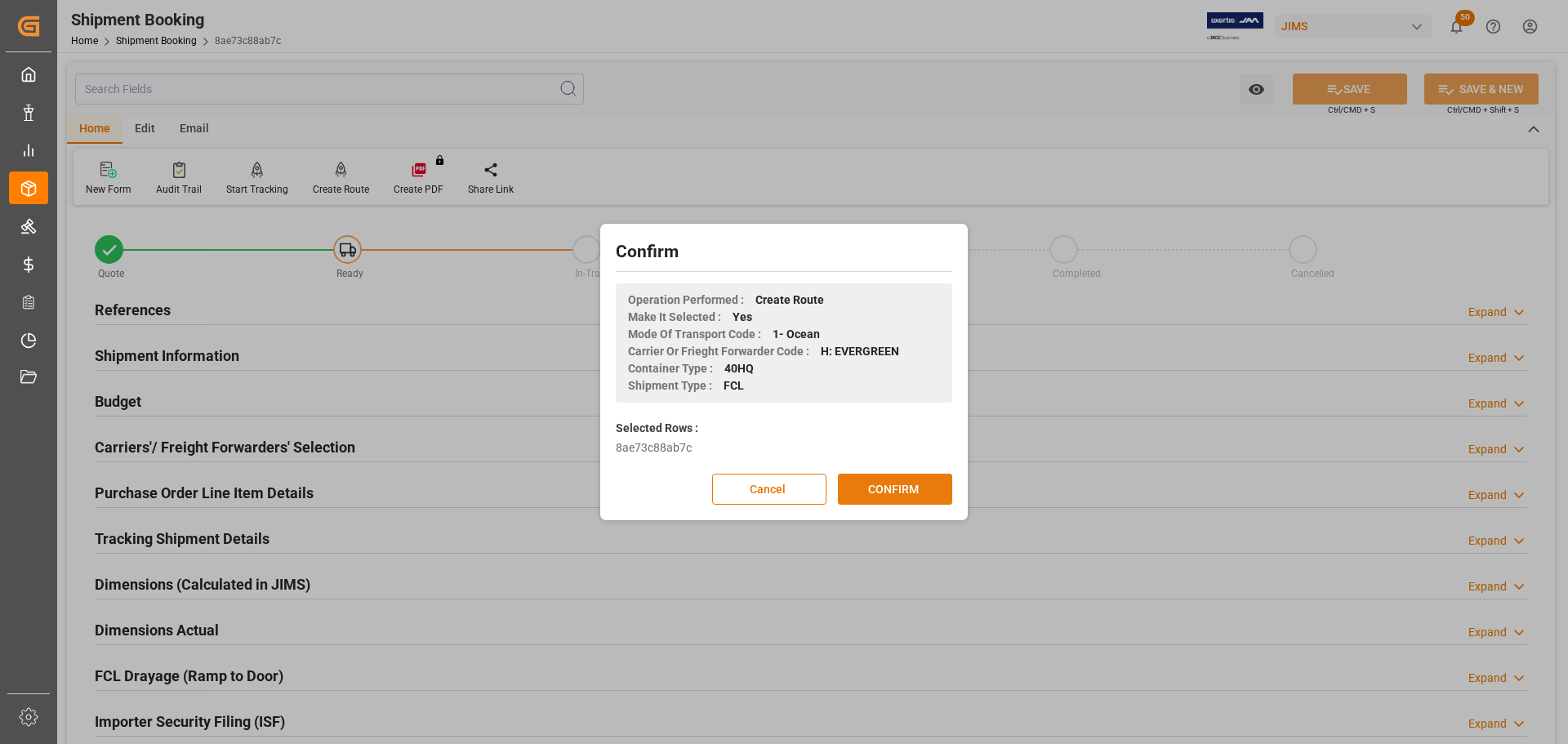
click at [872, 486] on button "CONFIRM" at bounding box center [894, 489] width 114 height 31
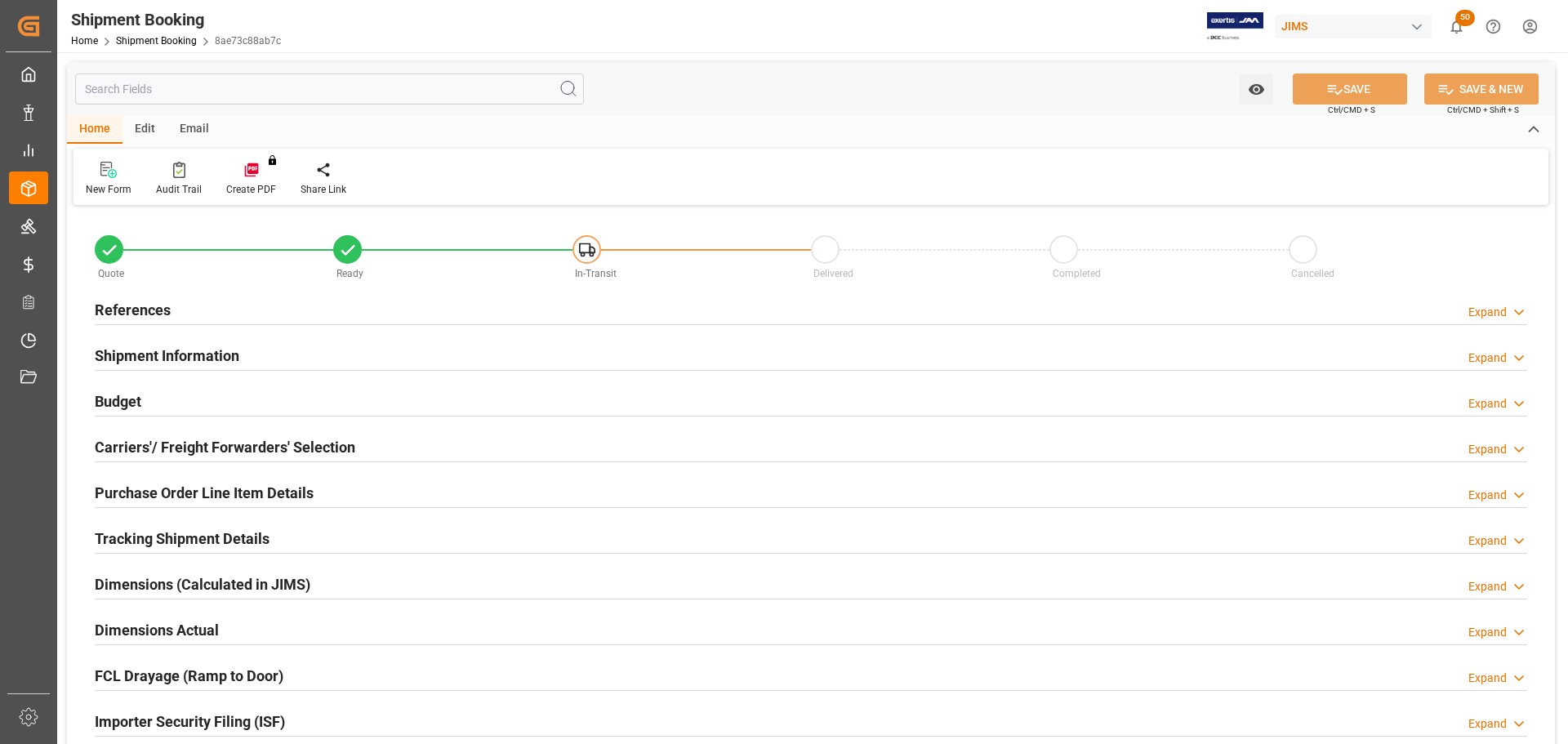
type input "1"
type input "[DATE]"
click at [288, 310] on div "References Expand" at bounding box center [810, 308] width 1432 height 31
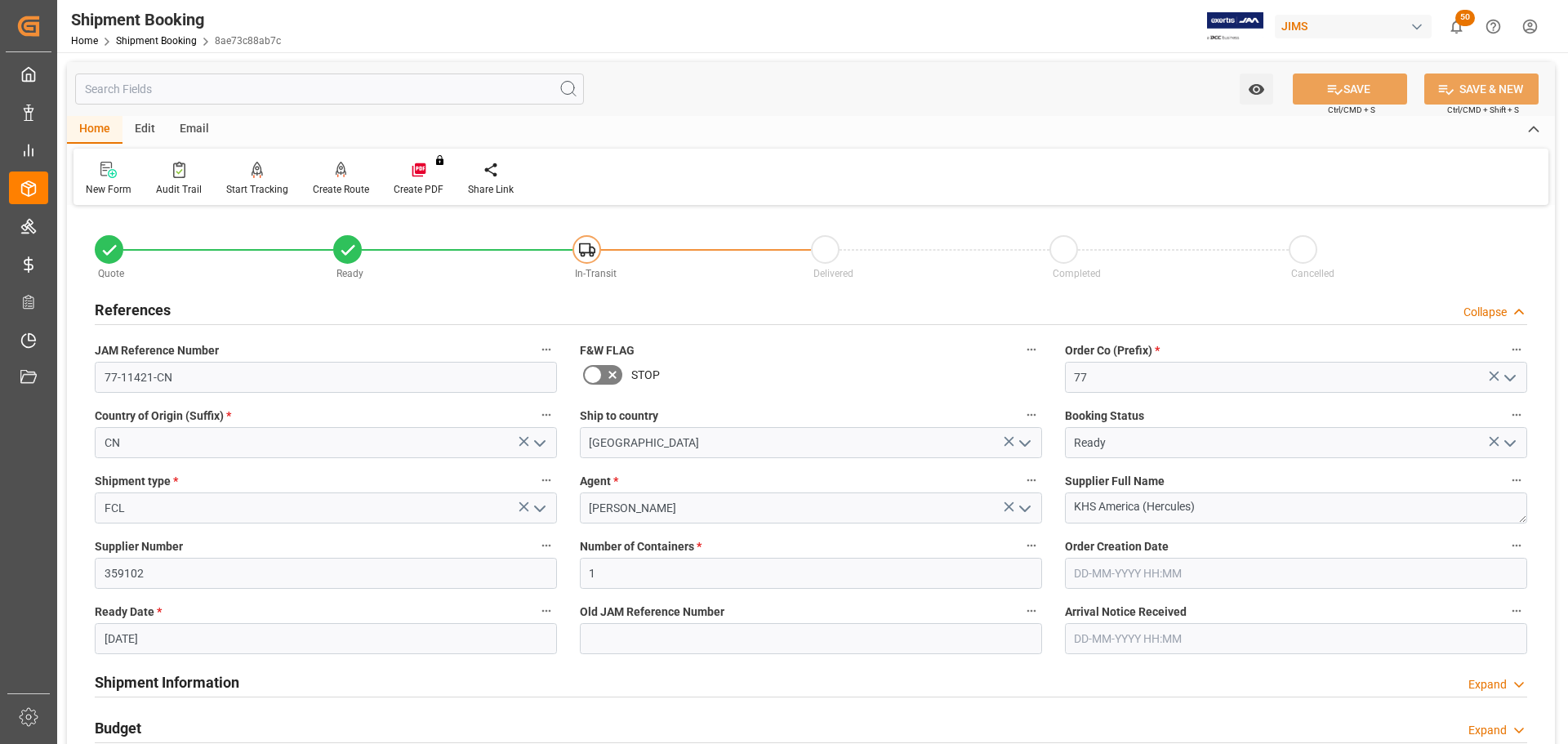
click at [288, 310] on div "References Collapse" at bounding box center [810, 308] width 1432 height 31
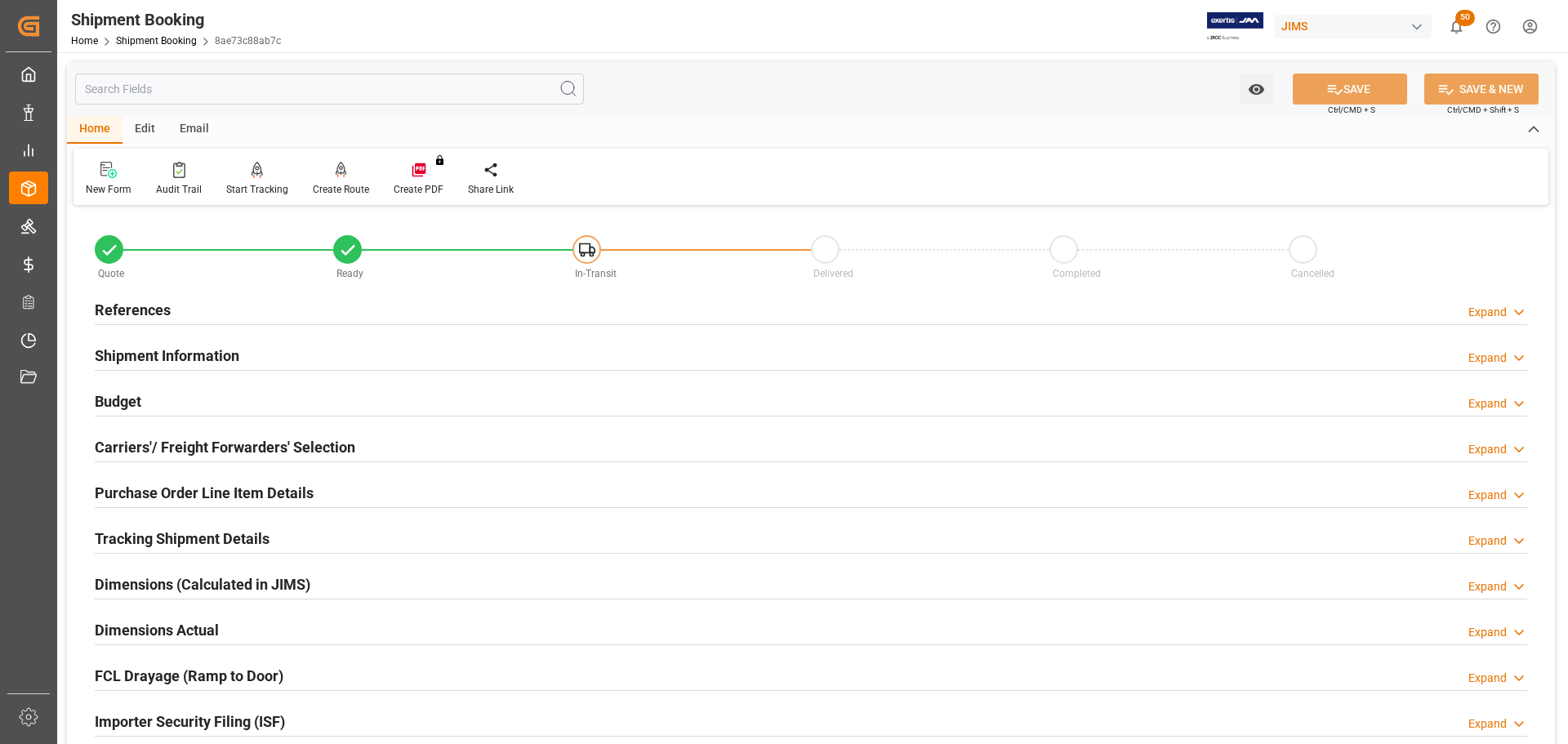
click at [244, 317] on div "References Expand" at bounding box center [810, 308] width 1432 height 31
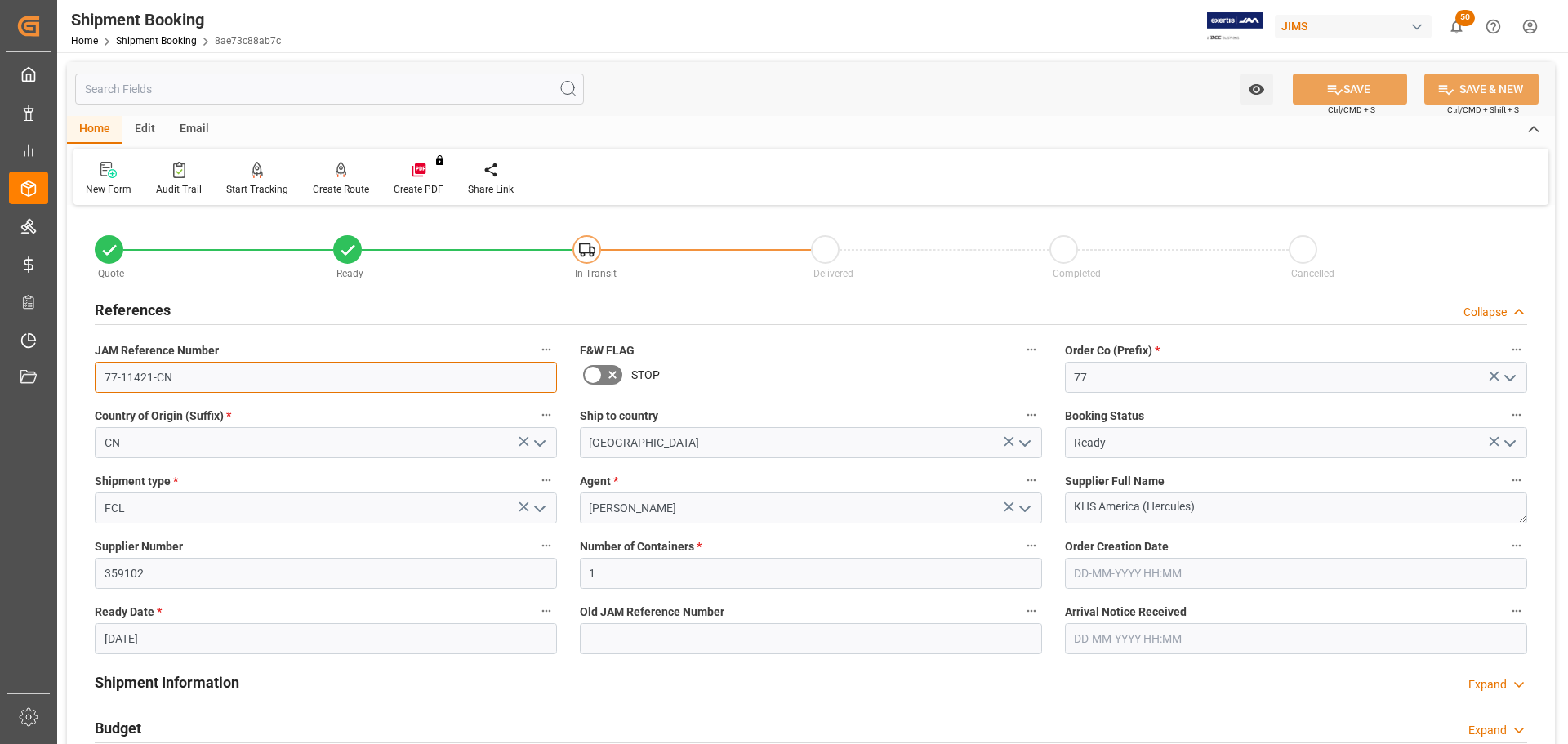
drag, startPoint x: 209, startPoint y: 383, endPoint x: 96, endPoint y: 382, distance: 113.0
click at [59, 381] on div "Watch Option SAVE Ctrl/CMD + S SAVE & NEW Ctrl/CMD + Shift + S Home Edit Email …" at bounding box center [811, 710] width 1508 height 1315
click at [221, 366] on input "77-11421-CN" at bounding box center [325, 377] width 462 height 31
drag, startPoint x: 207, startPoint y: 371, endPoint x: 64, endPoint y: 377, distance: 143.1
click at [64, 377] on div "Watch Option SAVE Ctrl/CMD + S SAVE & NEW Ctrl/CMD + Shift + S Home Edit Email …" at bounding box center [811, 710] width 1508 height 1315
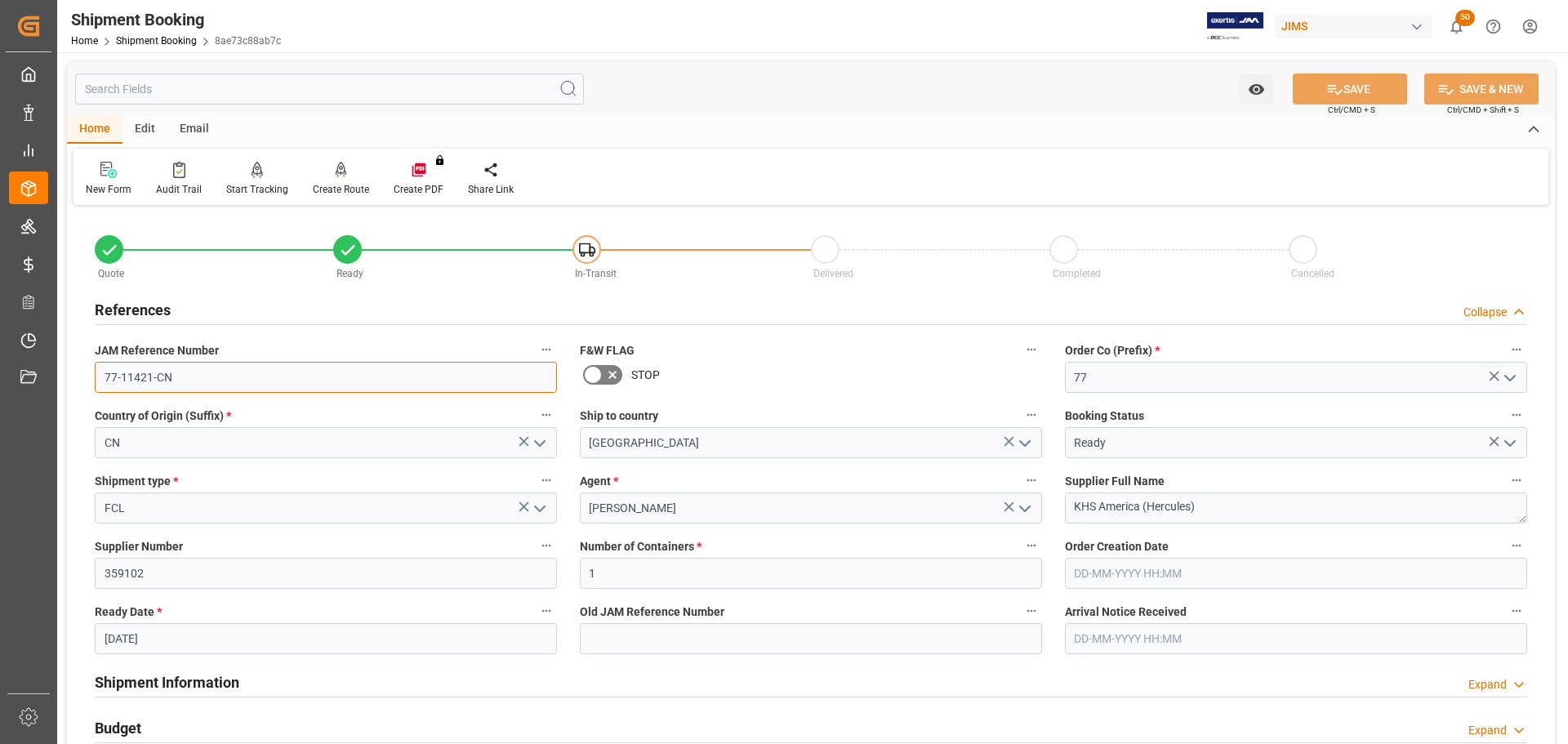
click at [181, 369] on input "77-11421-CN" at bounding box center [325, 377] width 462 height 31
drag, startPoint x: 206, startPoint y: 377, endPoint x: 56, endPoint y: 377, distance: 150.0
click at [56, 377] on div "Created by potrace 1.15, written by [PERSON_NAME] [DATE]-[DATE] Created by potr…" at bounding box center [784, 372] width 1568 height 744
